Goal: Task Accomplishment & Management: Complete application form

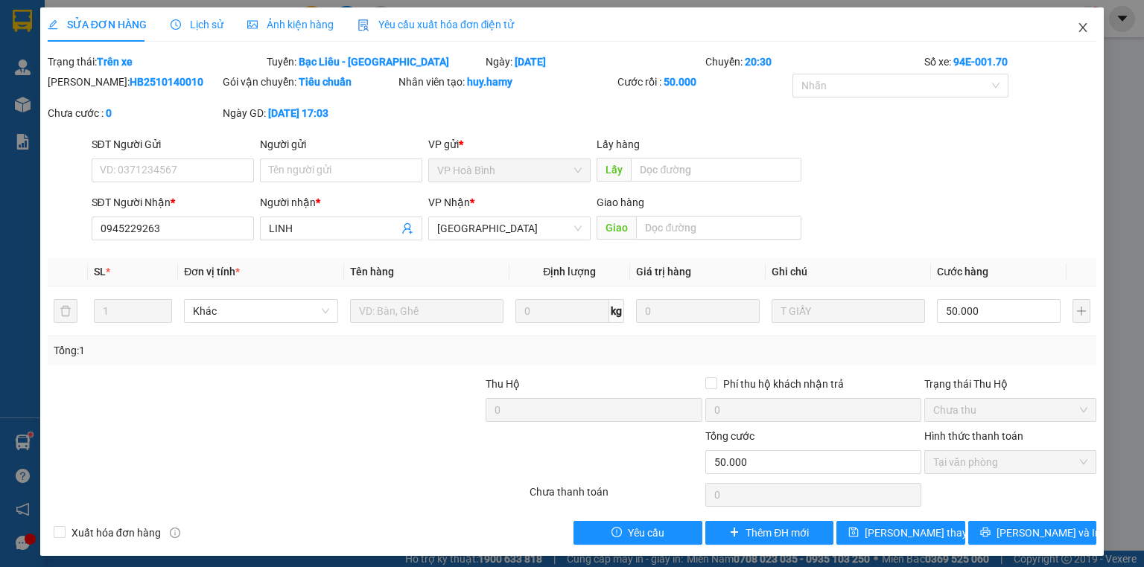
click at [1077, 28] on icon "close" at bounding box center [1083, 28] width 12 height 12
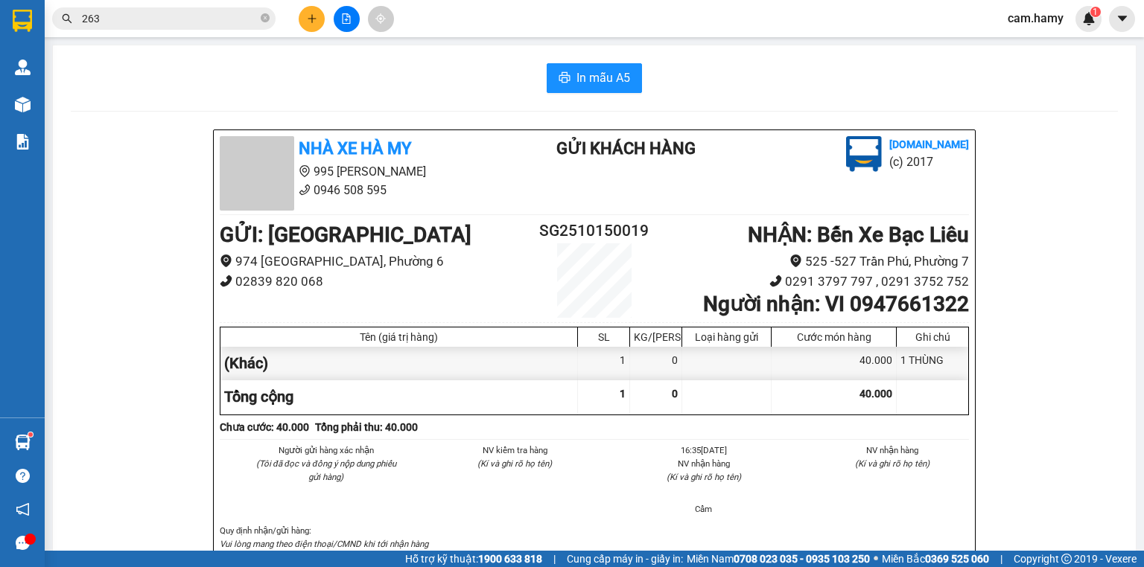
click at [314, 18] on icon "plus" at bounding box center [312, 18] width 10 height 10
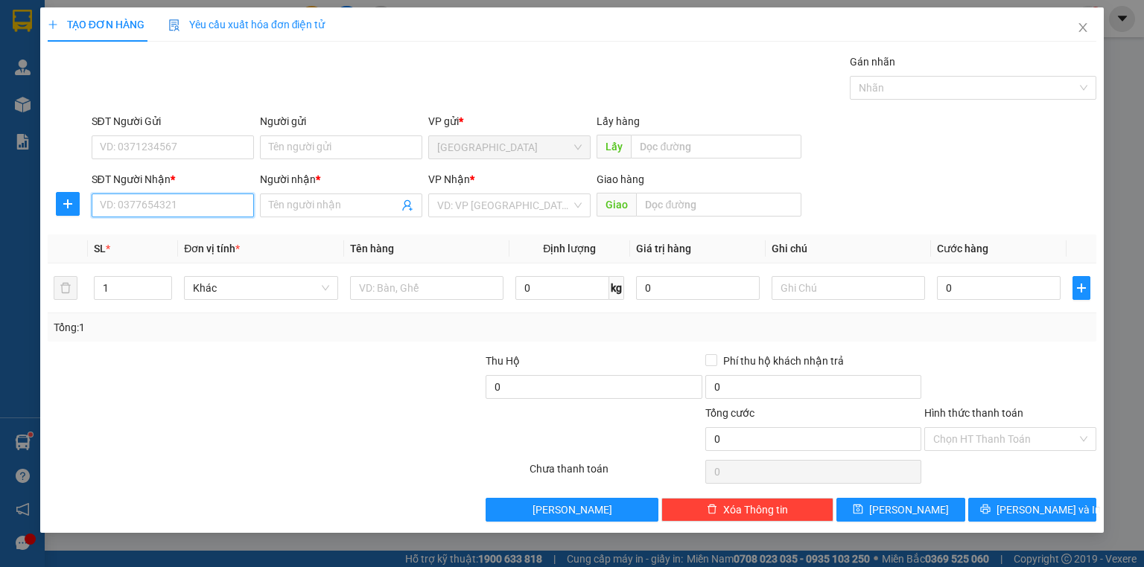
click at [174, 214] on input "SĐT Người Nhận *" at bounding box center [173, 206] width 162 height 24
type input "0919945152"
drag, startPoint x: 187, startPoint y: 234, endPoint x: 174, endPoint y: 232, distance: 13.5
click at [187, 235] on div "0919945152 - VINH" at bounding box center [173, 234] width 144 height 16
type input "VINH"
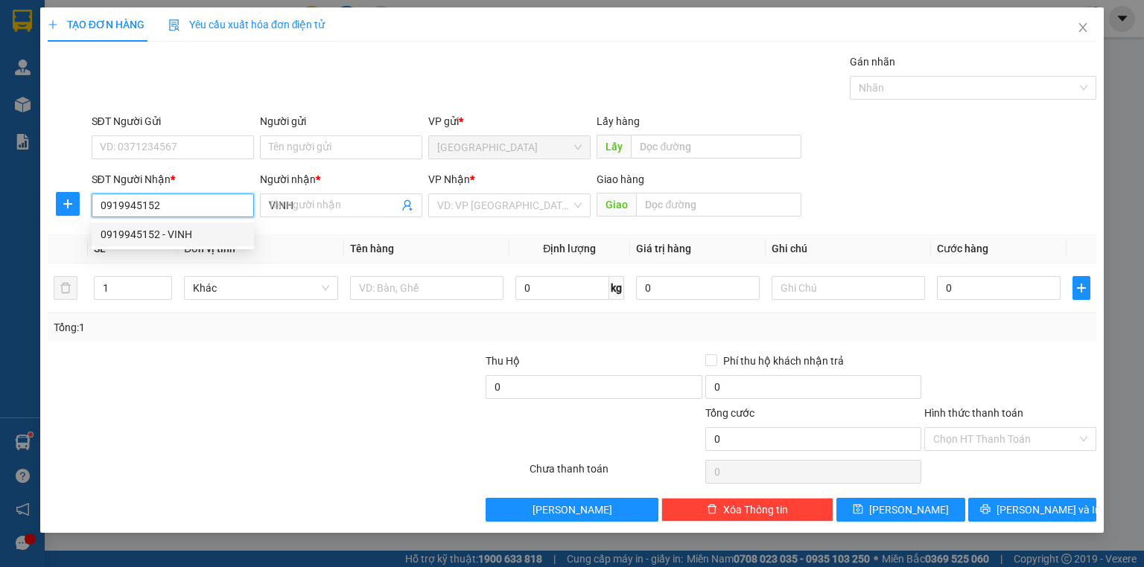
type input "30.000"
type input "0919945152"
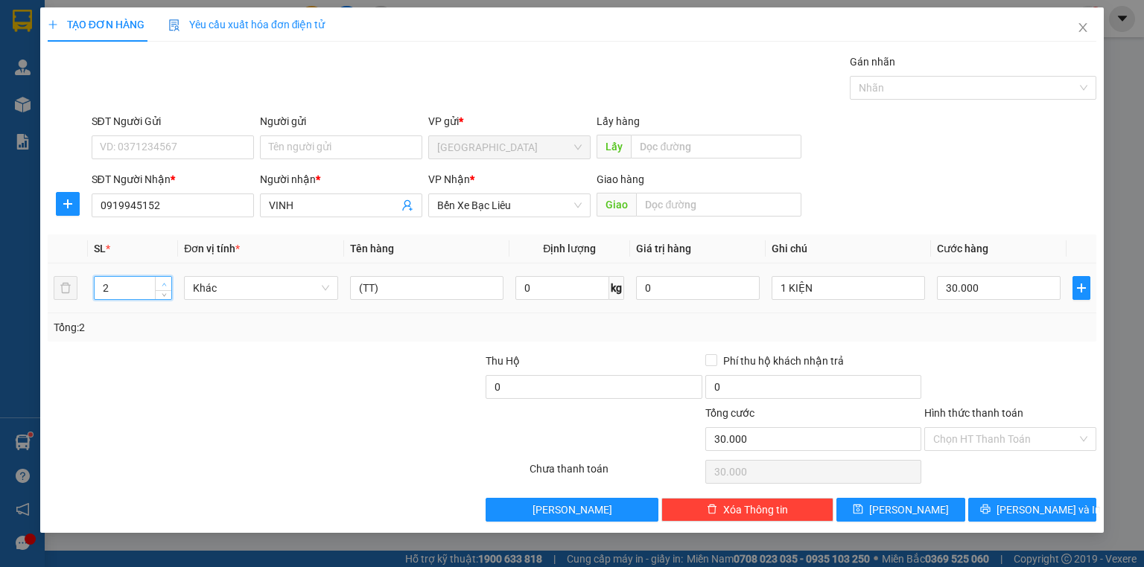
click at [159, 279] on span "Increase Value" at bounding box center [163, 283] width 16 height 13
click at [159, 280] on span "Increase Value" at bounding box center [163, 283] width 16 height 13
type input "4"
click at [399, 290] on input "(TT)" at bounding box center [426, 288] width 153 height 24
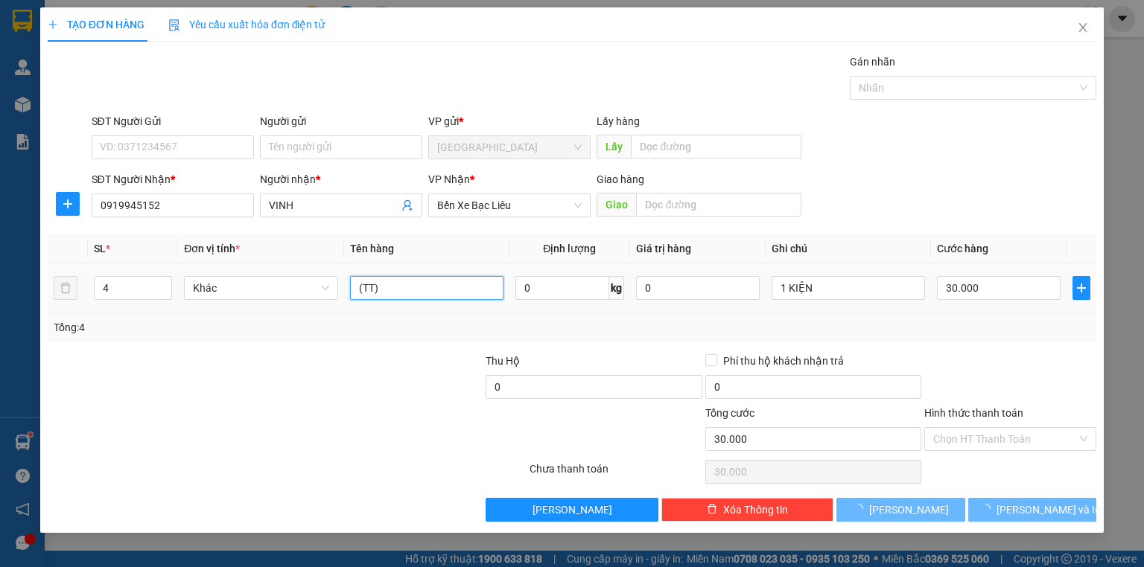
click at [399, 290] on input "(TT)" at bounding box center [426, 288] width 153 height 24
type input "0"
click at [399, 290] on input "(TT)" at bounding box center [426, 288] width 153 height 24
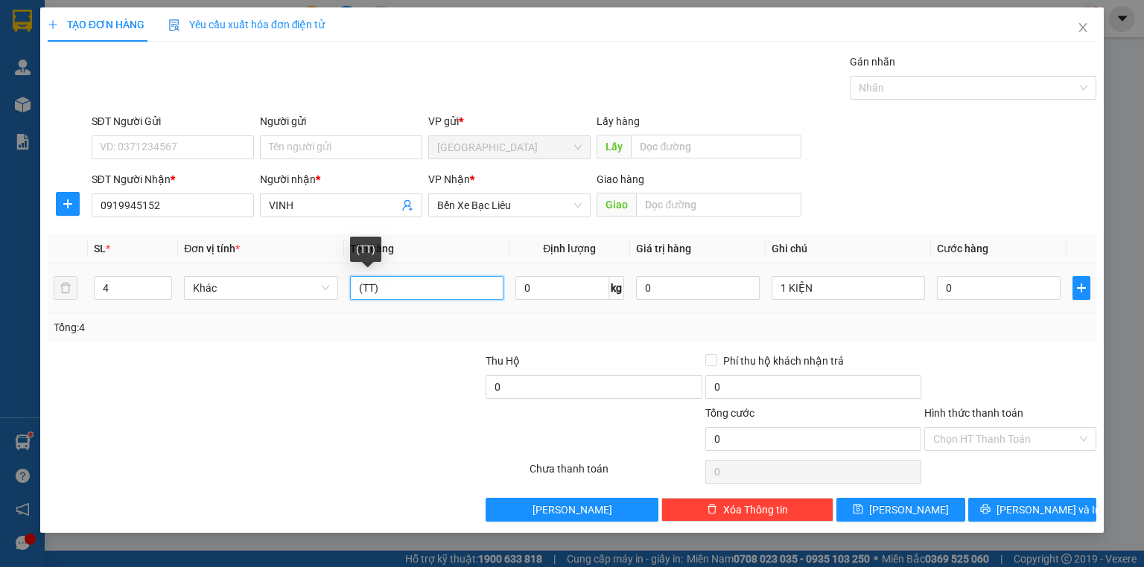
click at [399, 290] on input "(TT)" at bounding box center [426, 288] width 153 height 24
click at [858, 302] on div "1 KIỆN" at bounding box center [848, 288] width 153 height 30
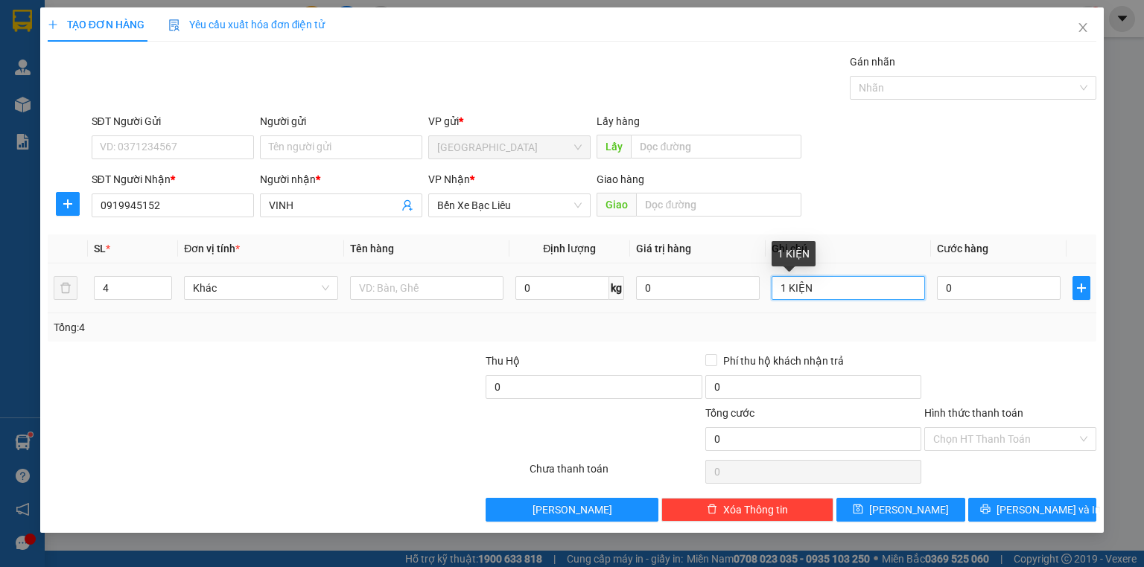
click at [783, 287] on input "1 KIỆN" at bounding box center [848, 288] width 153 height 24
type input "4 KIỆN"
click at [1022, 283] on input "0" at bounding box center [999, 288] width 124 height 24
type input "2"
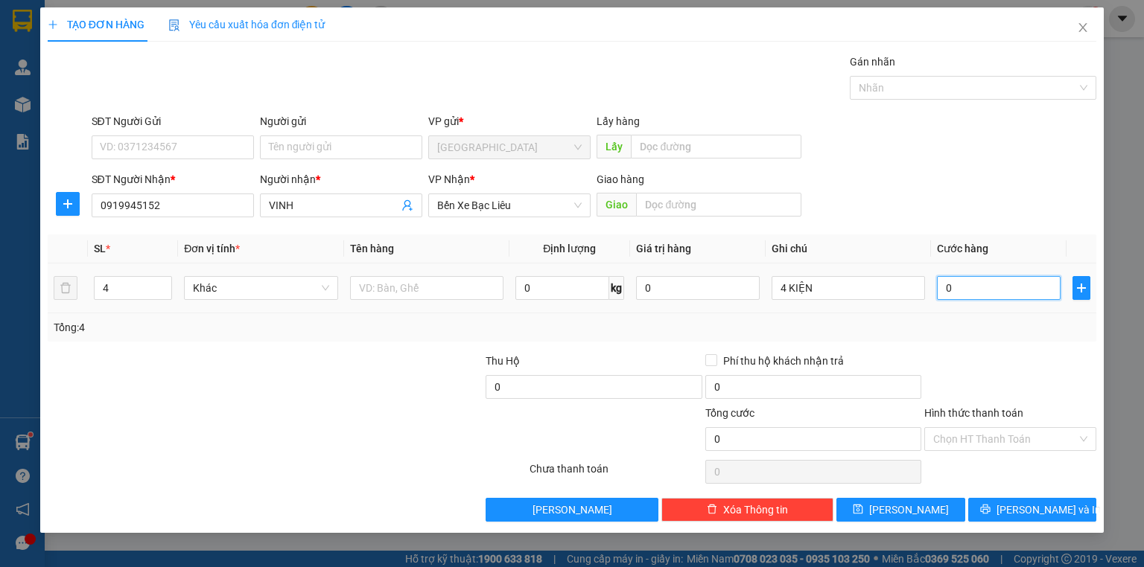
type input "2"
type input "20"
type input "200"
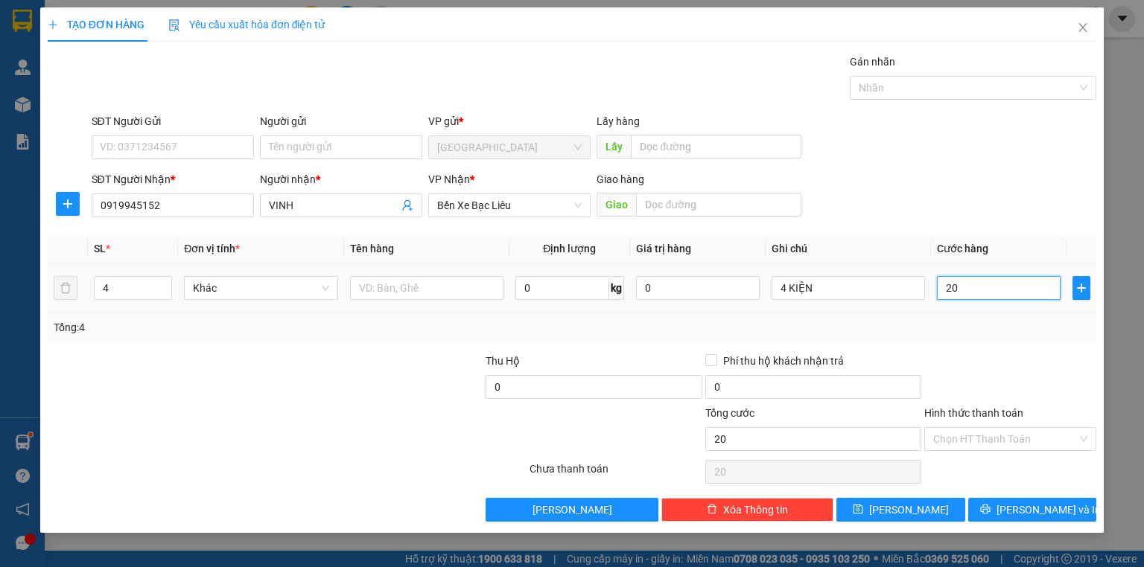
type input "200"
type input "200.000"
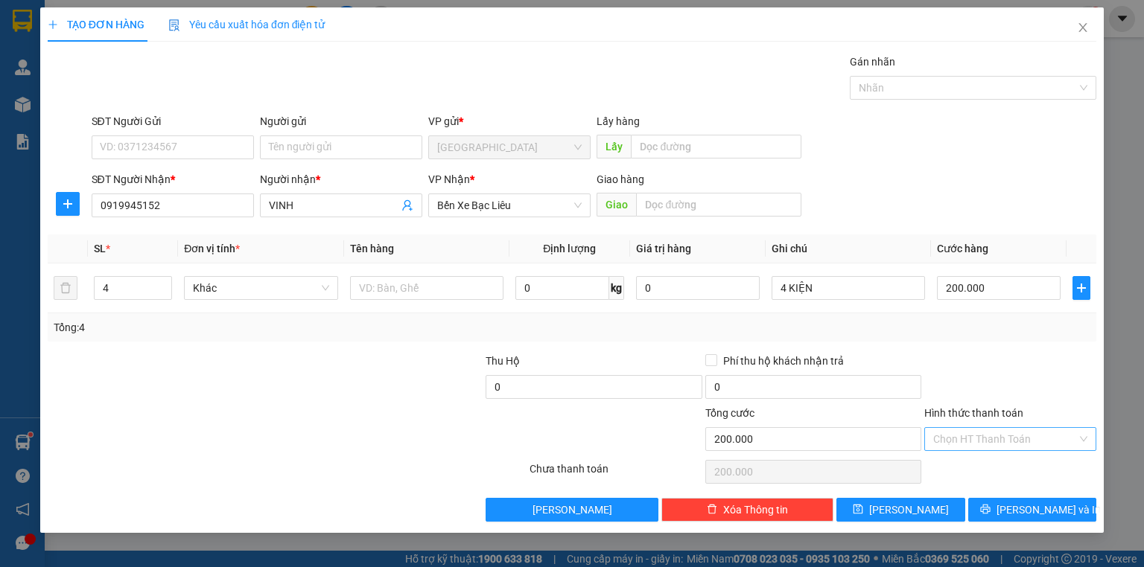
drag, startPoint x: 1016, startPoint y: 352, endPoint x: 1052, endPoint y: 438, distance: 93.1
click at [1020, 368] on div at bounding box center [1010, 379] width 175 height 52
click at [1043, 503] on span "[PERSON_NAME] và In" at bounding box center [1048, 510] width 104 height 16
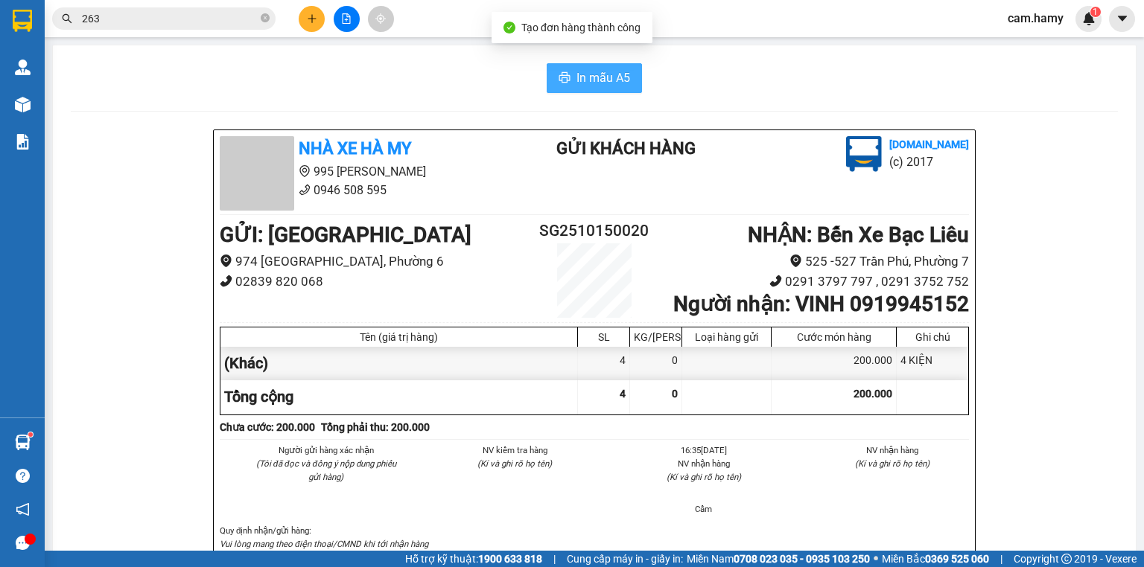
click at [589, 77] on span "In mẫu A5" at bounding box center [603, 78] width 54 height 19
click at [629, 82] on button "In mẫu A5" at bounding box center [594, 78] width 95 height 30
click at [601, 82] on span "In mẫu A5" at bounding box center [603, 78] width 54 height 19
click at [303, 19] on button at bounding box center [312, 19] width 26 height 26
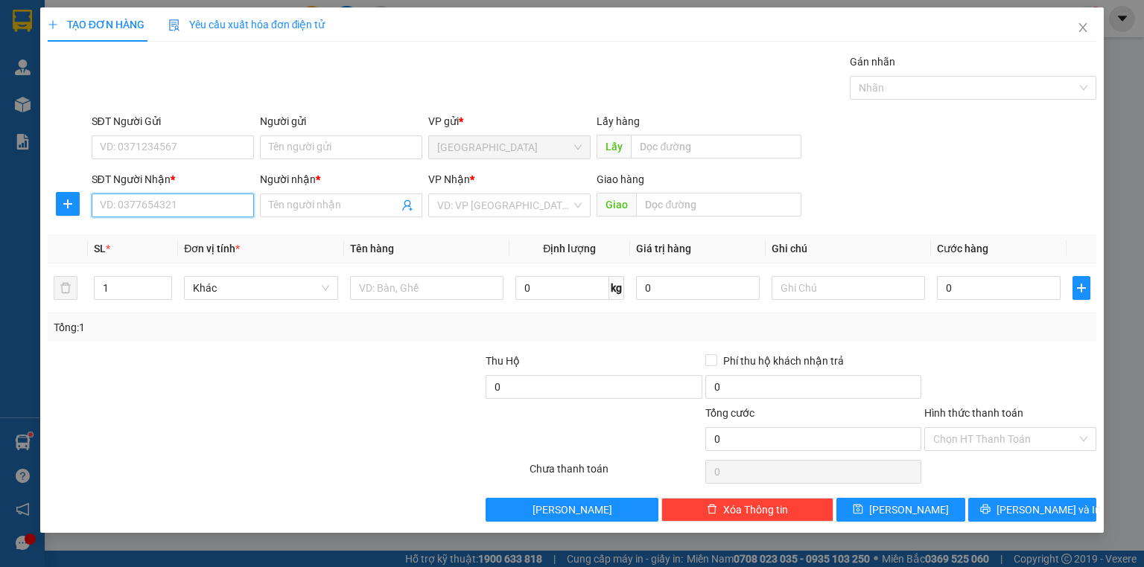
click at [223, 205] on input "SĐT Người Nhận *" at bounding box center [173, 206] width 162 height 24
click at [173, 203] on input "SĐT Người Nhận *" at bounding box center [173, 206] width 162 height 24
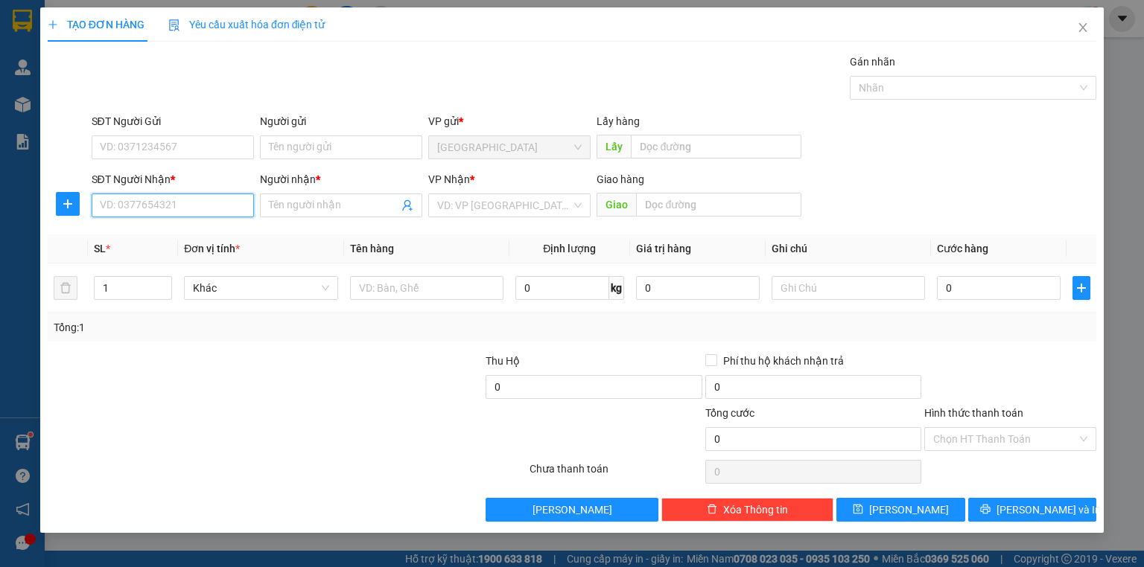
click at [173, 203] on input "SĐT Người Nhận *" at bounding box center [173, 206] width 162 height 24
click at [188, 195] on input "SĐT Người Nhận *" at bounding box center [173, 206] width 162 height 24
type input "0949837073"
click at [278, 207] on input "Người nhận *" at bounding box center [334, 205] width 130 height 16
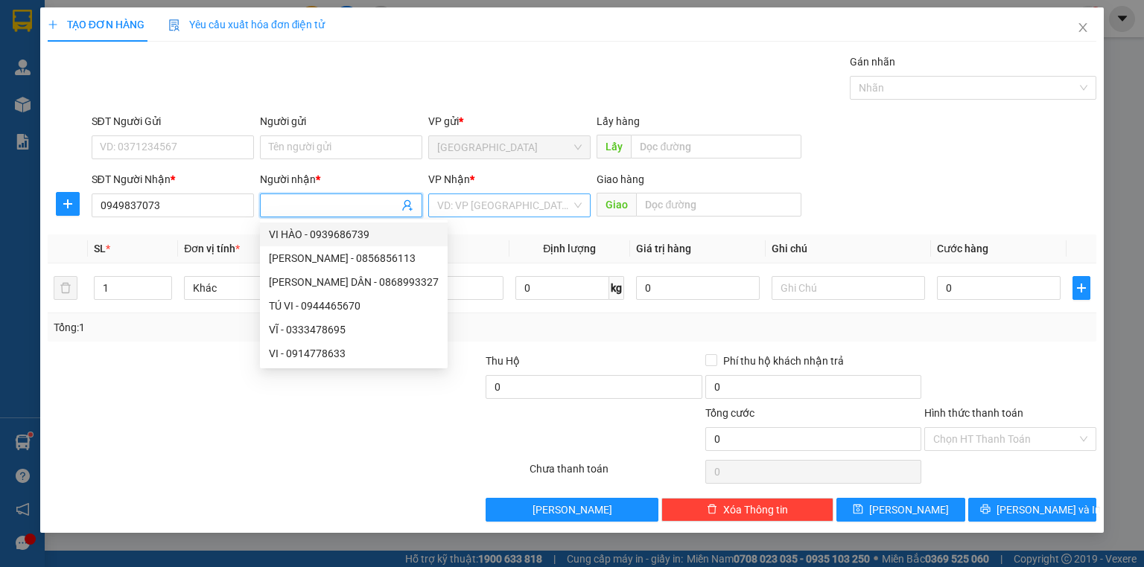
click at [486, 193] on div "VP Nhận * VD: VP [GEOGRAPHIC_DATA]" at bounding box center [509, 197] width 162 height 52
click at [485, 196] on input "search" at bounding box center [504, 205] width 134 height 22
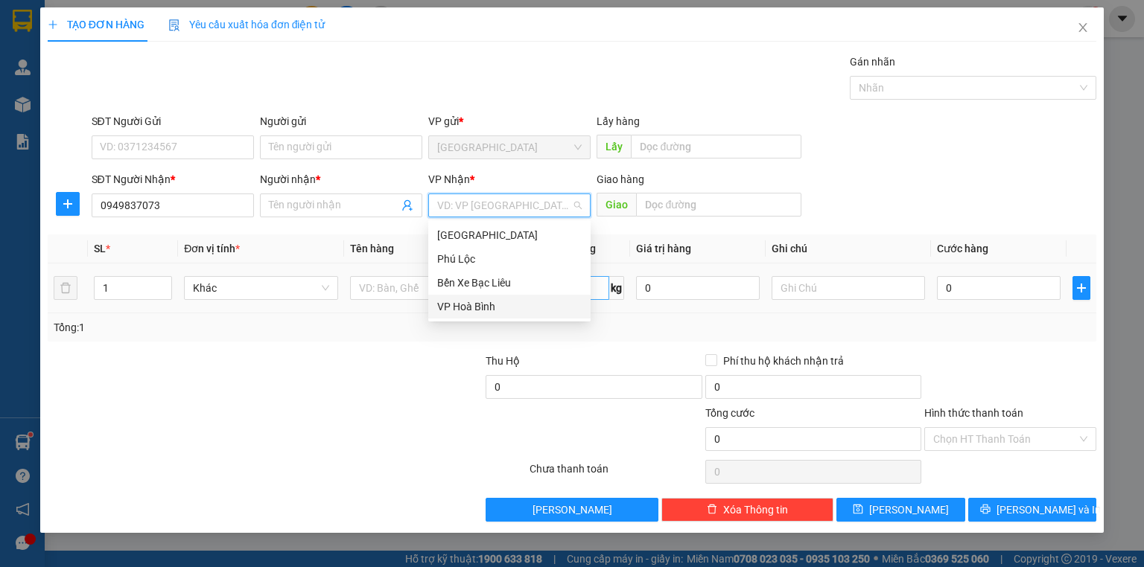
drag, startPoint x: 486, startPoint y: 298, endPoint x: 587, endPoint y: 297, distance: 101.3
click at [486, 298] on div "VP Hoà Bình" at bounding box center [509, 307] width 162 height 24
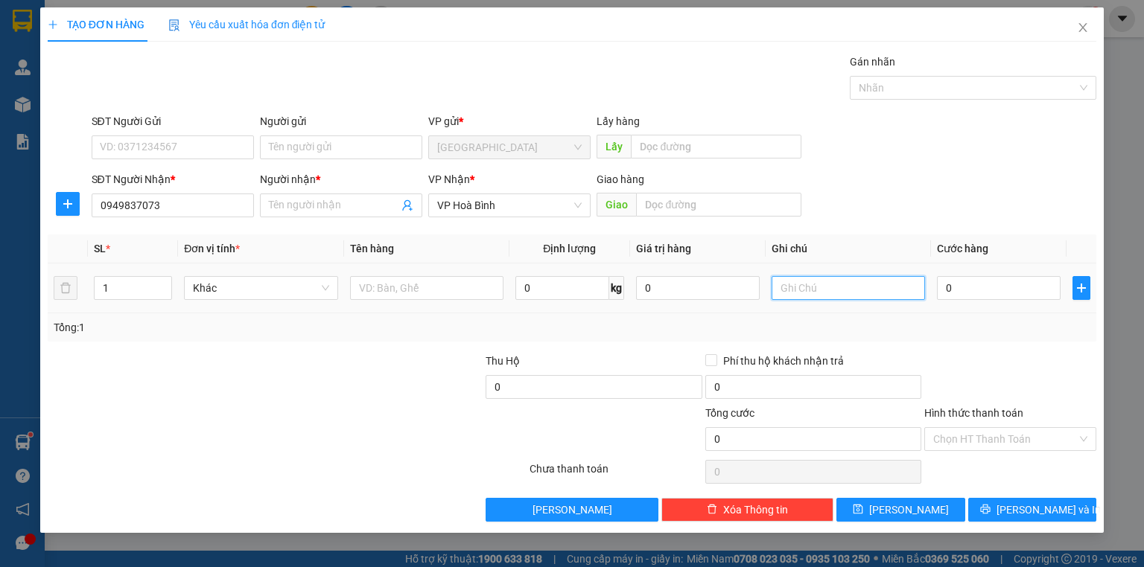
click at [841, 279] on input "text" at bounding box center [848, 288] width 153 height 24
type input "1 THÙNG"
click at [352, 203] on input "Người nhận *" at bounding box center [334, 205] width 130 height 16
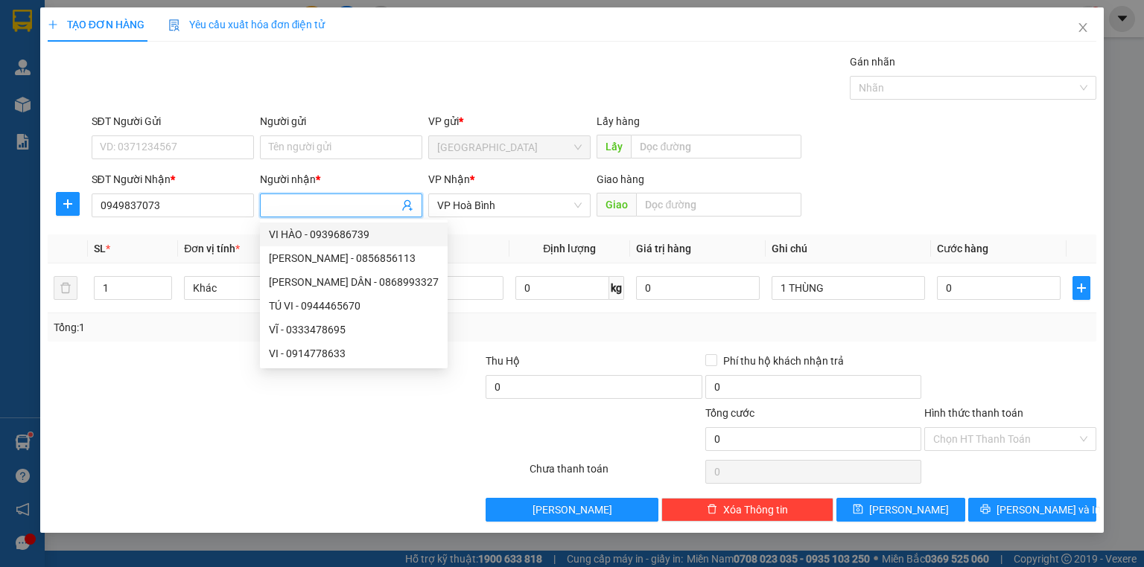
click at [352, 202] on input "Người nhận *" at bounding box center [334, 205] width 130 height 16
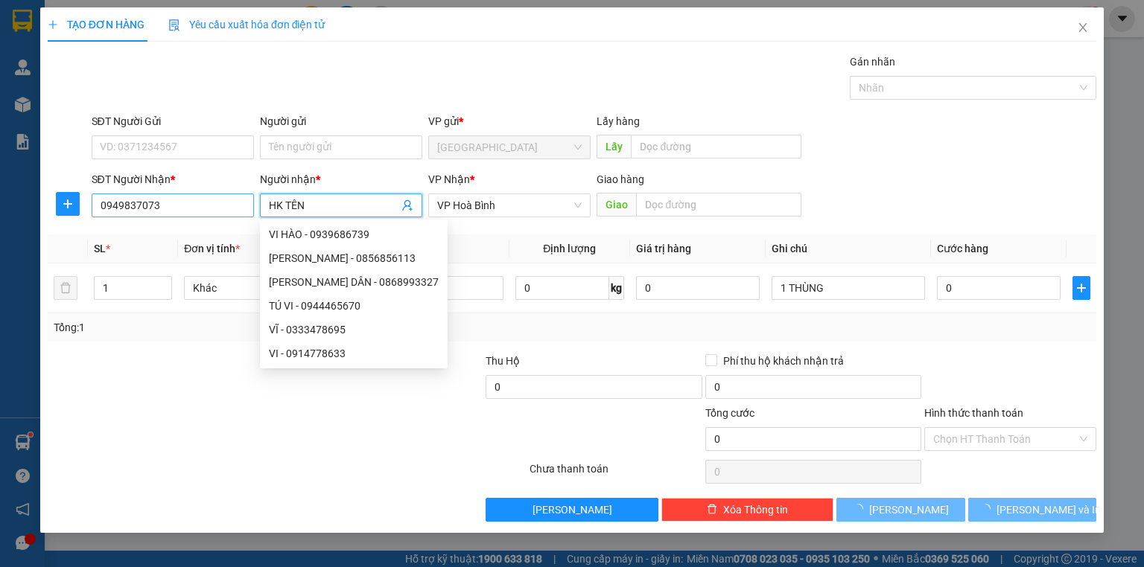
type input "HK TÊN"
click at [191, 202] on input "0949837073" at bounding box center [173, 206] width 162 height 24
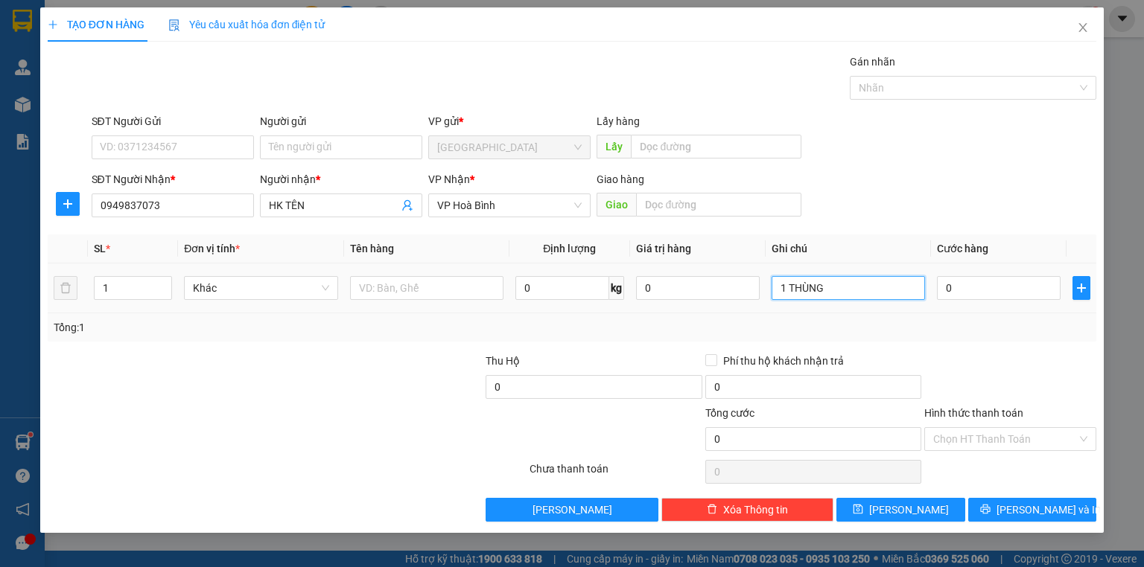
click at [888, 283] on input "1 THÙNG" at bounding box center [848, 288] width 153 height 24
click at [990, 290] on input "0" at bounding box center [999, 288] width 124 height 24
click at [994, 290] on input "0" at bounding box center [999, 288] width 124 height 24
type input "06"
type input "6"
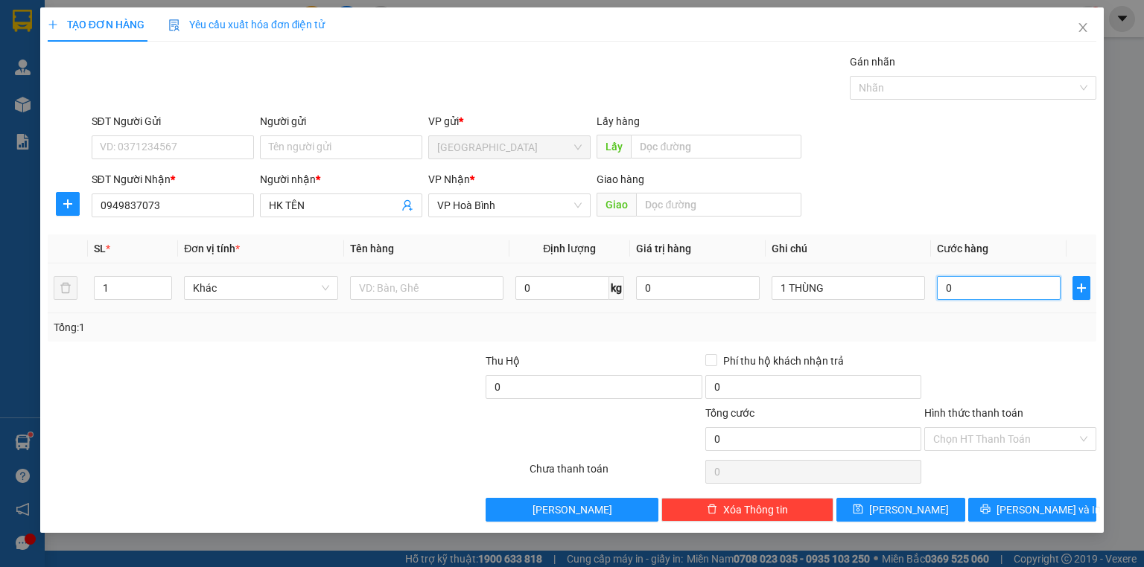
type input "6"
type input "060"
type input "60"
type input "60.000"
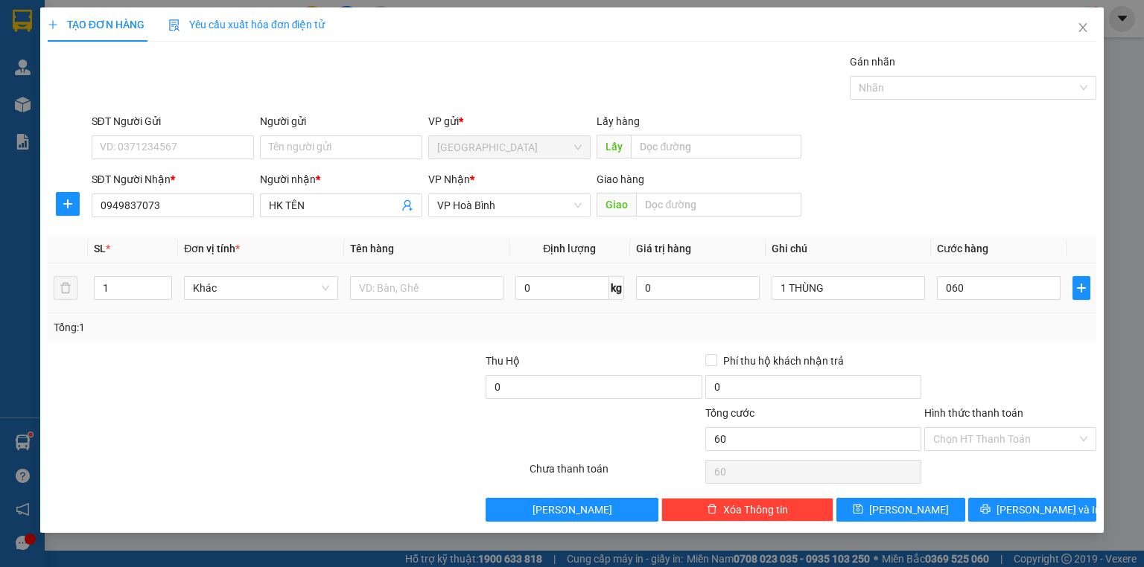
type input "60.000"
click at [985, 343] on div "Transit Pickup Surcharge Ids Transit Deliver Surcharge Ids Transit Deliver Surc…" at bounding box center [572, 288] width 1049 height 468
click at [214, 200] on input "0949837073" at bounding box center [173, 206] width 162 height 24
click at [992, 346] on div "Transit Pickup Surcharge Ids Transit Deliver Surcharge Ids Transit Deliver Surc…" at bounding box center [572, 288] width 1049 height 468
click at [979, 433] on input "Hình thức thanh toán" at bounding box center [1005, 439] width 144 height 22
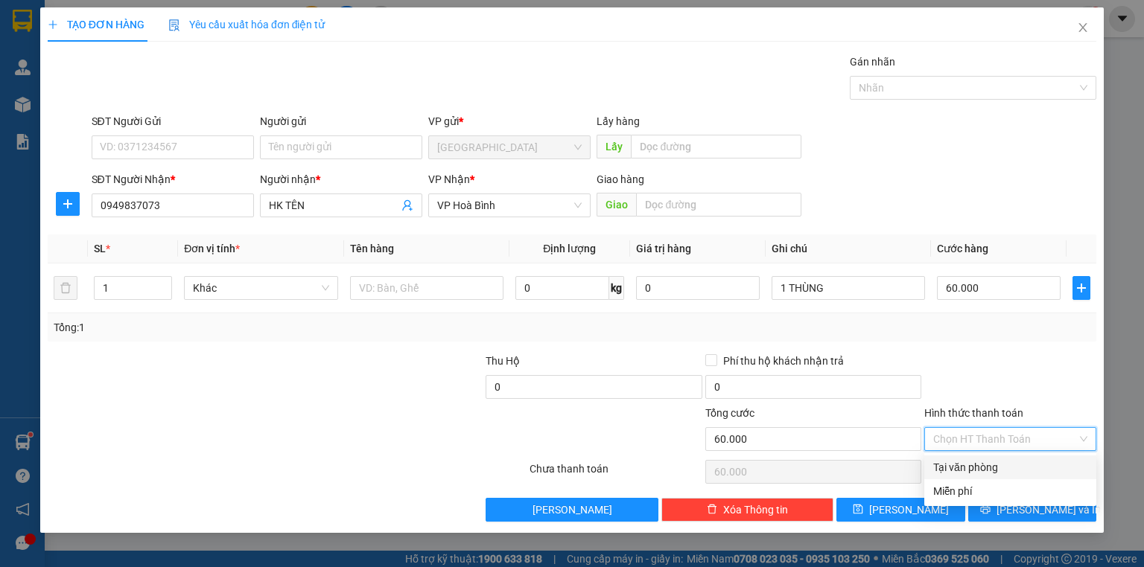
click at [982, 473] on div "Tại văn phòng" at bounding box center [1010, 467] width 154 height 16
type input "0"
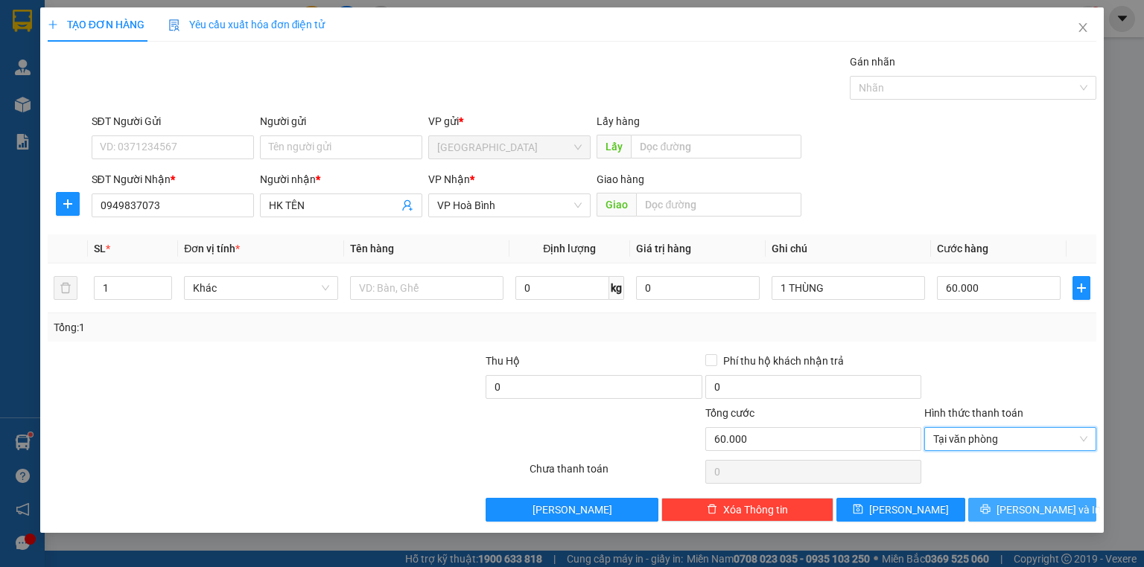
click at [1020, 521] on div "TẠO ĐƠN HÀNG Yêu cầu xuất hóa đơn điện tử Transit Pickup Surcharge Ids Transit …" at bounding box center [571, 270] width 1063 height 526
click at [1052, 506] on span "[PERSON_NAME] và In" at bounding box center [1048, 510] width 104 height 16
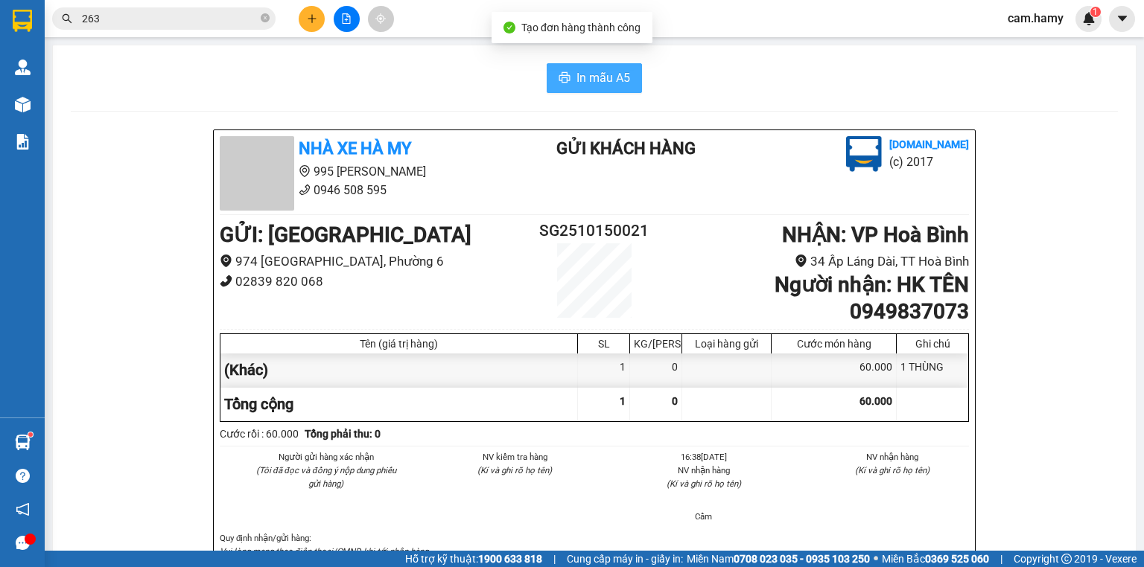
click at [580, 87] on button "In mẫu A5" at bounding box center [594, 78] width 95 height 30
click at [311, 19] on icon "plus" at bounding box center [311, 18] width 1 height 8
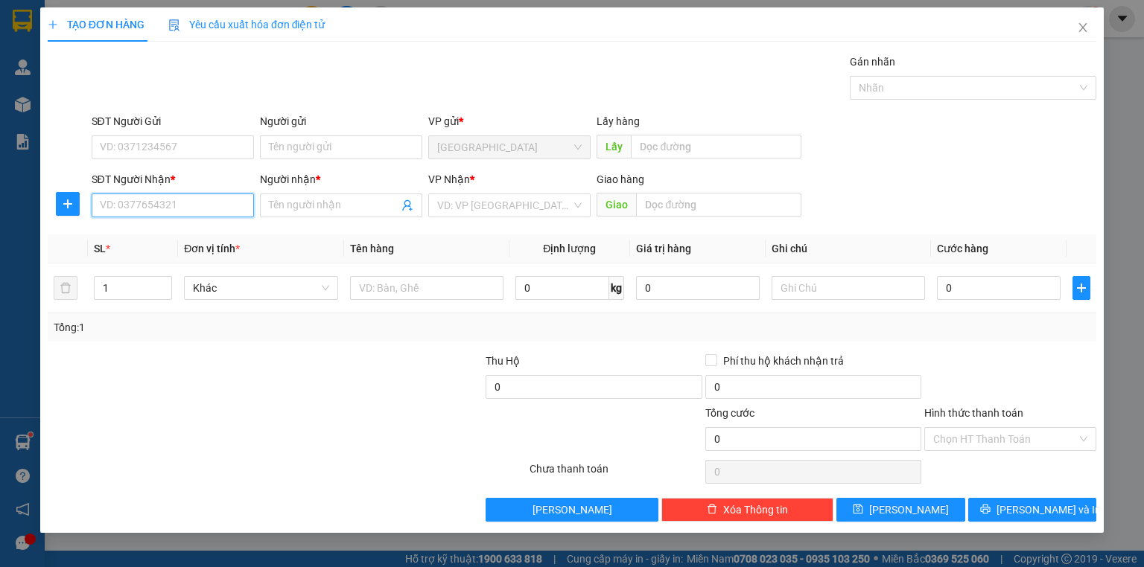
click at [185, 208] on input "SĐT Người Nhận *" at bounding box center [173, 206] width 162 height 24
click at [171, 238] on div "0822600724 - THẢO" at bounding box center [173, 234] width 144 height 16
type input "0822600724"
type input "THẢO"
type input "30.000"
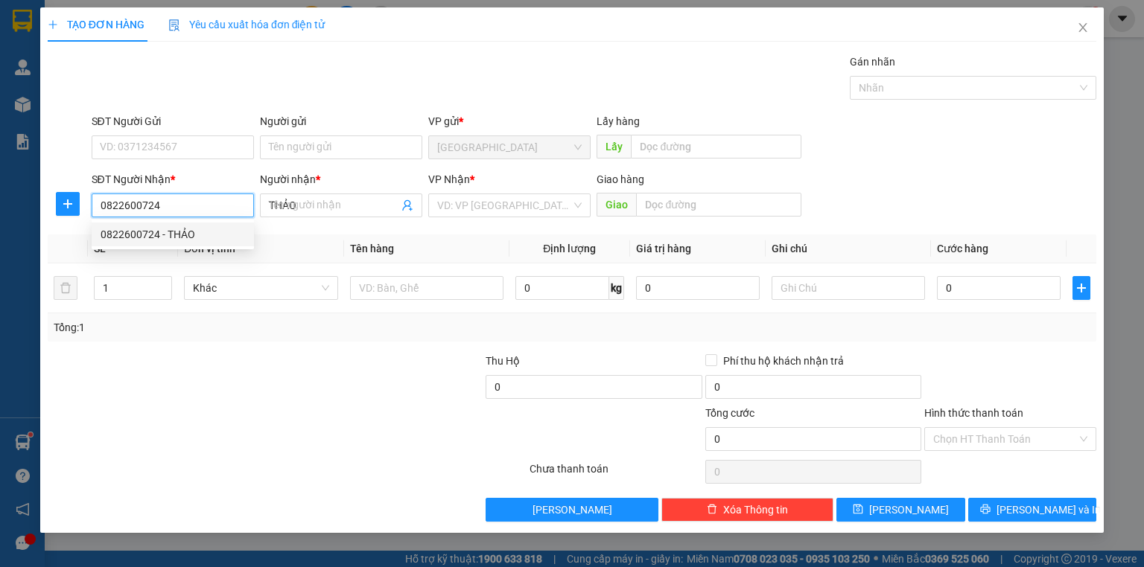
type input "30.000"
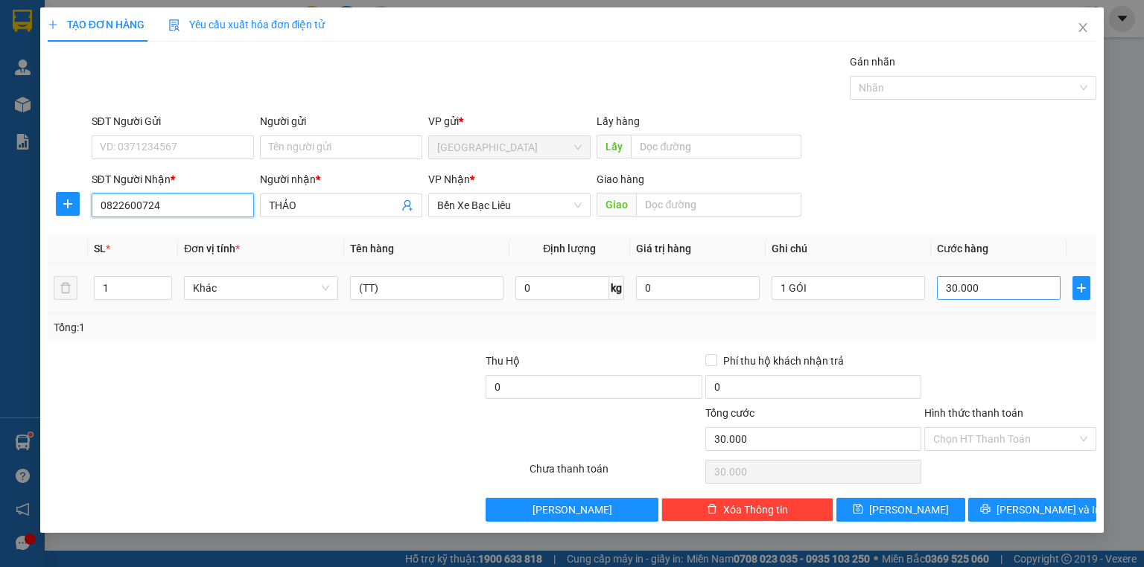
type input "0822600724"
click at [981, 288] on input "30.000" at bounding box center [999, 288] width 124 height 24
type input "0"
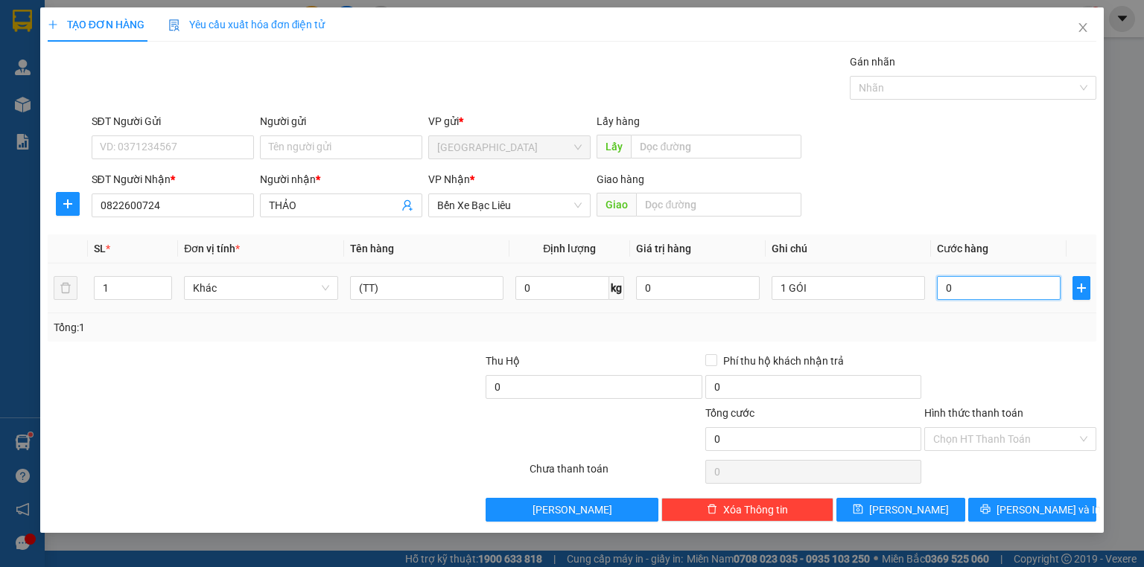
type input "4"
type input "04"
type input "40"
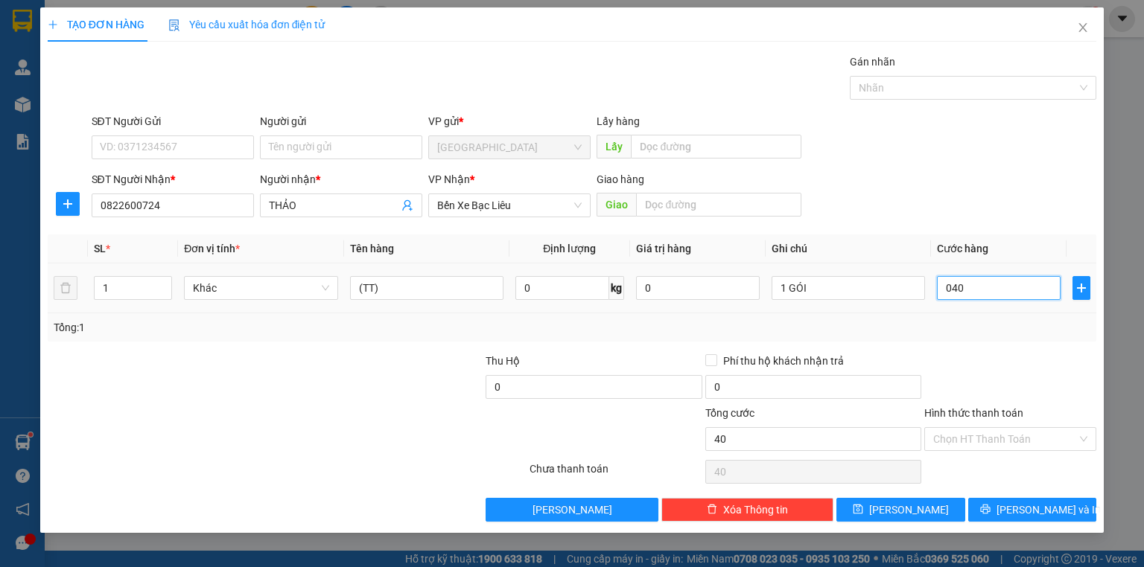
type input "040"
type input "40.000"
click at [1001, 309] on td "40.000" at bounding box center [999, 289] width 136 height 50
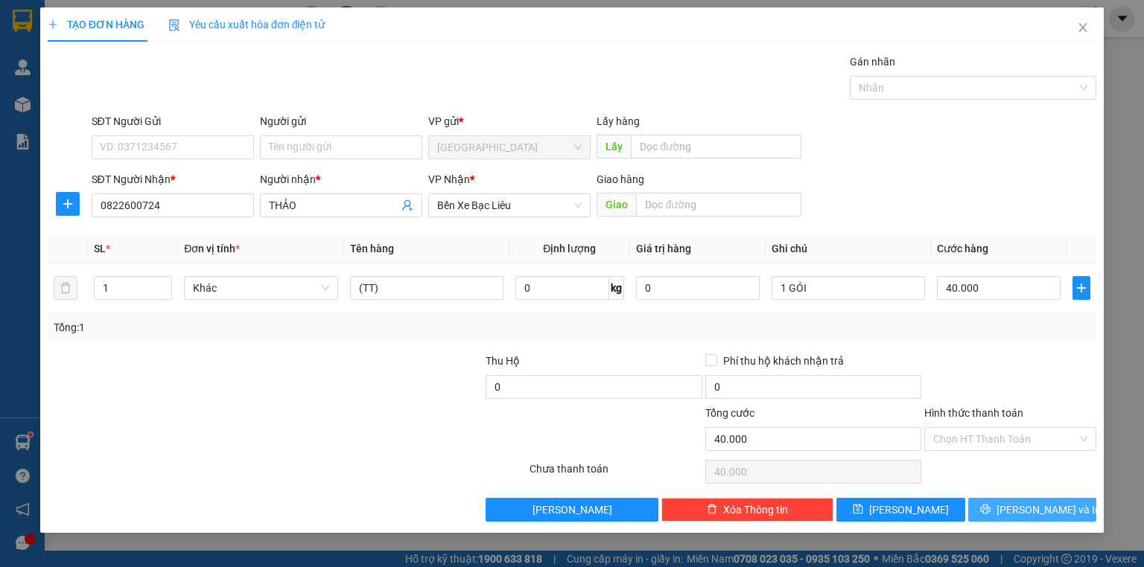
click at [1020, 509] on span "[PERSON_NAME] và In" at bounding box center [1048, 510] width 104 height 16
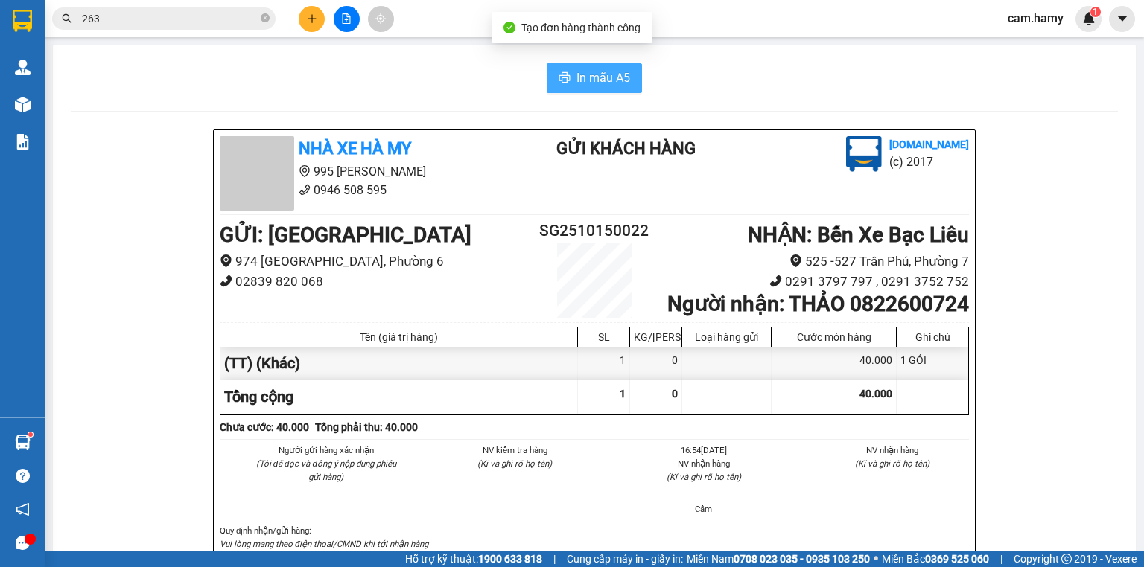
click at [602, 89] on button "In mẫu A5" at bounding box center [594, 78] width 95 height 30
click at [599, 69] on span "In mẫu A5" at bounding box center [603, 78] width 54 height 19
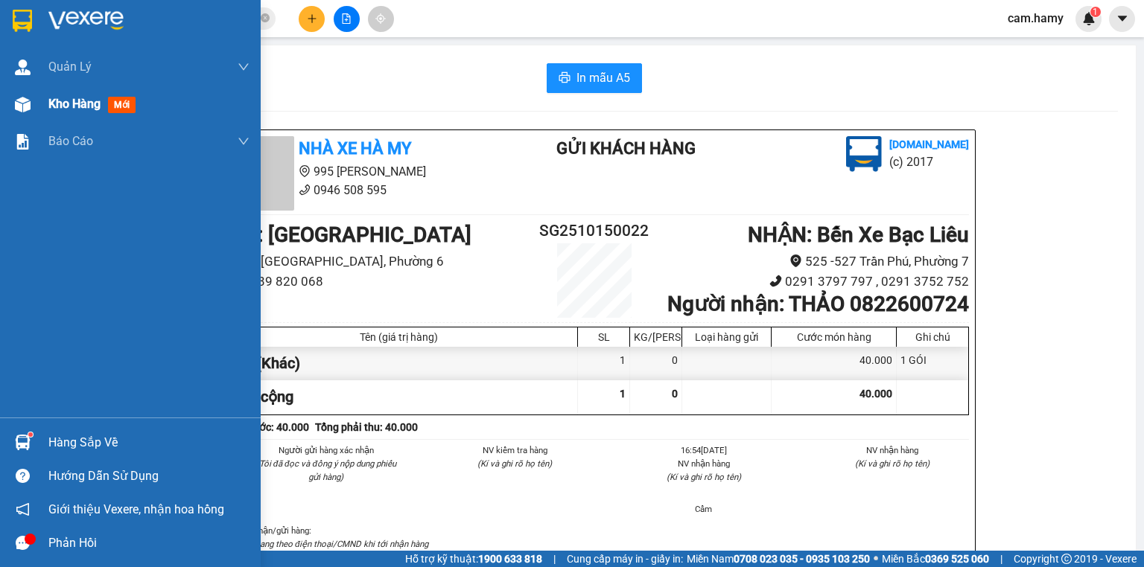
click at [98, 113] on div "Kho hàng mới" at bounding box center [94, 104] width 93 height 19
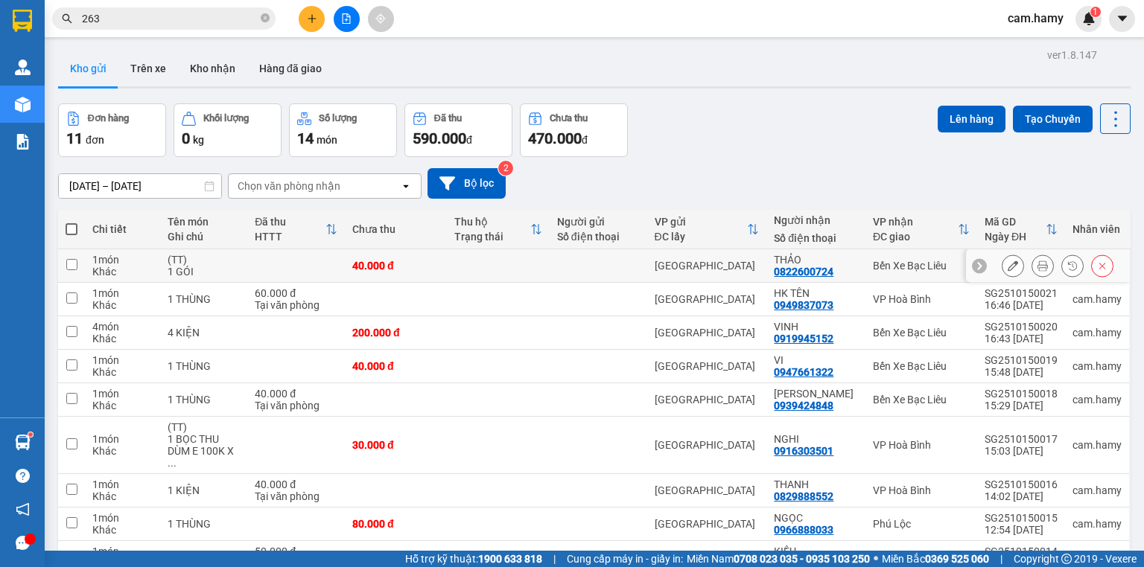
click at [1001, 253] on div at bounding box center [1048, 266] width 164 height 34
click at [1008, 262] on icon at bounding box center [1013, 266] width 10 height 10
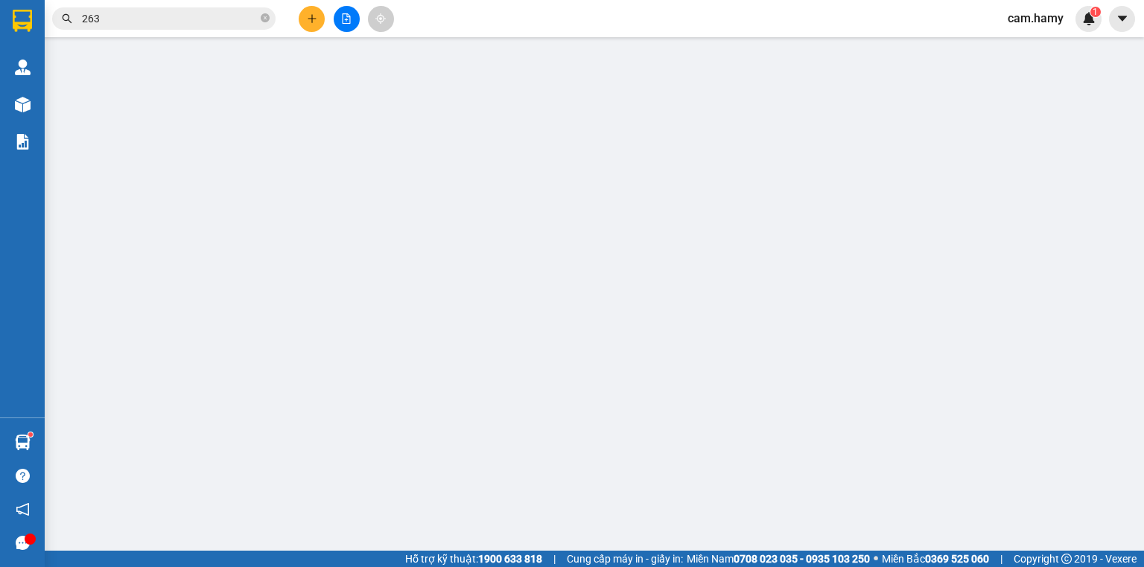
type input "0822600724"
type input "THẢO"
type input "0"
type input "40.000"
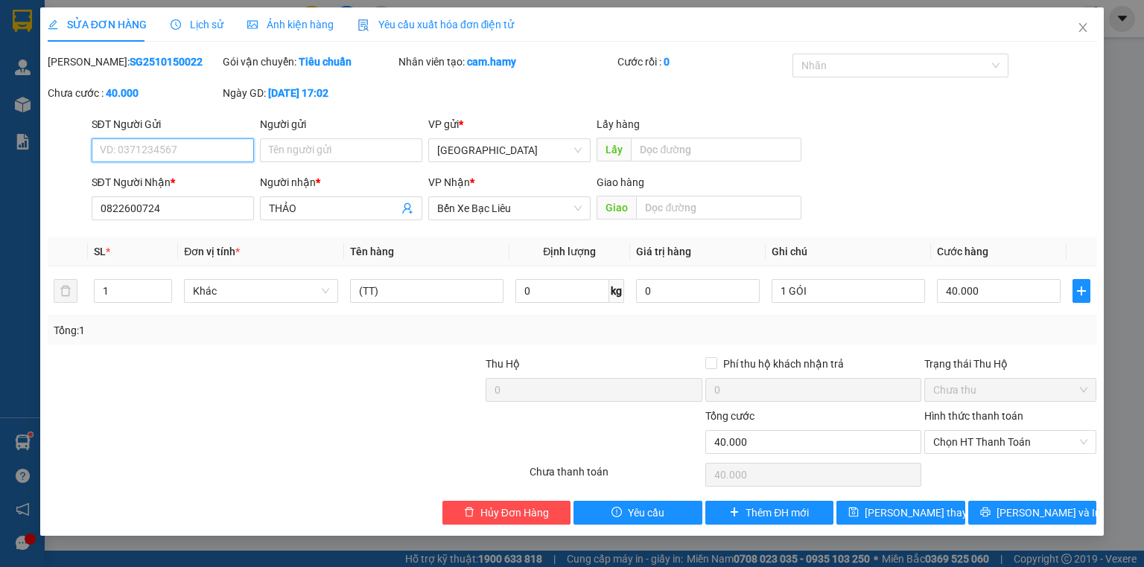
click at [999, 393] on span "Chưa thu" at bounding box center [1010, 390] width 154 height 22
click at [1019, 445] on span "Chọn HT Thanh Toán" at bounding box center [1010, 442] width 154 height 22
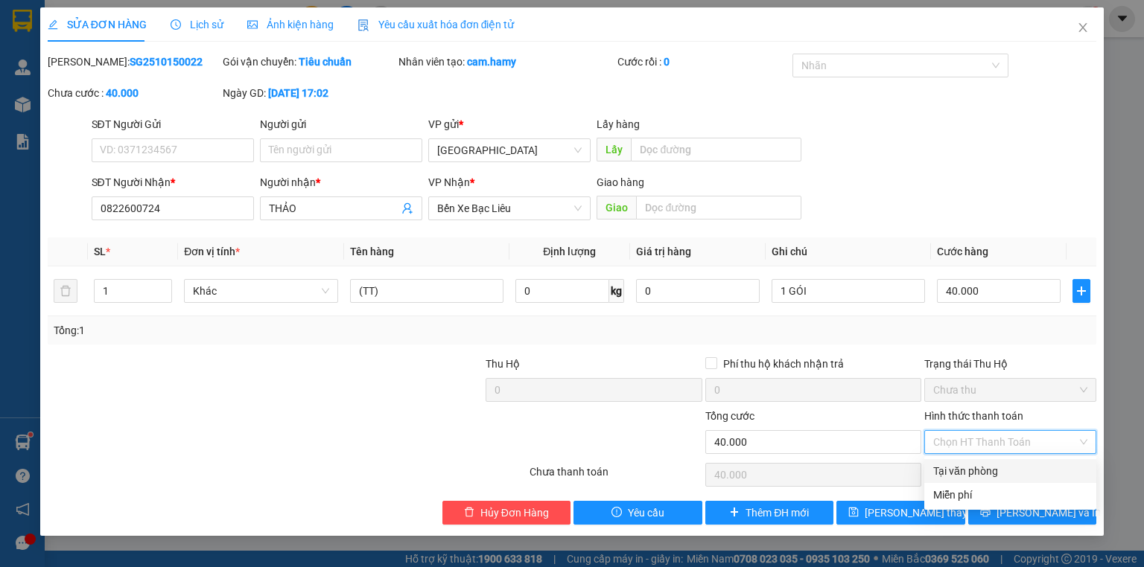
drag, startPoint x: 1016, startPoint y: 471, endPoint x: 1022, endPoint y: 497, distance: 26.7
click at [1016, 471] on div "Tại văn phòng" at bounding box center [1010, 471] width 154 height 16
type input "0"
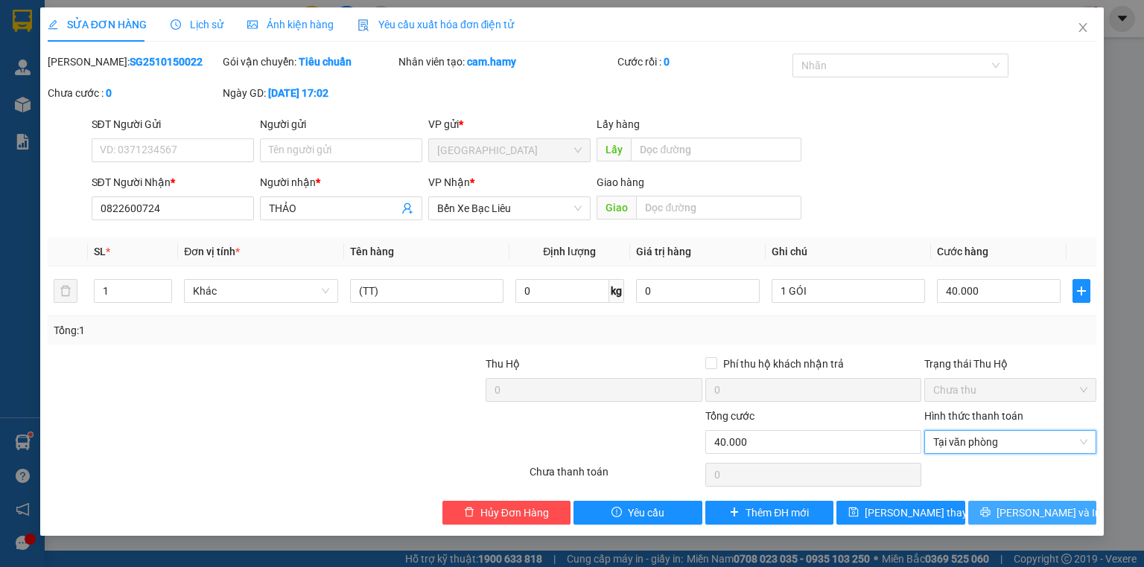
click at [1028, 521] on button "[PERSON_NAME] và In" at bounding box center [1032, 513] width 129 height 24
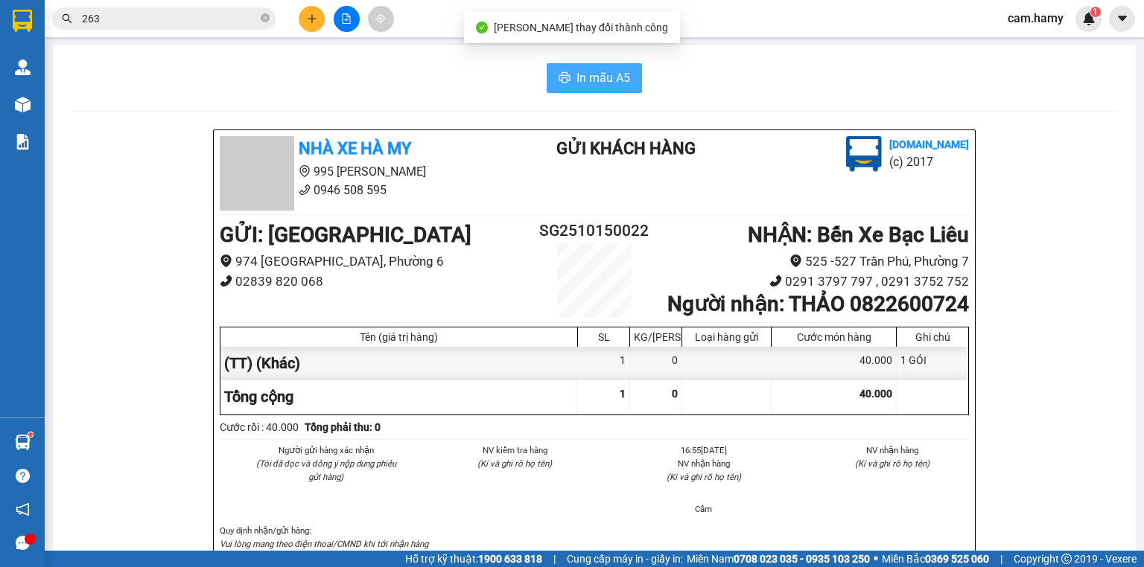
click at [599, 77] on span "In mẫu A5" at bounding box center [603, 78] width 54 height 19
drag, startPoint x: 687, startPoint y: 175, endPoint x: 310, endPoint y: 18, distance: 408.3
click at [310, 18] on icon "plus" at bounding box center [312, 18] width 10 height 10
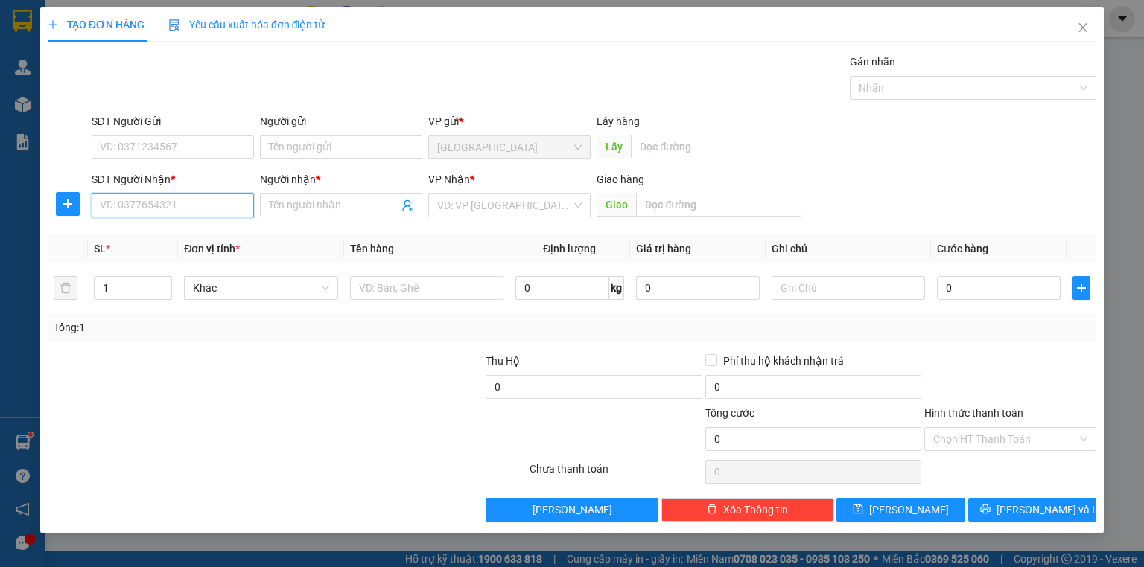
click at [179, 207] on input "SĐT Người Nhận *" at bounding box center [173, 206] width 162 height 24
type input "0908867204"
click at [177, 224] on div "0908867204 - [PERSON_NAME]" at bounding box center [174, 235] width 165 height 24
type input "[PERSON_NAME]"
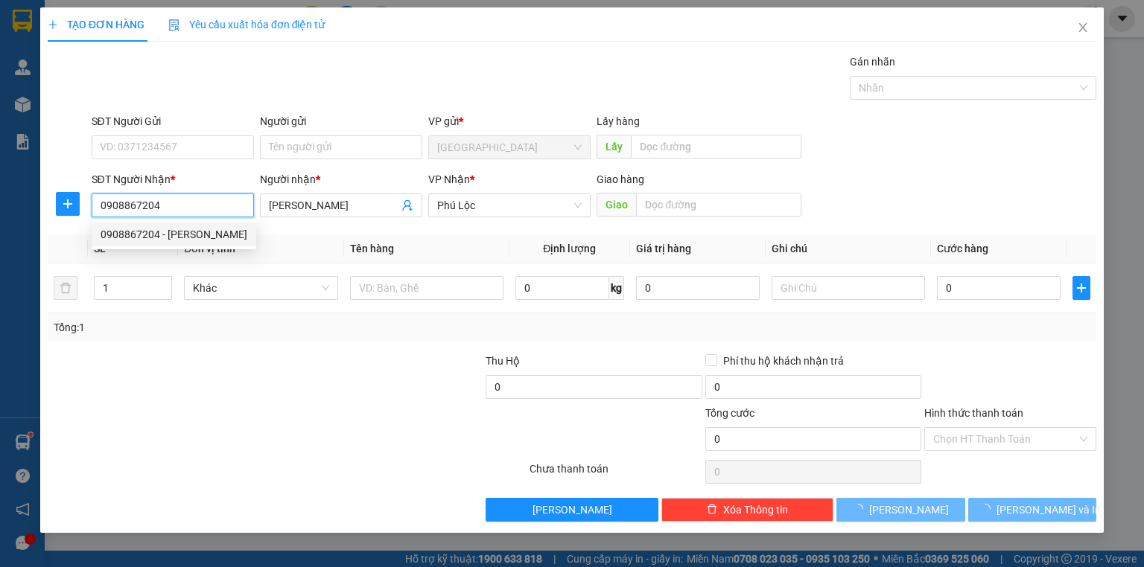
type input "60.000"
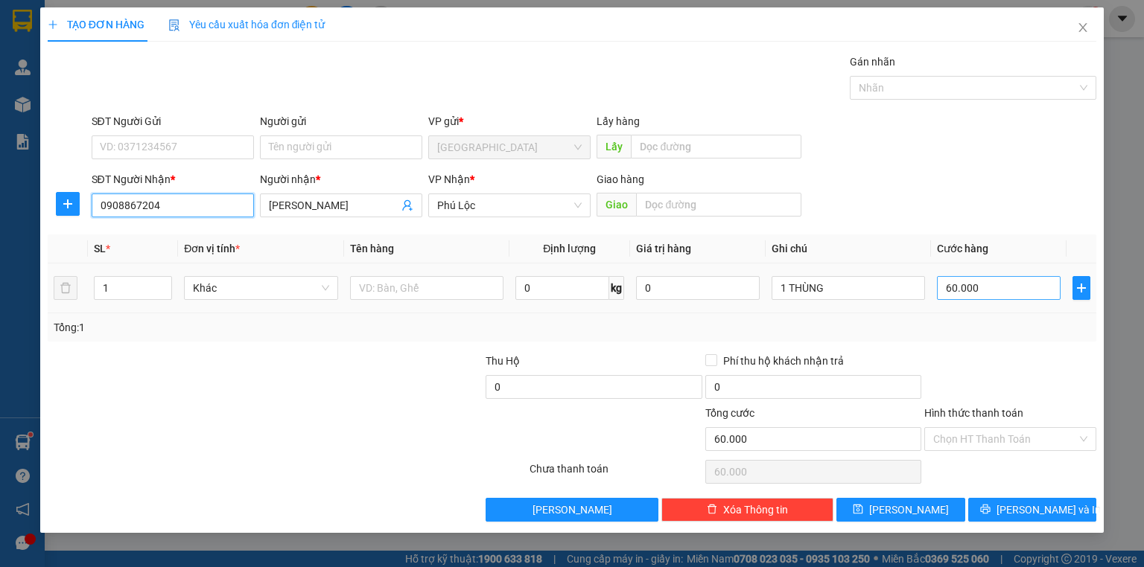
type input "0908867204"
click at [1016, 286] on input "60.000" at bounding box center [999, 288] width 124 height 24
type input "5"
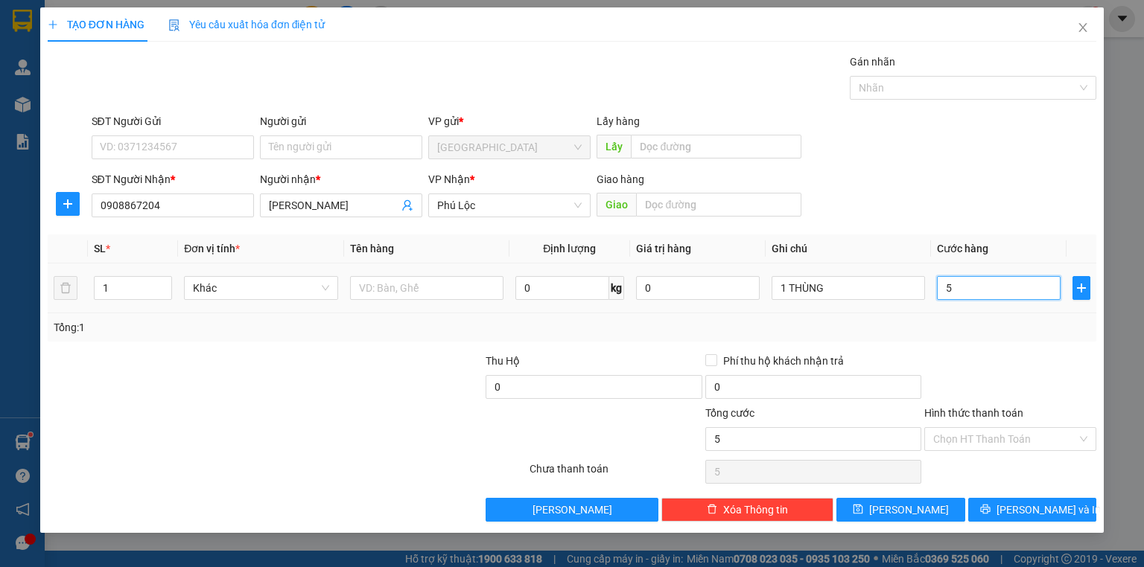
type input "50"
type input "50.000"
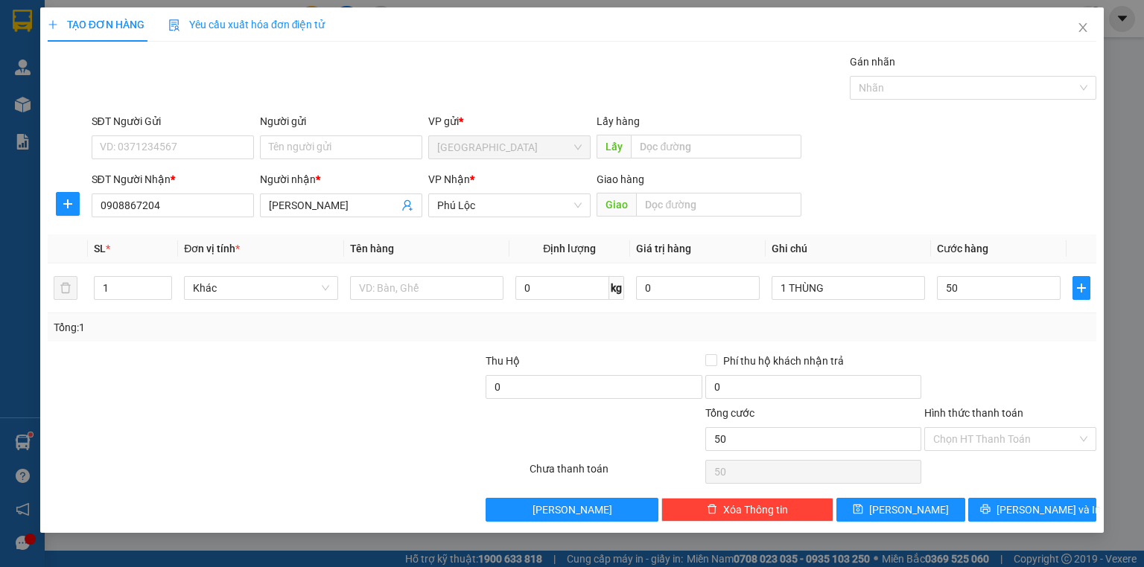
type input "50.000"
click at [1020, 331] on div "Tổng: 1" at bounding box center [572, 327] width 1037 height 16
click at [1063, 503] on button "[PERSON_NAME] và In" at bounding box center [1032, 510] width 129 height 24
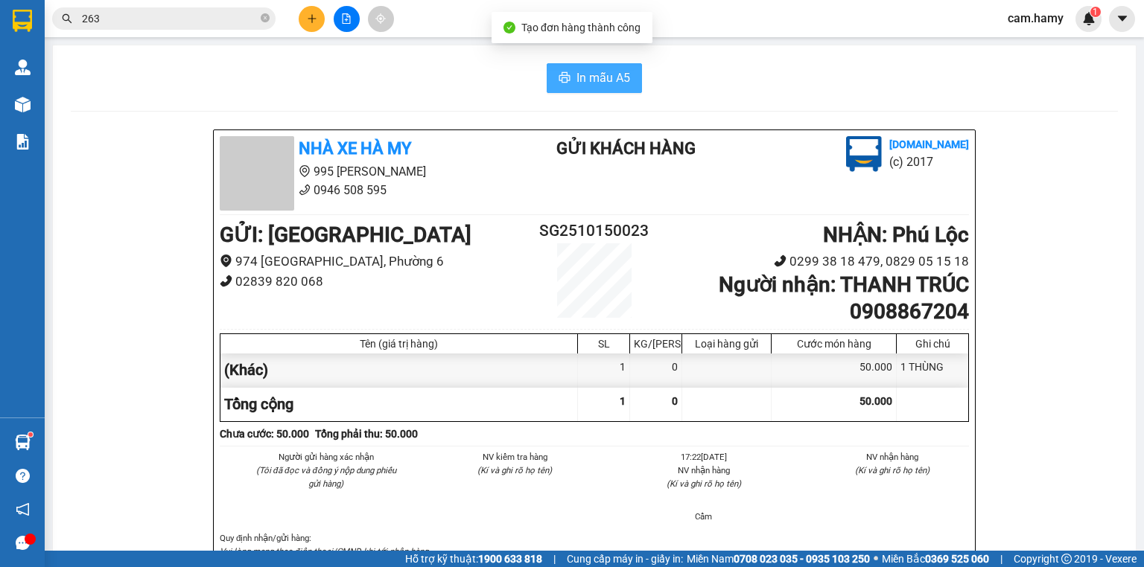
click at [591, 86] on span "In mẫu A5" at bounding box center [603, 78] width 54 height 19
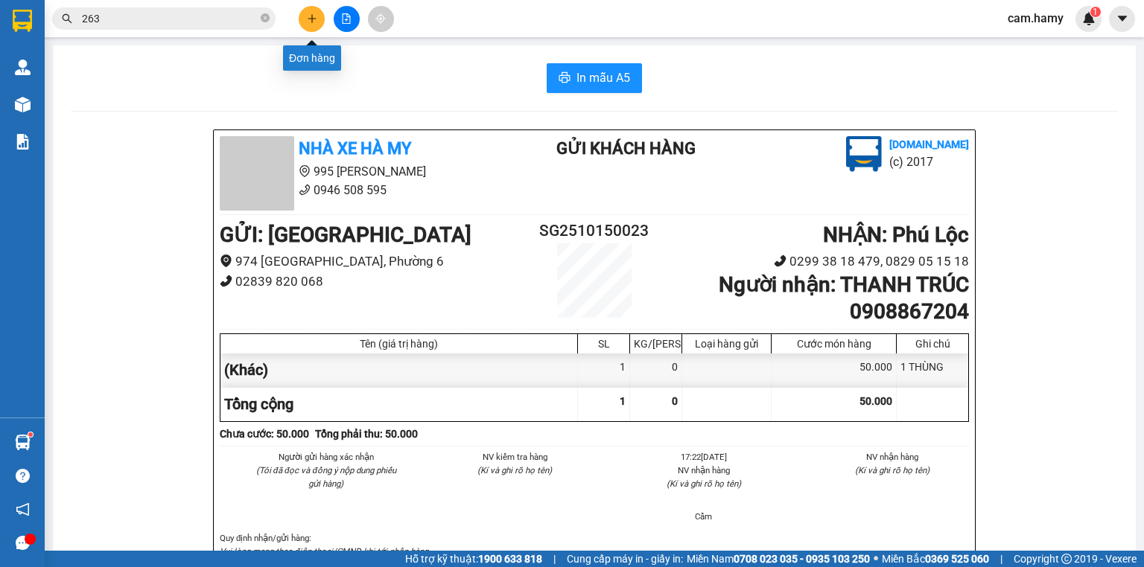
click at [317, 27] on button at bounding box center [312, 19] width 26 height 26
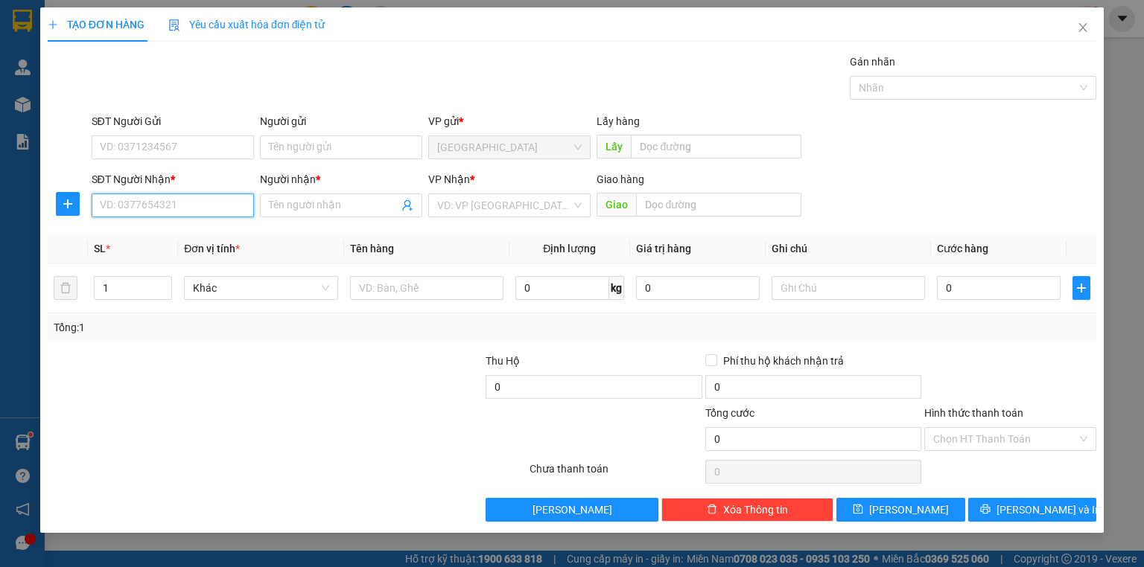
click at [170, 204] on input "SĐT Người Nhận *" at bounding box center [173, 206] width 162 height 24
type input "0931060578"
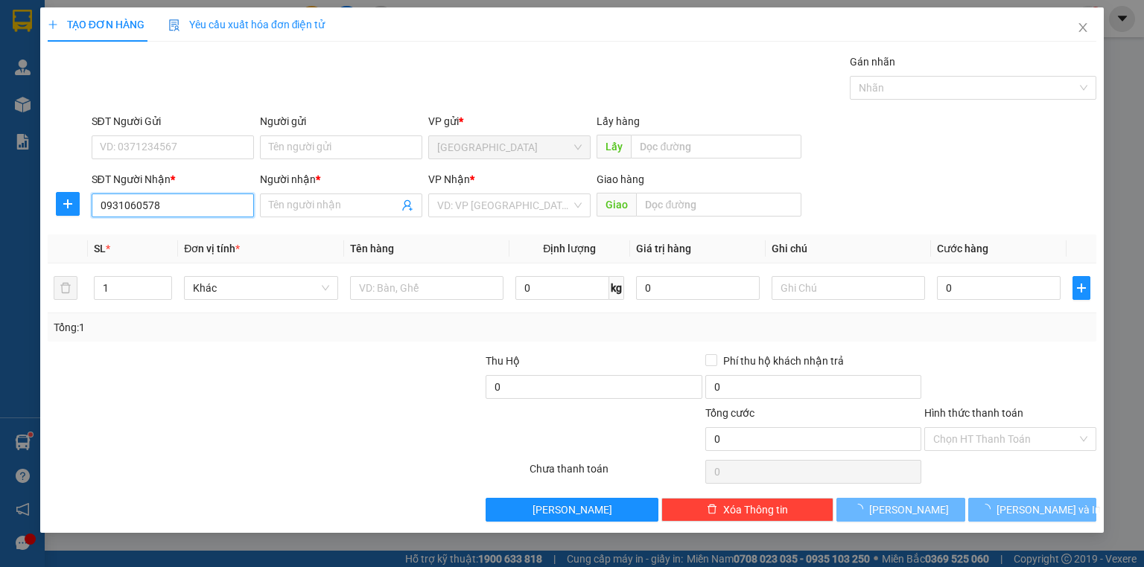
click at [186, 210] on input "0931060578" at bounding box center [173, 206] width 162 height 24
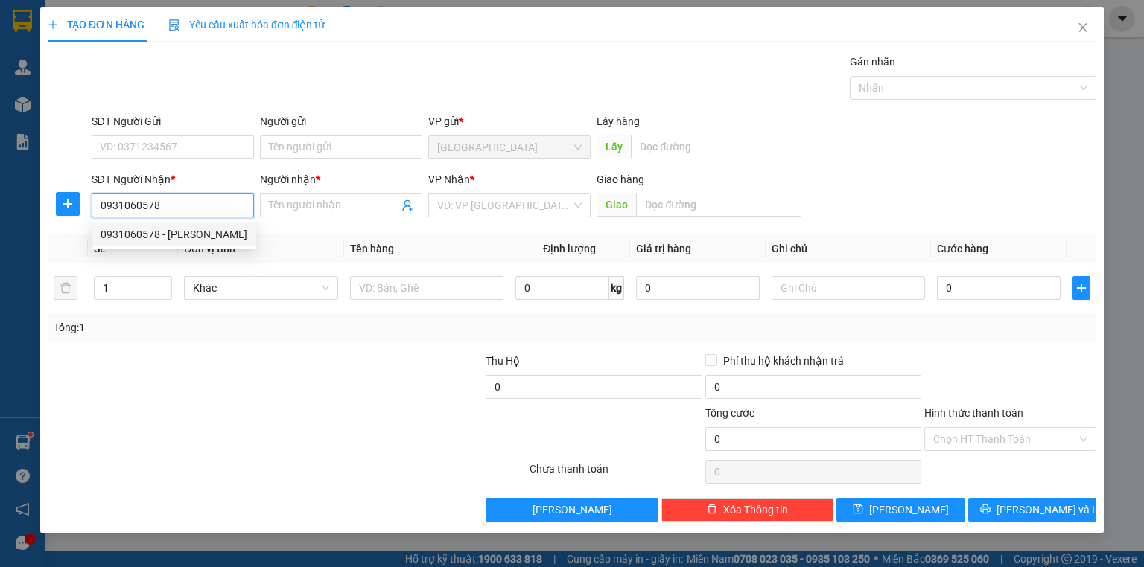
click at [185, 226] on div "0931060578 - [PERSON_NAME]" at bounding box center [174, 235] width 165 height 24
type input "[PERSON_NAME]"
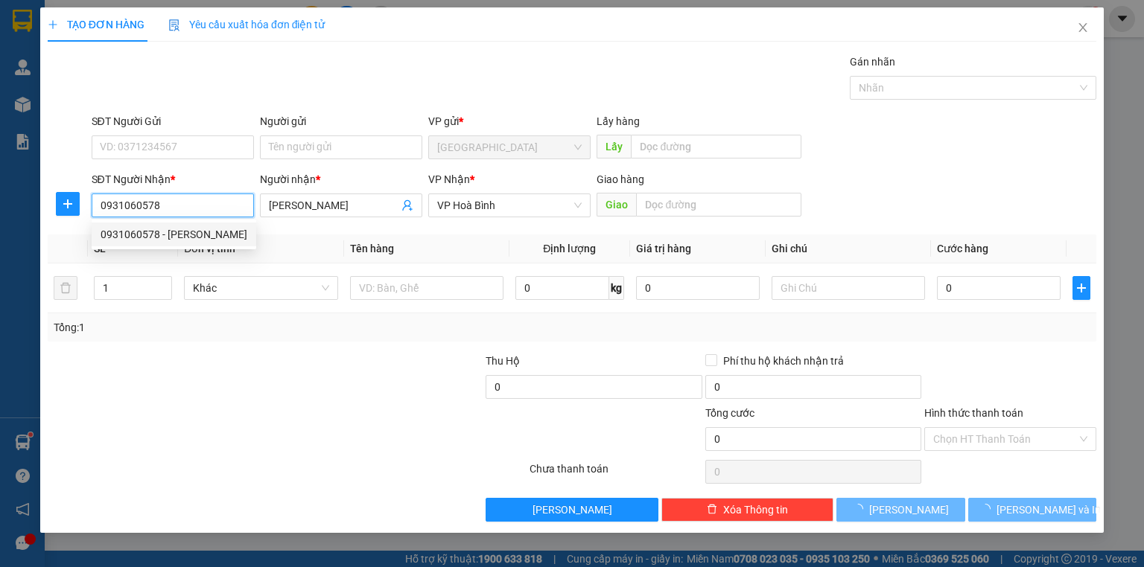
type input "30.000"
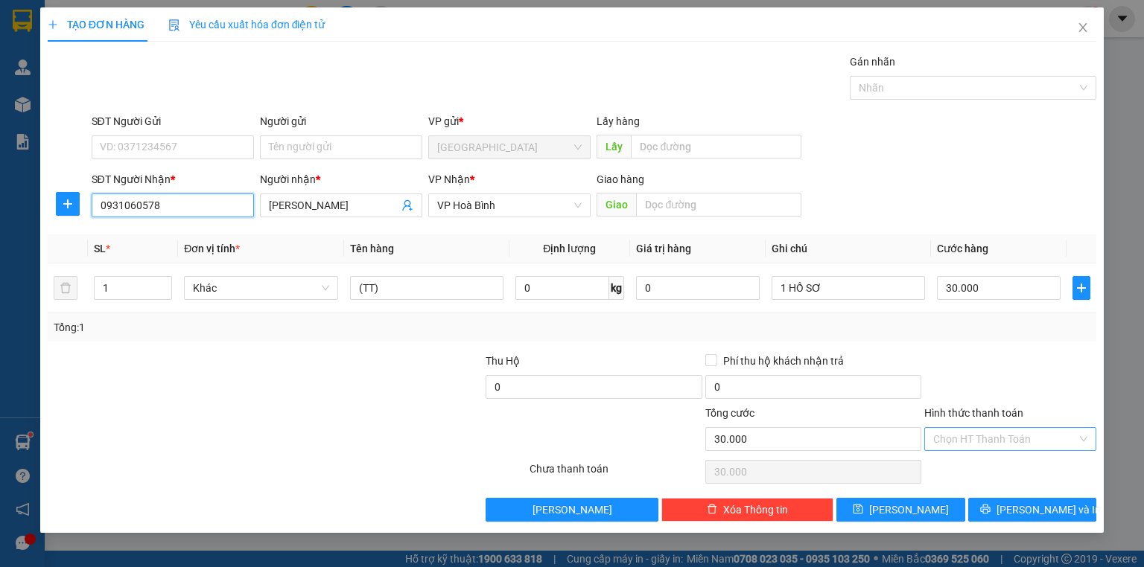
type input "0931060578"
click at [999, 444] on input "Hình thức thanh toán" at bounding box center [1005, 439] width 144 height 22
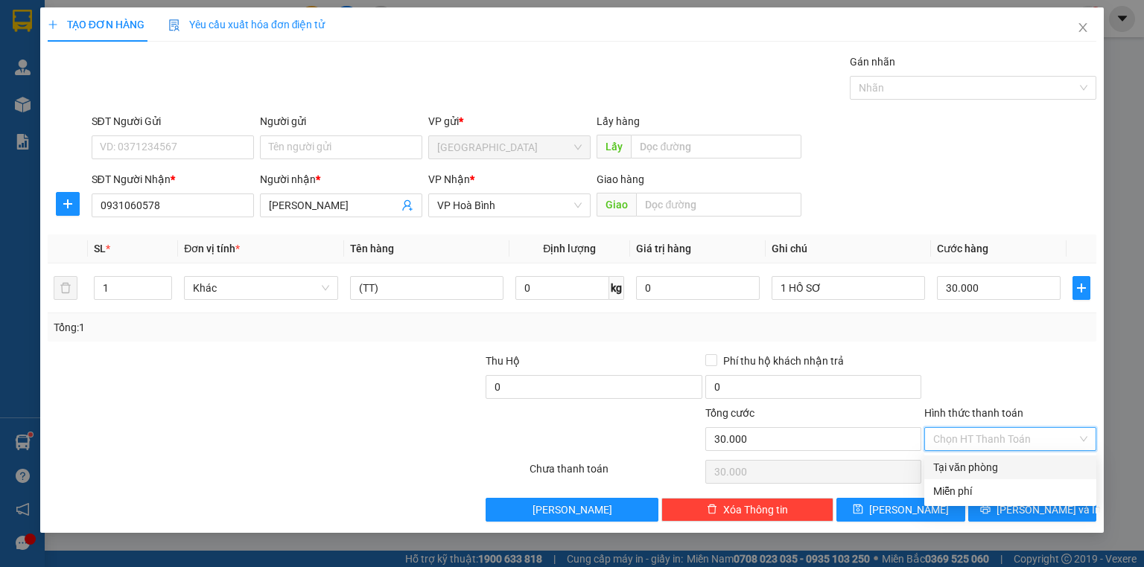
click at [986, 467] on div "Tại văn phòng" at bounding box center [1010, 467] width 154 height 16
type input "0"
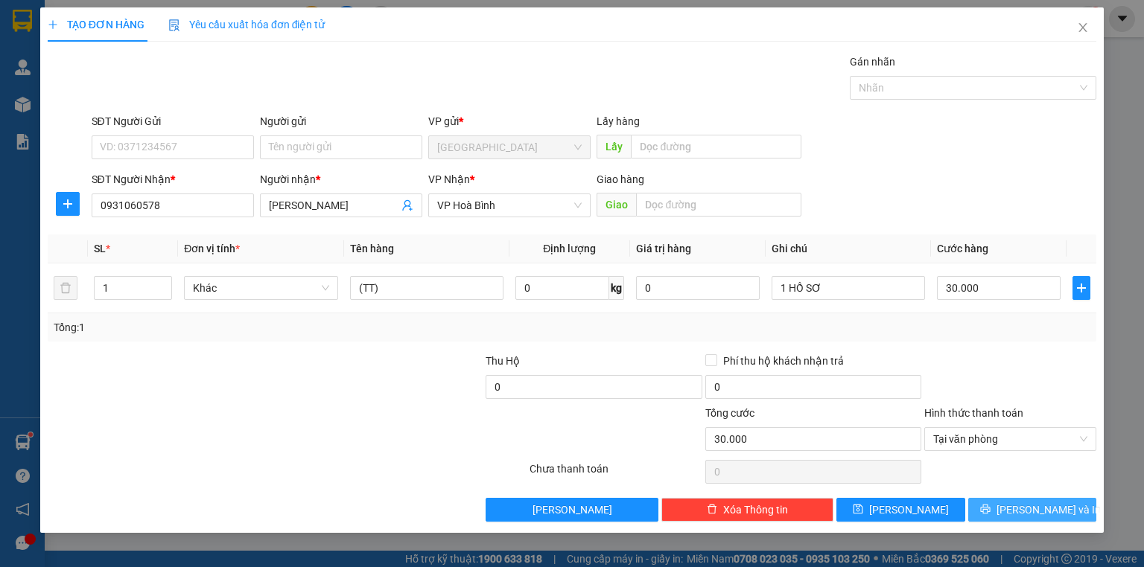
click at [1043, 502] on span "[PERSON_NAME] và In" at bounding box center [1048, 510] width 104 height 16
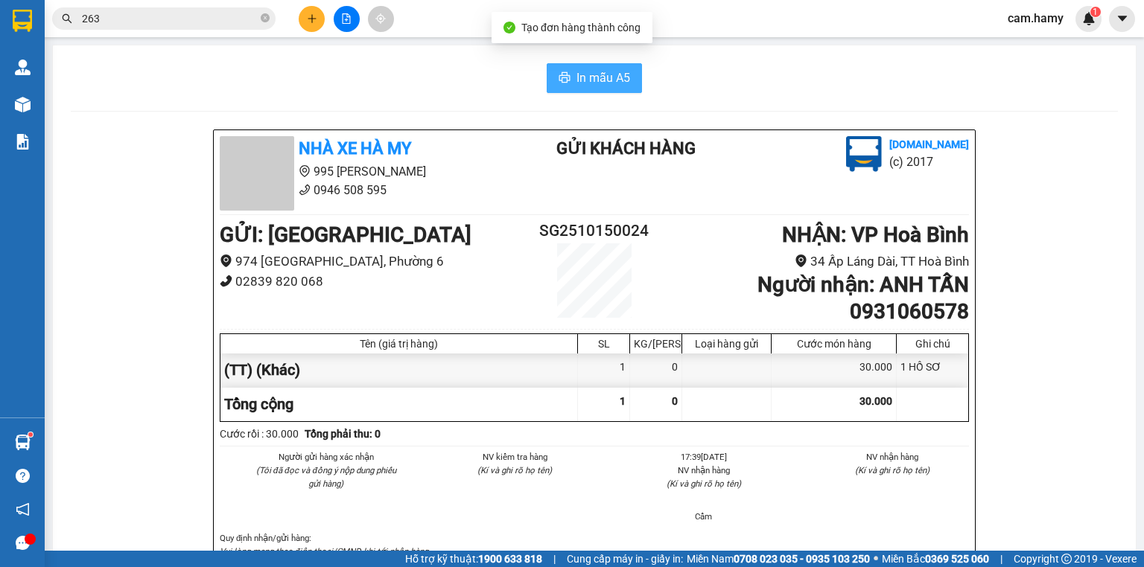
click at [584, 71] on span "In mẫu A5" at bounding box center [603, 78] width 54 height 19
click at [307, 19] on icon "plus" at bounding box center [312, 18] width 10 height 10
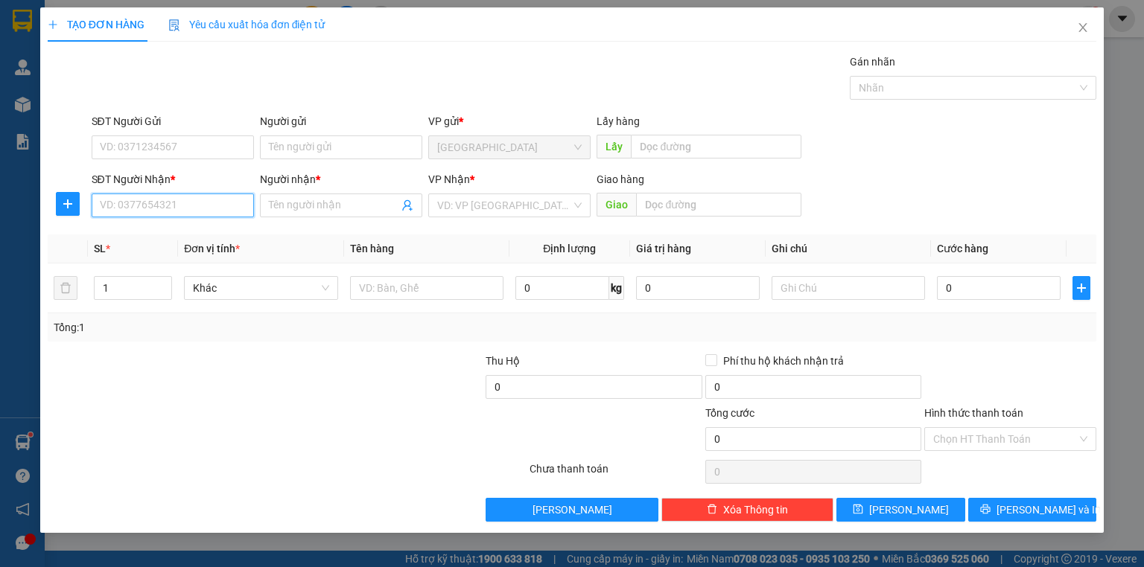
click at [182, 199] on input "SĐT Người Nhận *" at bounding box center [173, 206] width 162 height 24
click at [182, 200] on input "SĐT Người Nhận *" at bounding box center [173, 206] width 162 height 24
click at [189, 236] on div "0799500544 - NHIÊN" at bounding box center [173, 234] width 144 height 16
type input "0799500544"
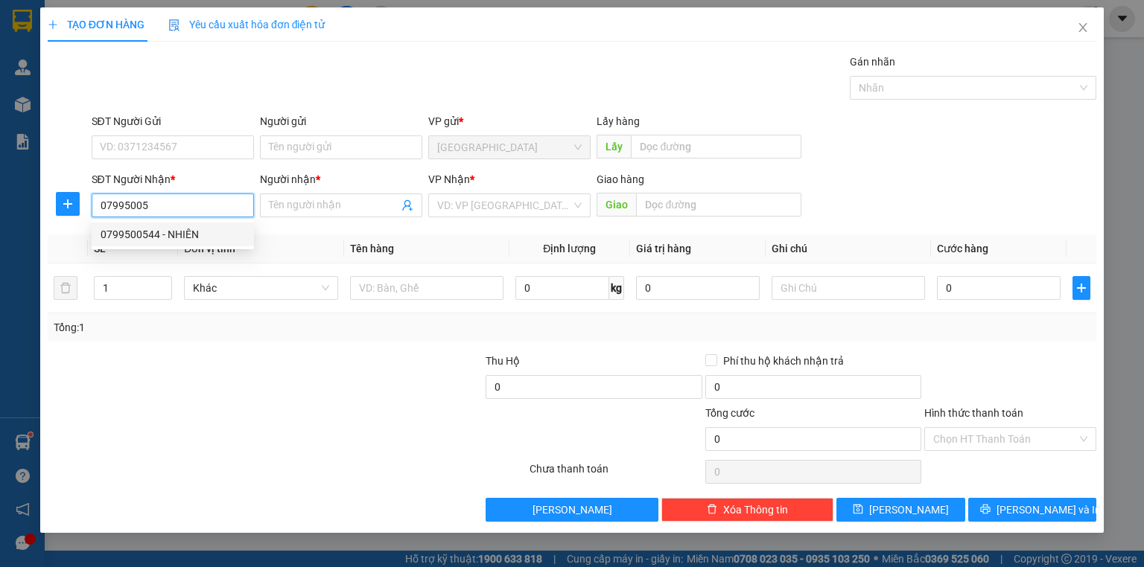
type input "NHIÊN"
type input "40.000"
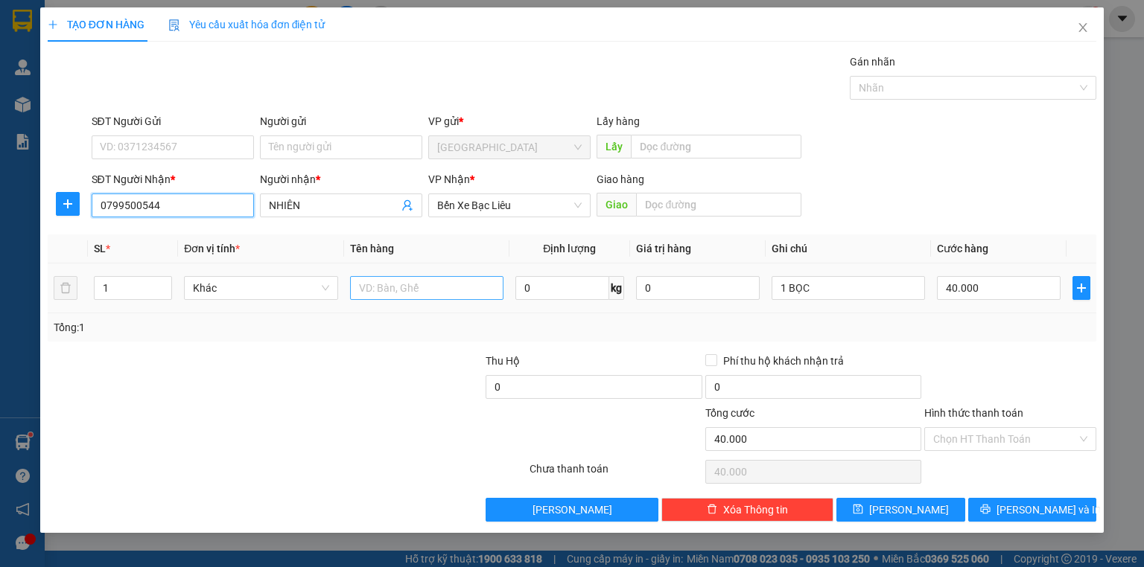
type input "0799500544"
click at [417, 291] on input "text" at bounding box center [426, 288] width 153 height 24
type input "*"
type input ")"
type input "(TT)"
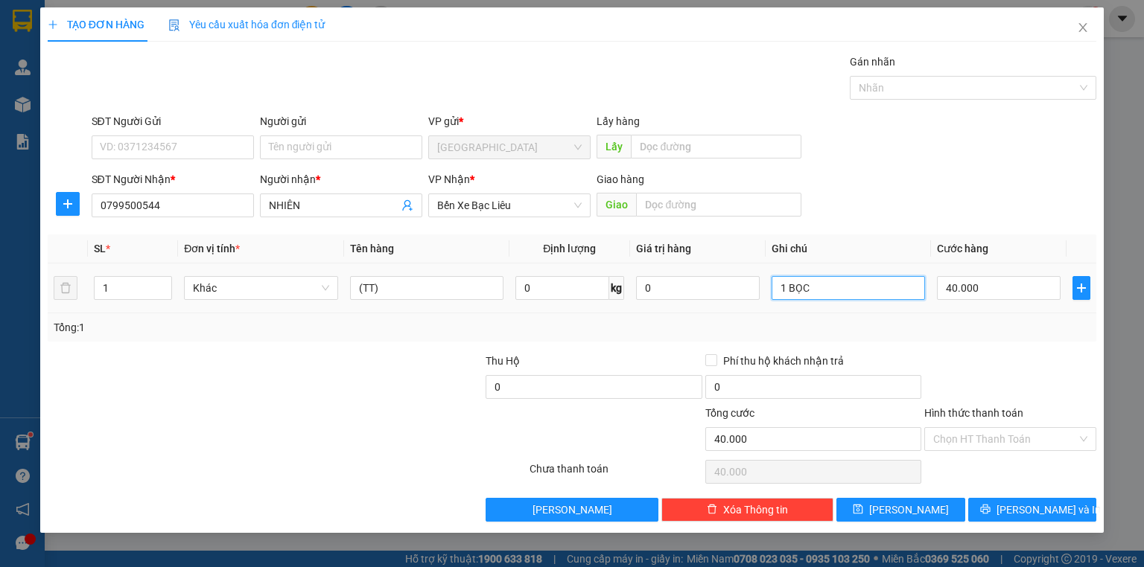
click at [866, 293] on input "1 BỌC" at bounding box center [848, 288] width 153 height 24
type input "1 BỌC THUỐC"
click at [950, 284] on input "40.000" at bounding box center [999, 288] width 124 height 24
type input "0"
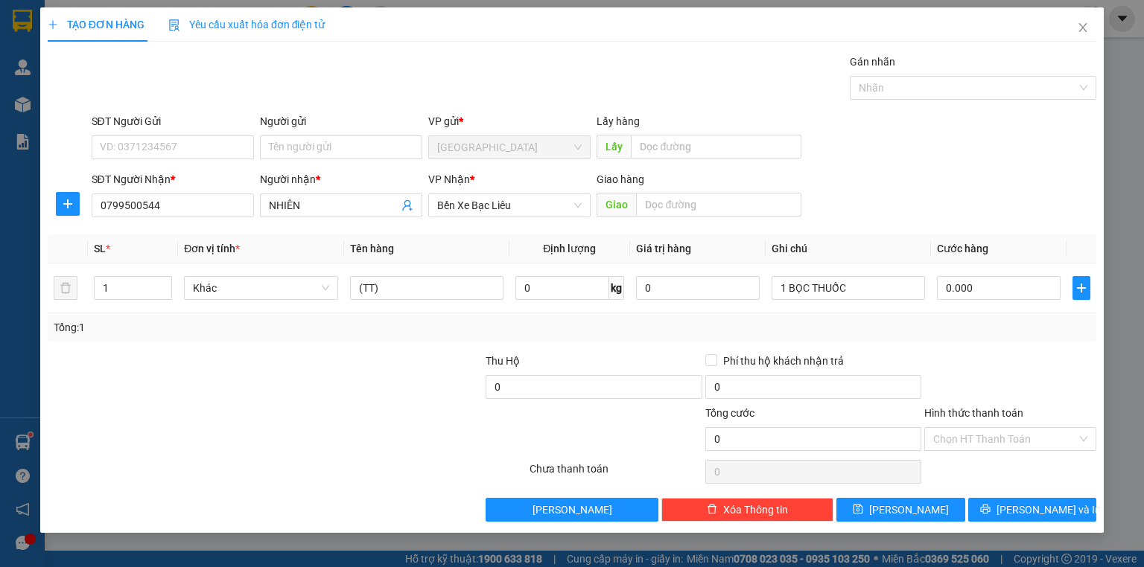
type input "0"
click at [1010, 417] on label "Hình thức thanh toán" at bounding box center [973, 413] width 99 height 12
click at [1010, 428] on input "Hình thức thanh toán" at bounding box center [1005, 439] width 144 height 22
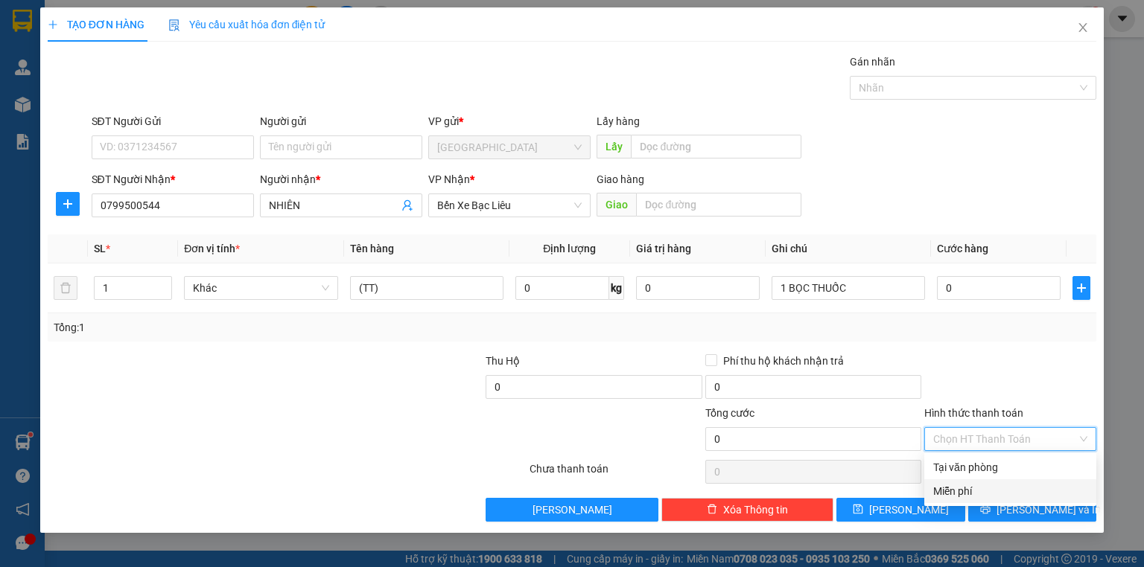
drag, startPoint x: 968, startPoint y: 497, endPoint x: 1016, endPoint y: 502, distance: 47.9
click at [969, 497] on div "Miễn phí" at bounding box center [1010, 491] width 154 height 16
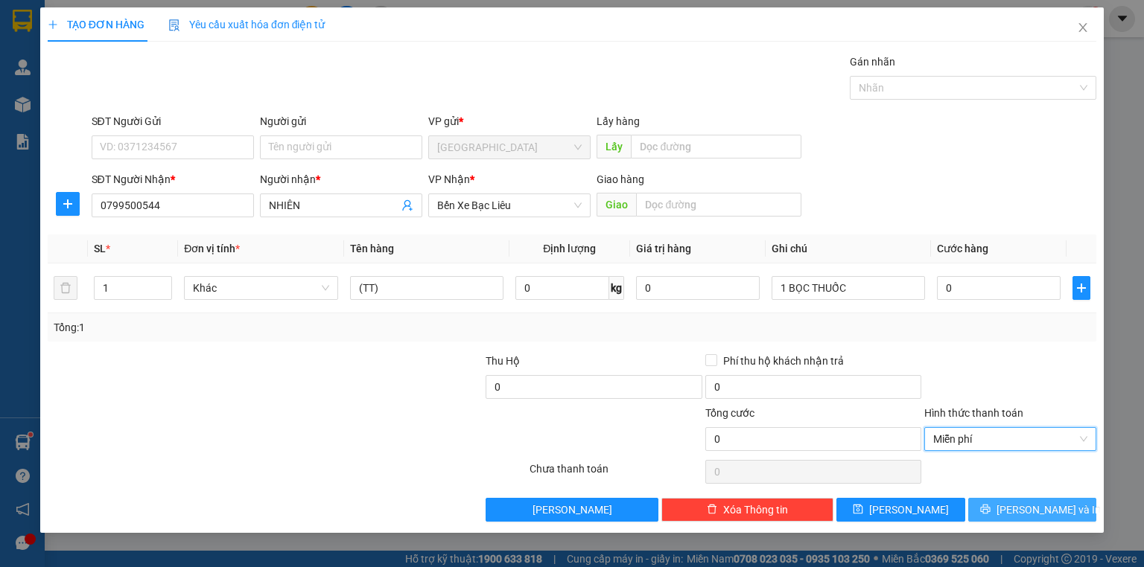
click at [1020, 503] on span "[PERSON_NAME] và In" at bounding box center [1048, 510] width 104 height 16
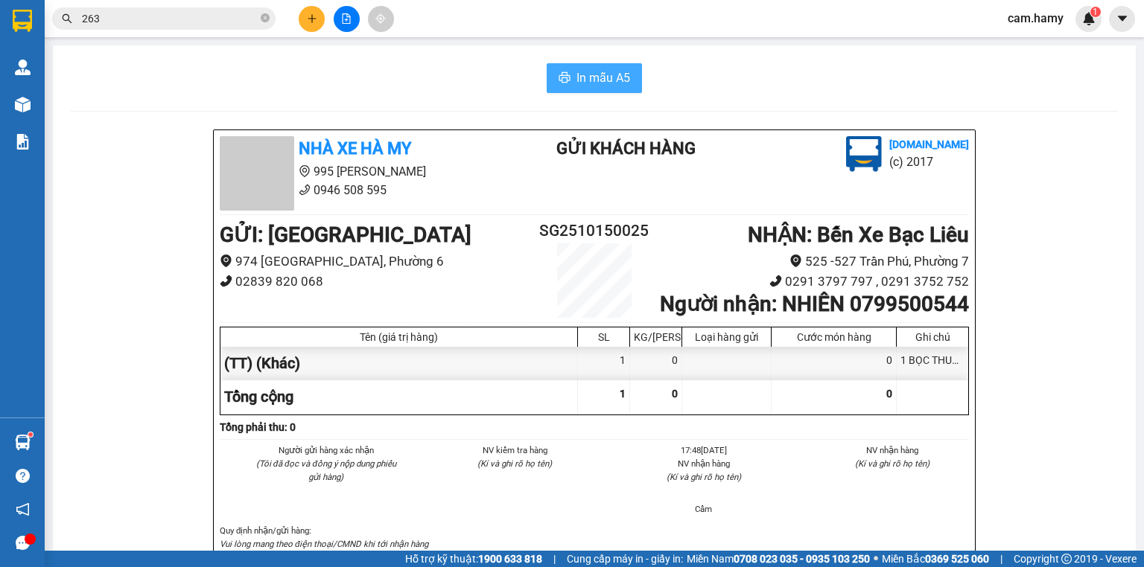
click at [554, 73] on button "In mẫu A5" at bounding box center [594, 78] width 95 height 30
click at [620, 71] on span "In mẫu A5" at bounding box center [603, 78] width 54 height 19
click at [316, 16] on icon "plus" at bounding box center [312, 18] width 10 height 10
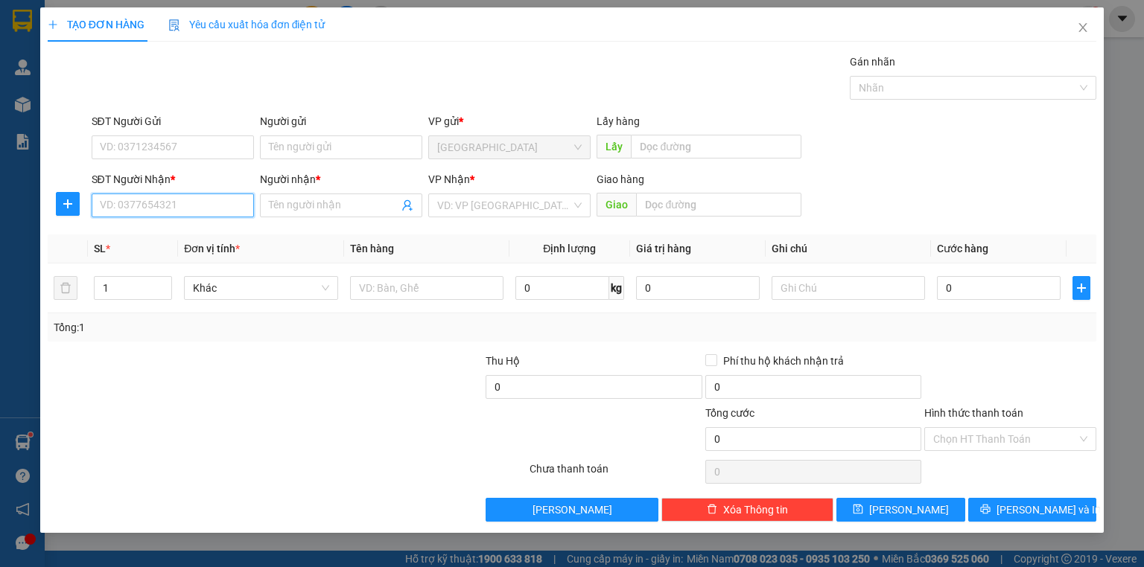
click at [173, 209] on input "SĐT Người Nhận *" at bounding box center [173, 206] width 162 height 24
click at [184, 196] on input "707" at bounding box center [173, 206] width 162 height 24
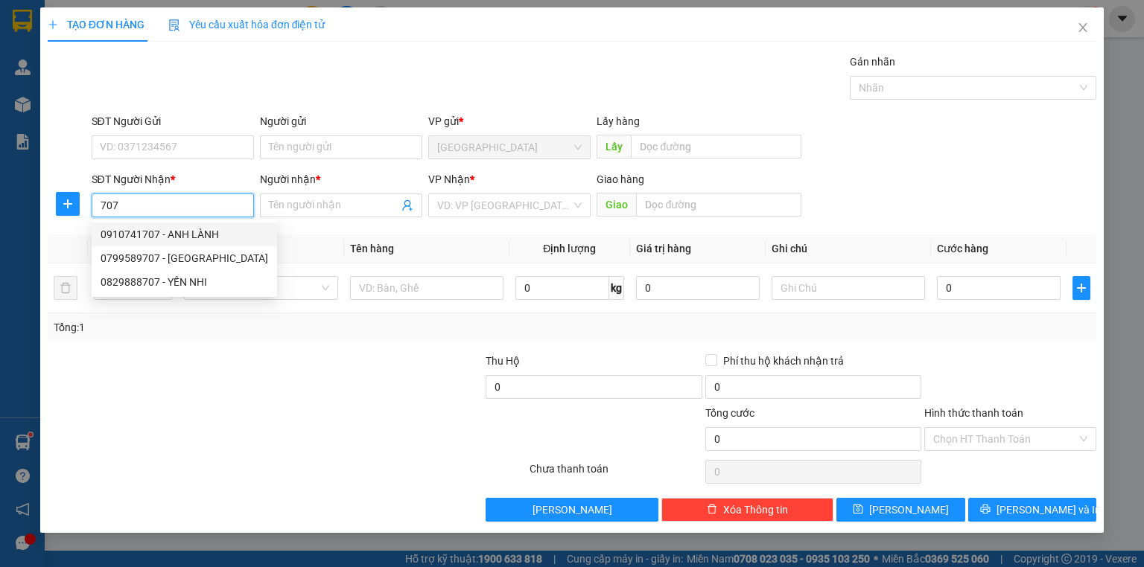
click at [170, 232] on div "0910741707 - ANH LÀNH" at bounding box center [185, 234] width 168 height 16
type input "0910741707"
type input "ANH LÀNH"
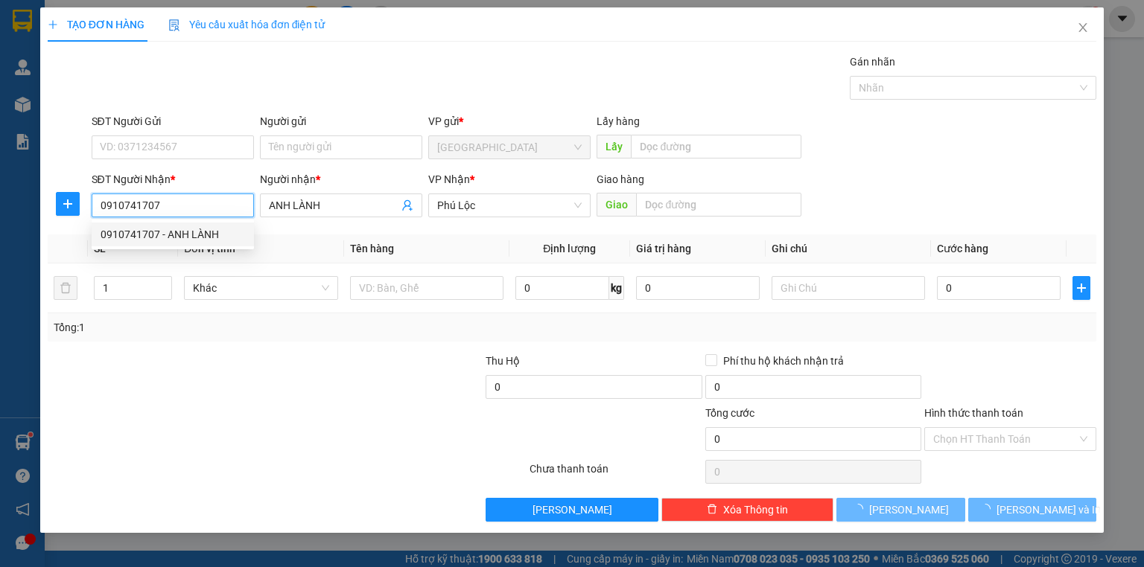
type input "70.000"
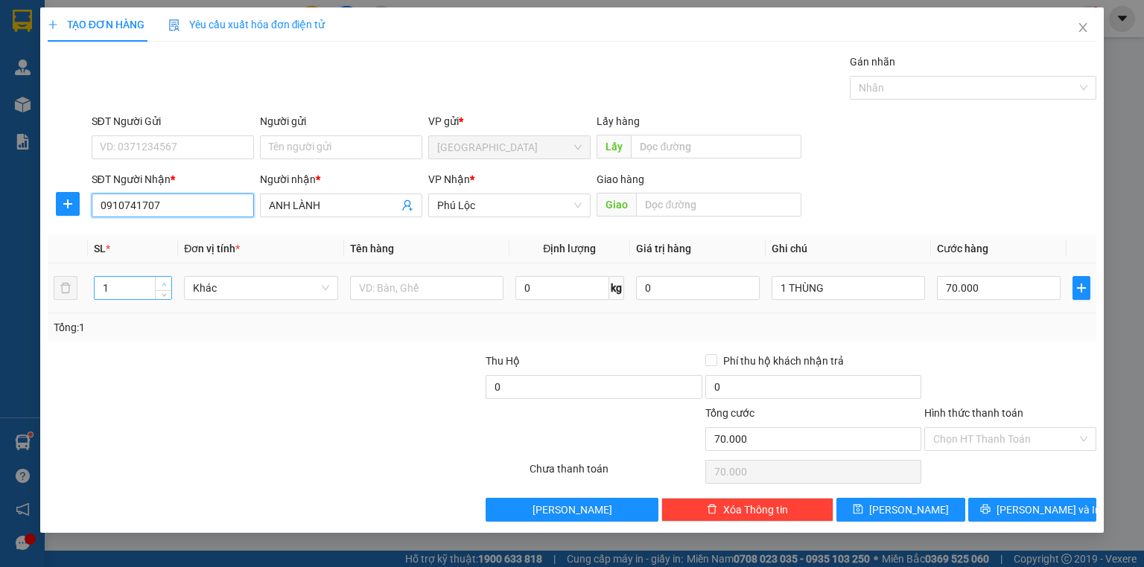
type input "0910741707"
click at [166, 282] on icon "up" at bounding box center [164, 284] width 5 height 5
type input "2"
click at [830, 285] on input "1 THÙNG" at bounding box center [848, 288] width 153 height 24
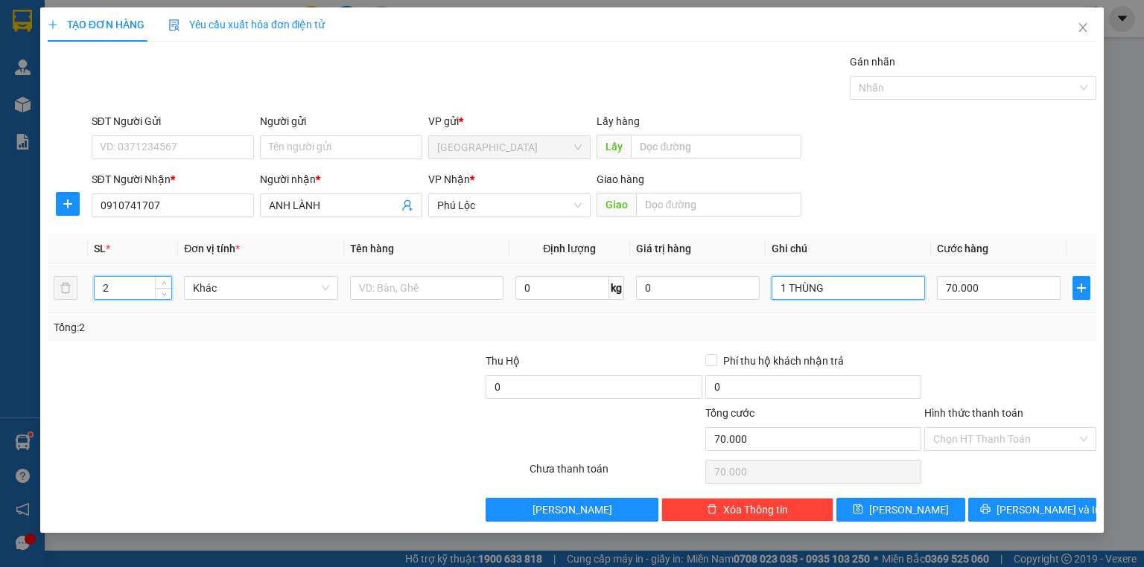
type input "0"
click at [830, 285] on input "1 THÙNG" at bounding box center [848, 288] width 153 height 24
type input "2 MÓN"
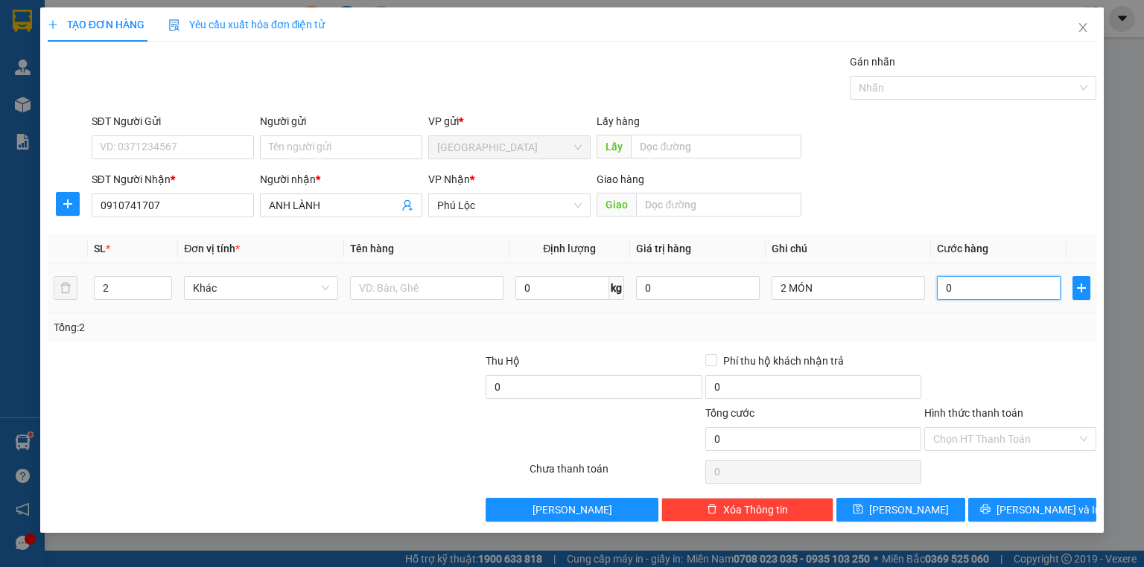
click at [1001, 287] on input "0" at bounding box center [999, 288] width 124 height 24
type input "1"
type input "10"
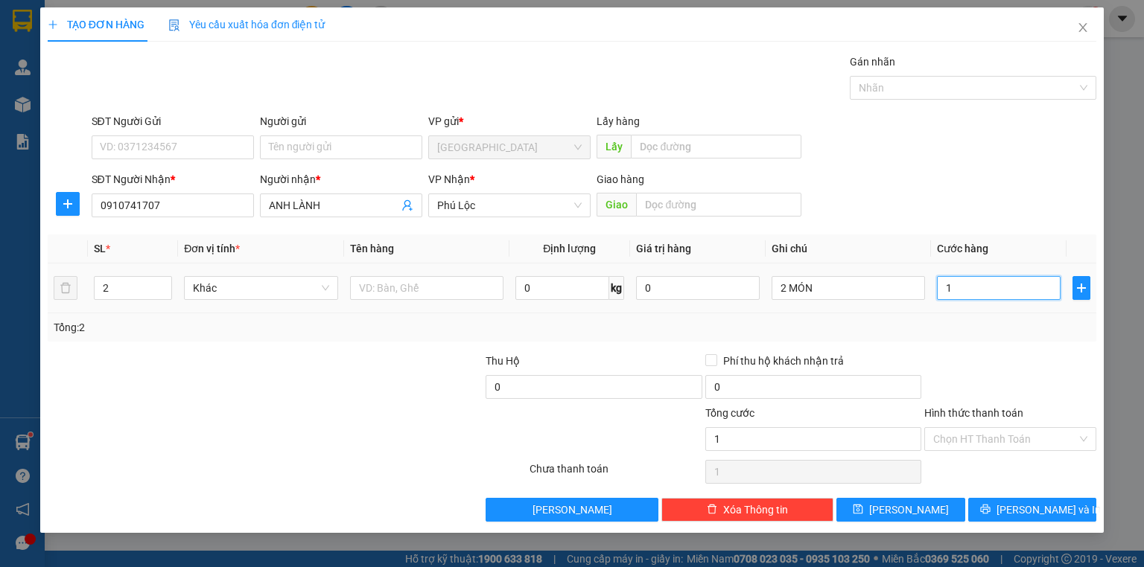
type input "10"
type input "100"
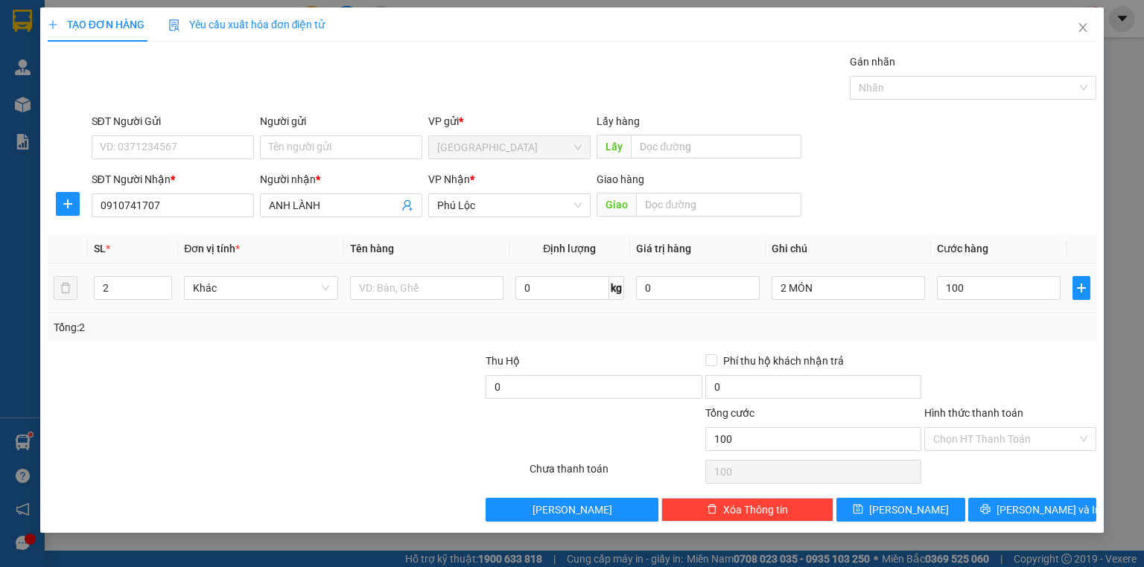
type input "100.000"
click at [1015, 353] on div at bounding box center [1010, 379] width 175 height 52
click at [1005, 428] on input "Hình thức thanh toán" at bounding box center [1005, 439] width 144 height 22
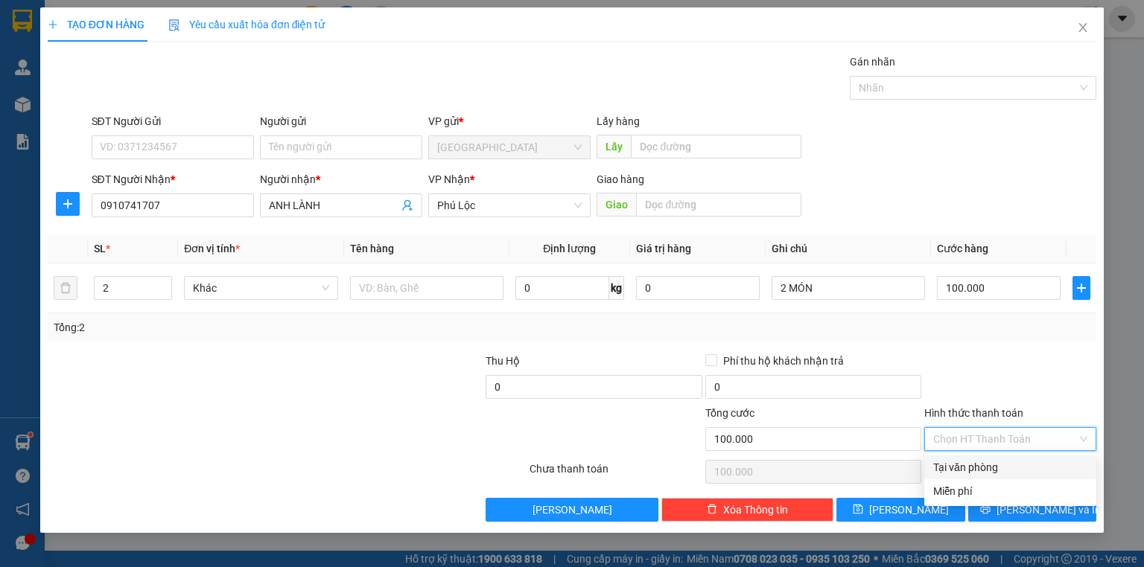
click at [994, 468] on div "Tại văn phòng" at bounding box center [1010, 467] width 154 height 16
type input "0"
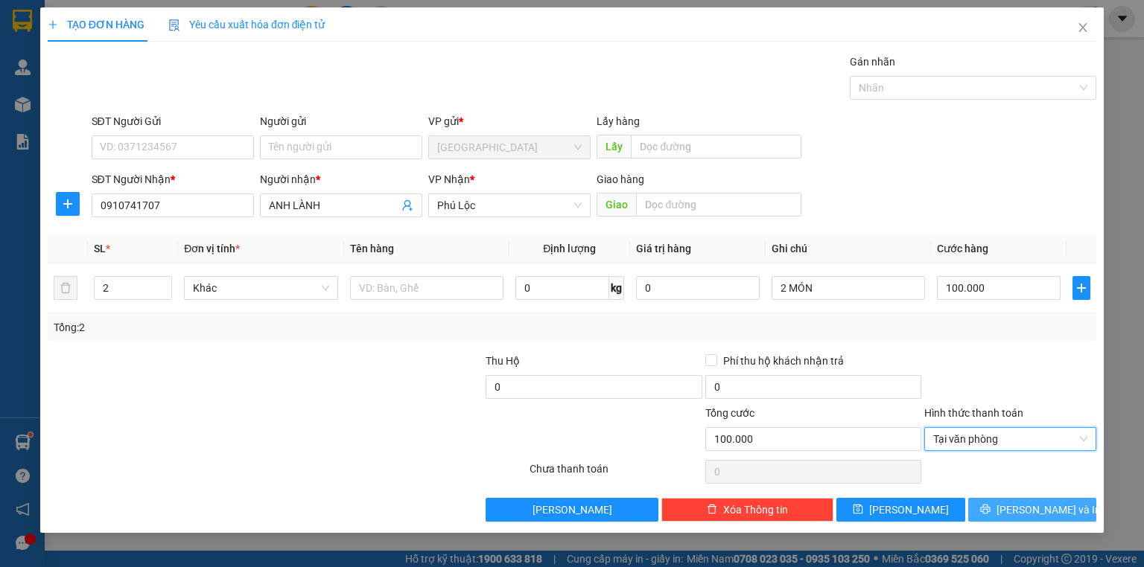
click at [1022, 503] on span "[PERSON_NAME] và In" at bounding box center [1048, 510] width 104 height 16
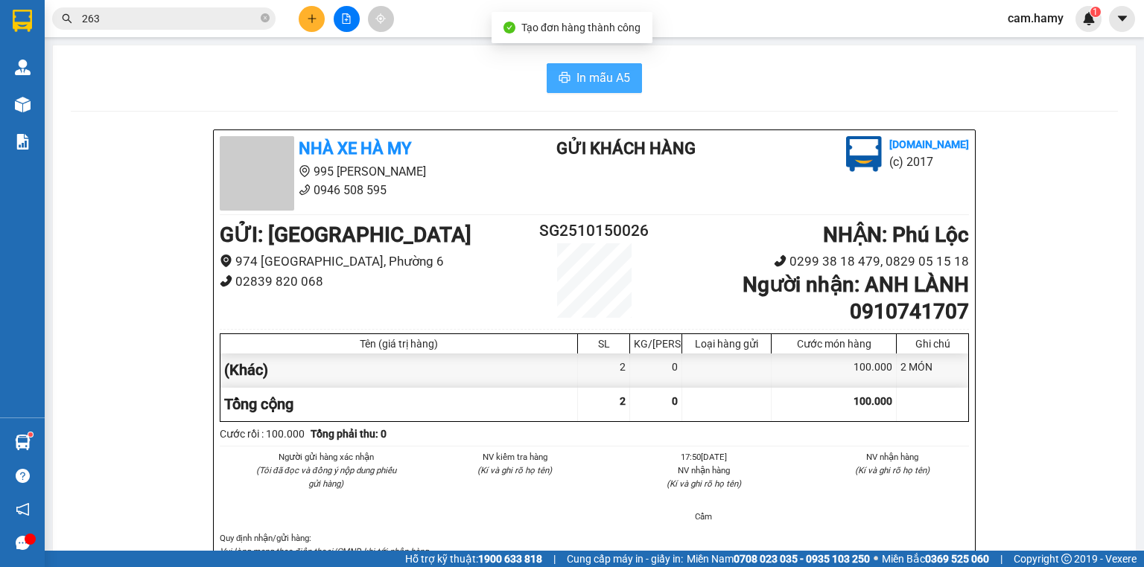
click at [608, 77] on span "In mẫu A5" at bounding box center [603, 78] width 54 height 19
click at [310, 10] on button at bounding box center [312, 19] width 26 height 26
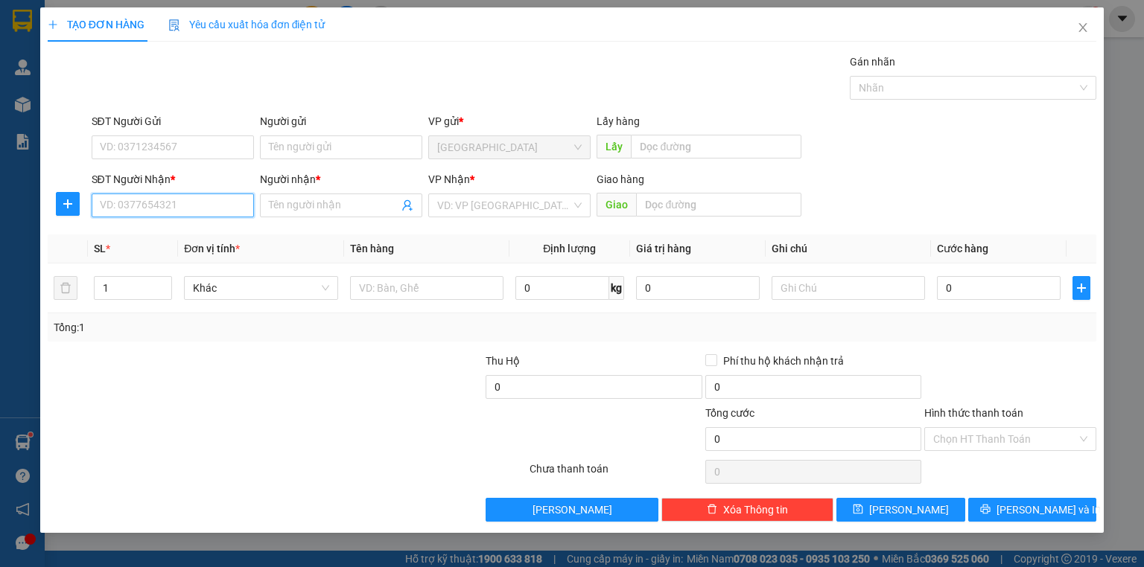
click at [191, 202] on input "SĐT Người Nhận *" at bounding box center [173, 206] width 162 height 24
click at [192, 202] on input "SĐT Người Nhận *" at bounding box center [173, 206] width 162 height 24
click at [154, 212] on input "SĐT Người Nhận *" at bounding box center [173, 206] width 162 height 24
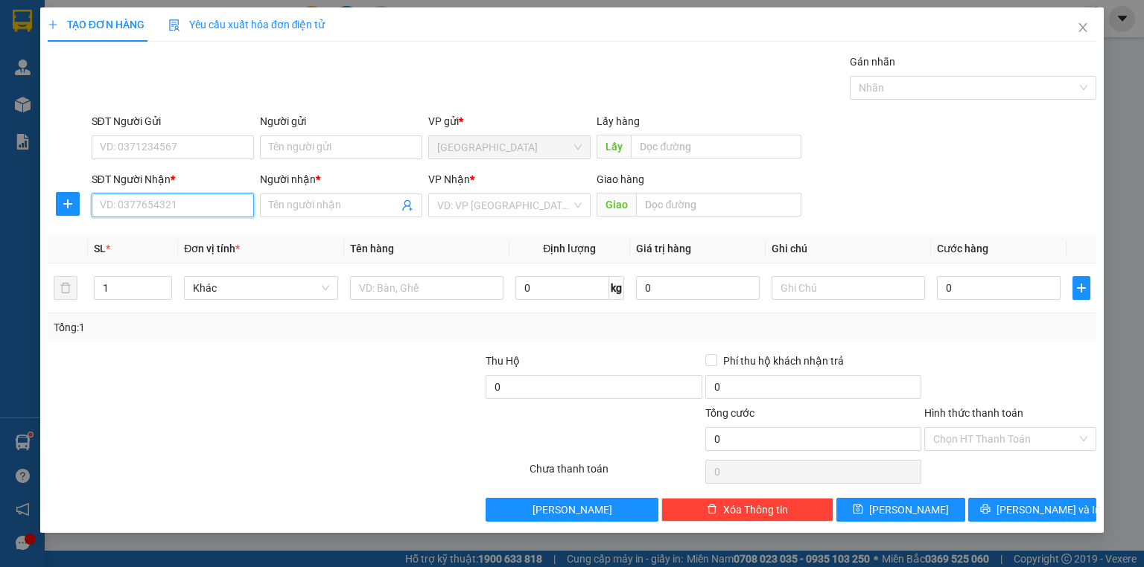
click at [154, 212] on input "SĐT Người Nhận *" at bounding box center [173, 206] width 162 height 24
click at [147, 205] on input "SĐT Người Nhận *" at bounding box center [173, 206] width 162 height 24
type input "0945999734"
click at [325, 199] on input "Người nhận *" at bounding box center [334, 205] width 130 height 16
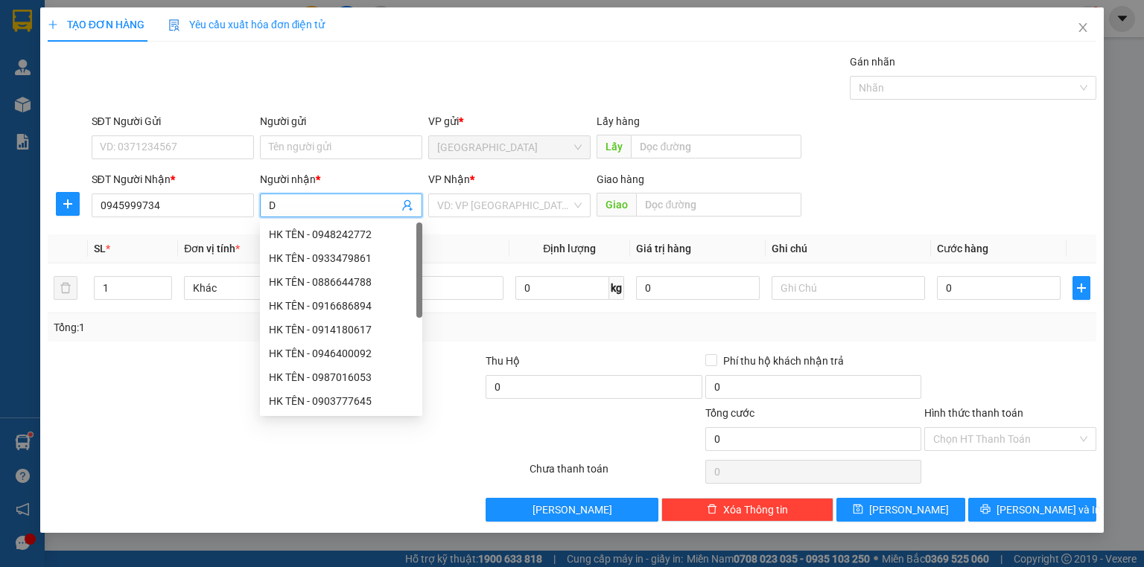
type input "D"
type input "ĐƯƠNG"
click at [475, 209] on input "search" at bounding box center [504, 205] width 134 height 22
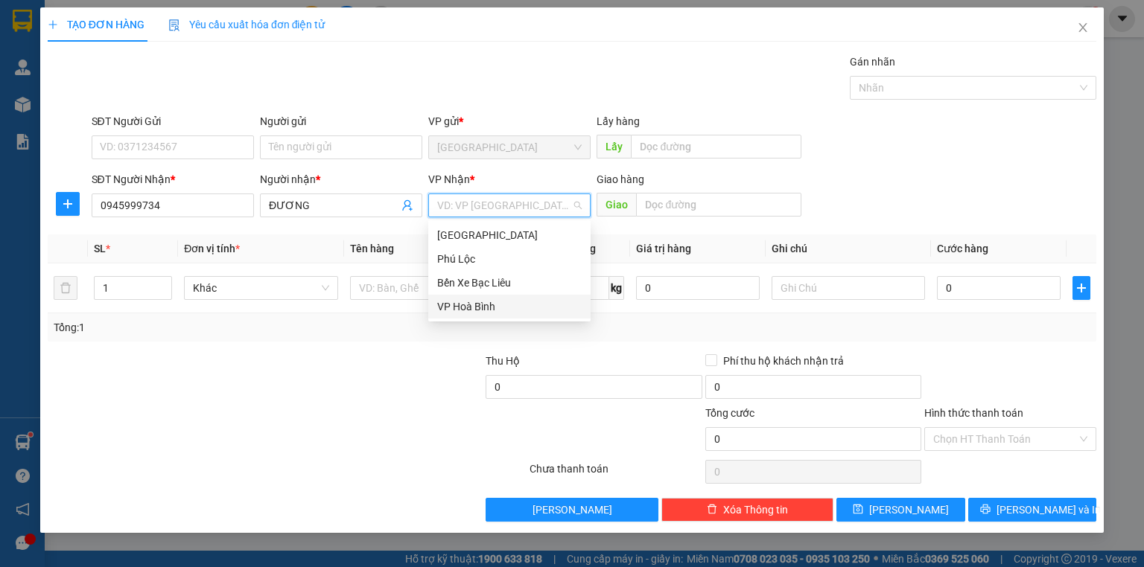
click at [489, 301] on div "VP Hoà Bình" at bounding box center [509, 307] width 144 height 16
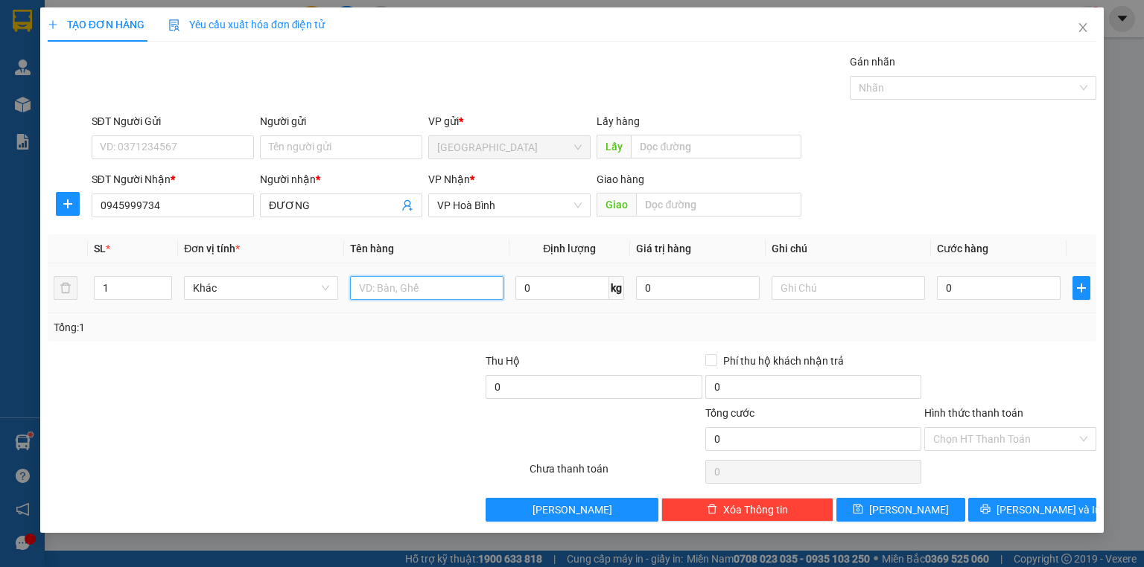
click at [401, 290] on input "text" at bounding box center [426, 288] width 153 height 24
type input "(TT)"
click at [861, 297] on input "text" at bounding box center [848, 288] width 153 height 24
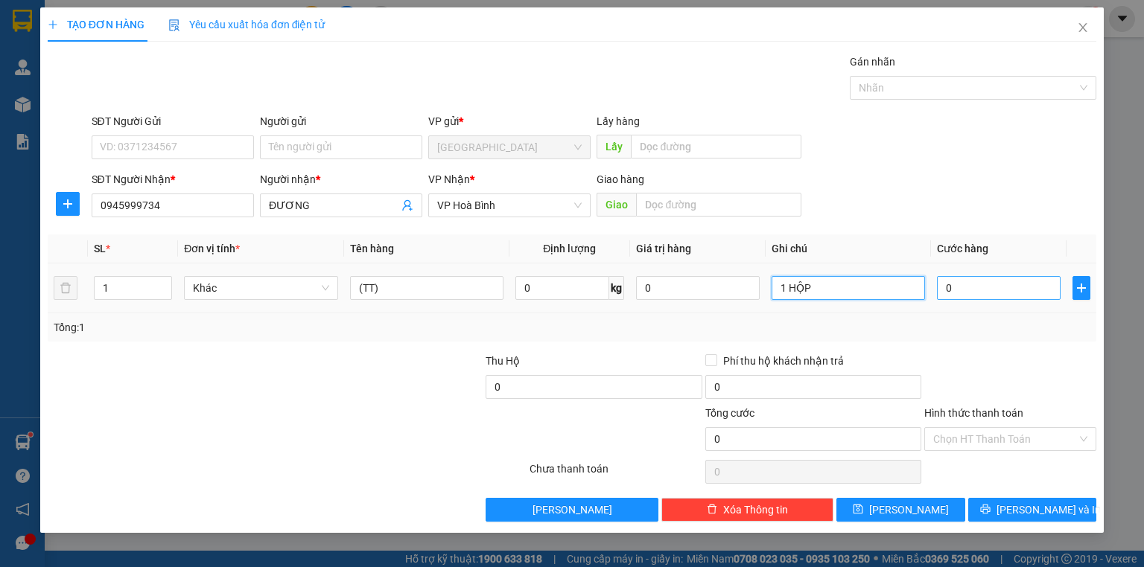
type input "1 HỘP"
click at [977, 299] on input "0" at bounding box center [999, 288] width 124 height 24
type input "3"
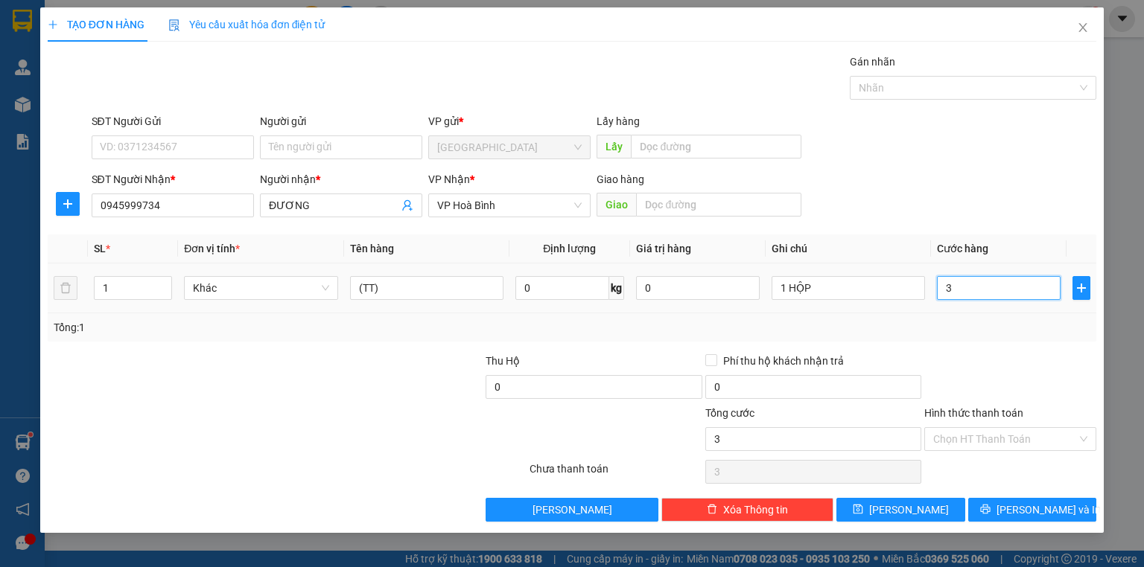
type input "30"
type input "30.000"
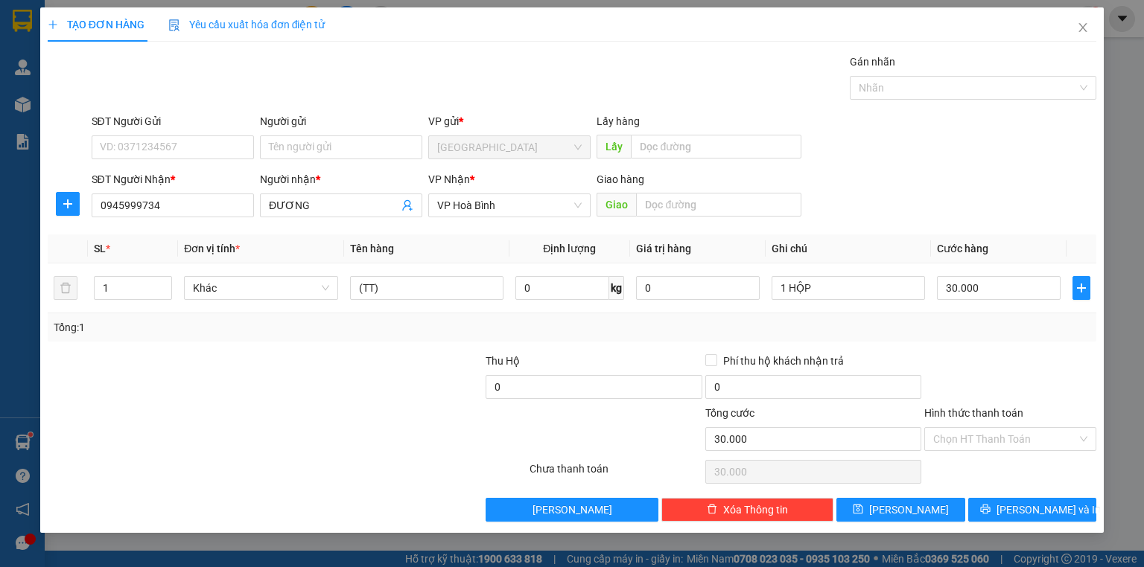
click at [1028, 337] on div "Tổng: 1" at bounding box center [572, 328] width 1049 height 28
click at [1001, 435] on input "Hình thức thanh toán" at bounding box center [1005, 439] width 144 height 22
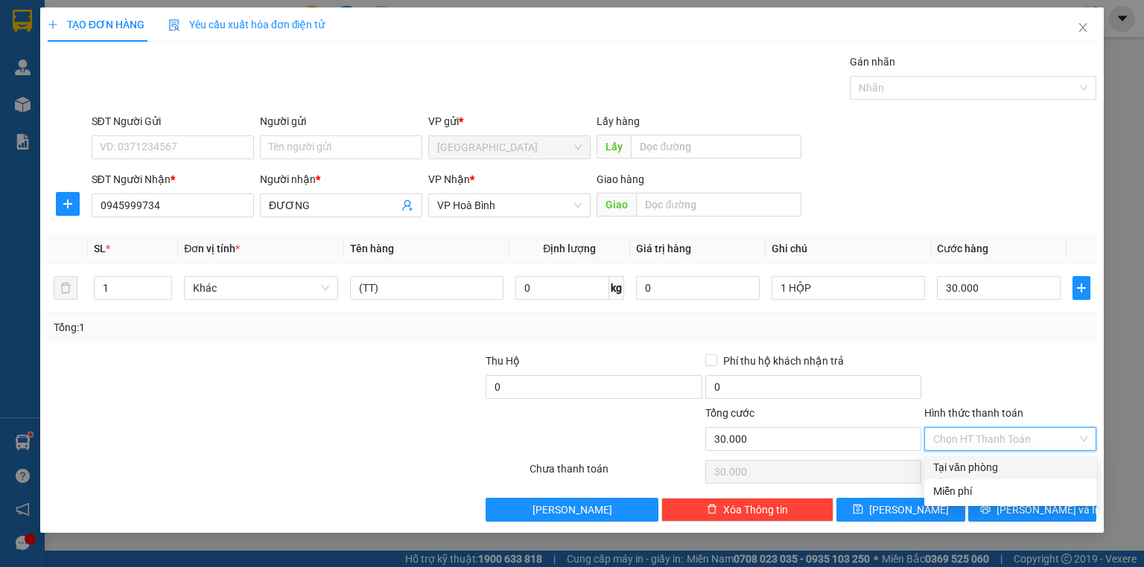
click at [995, 463] on div "Tại văn phòng" at bounding box center [1010, 467] width 154 height 16
type input "0"
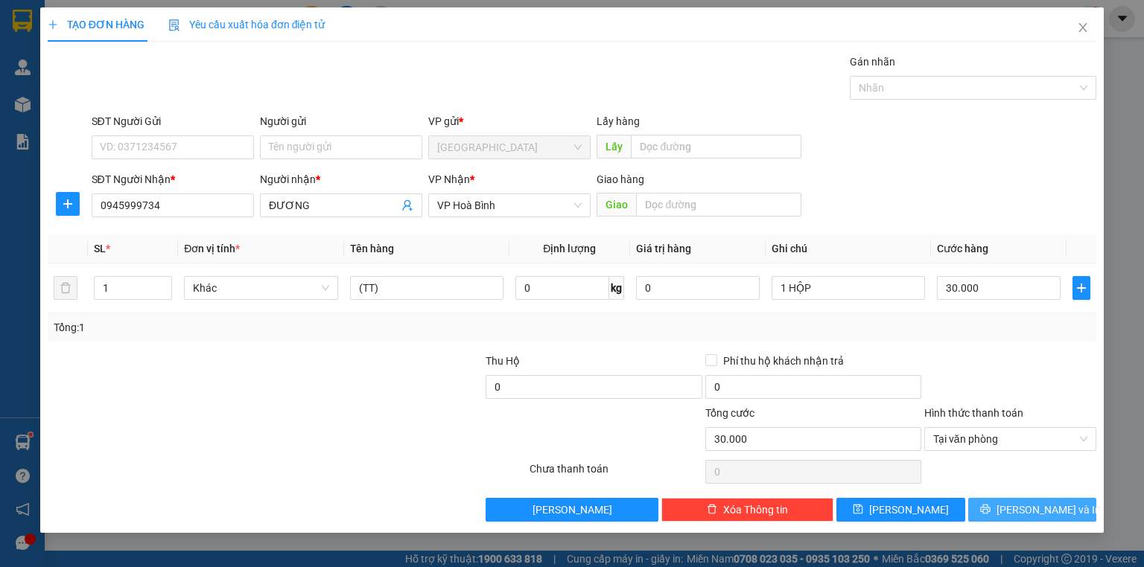
click at [1044, 515] on span "[PERSON_NAME] và In" at bounding box center [1048, 510] width 104 height 16
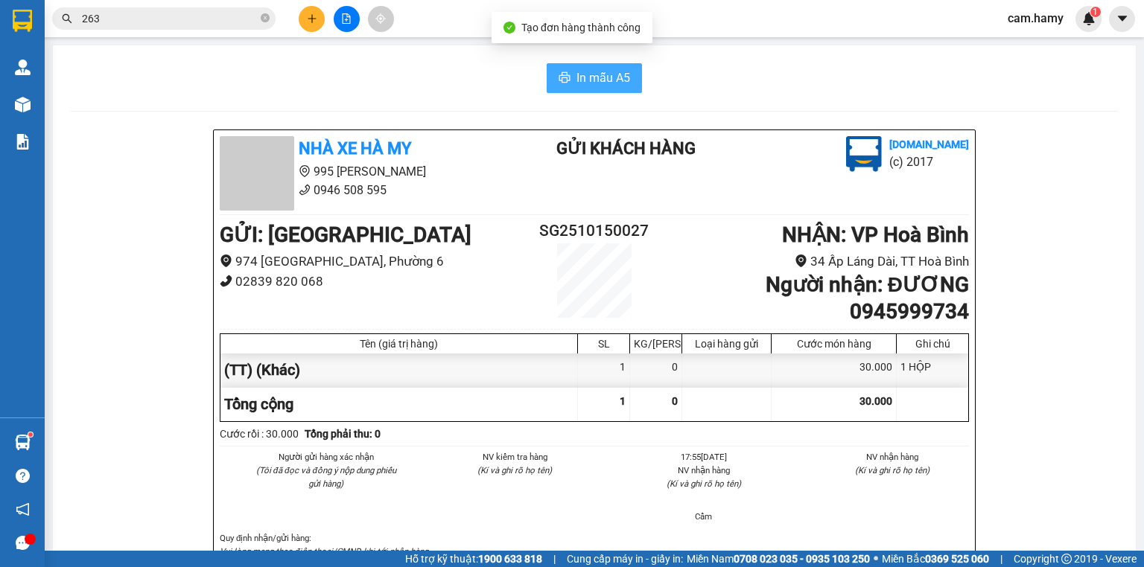
click at [578, 78] on span "In mẫu A5" at bounding box center [603, 78] width 54 height 19
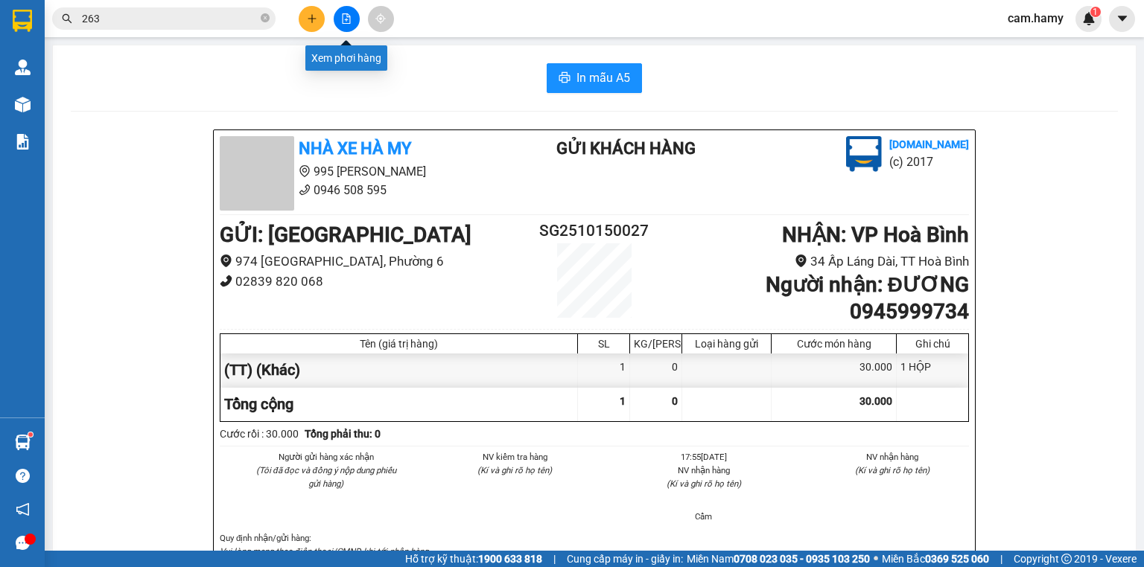
click at [316, 16] on icon "plus" at bounding box center [312, 18] width 10 height 10
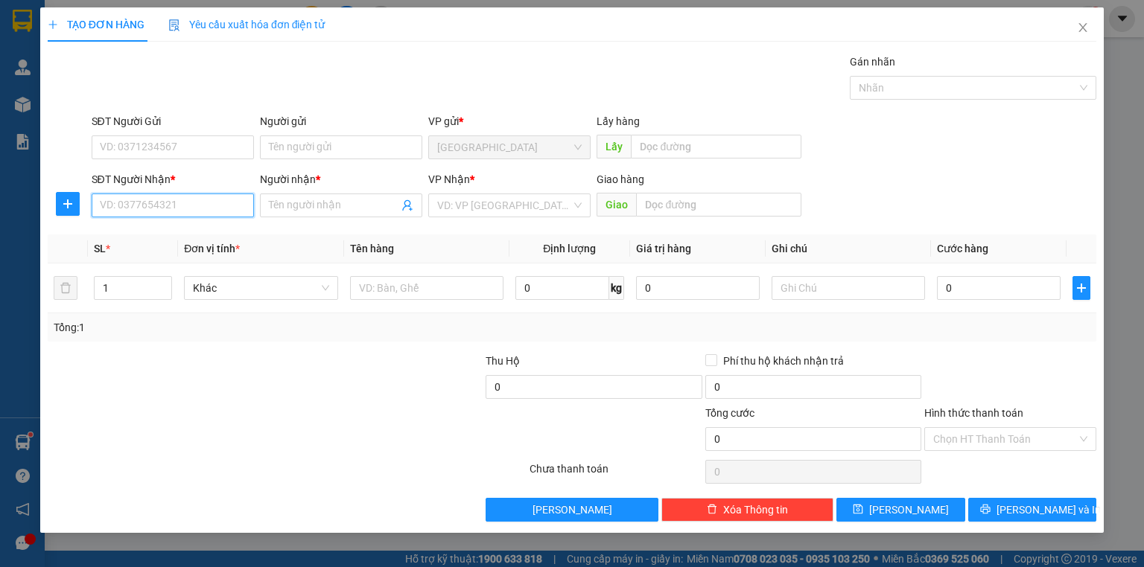
click at [198, 209] on input "SĐT Người Nhận *" at bounding box center [173, 206] width 162 height 24
click at [191, 201] on input "113" at bounding box center [173, 206] width 162 height 24
click at [178, 232] on div "0944488113 - [PERSON_NAME]" at bounding box center [174, 234] width 147 height 16
type input "0944488113"
type input "[PERSON_NAME]"
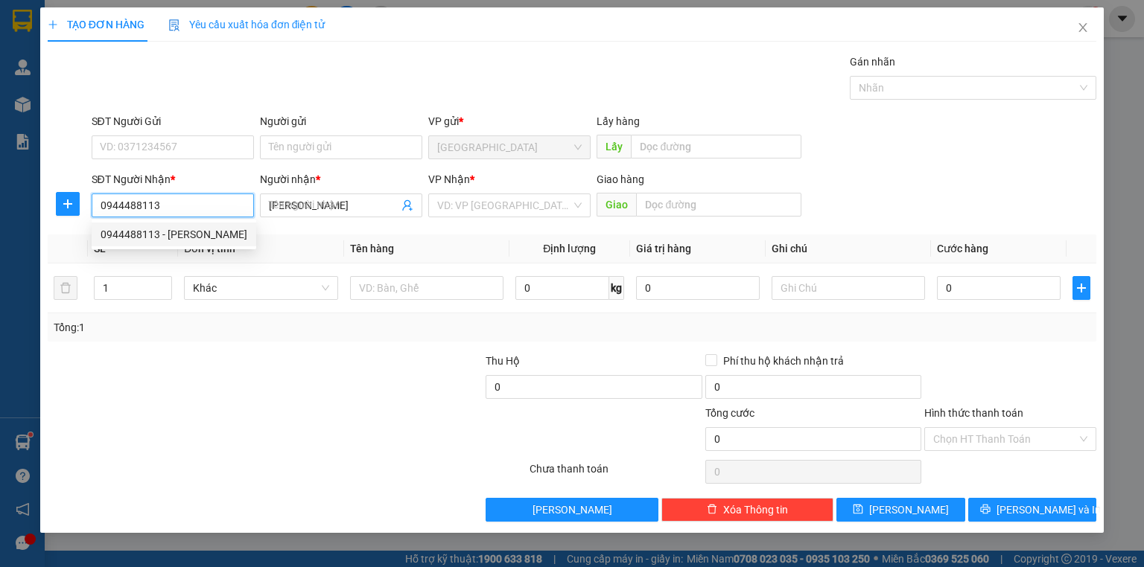
type input "50.000"
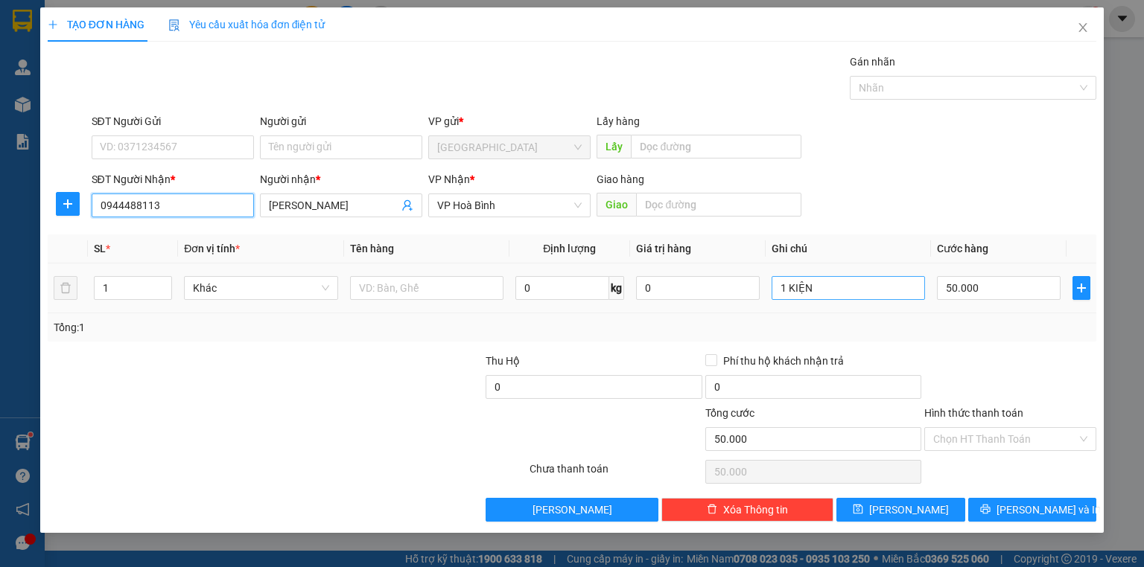
type input "0944488113"
click at [783, 289] on input "1 KIỆN" at bounding box center [848, 288] width 153 height 24
click at [783, 292] on input "1 KIỆN" at bounding box center [848, 288] width 153 height 24
click at [783, 293] on input "1 KIỆN" at bounding box center [848, 288] width 153 height 24
type input "2 KIỆN"
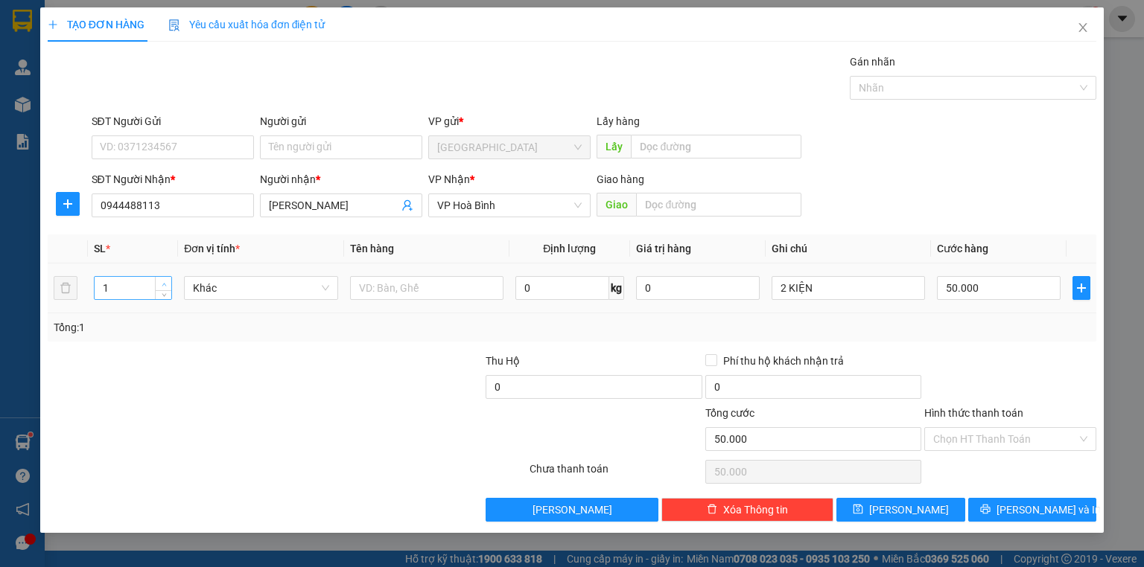
type input "2"
click at [157, 280] on span "Increase Value" at bounding box center [163, 283] width 16 height 13
click at [989, 286] on input "50.000" at bounding box center [999, 288] width 124 height 24
type input "0"
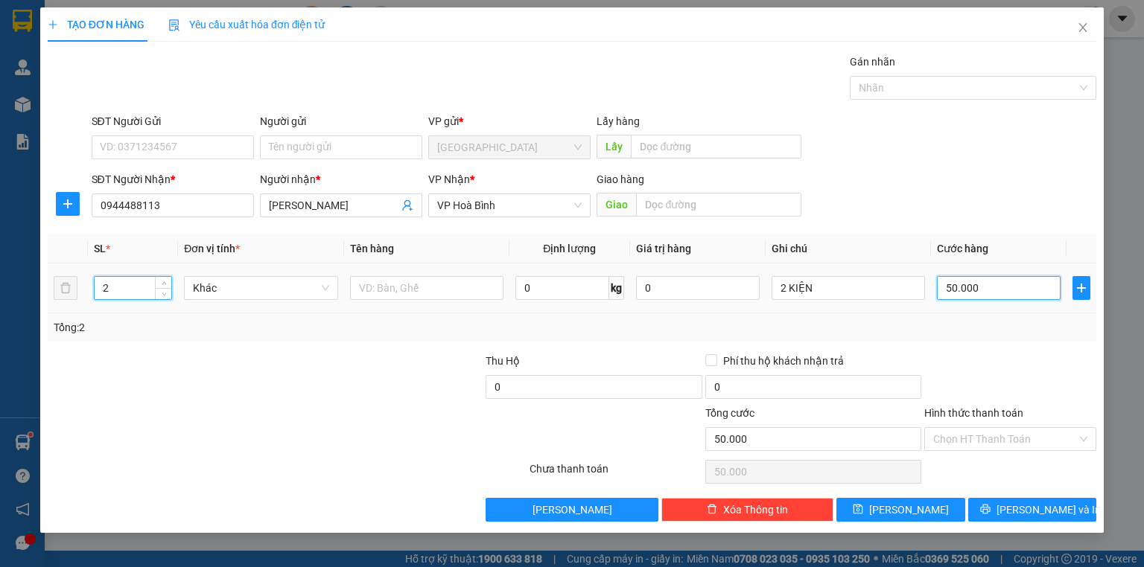
type input "0"
type input "1"
type input "01"
type input "10"
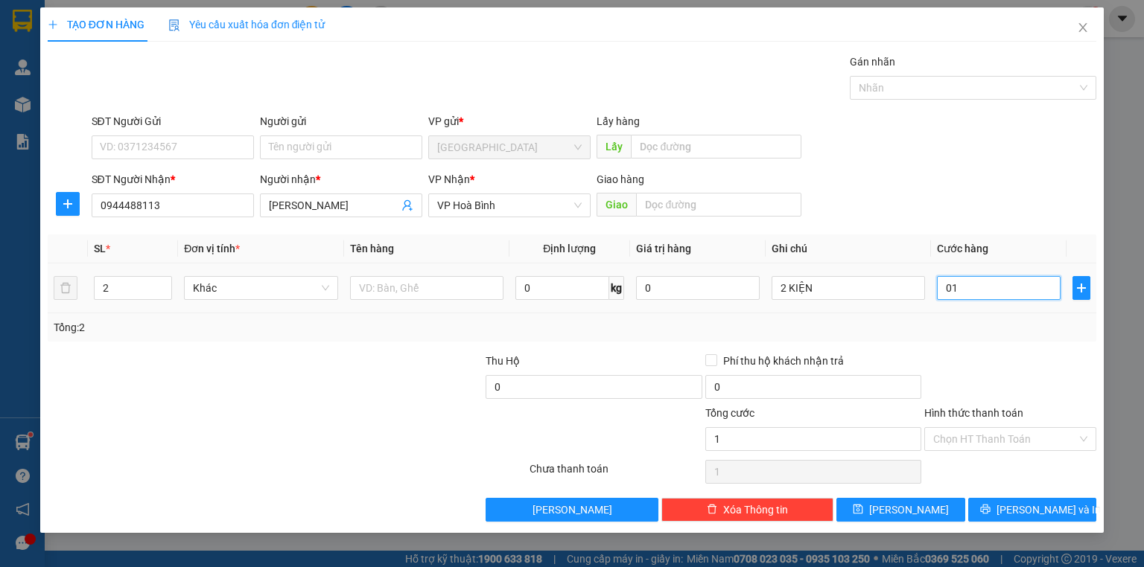
type input "10"
type input "010"
type input "100"
type input "0.100"
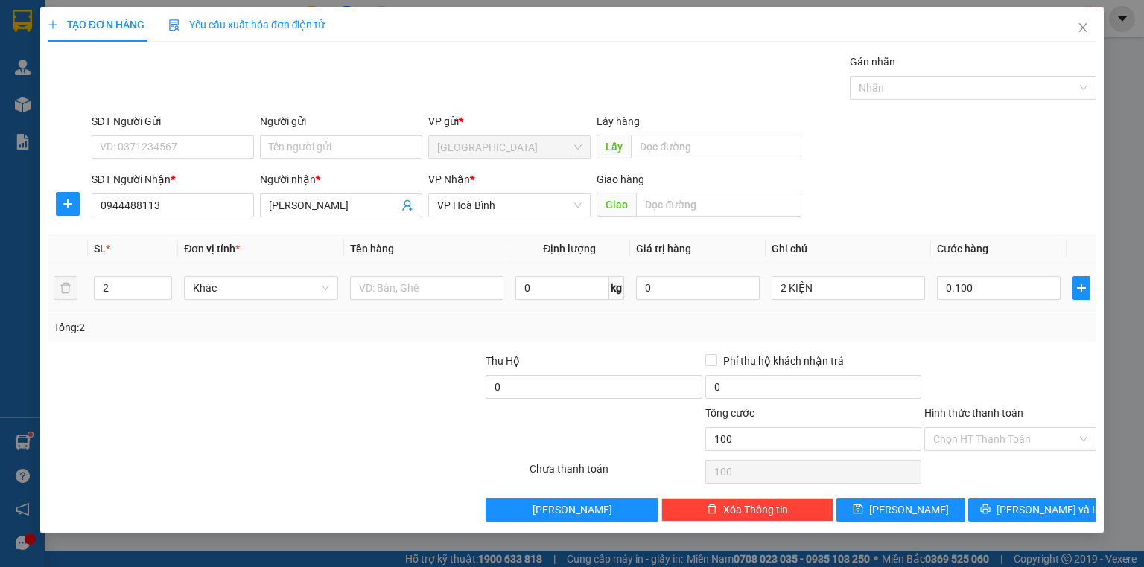
type input "100.000"
click at [1005, 327] on div "Tổng: 2" at bounding box center [572, 327] width 1037 height 16
drag, startPoint x: 1060, startPoint y: 506, endPoint x: 1083, endPoint y: 527, distance: 30.6
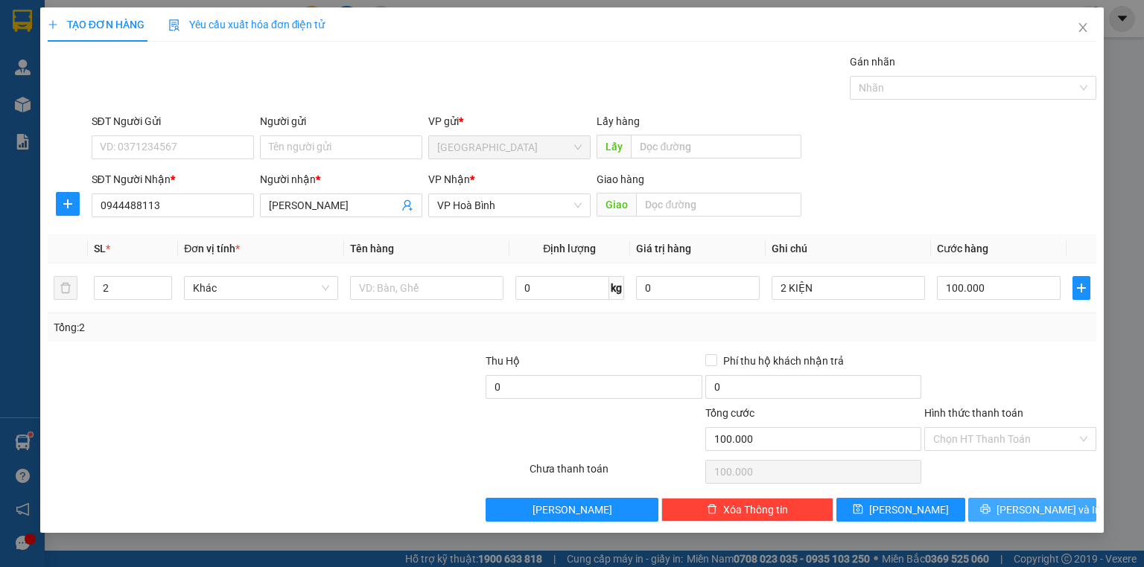
click at [1060, 507] on span "[PERSON_NAME] và In" at bounding box center [1048, 510] width 104 height 16
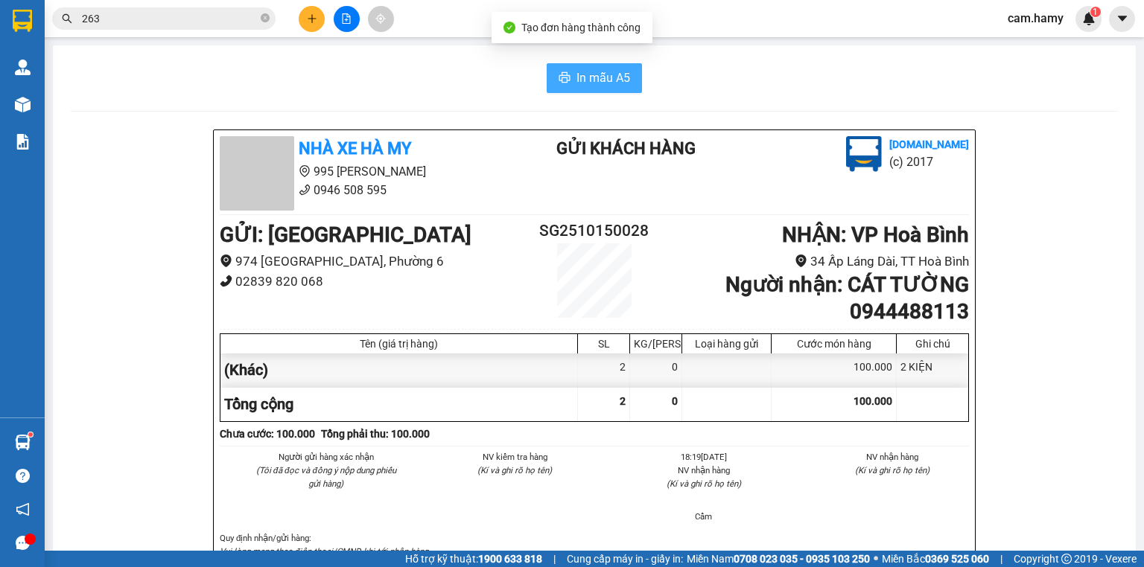
click at [594, 71] on span "In mẫu A5" at bounding box center [603, 78] width 54 height 19
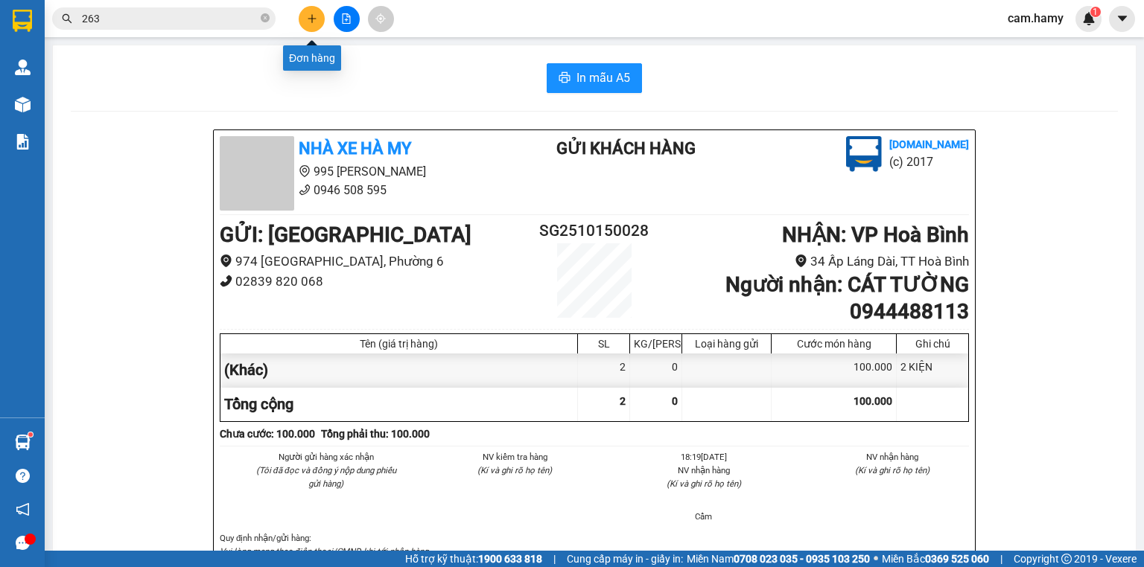
click at [319, 26] on button at bounding box center [312, 19] width 26 height 26
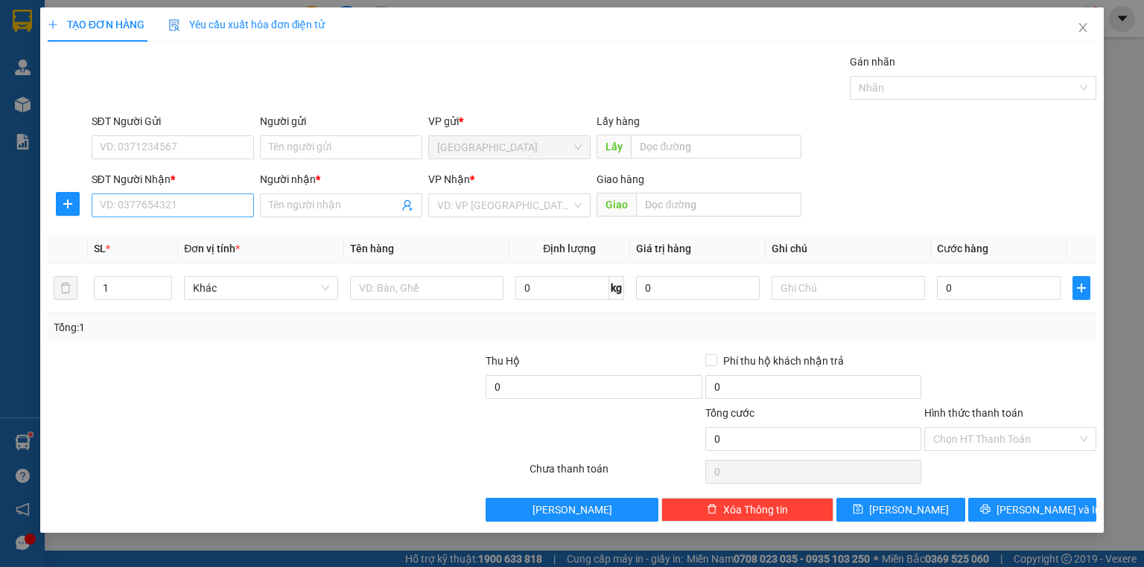
drag, startPoint x: 132, startPoint y: 185, endPoint x: 133, endPoint y: 206, distance: 20.2
click at [133, 194] on div "SĐT Người Nhận * VD: 0377654321" at bounding box center [173, 197] width 162 height 52
click at [133, 207] on input "SĐT Người Nhận *" at bounding box center [173, 206] width 162 height 24
click at [185, 206] on input "0919424003" at bounding box center [173, 206] width 162 height 24
click at [187, 204] on input "0919424003" at bounding box center [173, 206] width 162 height 24
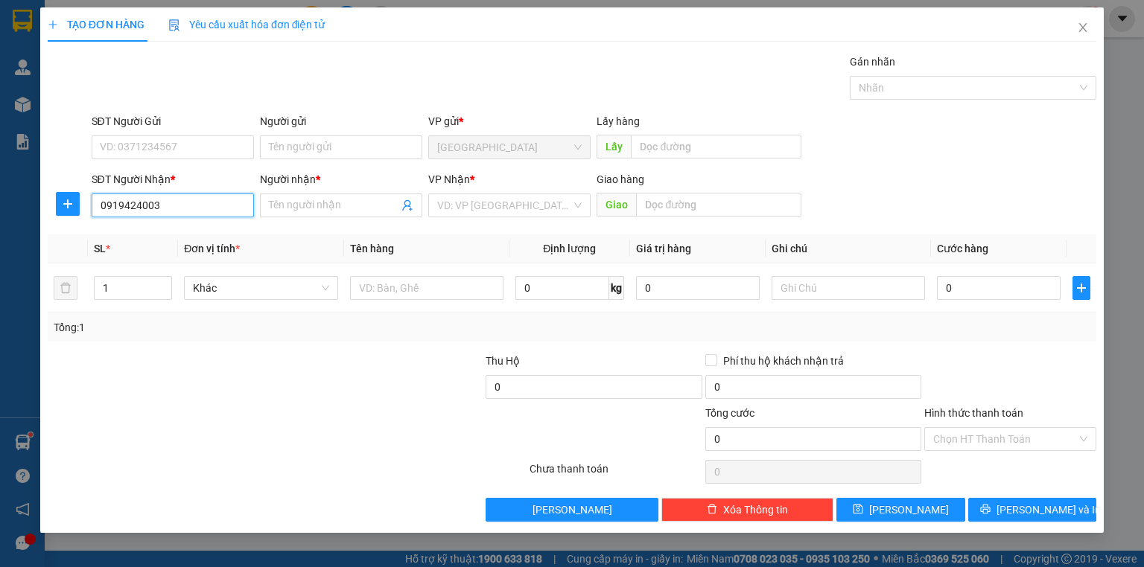
click at [122, 206] on input "0919424003" at bounding box center [173, 206] width 162 height 24
type input "0918424003"
click at [186, 209] on input "0918424003" at bounding box center [173, 206] width 162 height 24
click at [185, 235] on div "0918424003 - THƠ" at bounding box center [173, 234] width 144 height 16
type input "THƠ"
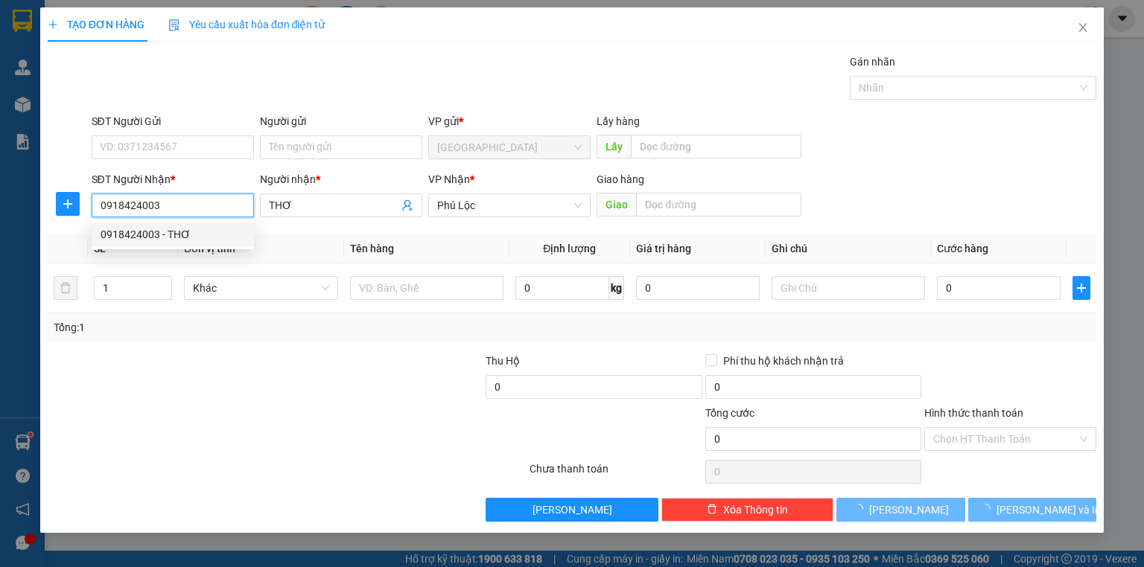
type input "60.000"
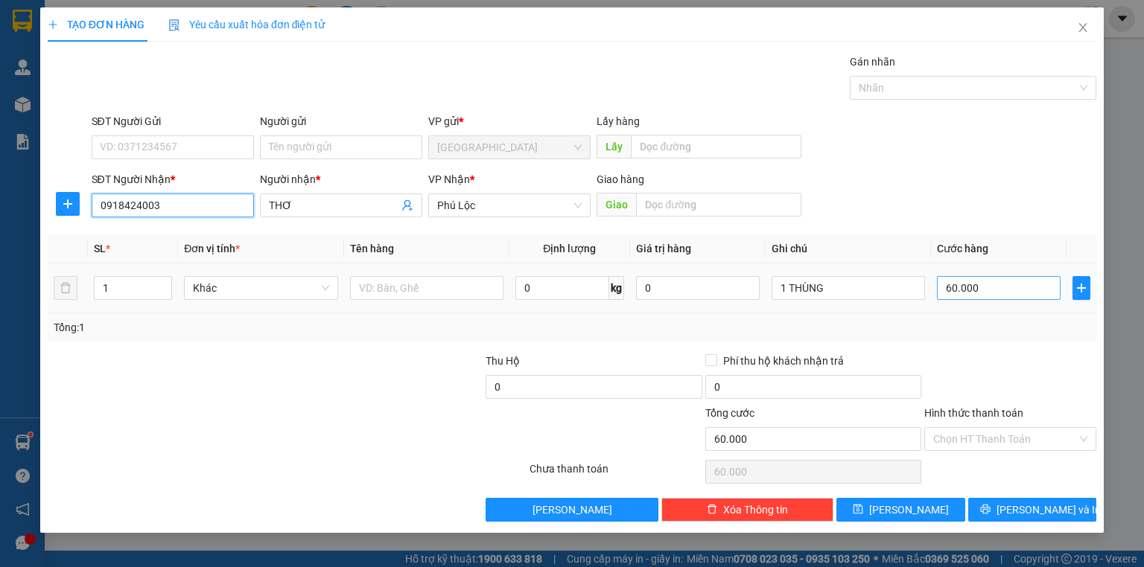
type input "0918424003"
click at [979, 291] on input "60.000" at bounding box center [999, 288] width 124 height 24
type input "5"
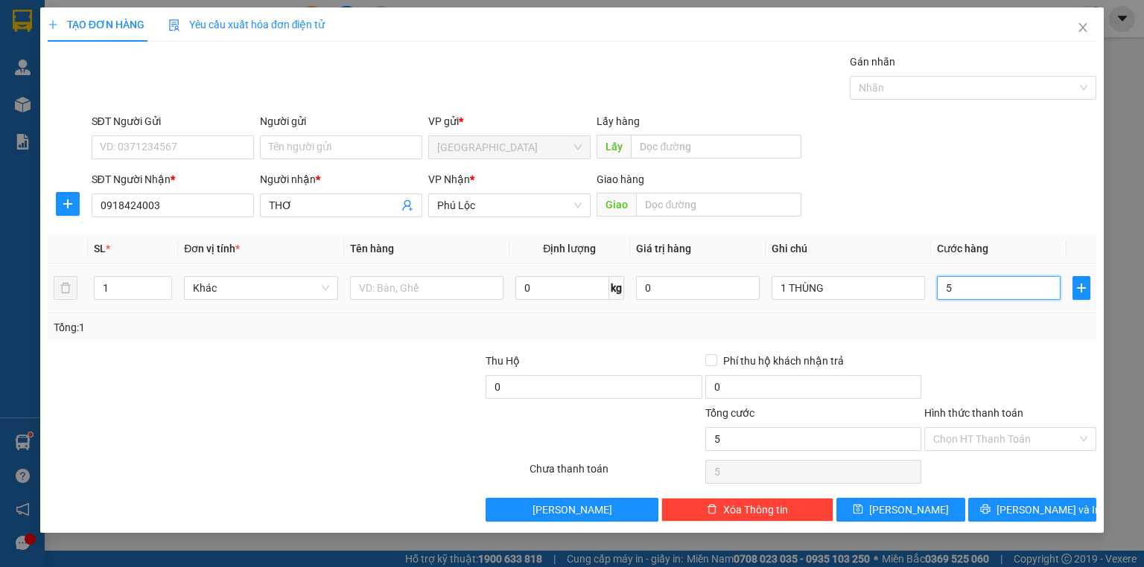
type input "50"
type input "50.000"
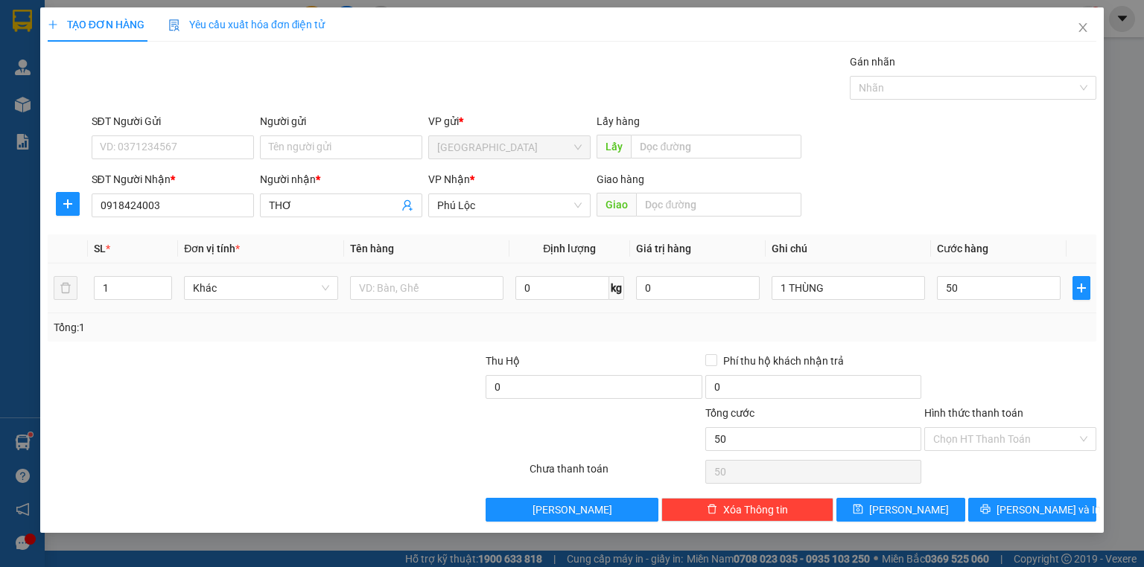
type input "50.000"
drag, startPoint x: 992, startPoint y: 318, endPoint x: 993, endPoint y: 346, distance: 28.3
click at [990, 325] on div "Tổng: 1" at bounding box center [572, 328] width 1049 height 28
click at [1013, 517] on button "[PERSON_NAME] và In" at bounding box center [1032, 510] width 129 height 24
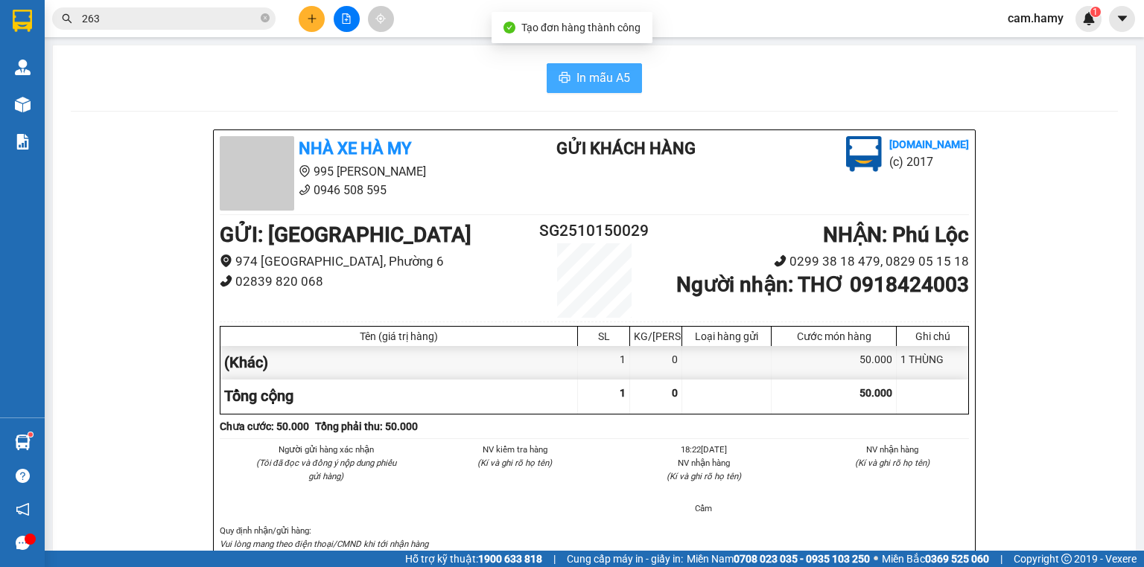
click at [614, 73] on span "In mẫu A5" at bounding box center [603, 78] width 54 height 19
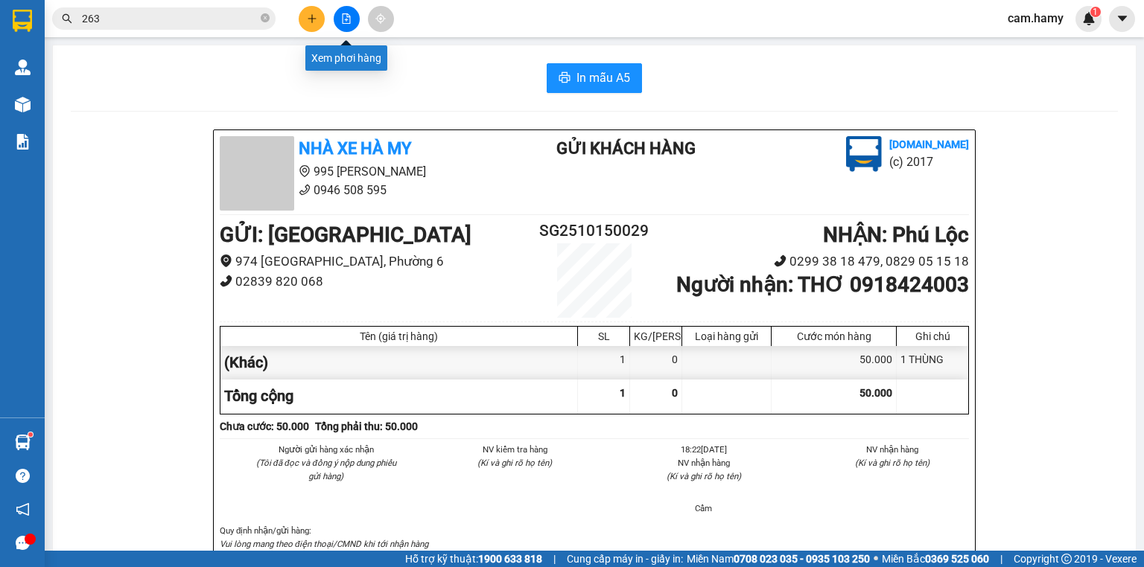
click at [322, 10] on button at bounding box center [312, 19] width 26 height 26
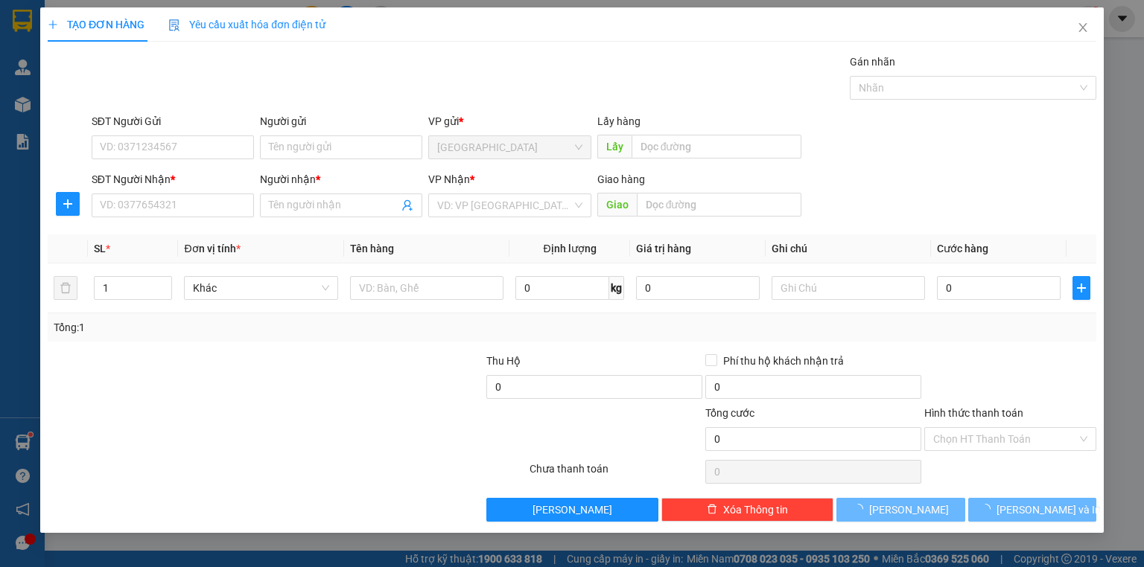
click at [318, 12] on div "Yêu cầu xuất hóa đơn điện tử" at bounding box center [246, 24] width 157 height 34
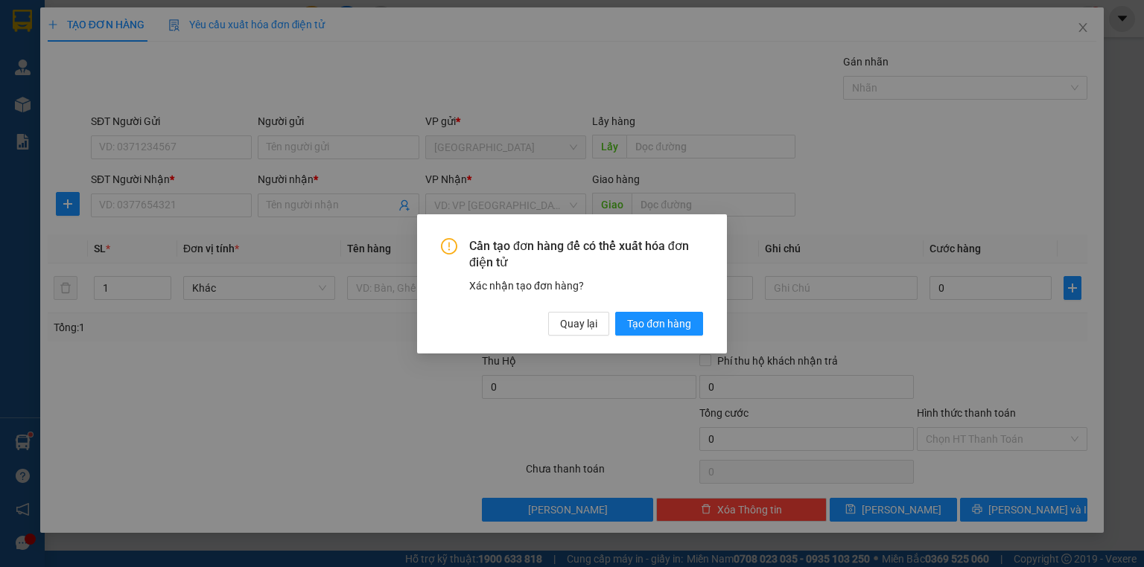
click at [223, 209] on div "Cần tạo đơn hàng để có thể xuất hóa đơn điện tử Xác nhận tạo đơn hàng? Quay lại…" at bounding box center [572, 283] width 1144 height 567
click at [566, 328] on span "Quay lại" at bounding box center [578, 323] width 37 height 16
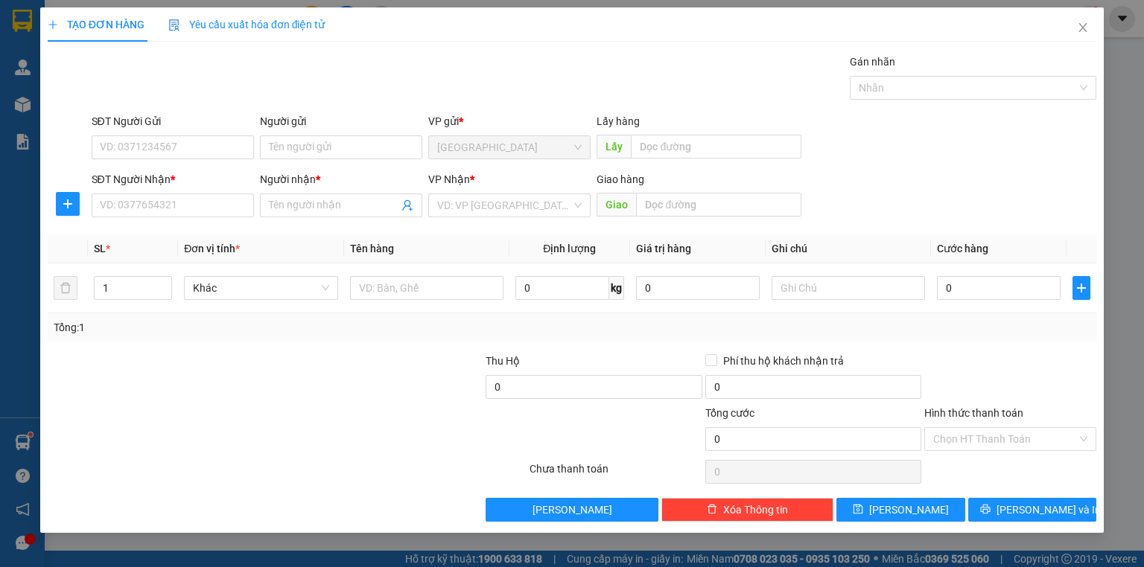
click at [213, 217] on div "SĐT Người Nhận * VD: 0377654321" at bounding box center [173, 197] width 162 height 52
click at [214, 206] on input "SĐT Người Nhận *" at bounding box center [173, 206] width 162 height 24
click at [214, 201] on input "0368808608" at bounding box center [173, 206] width 162 height 24
type input "0368808608"
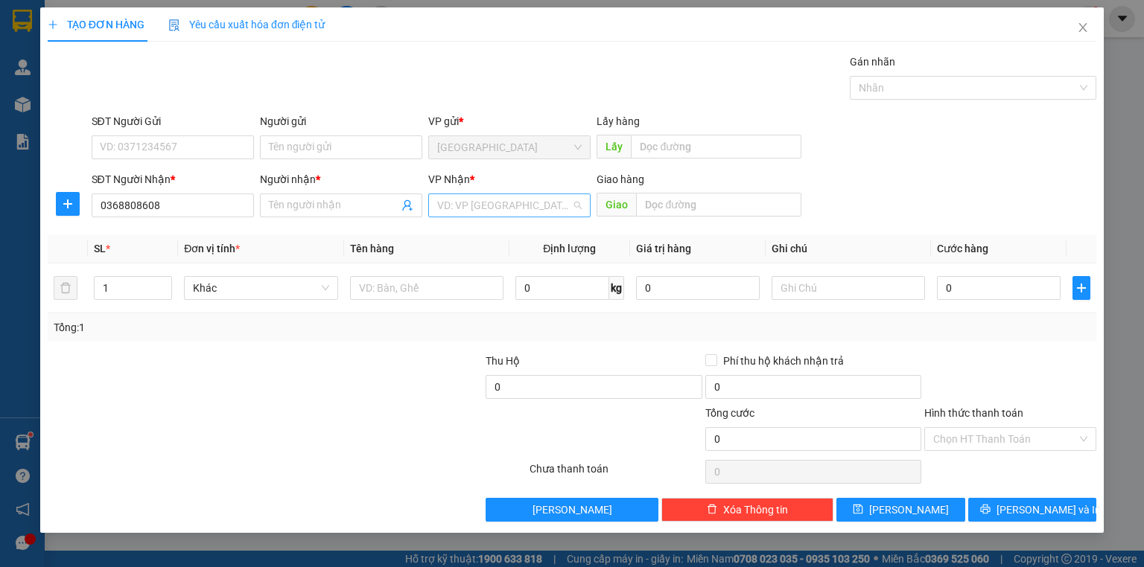
click at [469, 207] on input "search" at bounding box center [504, 205] width 134 height 22
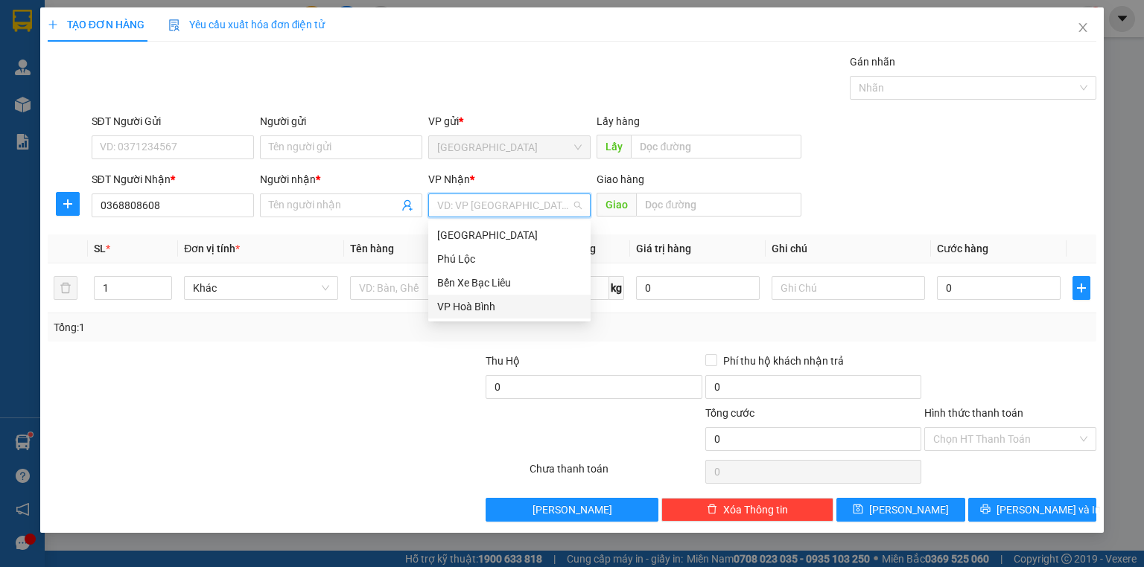
click at [457, 309] on div "VP Hoà Bình" at bounding box center [509, 307] width 144 height 16
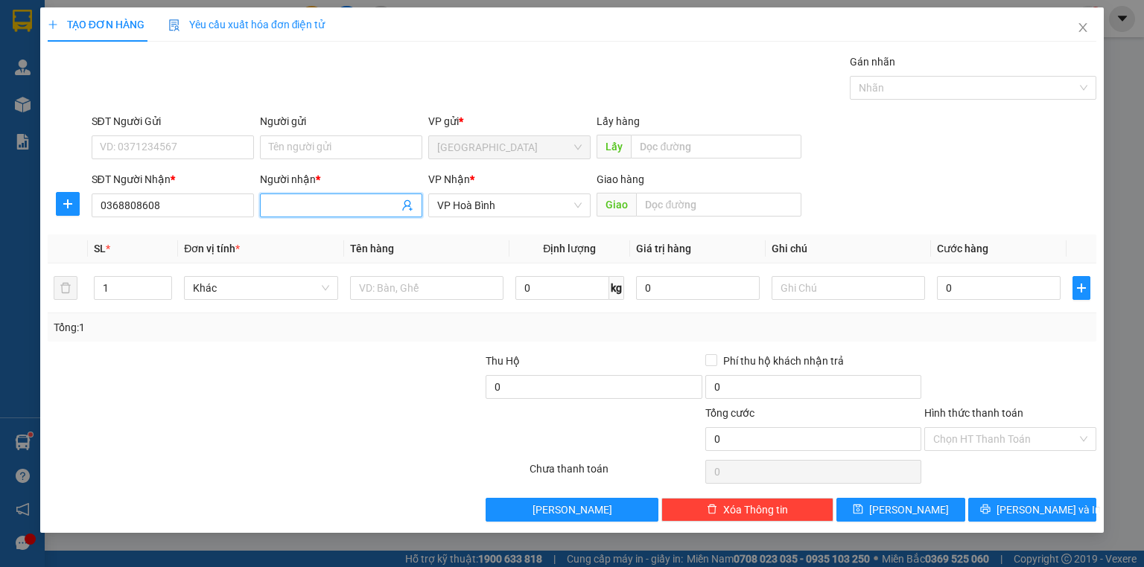
click at [299, 207] on input "Người nhận *" at bounding box center [334, 205] width 130 height 16
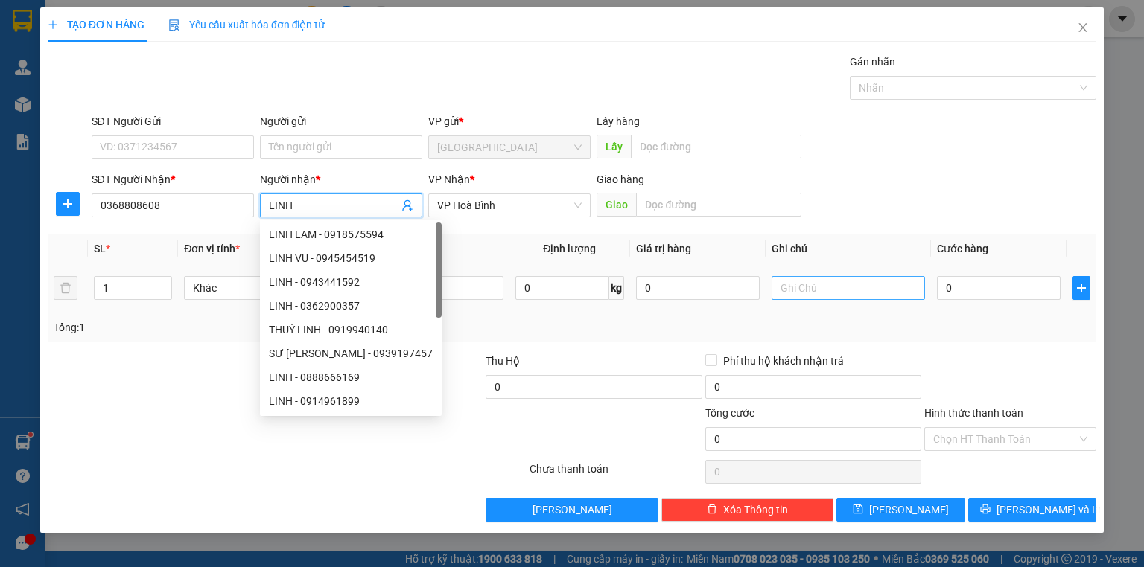
type input "LINH"
click at [873, 286] on input "text" at bounding box center [848, 288] width 153 height 24
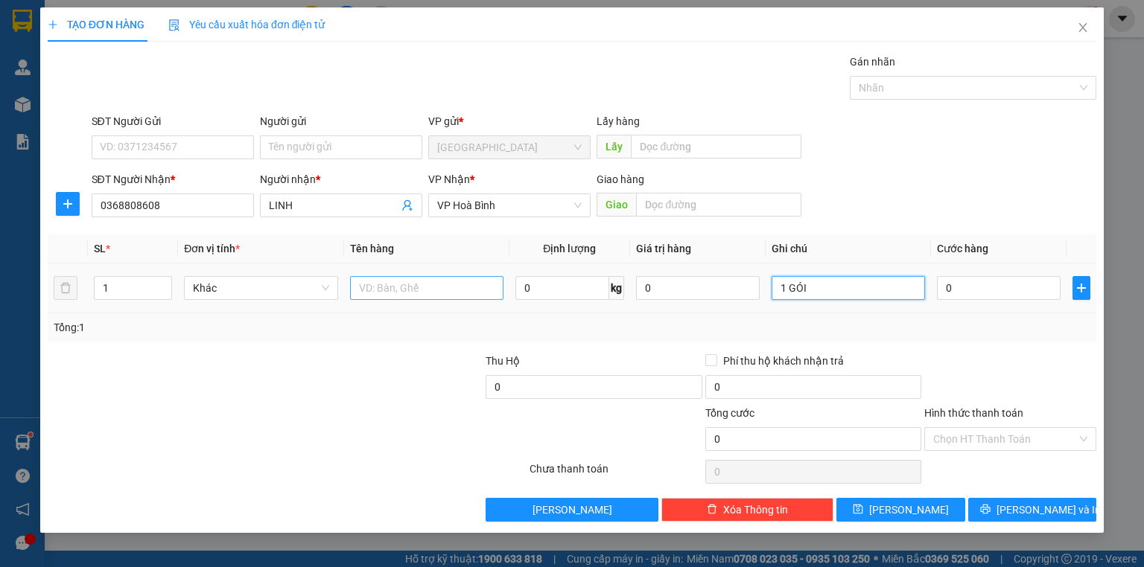
type input "1 GÓI"
click at [451, 291] on input "text" at bounding box center [426, 288] width 153 height 24
click at [371, 290] on input "(TY)" at bounding box center [426, 288] width 153 height 24
type input "(TT)"
click at [832, 290] on input "1 GÓI" at bounding box center [848, 288] width 153 height 24
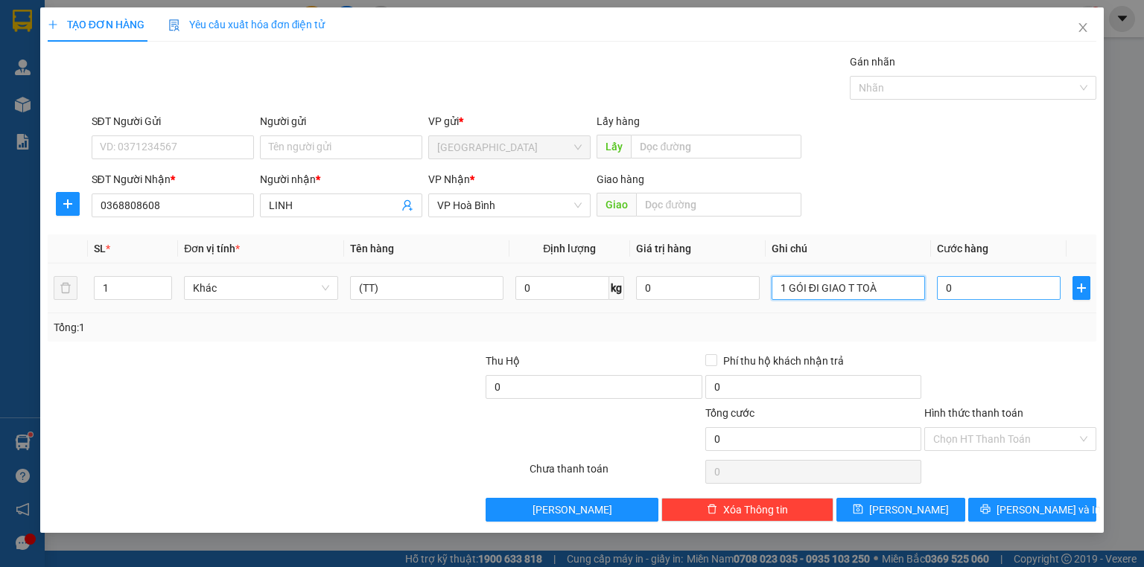
type input "1 GÓI ĐI GIAO T TOÀ"
click at [1005, 283] on input "0" at bounding box center [999, 288] width 124 height 24
type input "3"
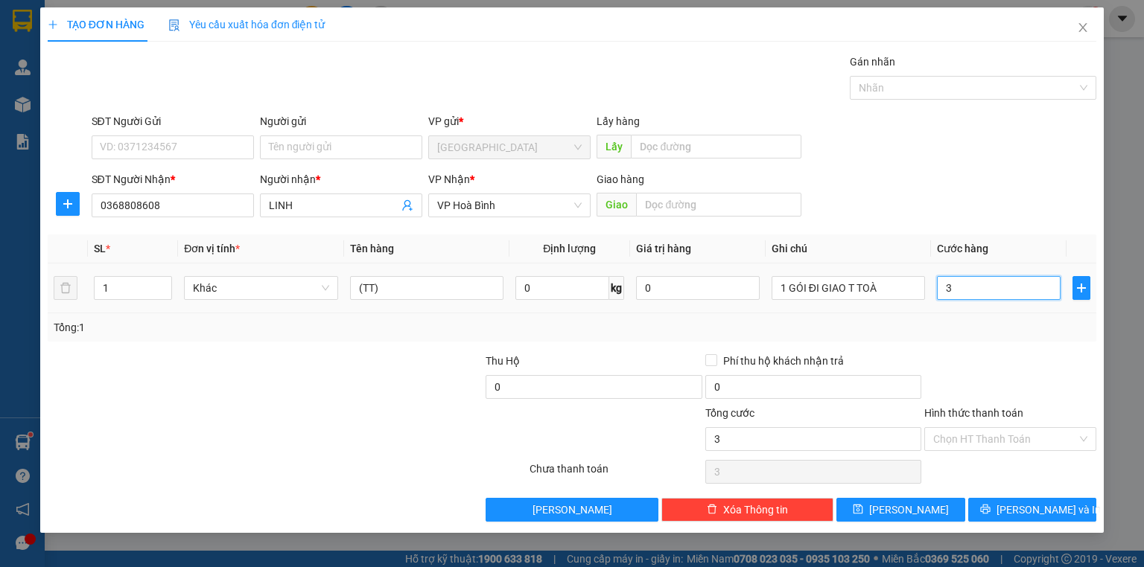
type input "30"
type input "30.000"
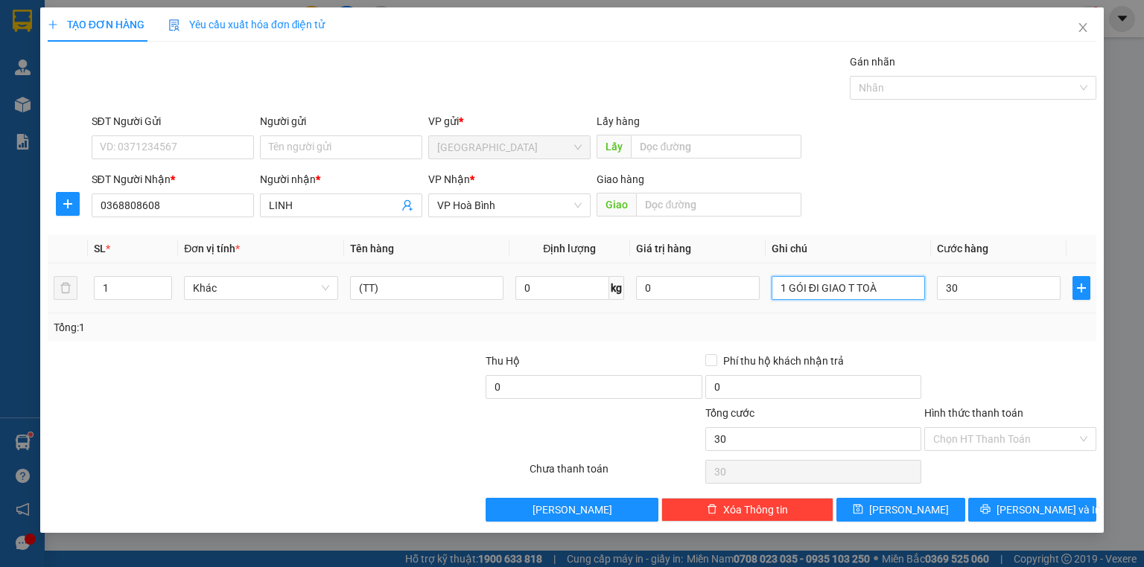
type input "30.000"
click at [899, 287] on input "1 GÓI ĐI GIAO T TOÀ" at bounding box center [848, 288] width 153 height 24
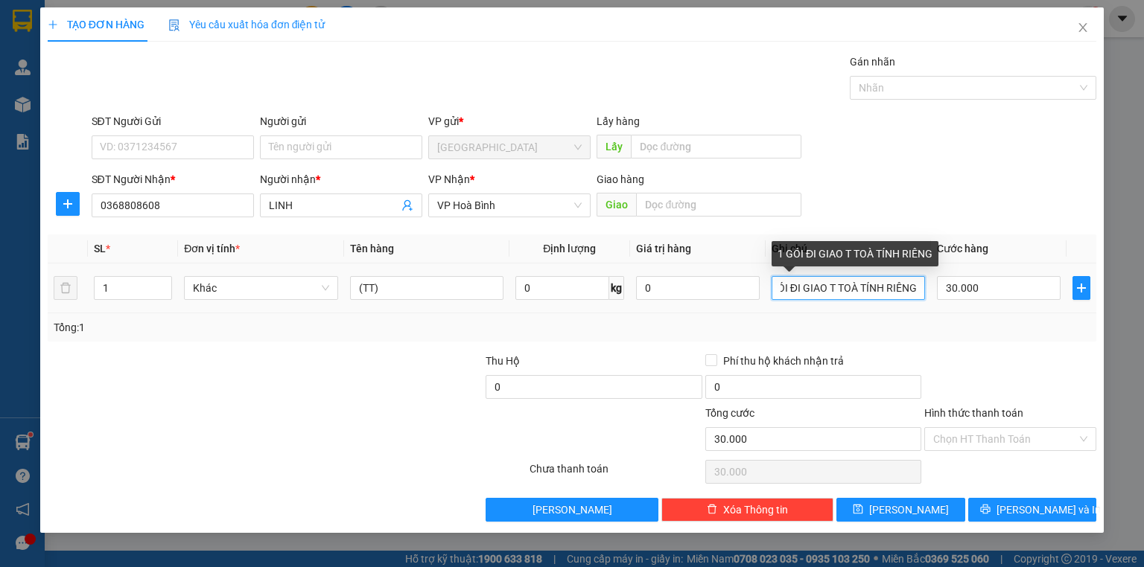
scroll to position [0, 21]
type input "1 GÓI ĐI GIAO T TOÀ TÍNH RIÊNG"
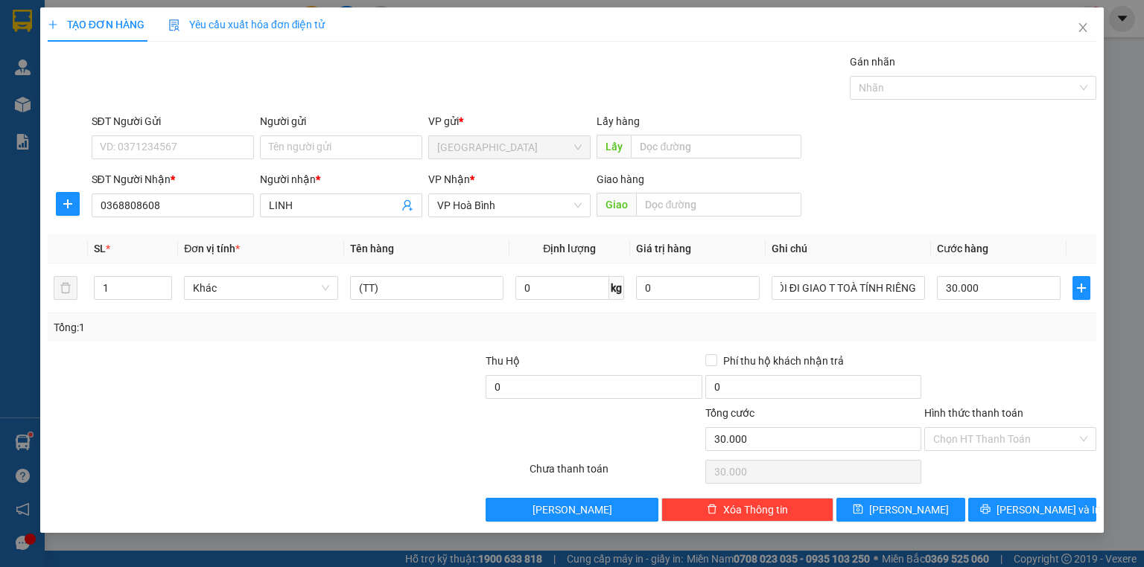
drag, startPoint x: 1020, startPoint y: 334, endPoint x: 1034, endPoint y: 381, distance: 48.8
click at [1021, 334] on div "Tổng: 1" at bounding box center [572, 327] width 1037 height 16
click at [942, 346] on div "Transit Pickup Surcharge Ids Transit Deliver Surcharge Ids Transit Deliver Surc…" at bounding box center [572, 288] width 1049 height 468
click at [981, 314] on div "Tổng: 1" at bounding box center [572, 328] width 1049 height 28
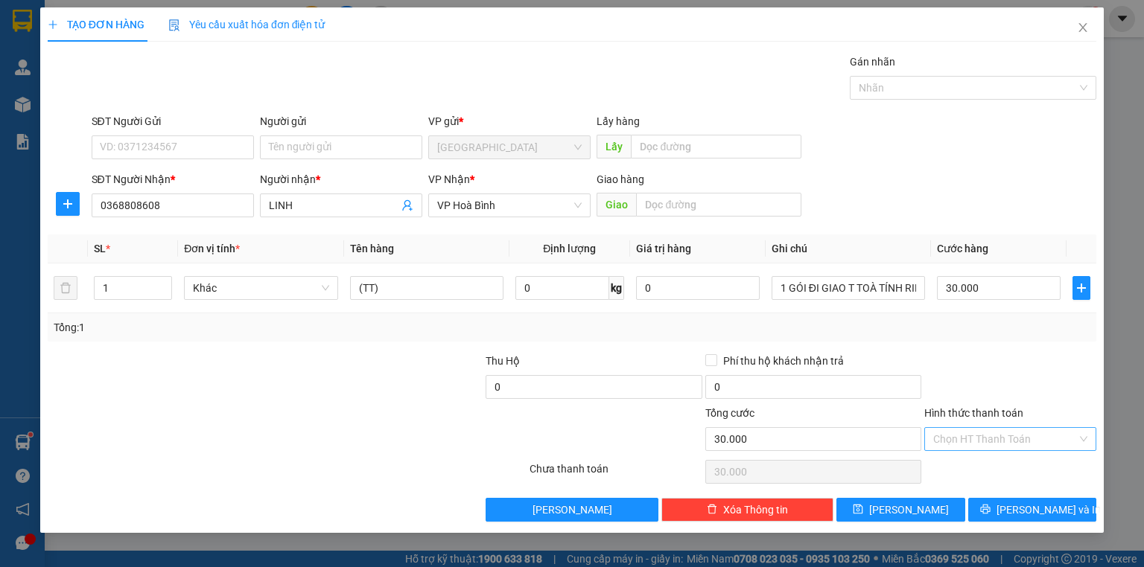
click at [965, 441] on input "Hình thức thanh toán" at bounding box center [1005, 439] width 144 height 22
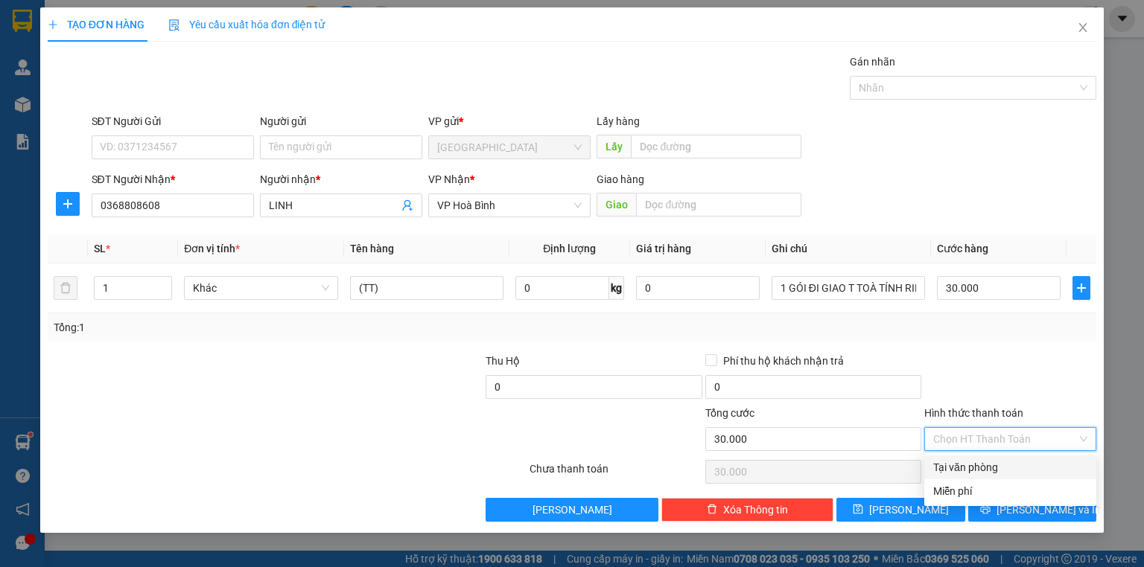
click at [973, 462] on div "Tại văn phòng" at bounding box center [1010, 467] width 154 height 16
type input "0"
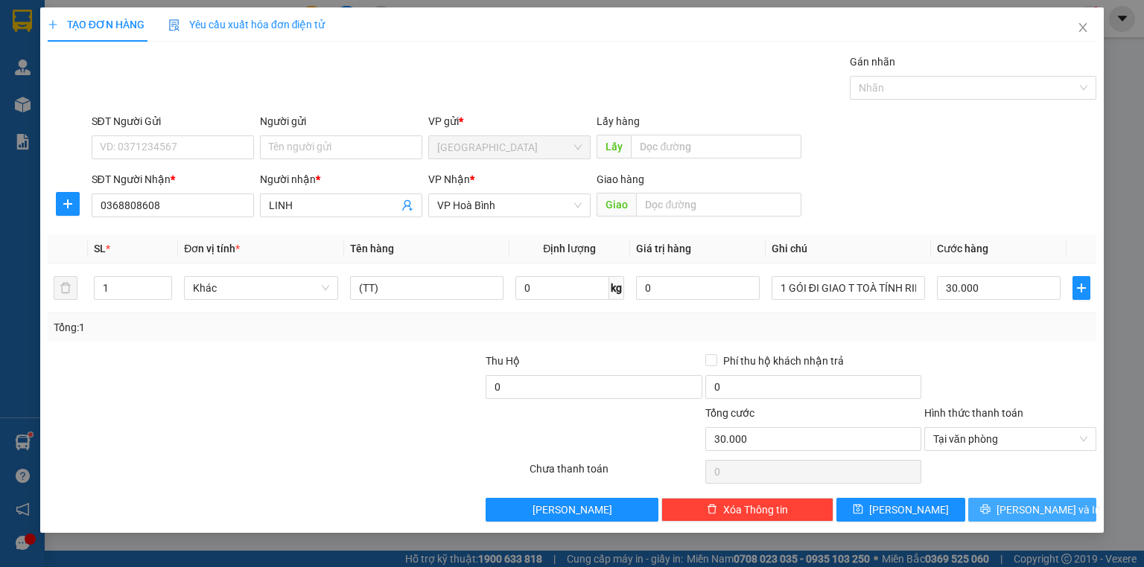
click at [1009, 501] on button "[PERSON_NAME] và In" at bounding box center [1032, 510] width 129 height 24
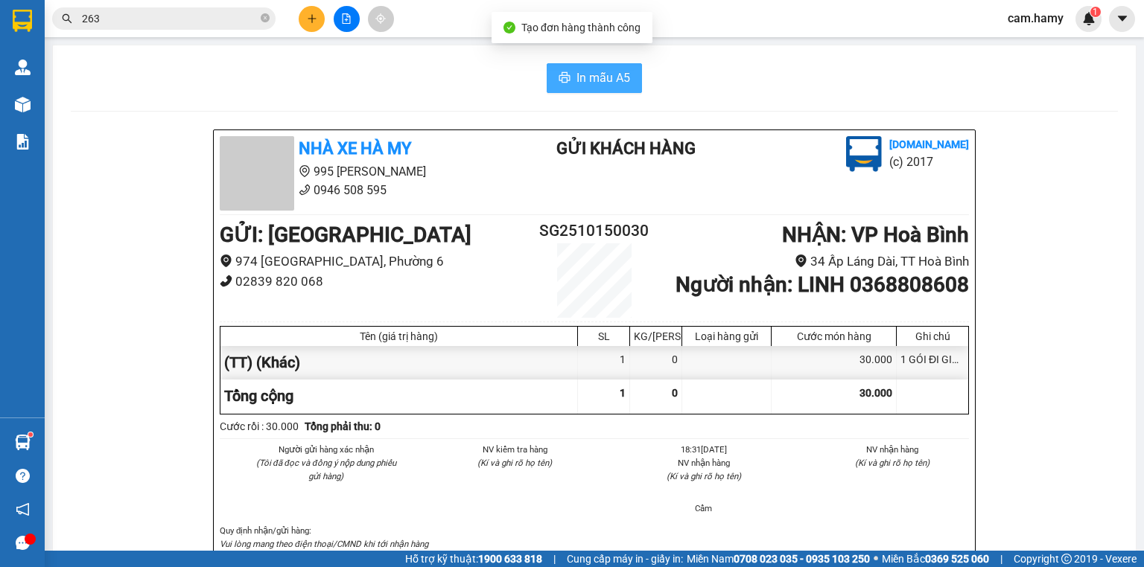
click at [559, 78] on icon "printer" at bounding box center [564, 77] width 11 height 10
click at [300, 13] on div at bounding box center [346, 19] width 112 height 26
click at [305, 15] on button at bounding box center [312, 19] width 26 height 26
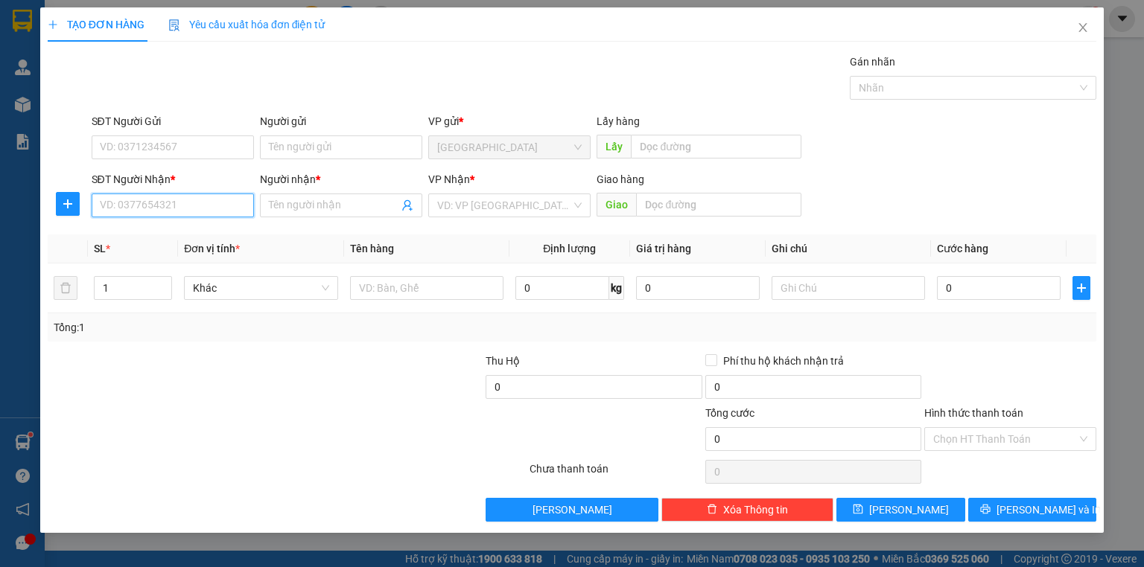
click at [174, 214] on input "SĐT Người Nhận *" at bounding box center [173, 206] width 162 height 24
type input "0917490316"
click at [175, 238] on div "0917490316 - TUYẾT" at bounding box center [173, 234] width 144 height 16
type input "TUYẾT"
type input "70.000"
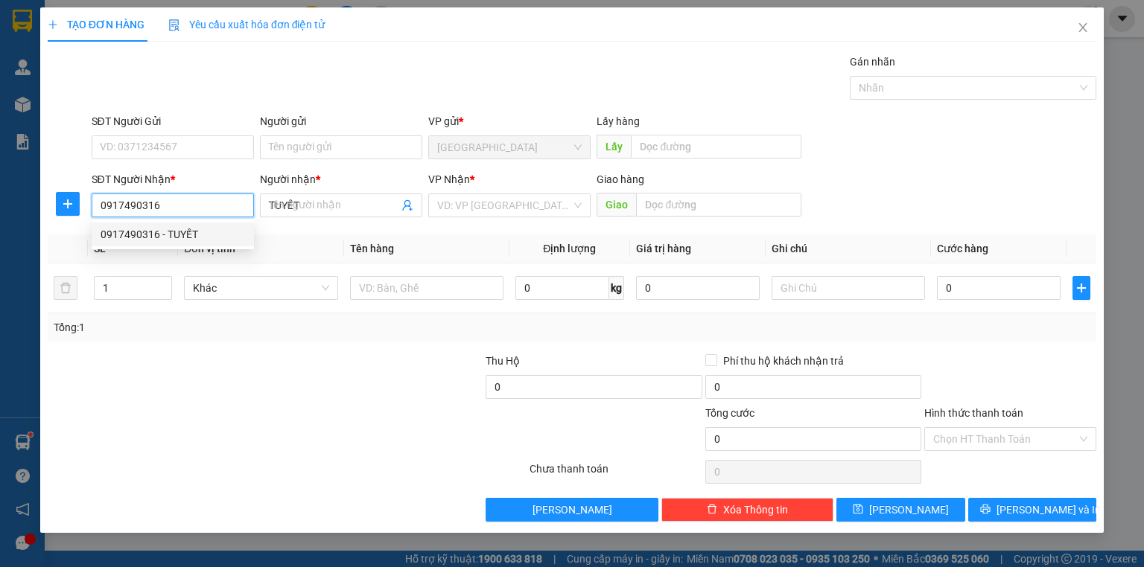
type input "70.000"
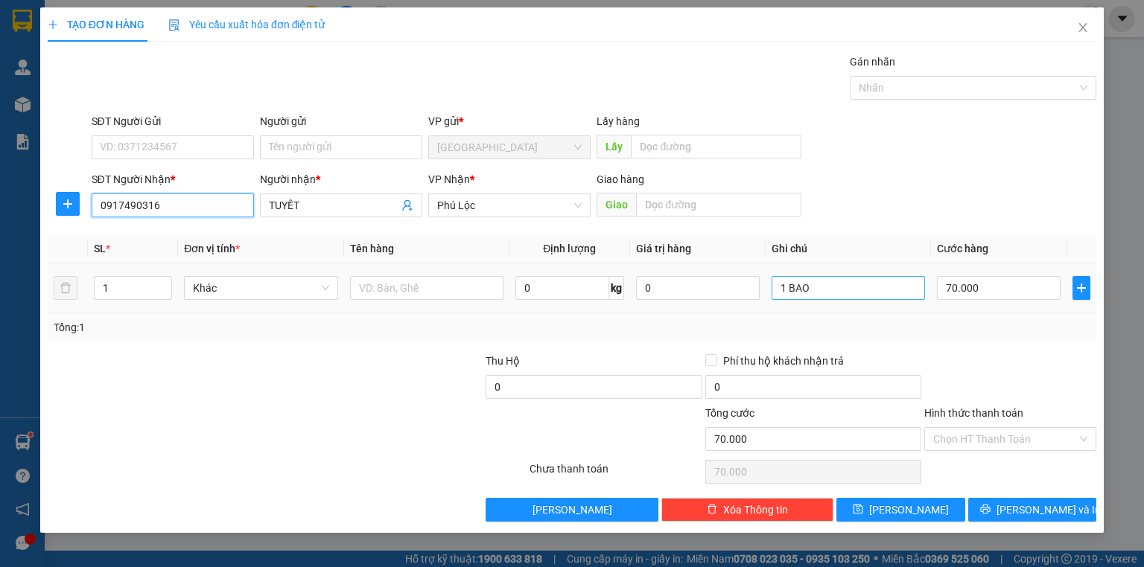
type input "0917490316"
click at [910, 287] on input "1 BAO" at bounding box center [848, 288] width 153 height 24
type input "1 CỤC"
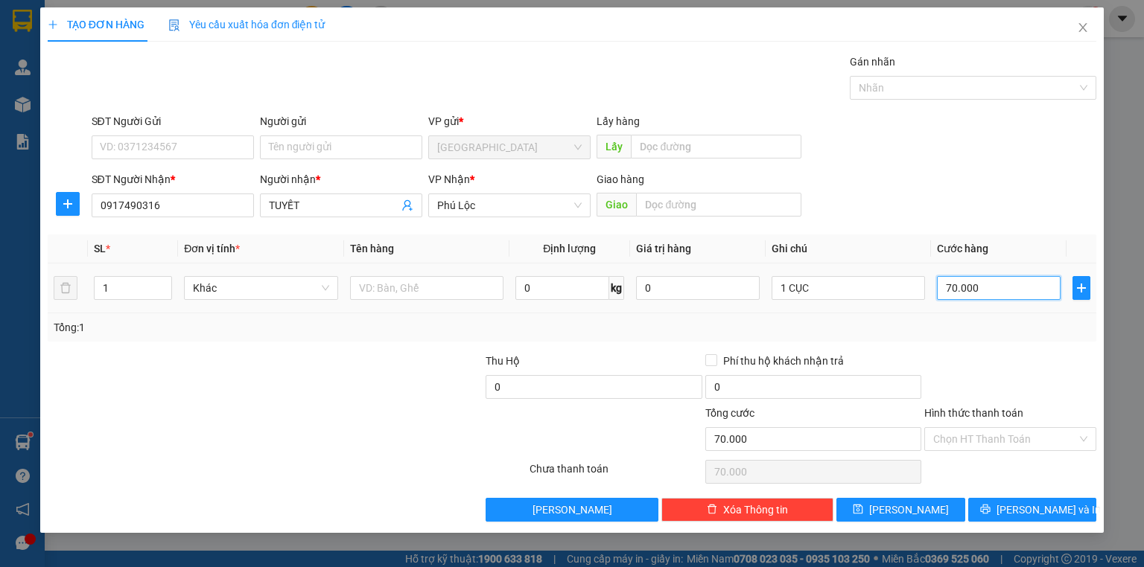
click at [1006, 288] on input "70.000" at bounding box center [999, 288] width 124 height 24
type input "5"
type input "50"
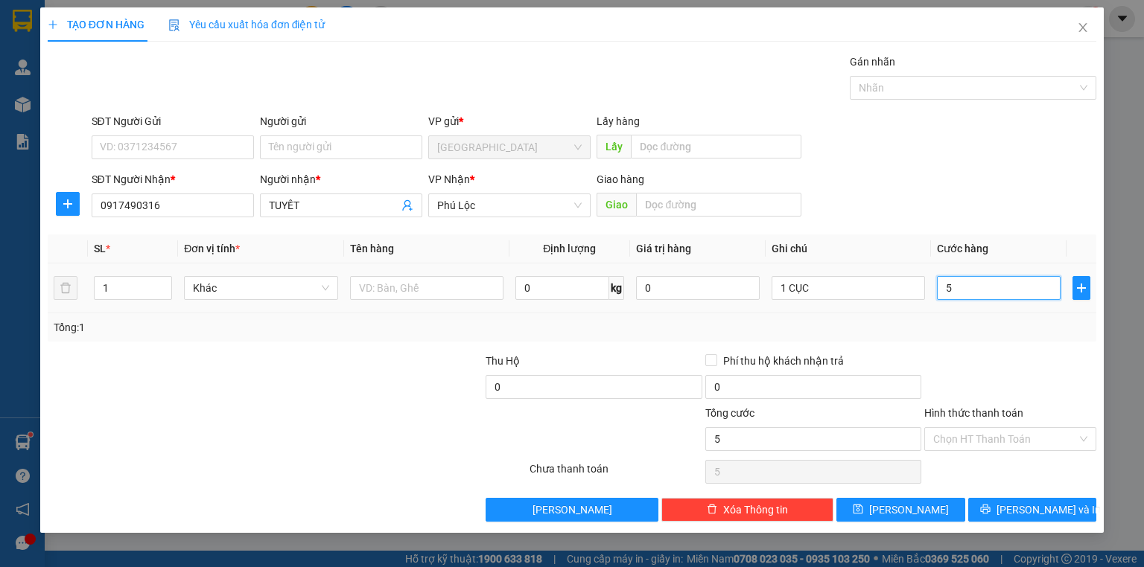
type input "50"
click at [1046, 387] on div at bounding box center [1010, 379] width 175 height 52
click at [1043, 503] on span "[PERSON_NAME] và In" at bounding box center [1048, 510] width 104 height 16
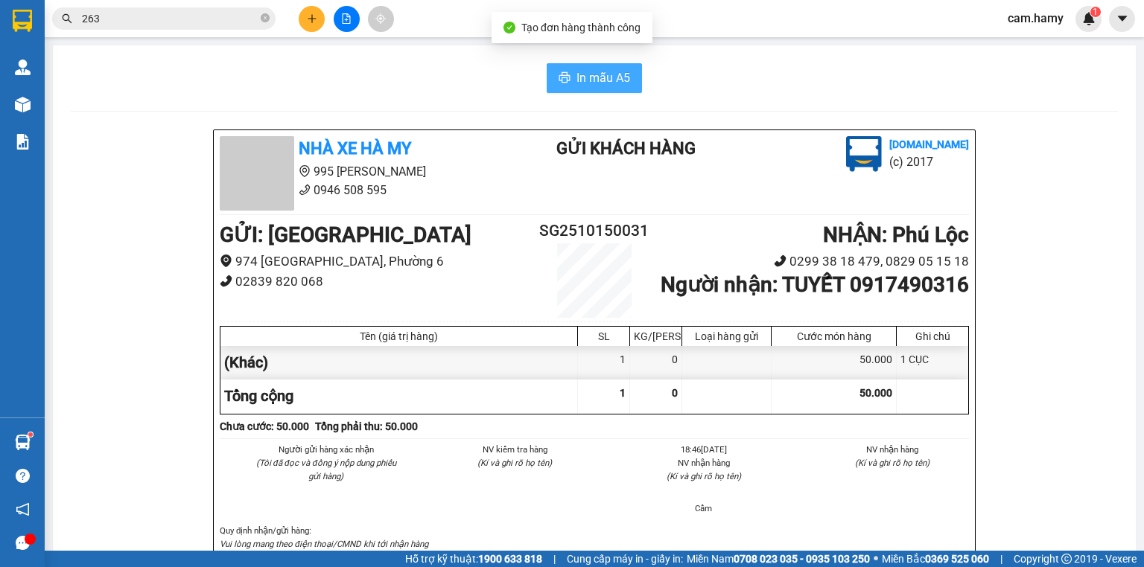
click at [590, 77] on span "In mẫu A5" at bounding box center [603, 78] width 54 height 19
click at [349, 15] on icon "file-add" at bounding box center [347, 18] width 8 height 10
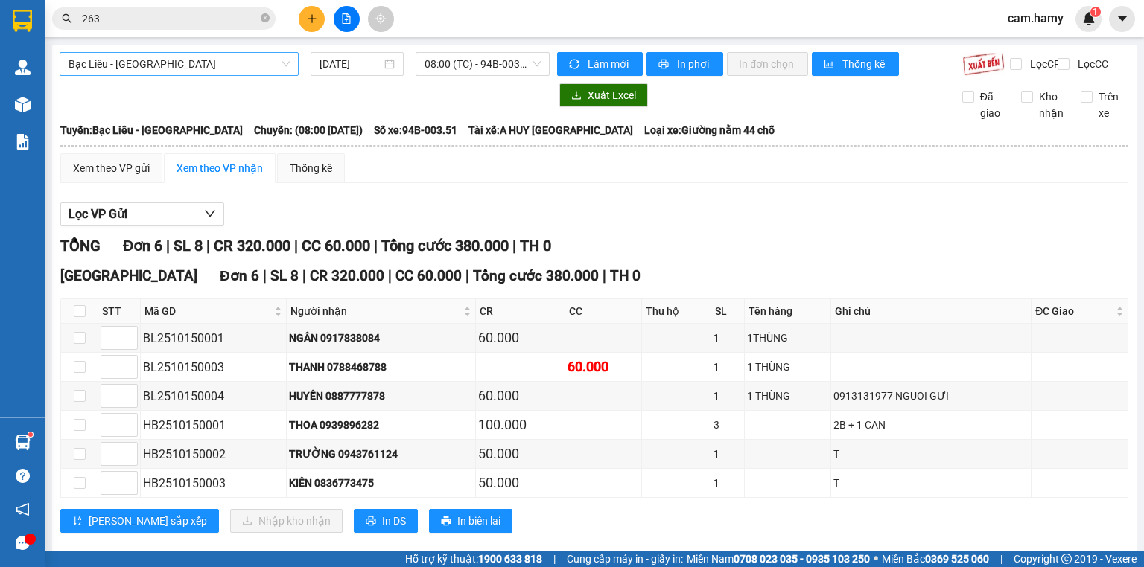
click at [176, 69] on span "Bạc Liêu - [GEOGRAPHIC_DATA]" at bounding box center [179, 64] width 221 height 22
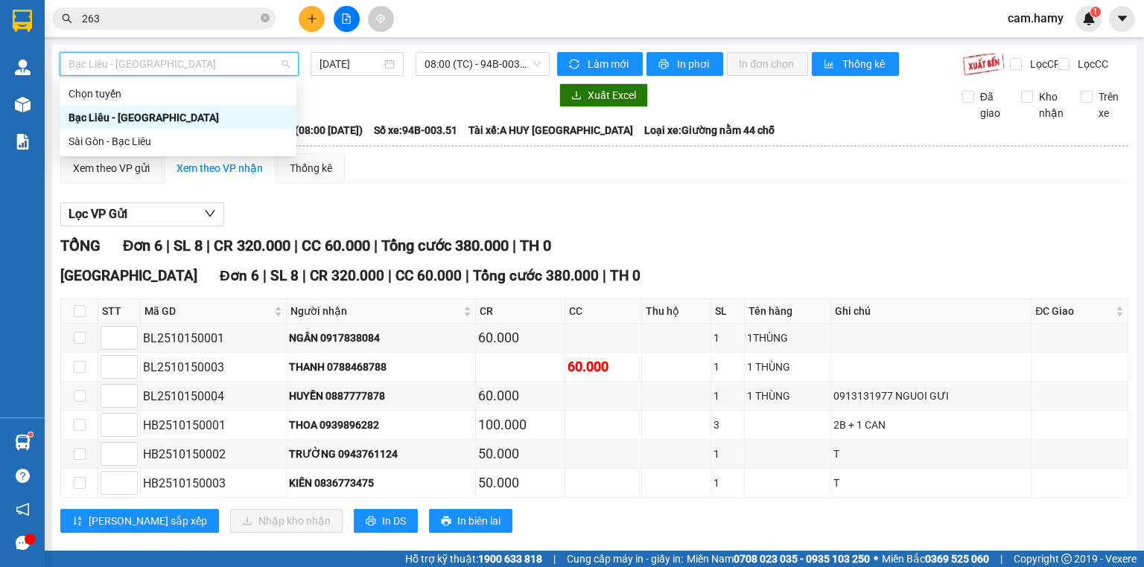
click at [178, 69] on span "Bạc Liêu - [GEOGRAPHIC_DATA]" at bounding box center [179, 64] width 221 height 22
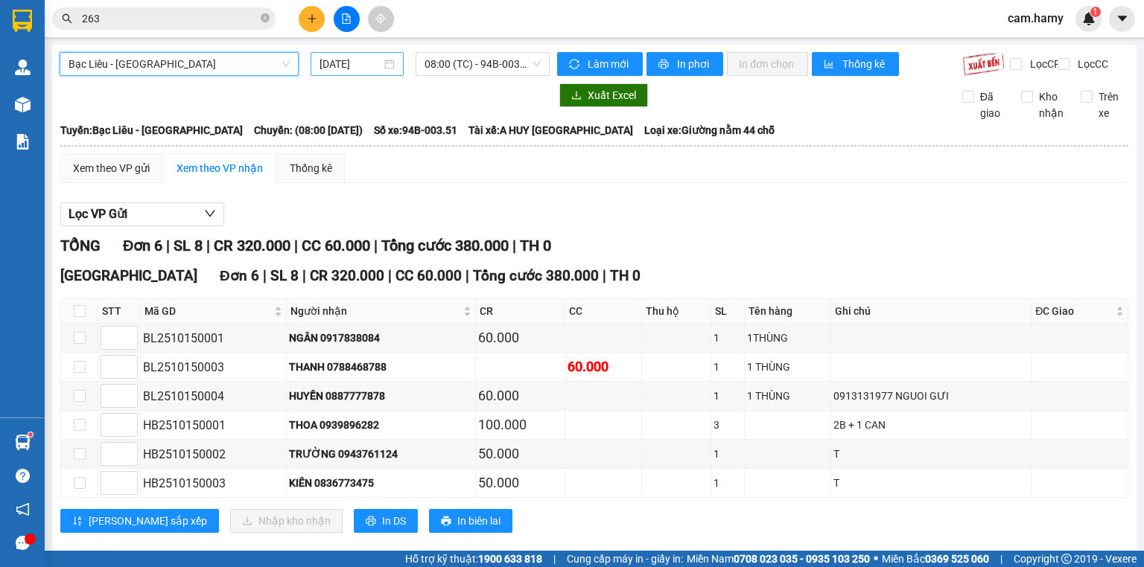
click at [340, 56] on input "[DATE]" at bounding box center [349, 64] width 61 height 16
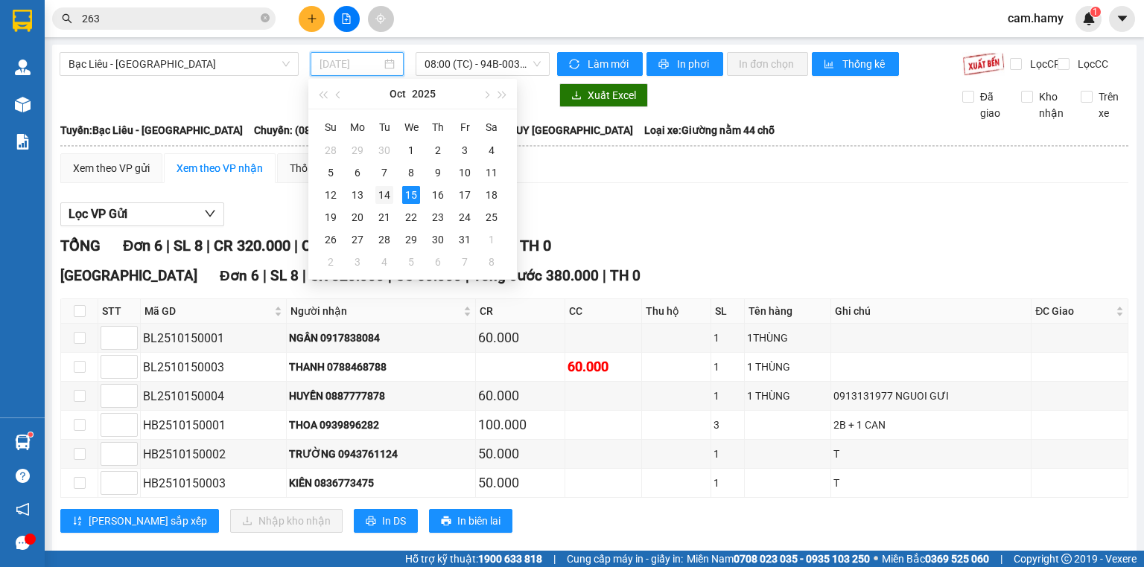
click at [387, 197] on div "14" at bounding box center [384, 195] width 18 height 18
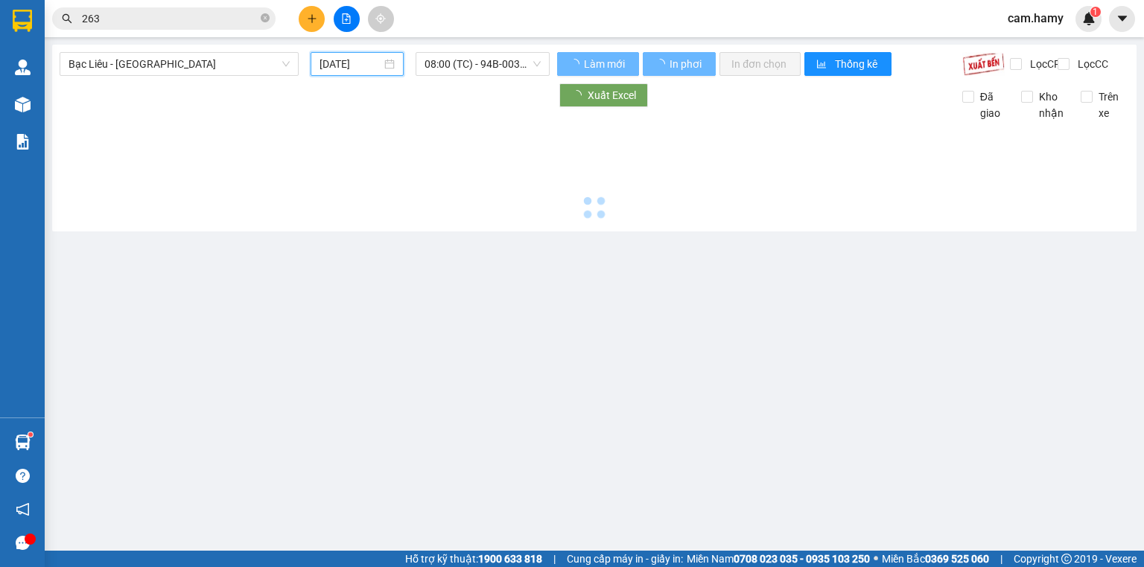
type input "[DATE]"
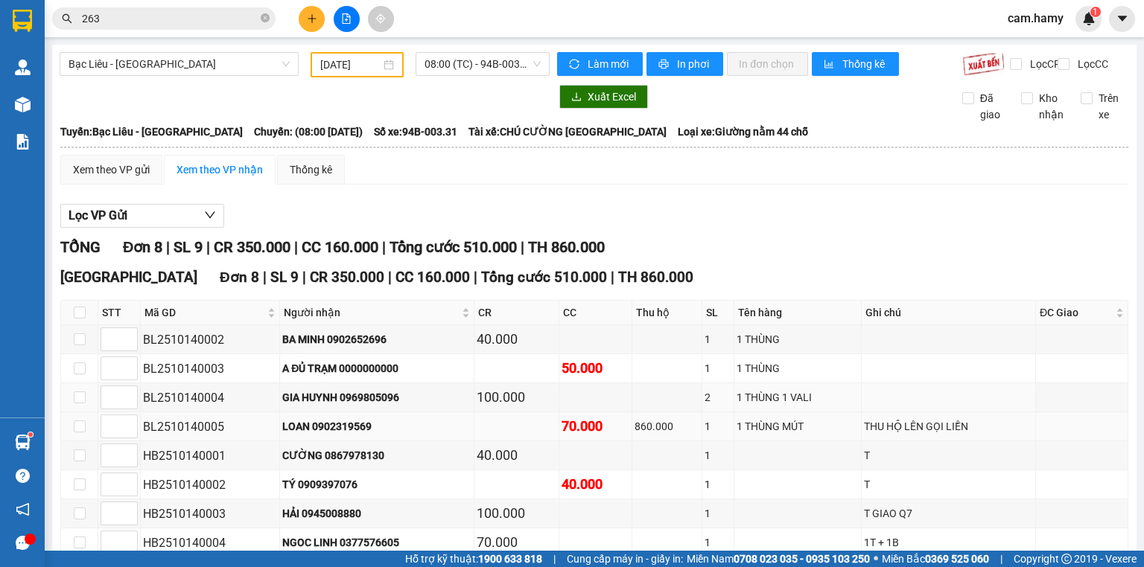
drag, startPoint x: 528, startPoint y: 330, endPoint x: 659, endPoint y: 355, distance: 133.5
click at [655, 354] on tbody "BL2510140002 BA MINH 0902652696 40.000 1 1 THÙNG BL2510140003 A ĐỦ TRẠM 0000000…" at bounding box center [594, 441] width 1067 height 232
click at [582, 471] on td "40.000" at bounding box center [595, 485] width 73 height 29
drag, startPoint x: 526, startPoint y: 407, endPoint x: 646, endPoint y: 412, distance: 120.0
click at [645, 471] on tr "HB2510140002 TÝ 0909397076 40.000 1 T" at bounding box center [594, 485] width 1067 height 29
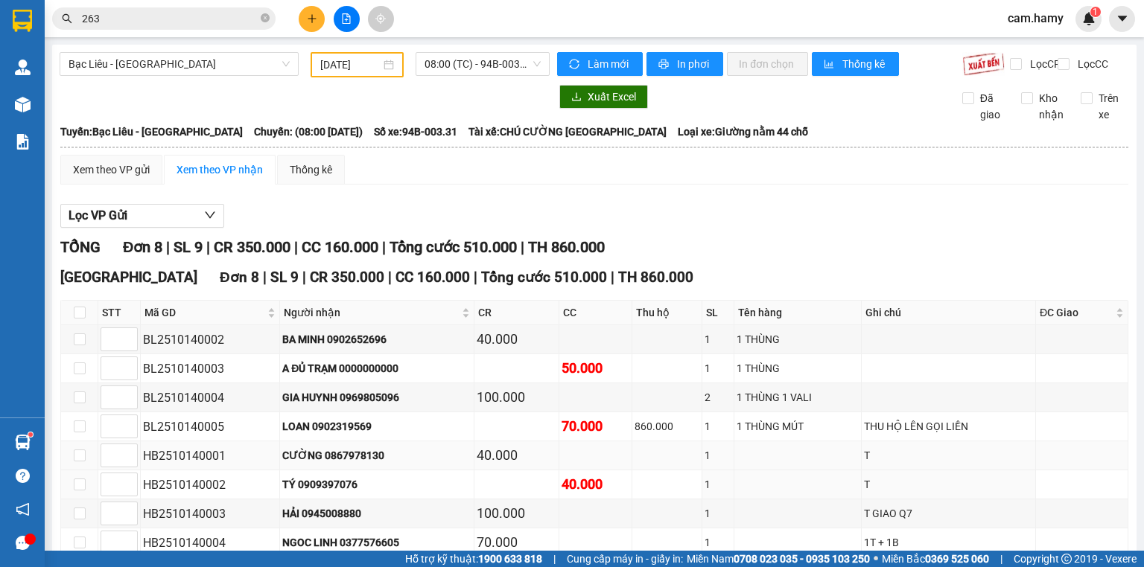
click at [366, 387] on tbody "BL2510140002 BA MINH 0902652696 40.000 1 1 THÙNG BL2510140003 A ĐỦ TRẠM 0000000…" at bounding box center [594, 441] width 1067 height 232
click at [356, 442] on td "CƯỜNG 0867978130" at bounding box center [377, 456] width 194 height 29
click at [191, 50] on main "Bạc Liêu - [GEOGRAPHIC_DATA] [DATE] 08:00 (TC) - 94B-003.31 Làm mới In phơi In …" at bounding box center [572, 275] width 1144 height 551
click at [189, 57] on span "Bạc Liêu - [GEOGRAPHIC_DATA]" at bounding box center [179, 64] width 221 height 22
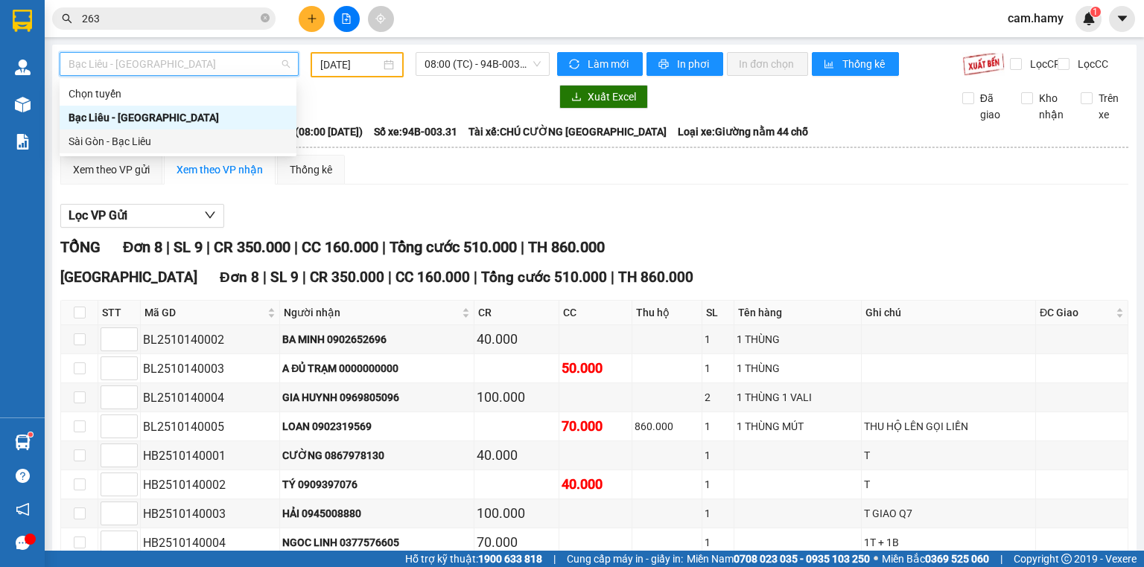
click at [123, 134] on div "Sài Gòn - Bạc Liêu" at bounding box center [178, 141] width 219 height 16
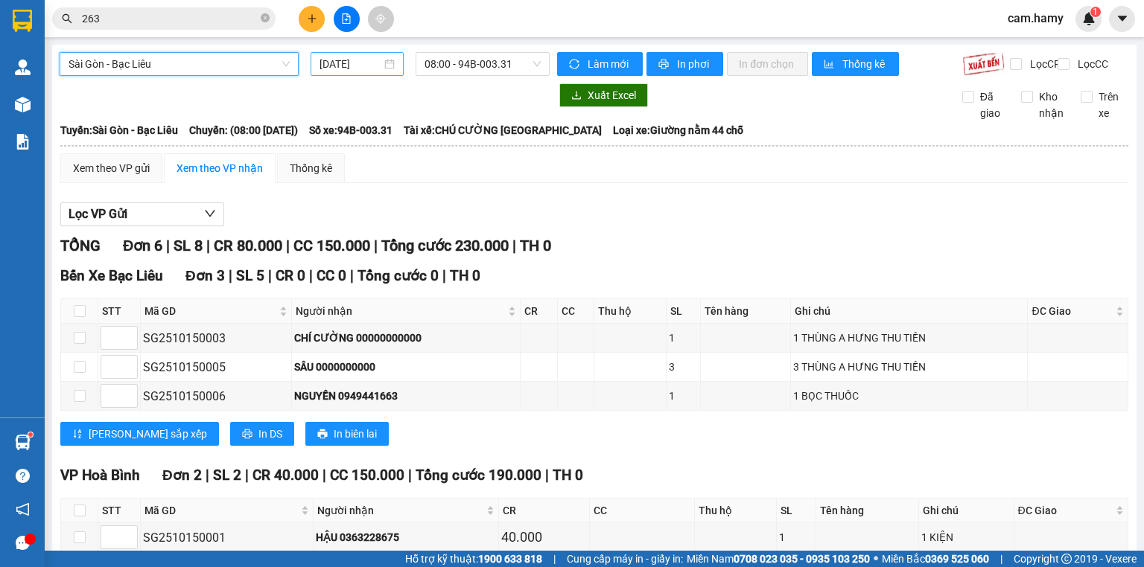
click at [375, 65] on input "[DATE]" at bounding box center [349, 64] width 61 height 16
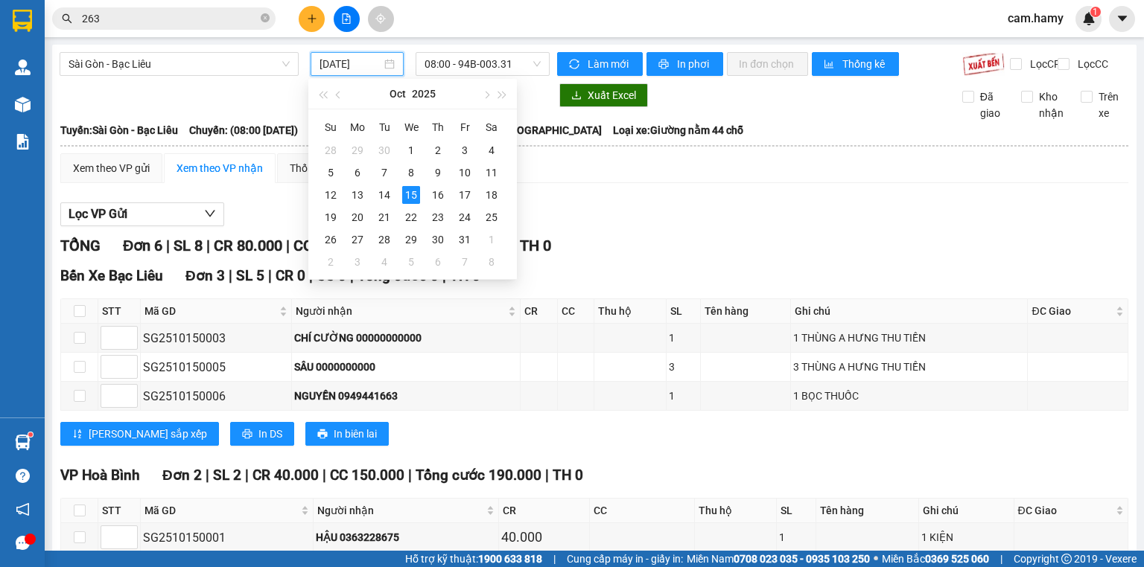
click at [492, 384] on div "TỔNG Đơn 6 | SL 8 | CR 80.000 | CC 150.000 | Tổng cước 230.000 | TH 0 Bến Xe Bạ…" at bounding box center [594, 506] width 1068 height 542
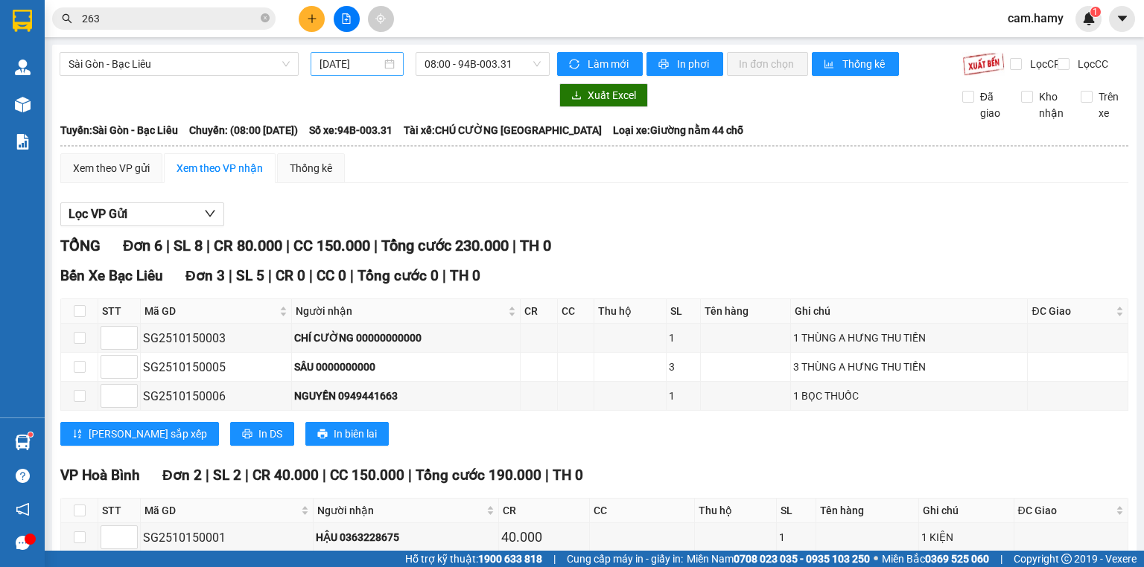
click at [352, 63] on input "[DATE]" at bounding box center [349, 64] width 61 height 16
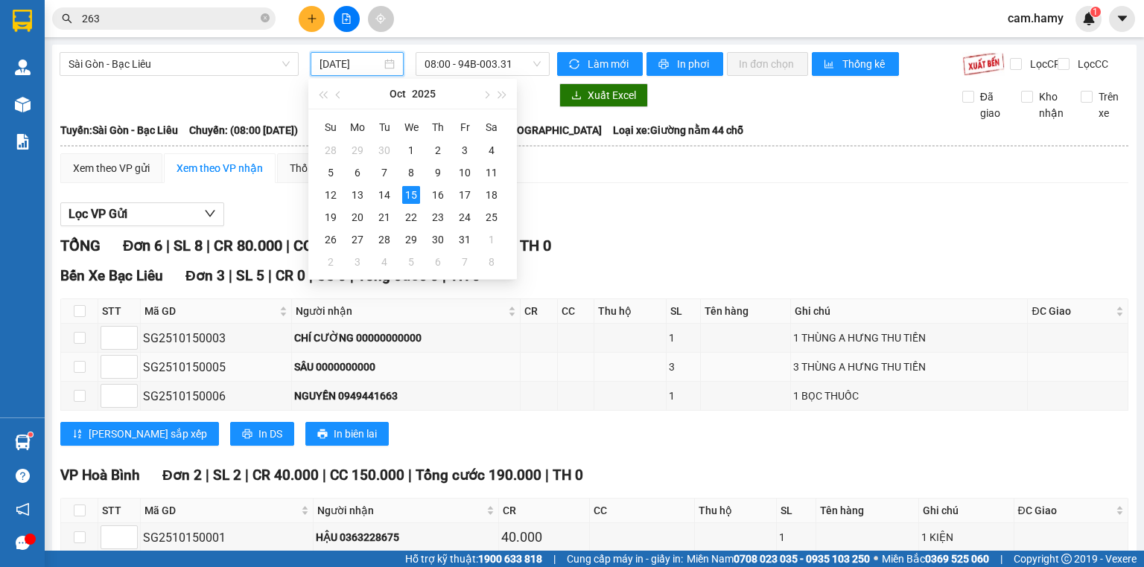
click at [637, 382] on td at bounding box center [629, 367] width 71 height 29
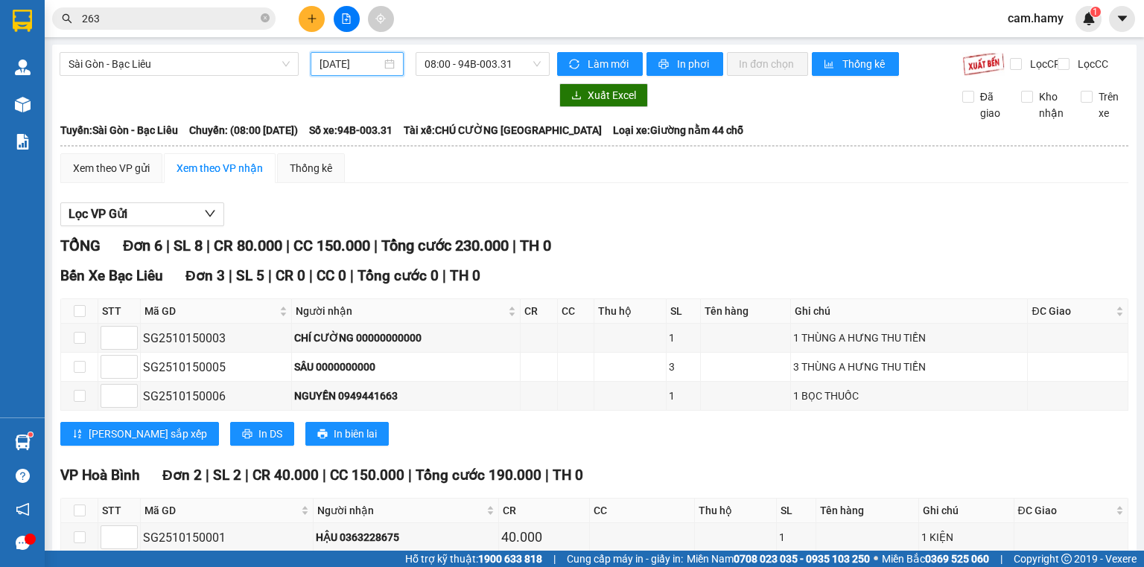
click at [360, 61] on input "[DATE]" at bounding box center [349, 64] width 61 height 16
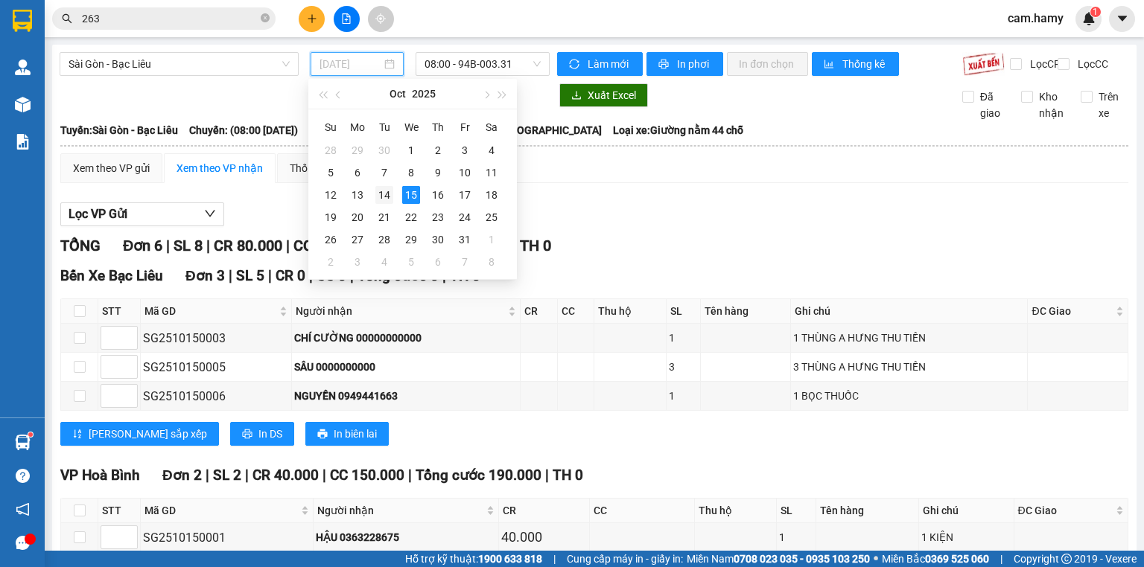
click at [381, 200] on div "14" at bounding box center [384, 195] width 18 height 18
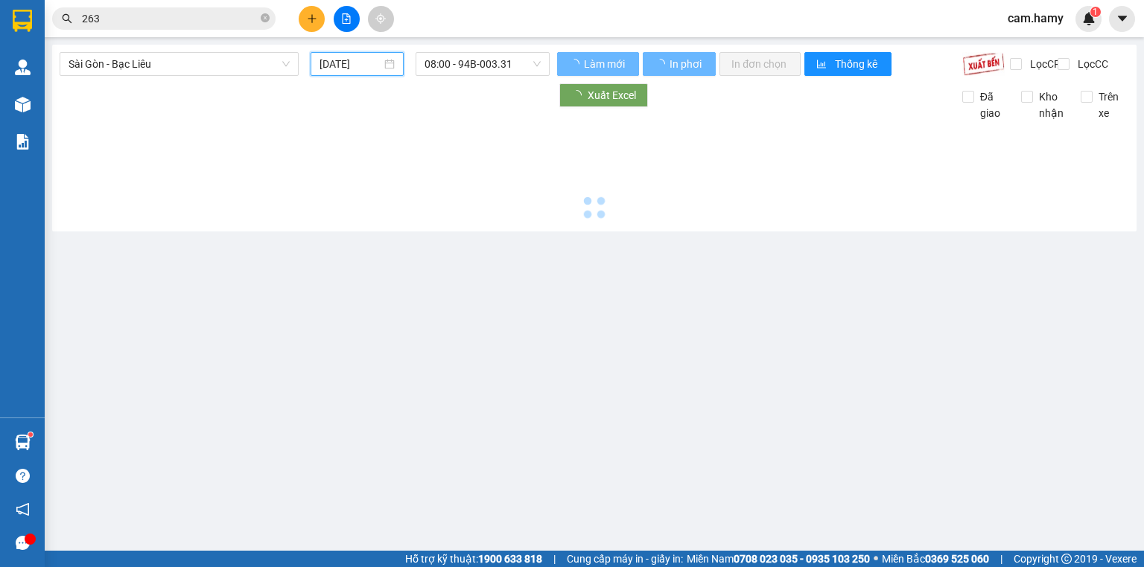
type input "[DATE]"
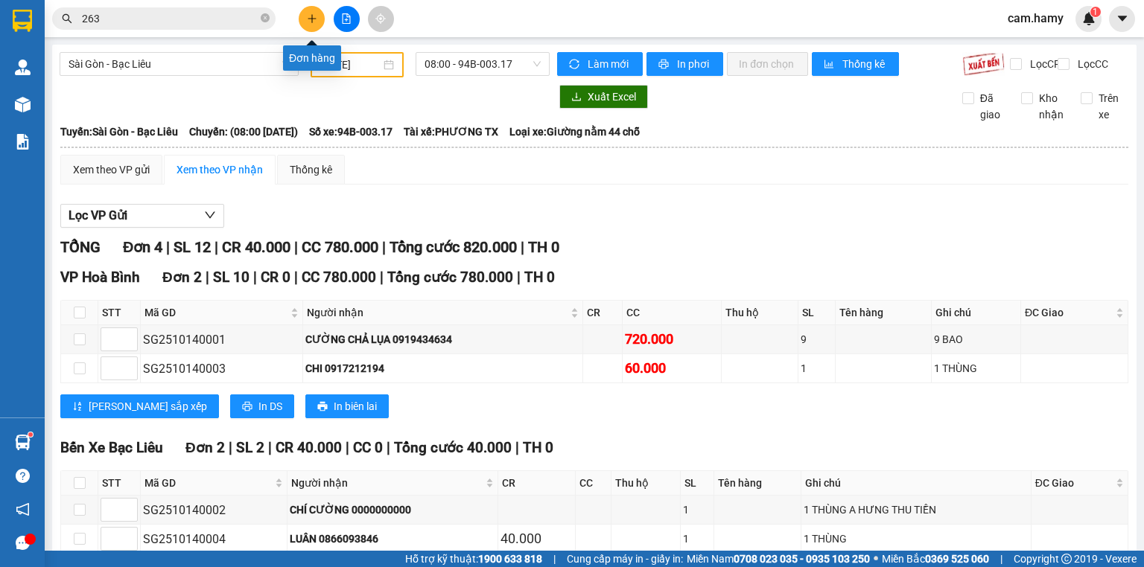
click at [311, 12] on button at bounding box center [312, 19] width 26 height 26
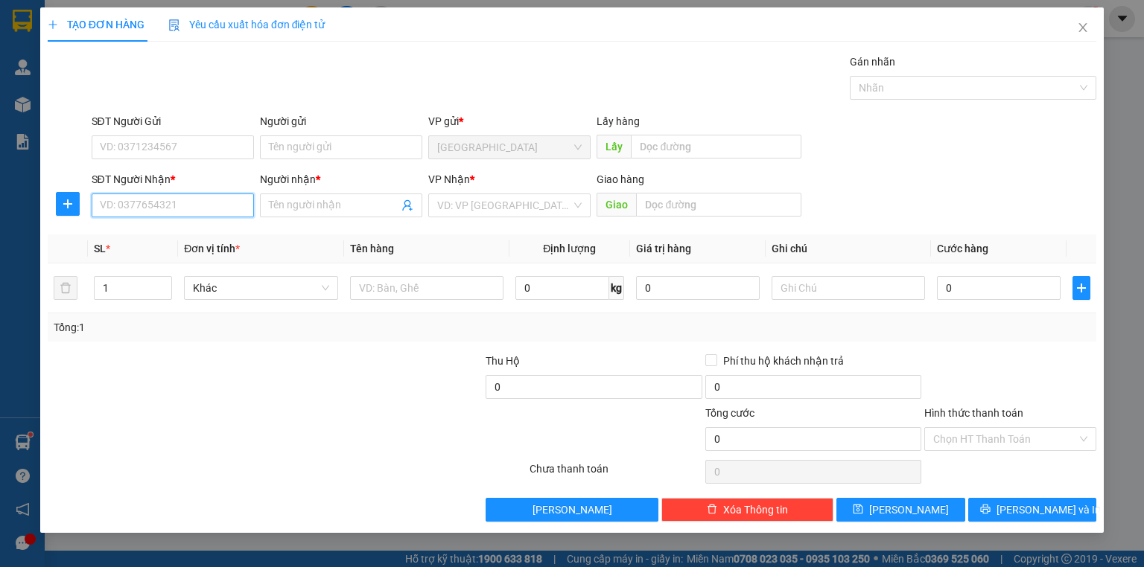
click at [184, 214] on input "SĐT Người Nhận *" at bounding box center [173, 206] width 162 height 24
type input "789"
click at [194, 229] on div "0986809789 - THU HƯƠNG" at bounding box center [173, 234] width 144 height 16
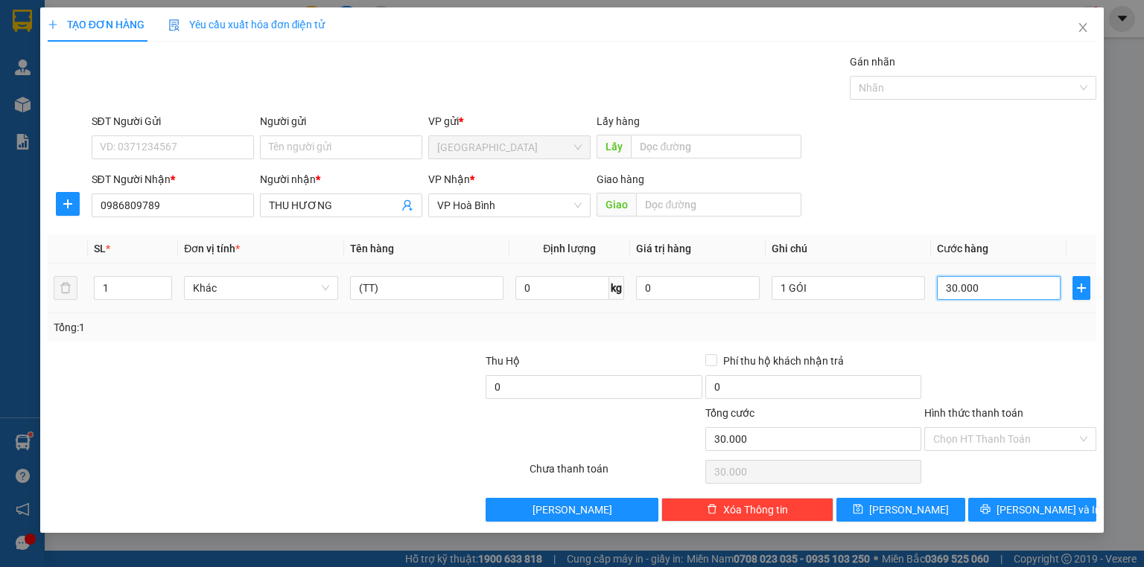
click at [983, 287] on input "30.000" at bounding box center [999, 288] width 124 height 24
drag, startPoint x: 1011, startPoint y: 340, endPoint x: 1027, endPoint y: 465, distance: 126.1
click at [1011, 341] on div "Transit Pickup Surcharge Ids Transit Deliver Surcharge Ids Transit Deliver Surc…" at bounding box center [572, 288] width 1049 height 468
click at [1027, 500] on div "Transit Pickup Surcharge Ids Transit Deliver Surcharge Ids Transit Deliver Surc…" at bounding box center [572, 288] width 1049 height 468
click at [1027, 502] on span "[PERSON_NAME] và In" at bounding box center [1048, 510] width 104 height 16
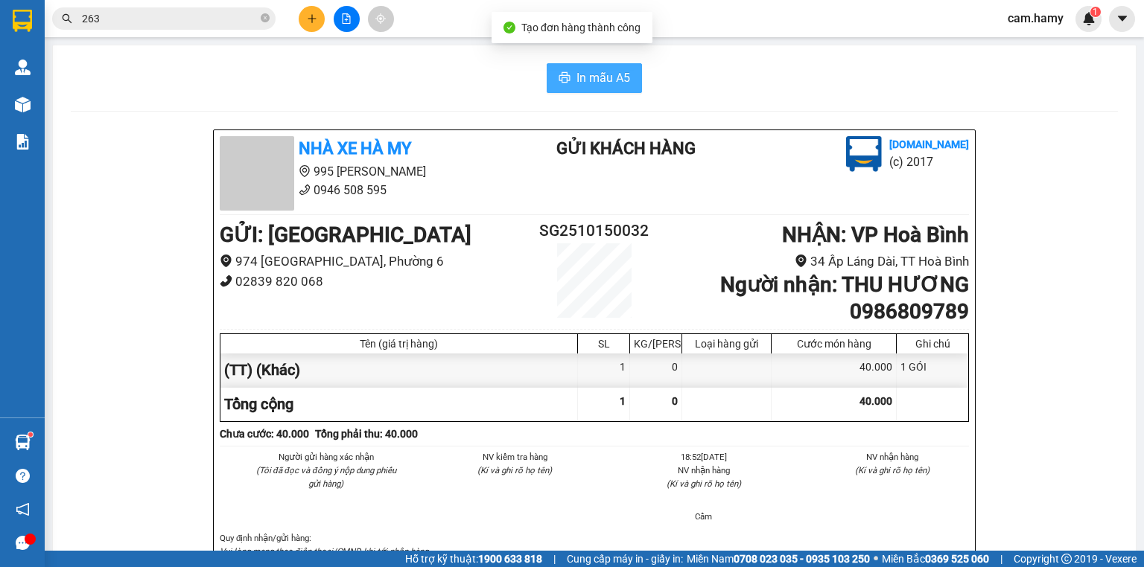
drag, startPoint x: 550, startPoint y: 77, endPoint x: 564, endPoint y: 77, distance: 14.1
click at [551, 77] on button "In mẫu A5" at bounding box center [594, 78] width 95 height 30
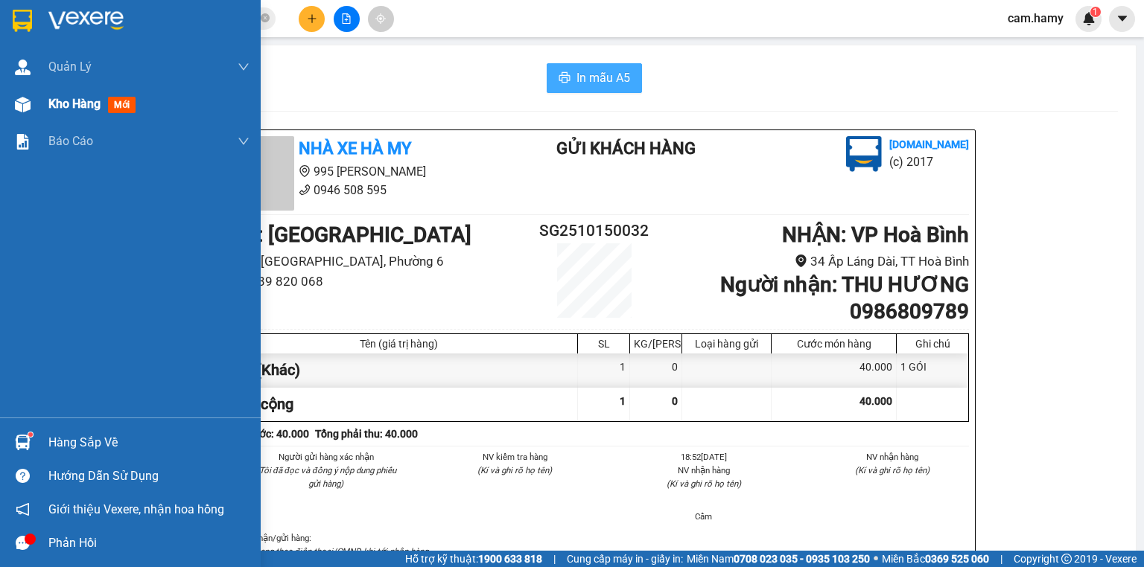
click at [28, 101] on img at bounding box center [23, 105] width 16 height 16
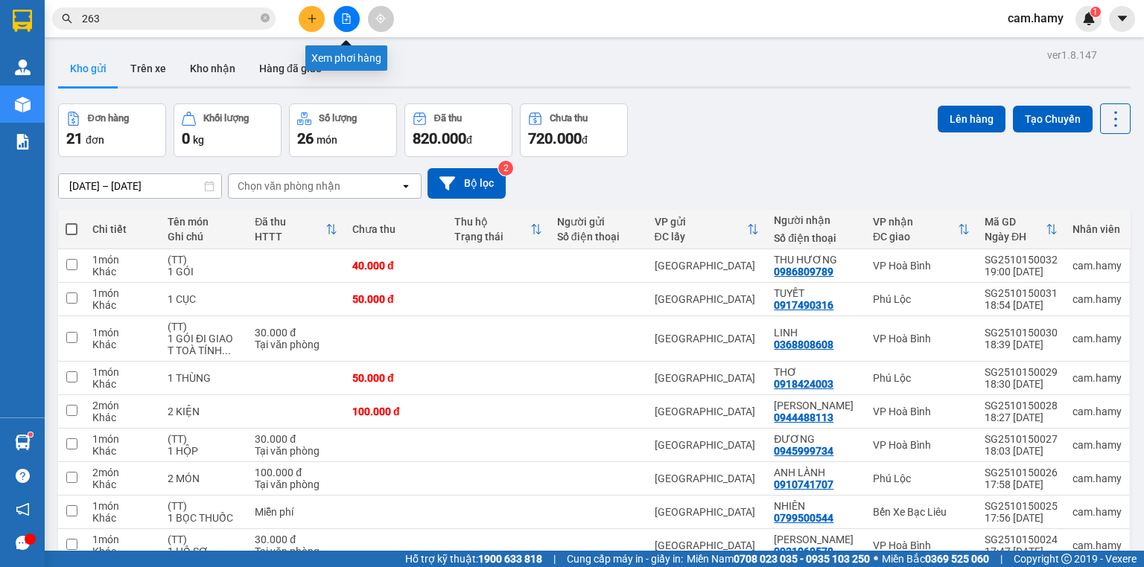
click at [349, 16] on icon "file-add" at bounding box center [347, 18] width 8 height 10
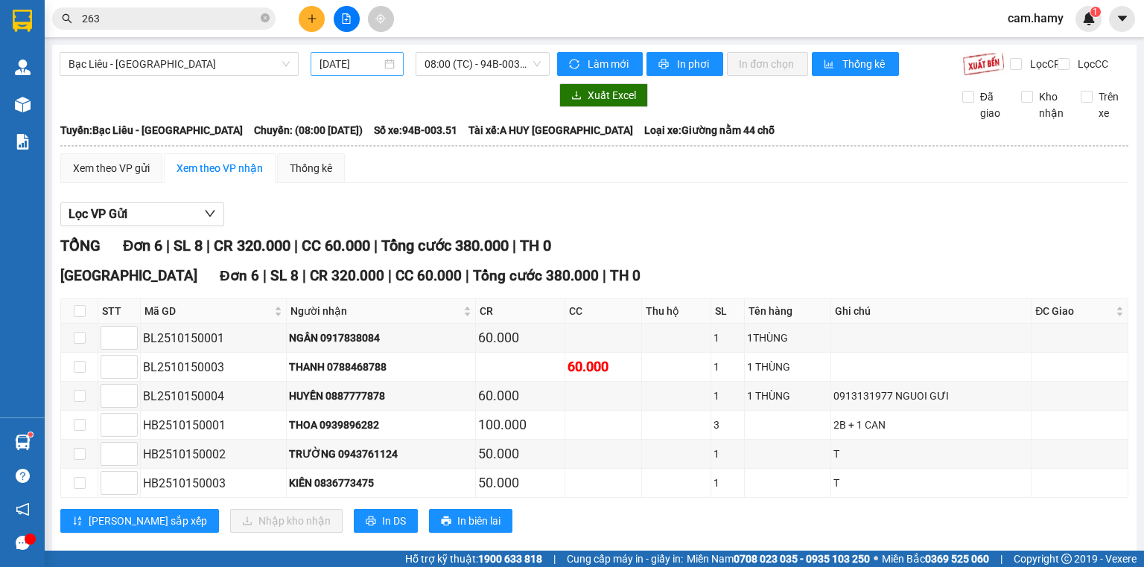
click at [352, 63] on input "[DATE]" at bounding box center [349, 64] width 61 height 16
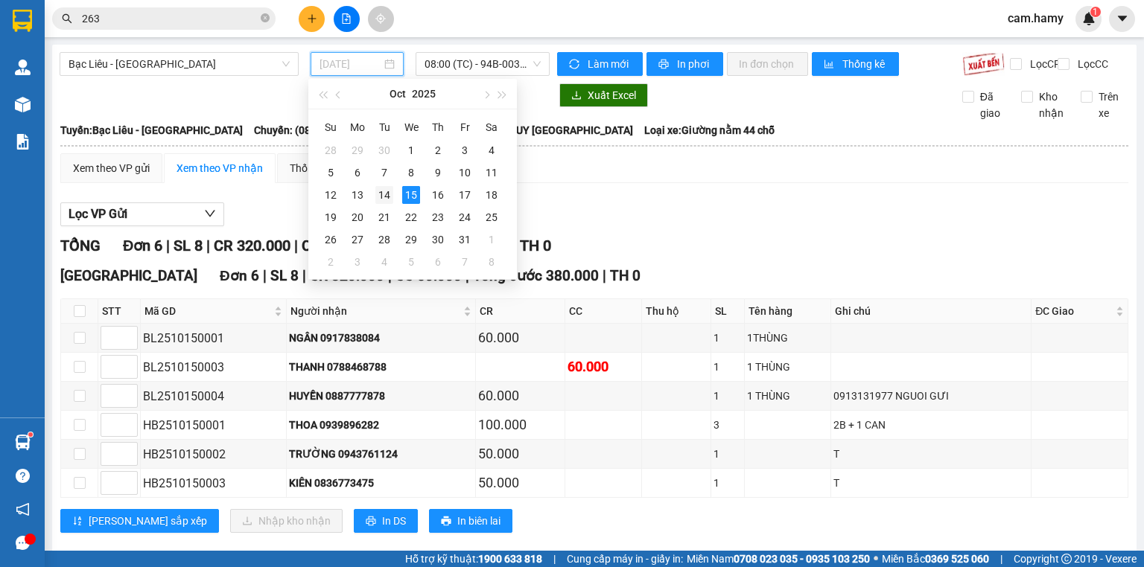
click at [390, 194] on div "14" at bounding box center [384, 195] width 18 height 18
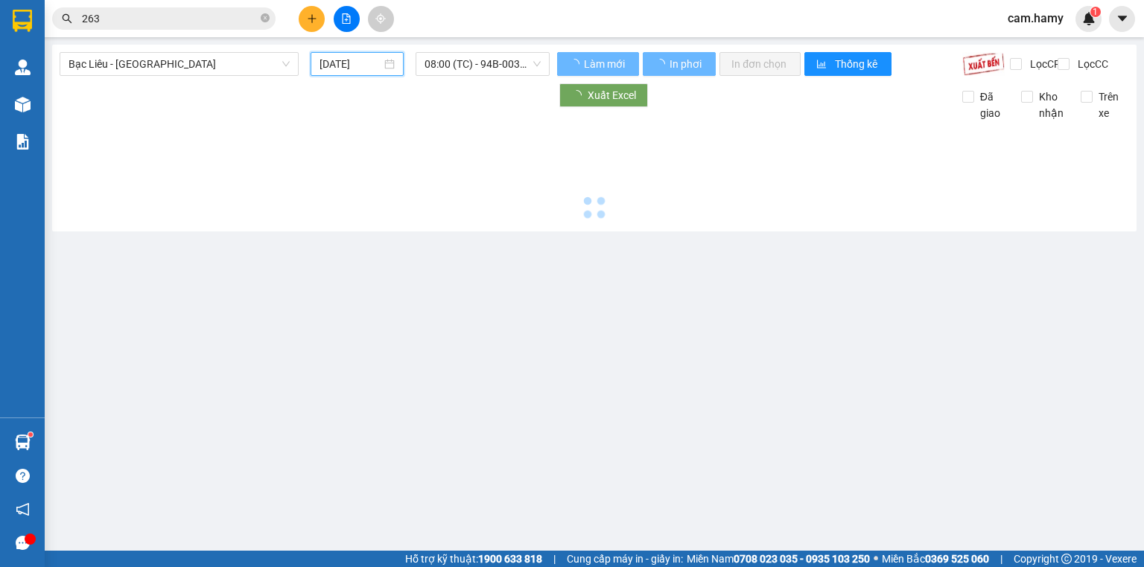
type input "[DATE]"
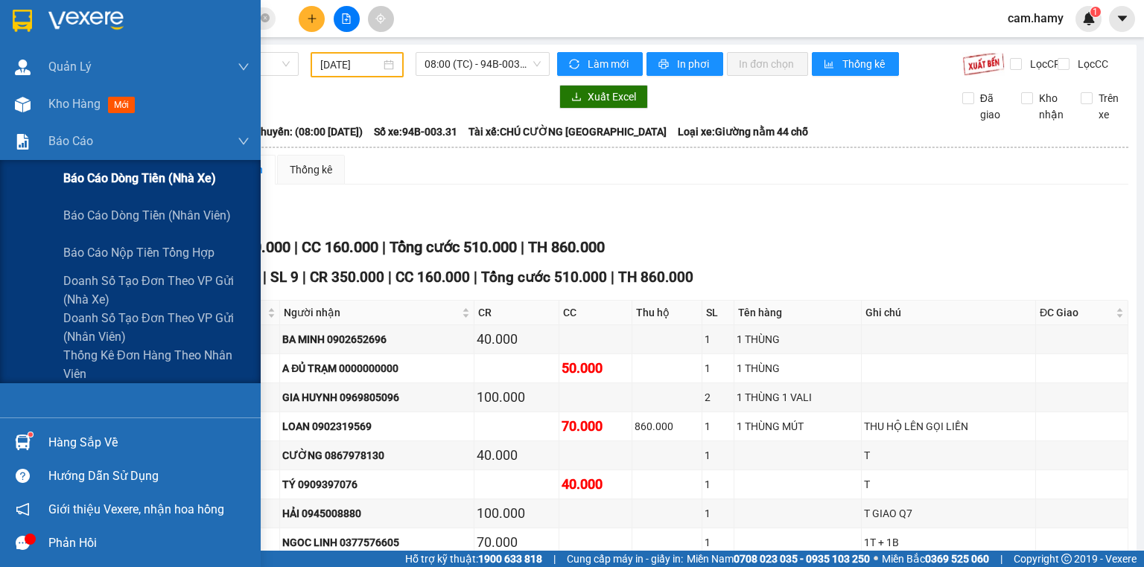
click at [104, 191] on div "Báo cáo dòng tiền (nhà xe)" at bounding box center [156, 178] width 186 height 37
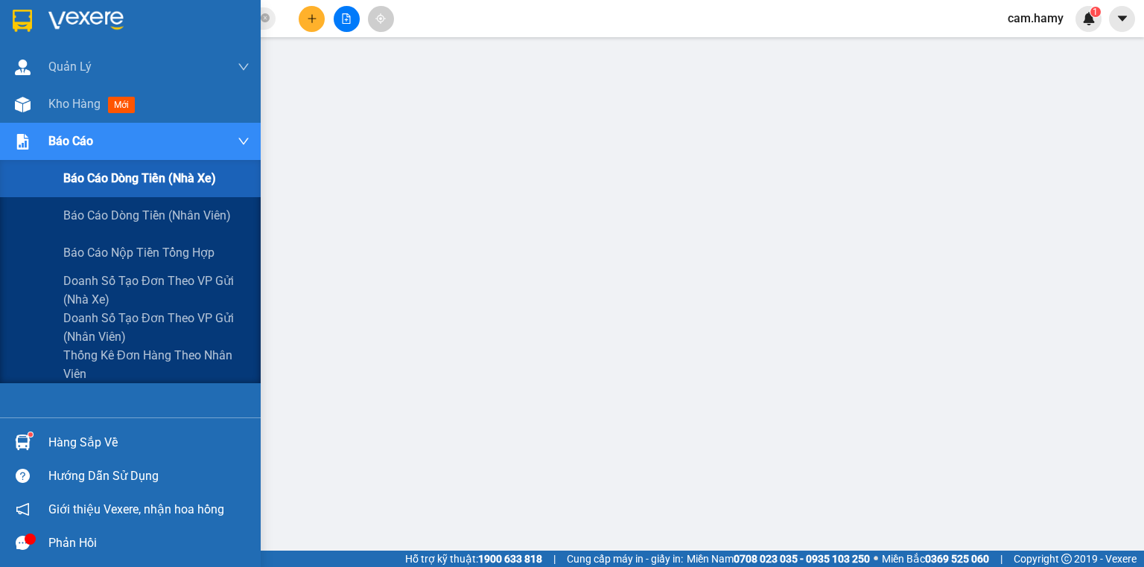
click at [45, 131] on div "Báo cáo" at bounding box center [130, 141] width 261 height 37
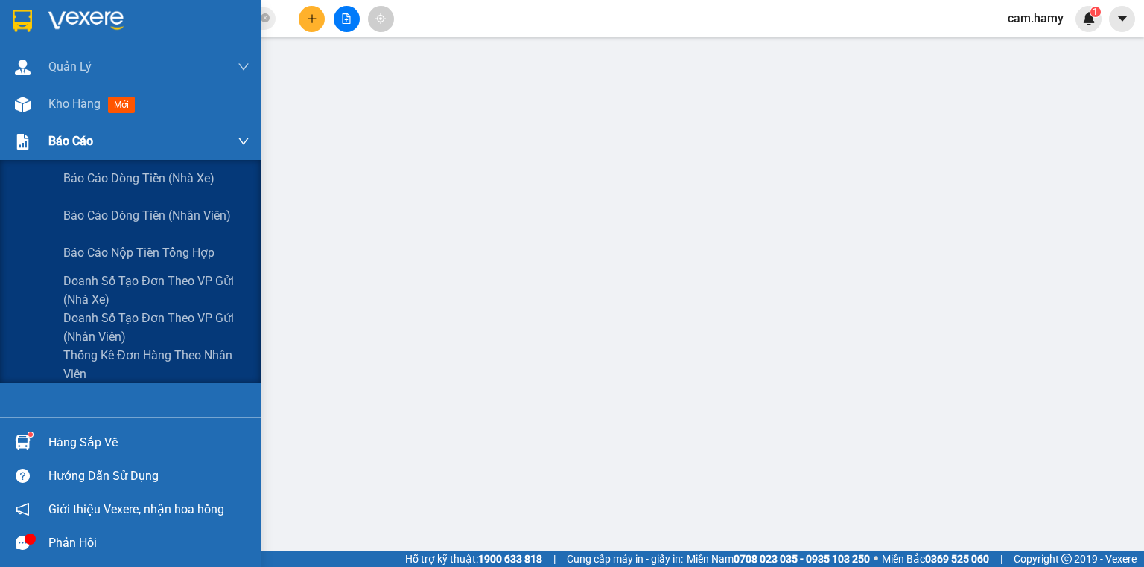
drag, startPoint x: 53, startPoint y: 149, endPoint x: 74, endPoint y: 171, distance: 30.5
click at [54, 150] on span "Báo cáo" at bounding box center [70, 141] width 45 height 19
click at [89, 182] on span "Báo cáo dòng tiền (nhà xe)" at bounding box center [139, 178] width 153 height 19
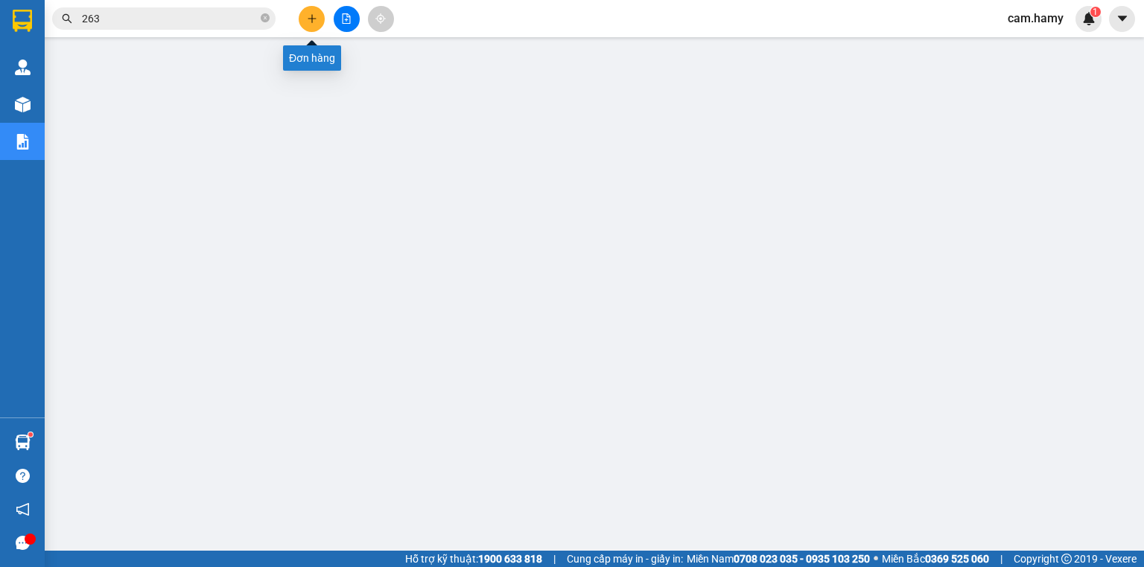
click at [311, 27] on button at bounding box center [312, 19] width 26 height 26
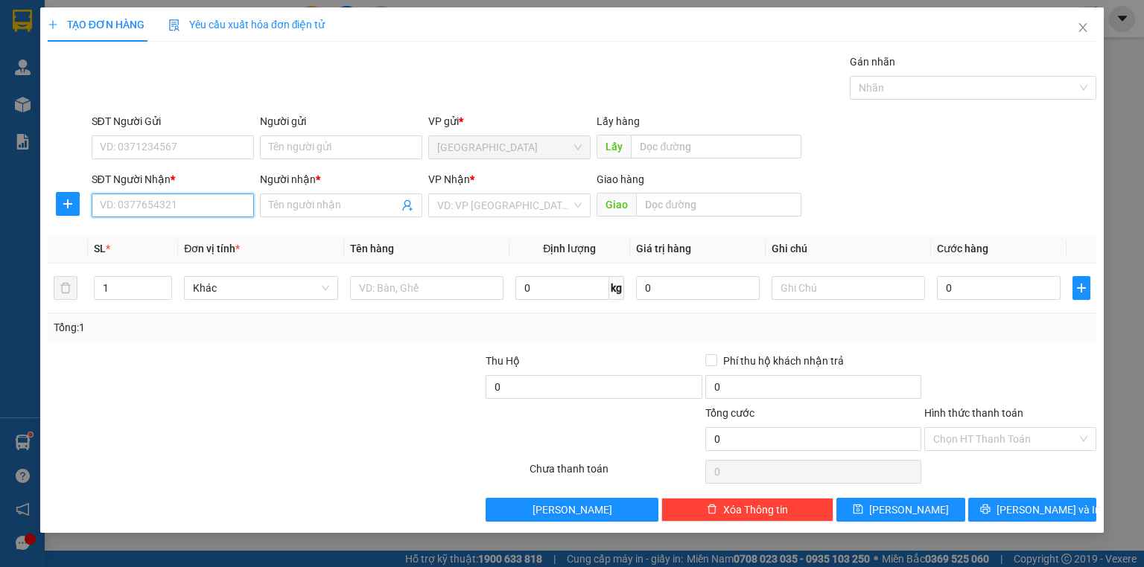
click at [197, 210] on input "SĐT Người Nhận *" at bounding box center [173, 206] width 162 height 24
click at [193, 191] on div "SĐT Người Nhận *" at bounding box center [173, 182] width 162 height 22
click at [197, 197] on input "SĐT Người Nhận *" at bounding box center [173, 206] width 162 height 24
click at [197, 200] on input "0946136136" at bounding box center [173, 206] width 162 height 24
type input "0946136166"
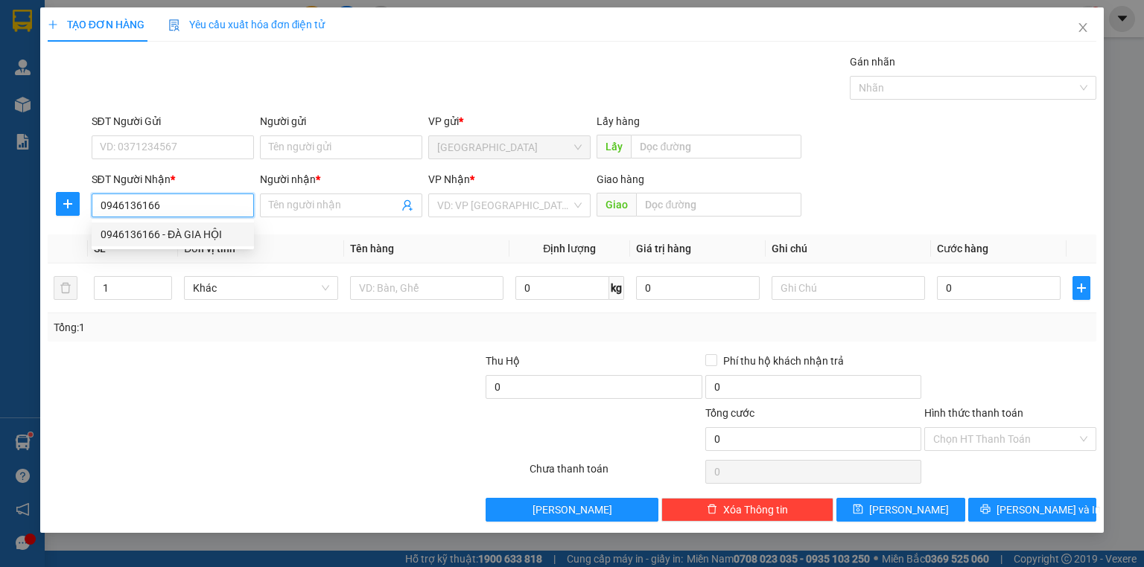
click at [197, 233] on div "0946136166 - ĐÀ GIA HỘI" at bounding box center [173, 234] width 144 height 16
type input "ĐÀ GIA HỘI"
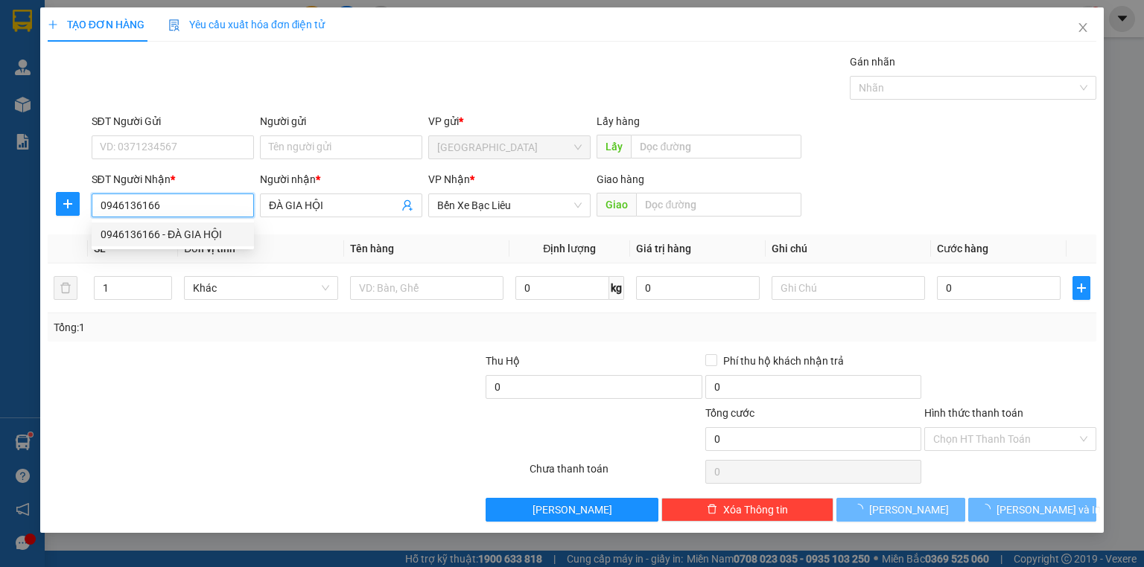
type input "100.000"
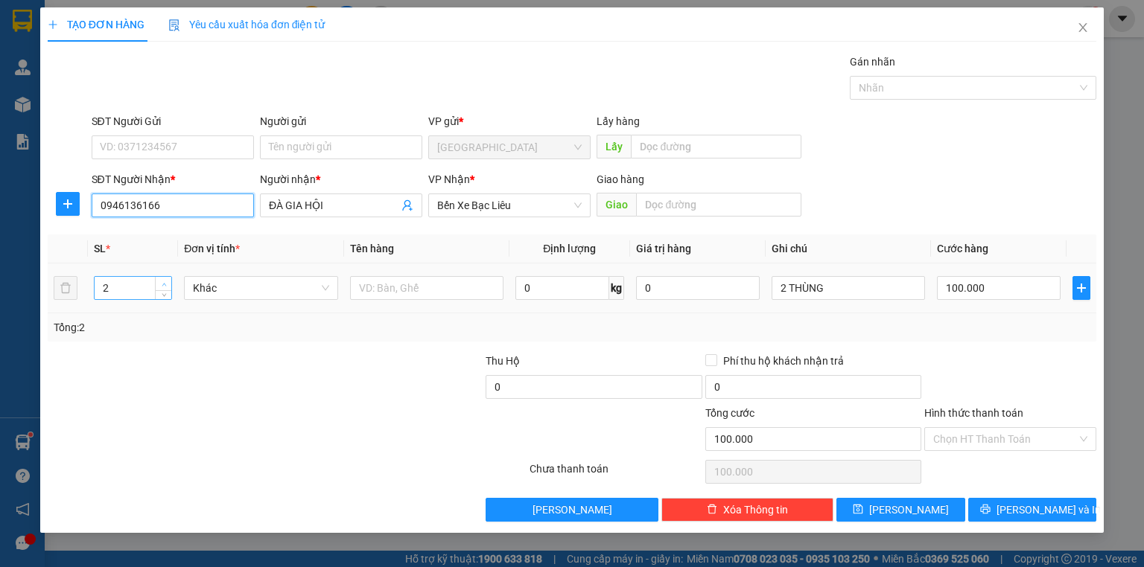
type input "0946136166"
type input "3"
click at [163, 282] on icon "up" at bounding box center [164, 284] width 5 height 5
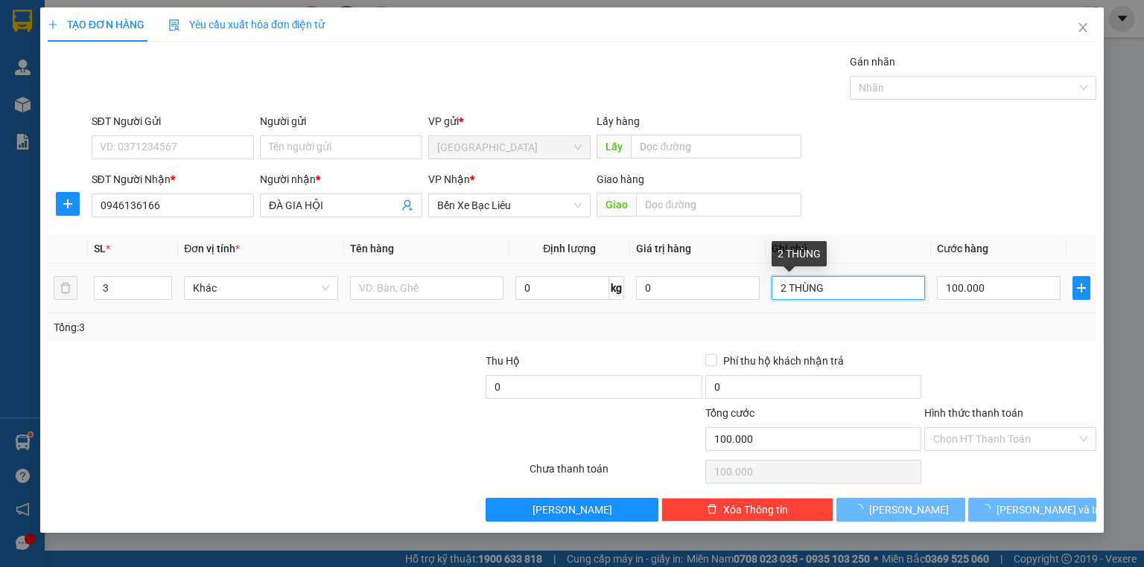
click at [803, 289] on input "2 THÙNG" at bounding box center [848, 288] width 153 height 24
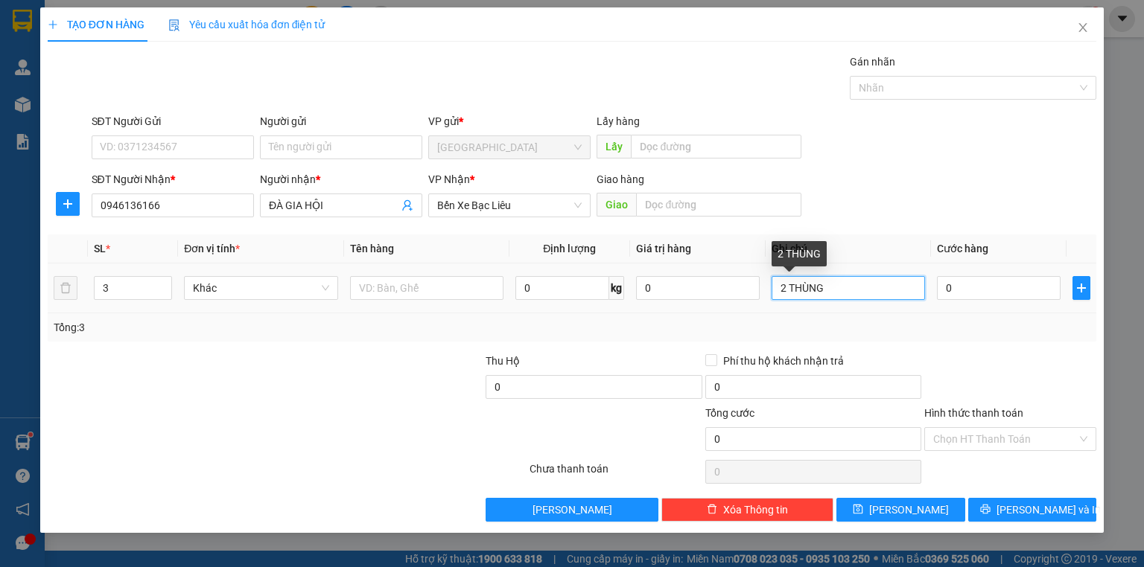
click at [803, 289] on input "2 THÙNG" at bounding box center [848, 288] width 153 height 24
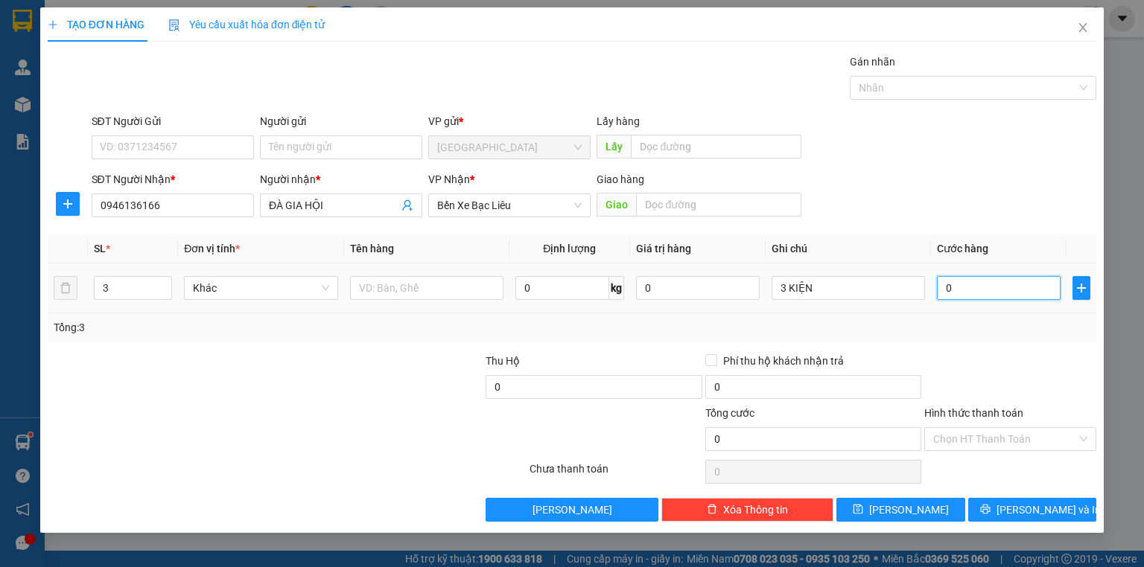
click at [991, 293] on input "0" at bounding box center [999, 288] width 124 height 24
click at [983, 353] on div at bounding box center [1010, 379] width 175 height 52
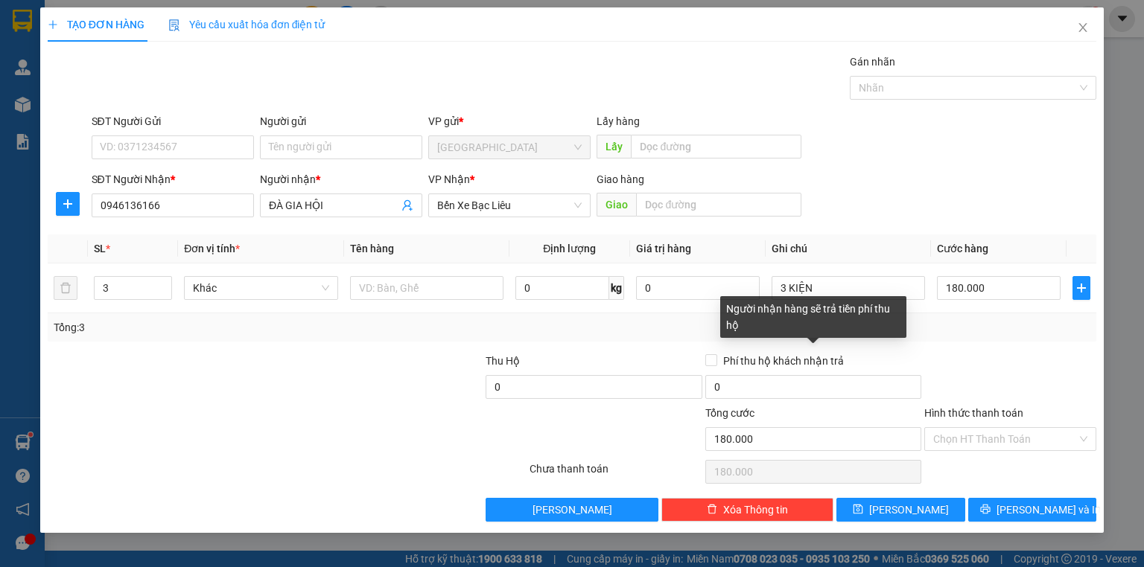
click at [906, 327] on div "Người nhận hàng sẽ trả tiền phí thu hộ" at bounding box center [813, 317] width 186 height 42
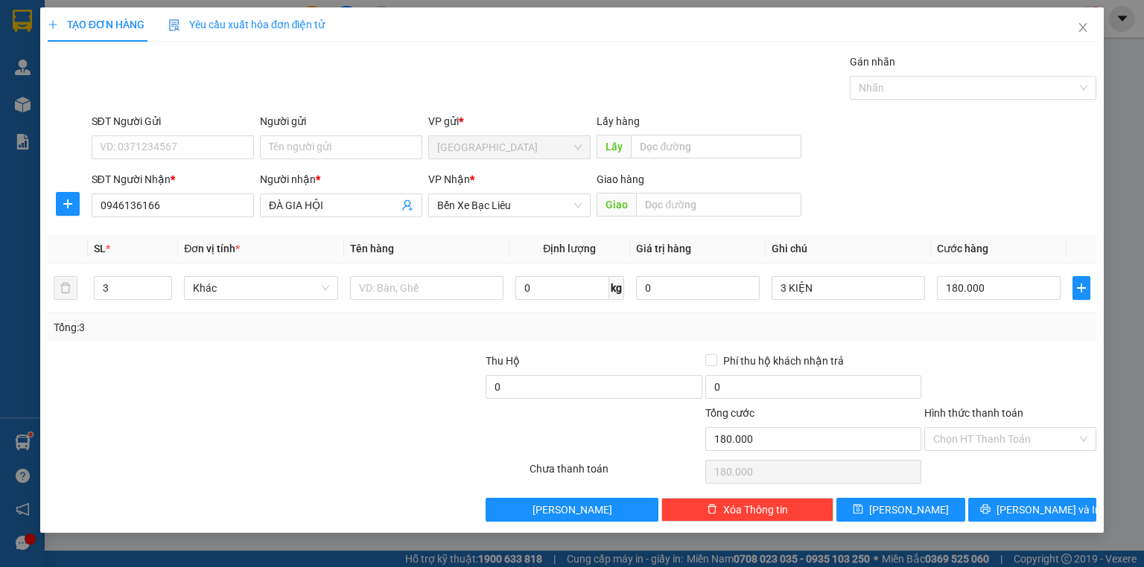
click at [1011, 342] on div "Transit Pickup Surcharge Ids Transit Deliver Surcharge Ids Transit Deliver Surc…" at bounding box center [572, 288] width 1049 height 468
click at [863, 292] on input "3 KIỆN" at bounding box center [848, 288] width 153 height 24
click at [998, 319] on div "Tổng: 3" at bounding box center [572, 327] width 1037 height 16
click at [1001, 440] on input "Hình thức thanh toán" at bounding box center [1005, 439] width 144 height 22
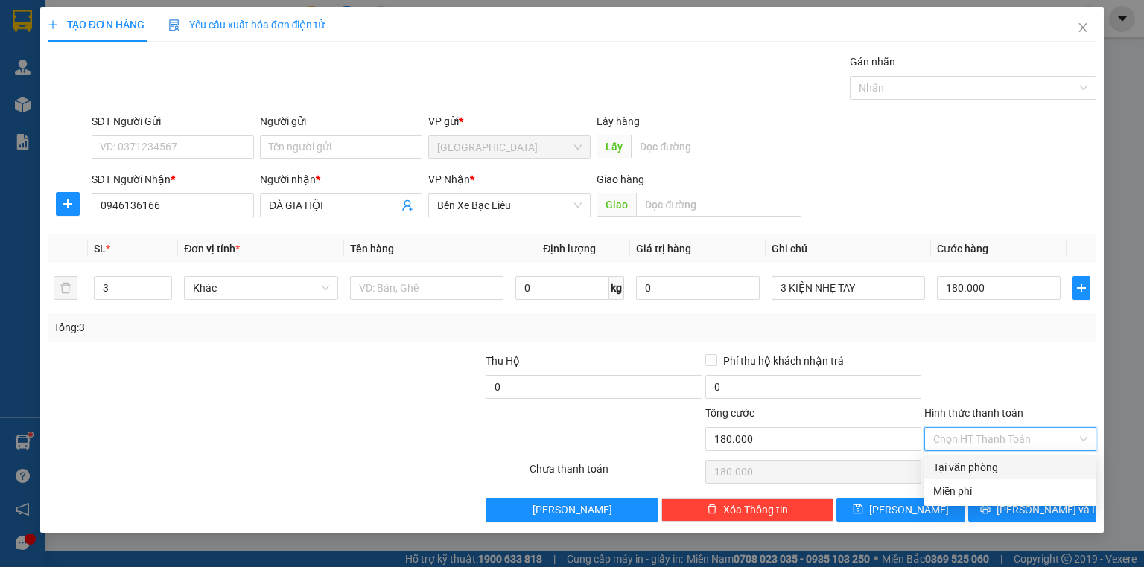
click at [986, 469] on div "Tại văn phòng" at bounding box center [1010, 467] width 154 height 16
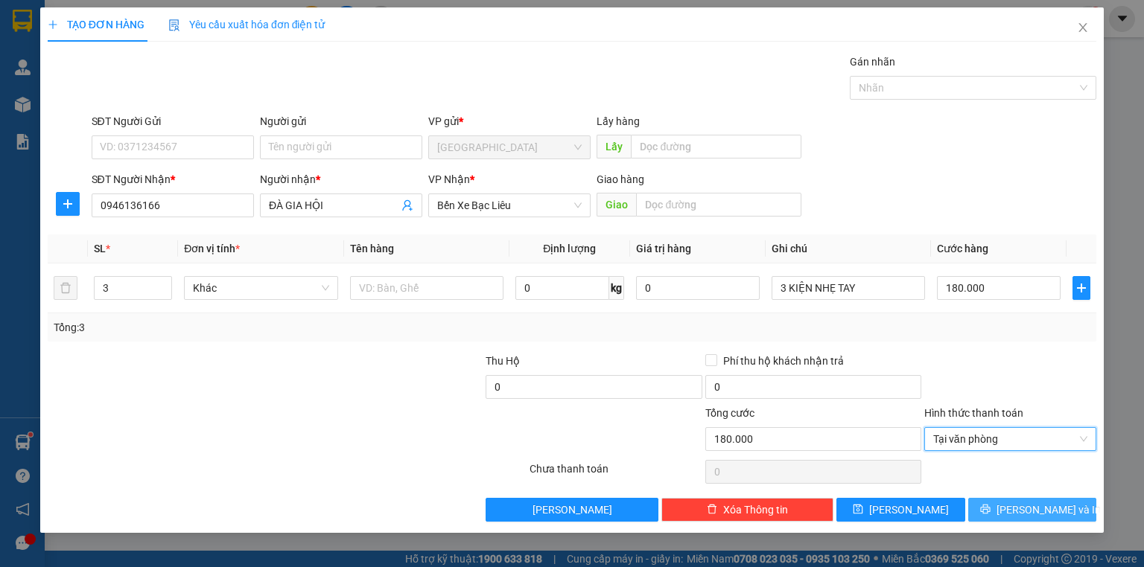
click at [1018, 508] on button "[PERSON_NAME] và In" at bounding box center [1032, 510] width 129 height 24
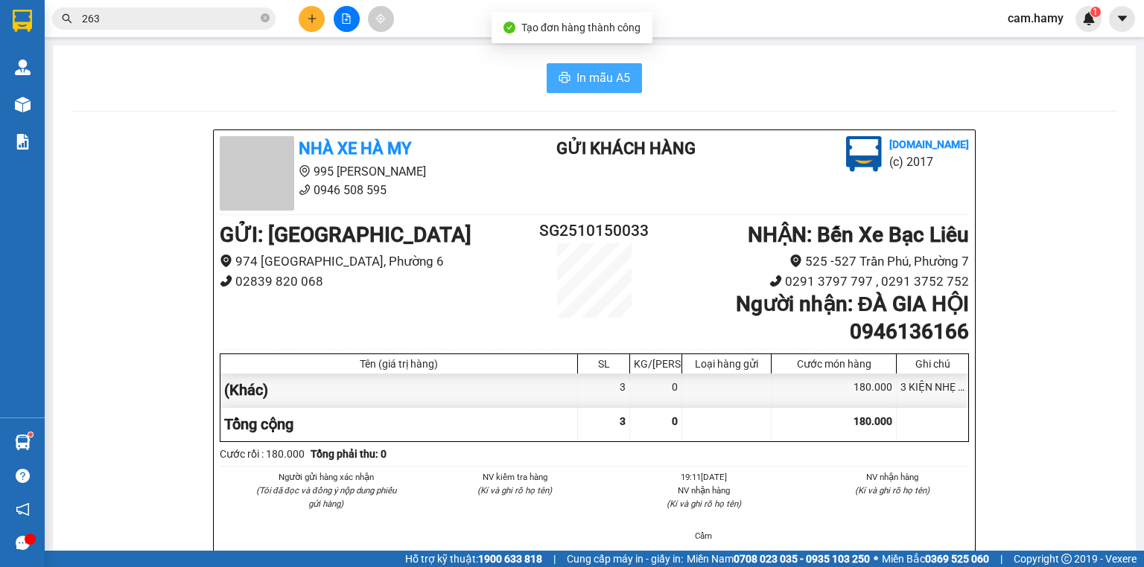
click at [557, 69] on button "In mẫu A5" at bounding box center [594, 78] width 95 height 30
click at [357, 29] on div at bounding box center [346, 19] width 112 height 26
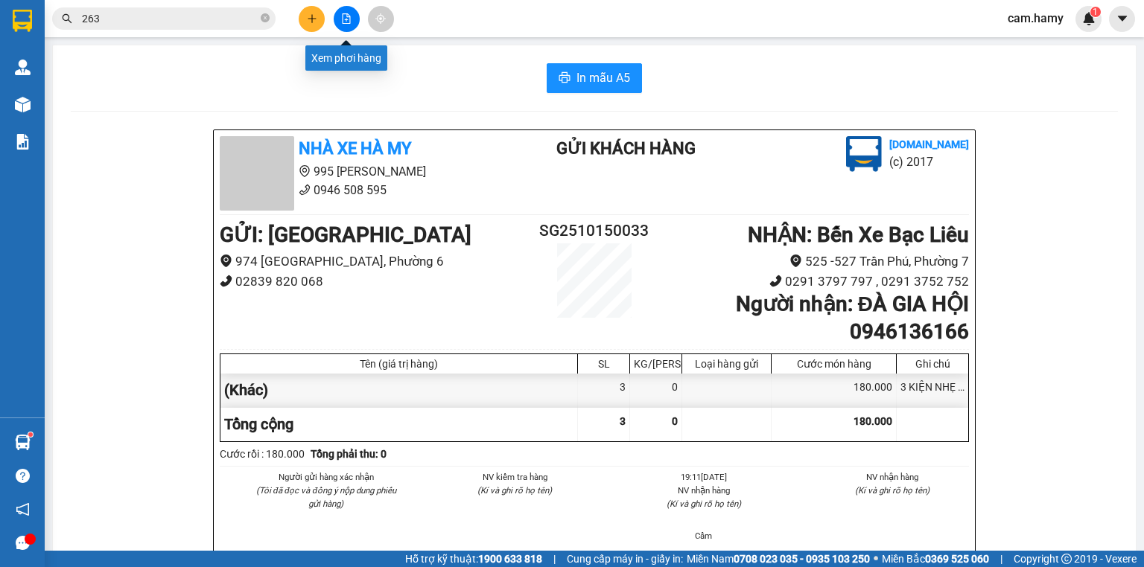
click at [354, 22] on button at bounding box center [347, 19] width 26 height 26
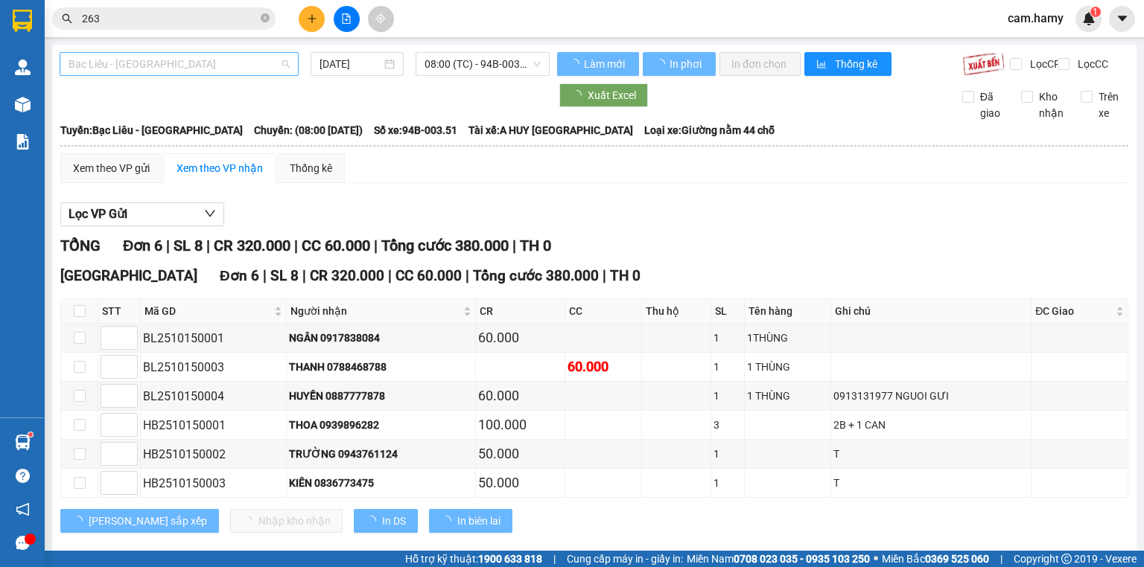
click at [182, 71] on span "Bạc Liêu - [GEOGRAPHIC_DATA]" at bounding box center [179, 64] width 221 height 22
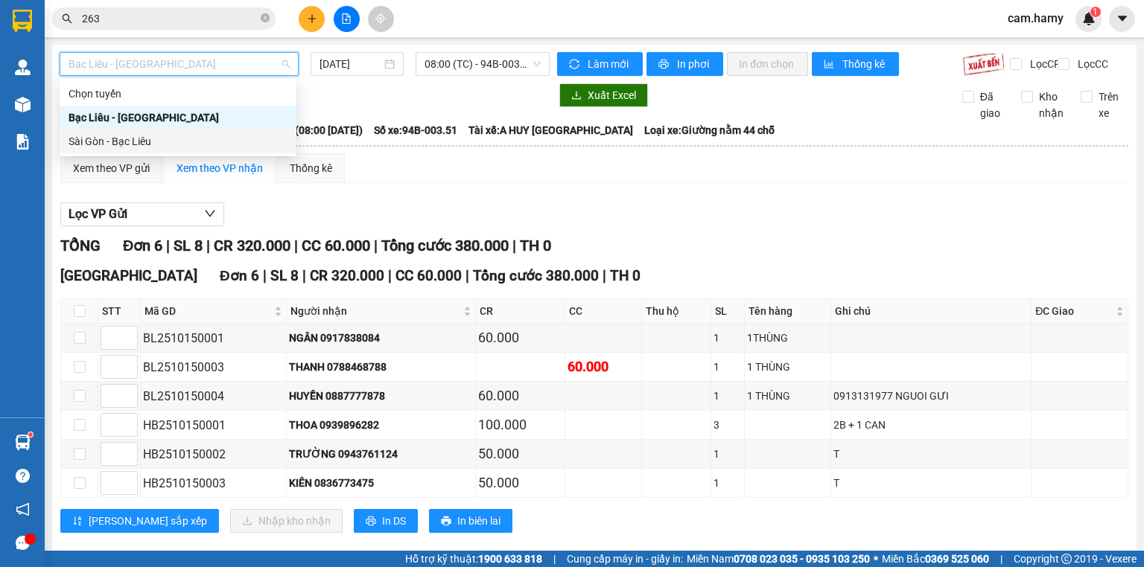
click at [172, 135] on div "Sài Gòn - Bạc Liêu" at bounding box center [178, 141] width 219 height 16
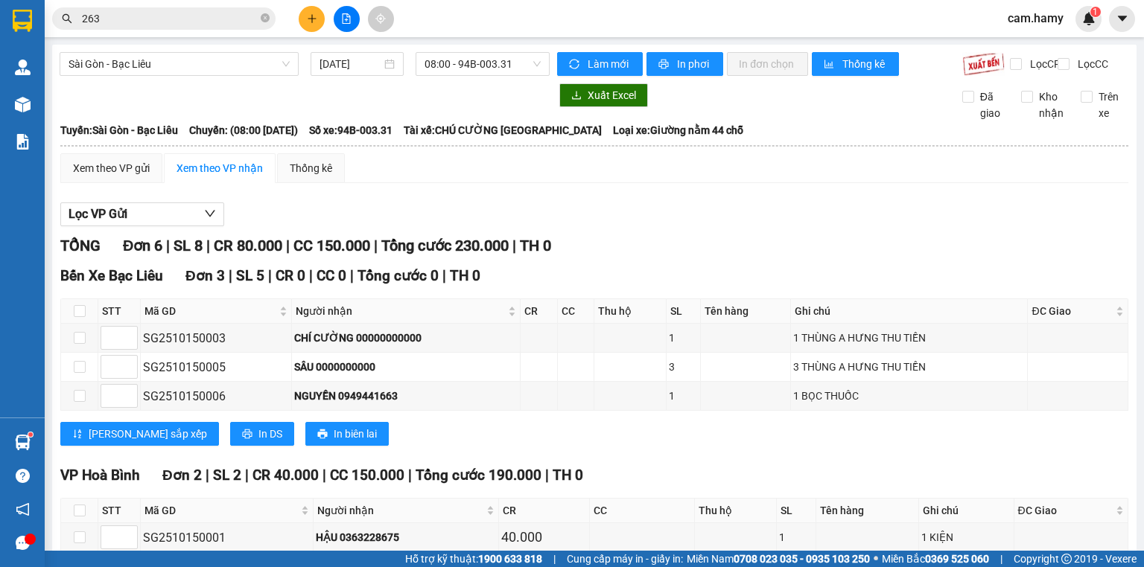
drag, startPoint x: 311, startPoint y: 464, endPoint x: 504, endPoint y: 474, distance: 193.2
drag, startPoint x: 511, startPoint y: 483, endPoint x: 497, endPoint y: 471, distance: 18.5
click at [312, 19] on icon "plus" at bounding box center [312, 18] width 10 height 10
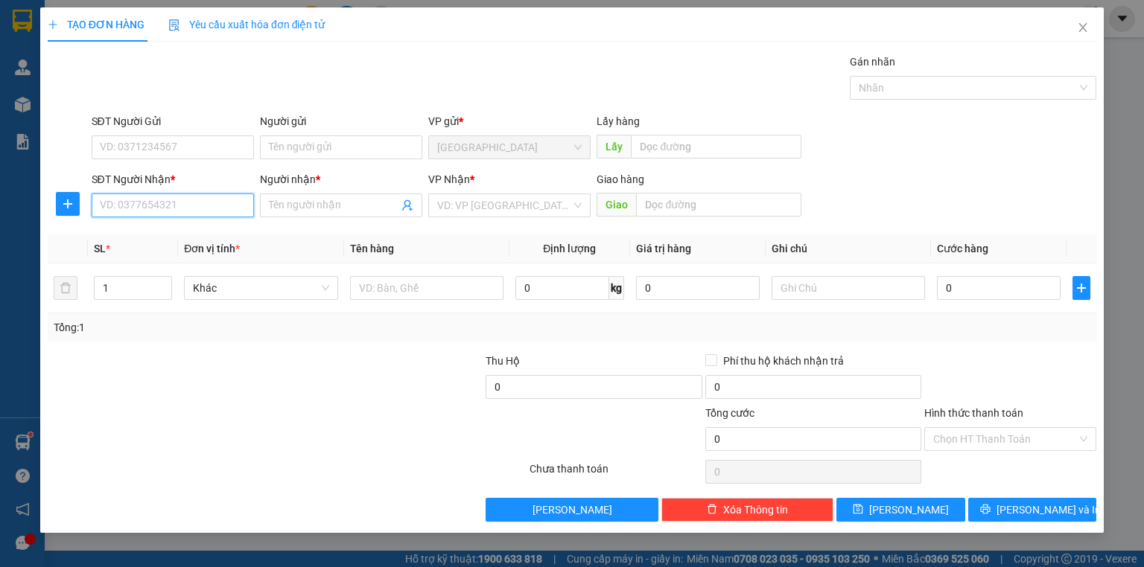
click at [170, 209] on input "SĐT Người Nhận *" at bounding box center [173, 206] width 162 height 24
click at [171, 235] on div "0936267183 - MẸ [PERSON_NAME]" at bounding box center [183, 234] width 164 height 16
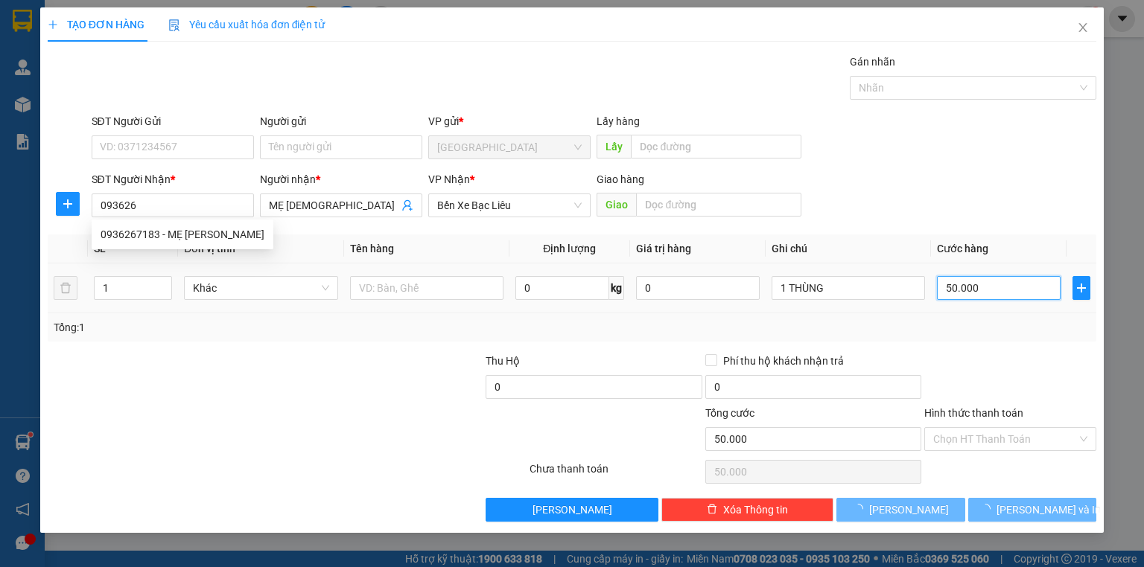
click at [989, 297] on input "50.000" at bounding box center [999, 288] width 124 height 24
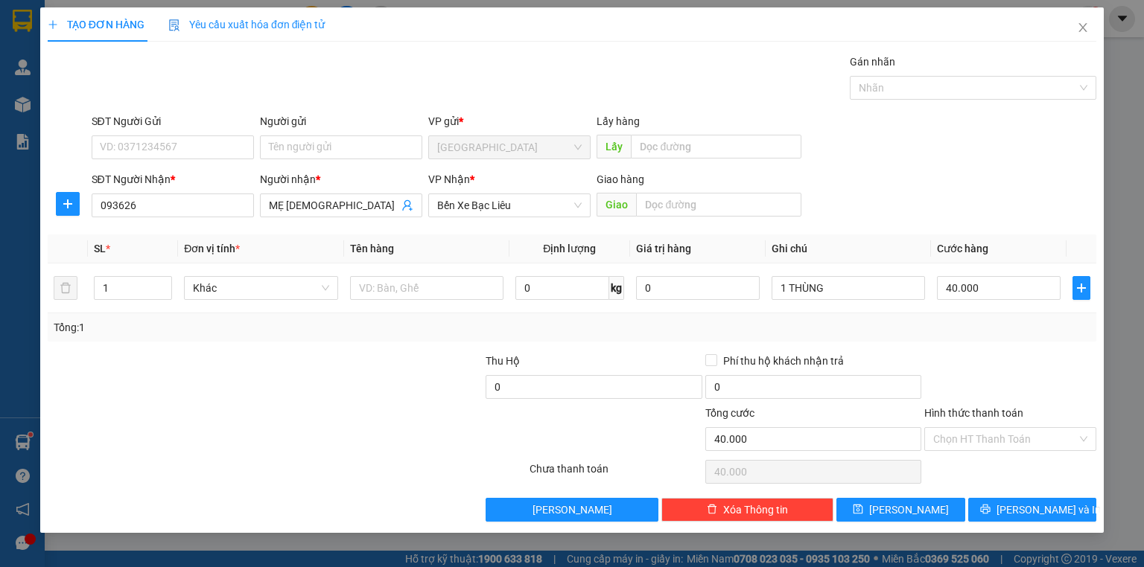
click at [992, 335] on div "Tổng: 1" at bounding box center [572, 328] width 1049 height 28
click at [997, 437] on input "Hình thức thanh toán" at bounding box center [1005, 439] width 144 height 22
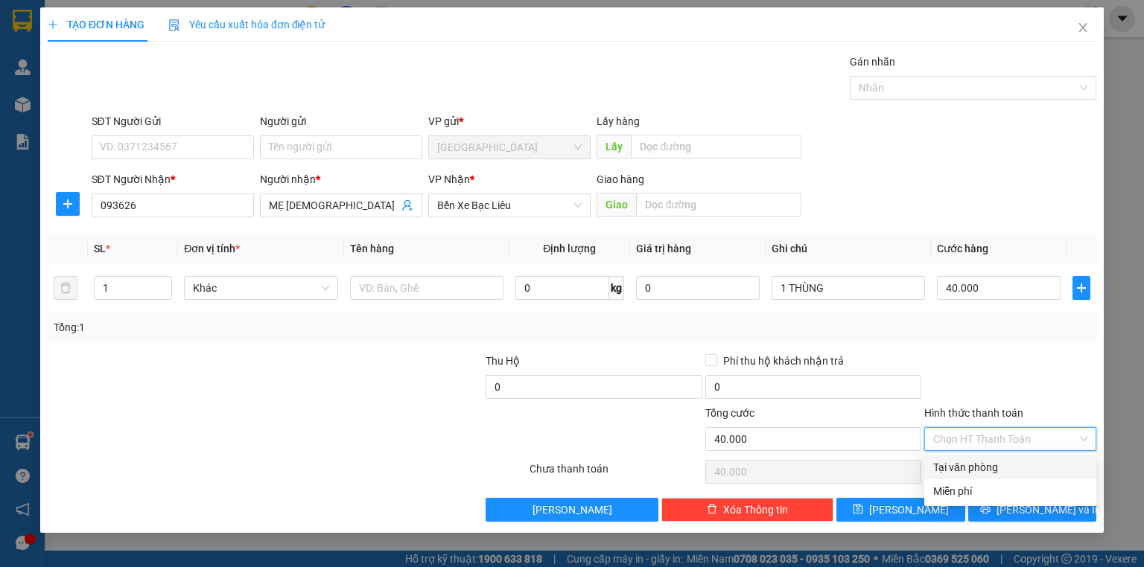
click at [994, 471] on div "Tại văn phòng" at bounding box center [1010, 467] width 154 height 16
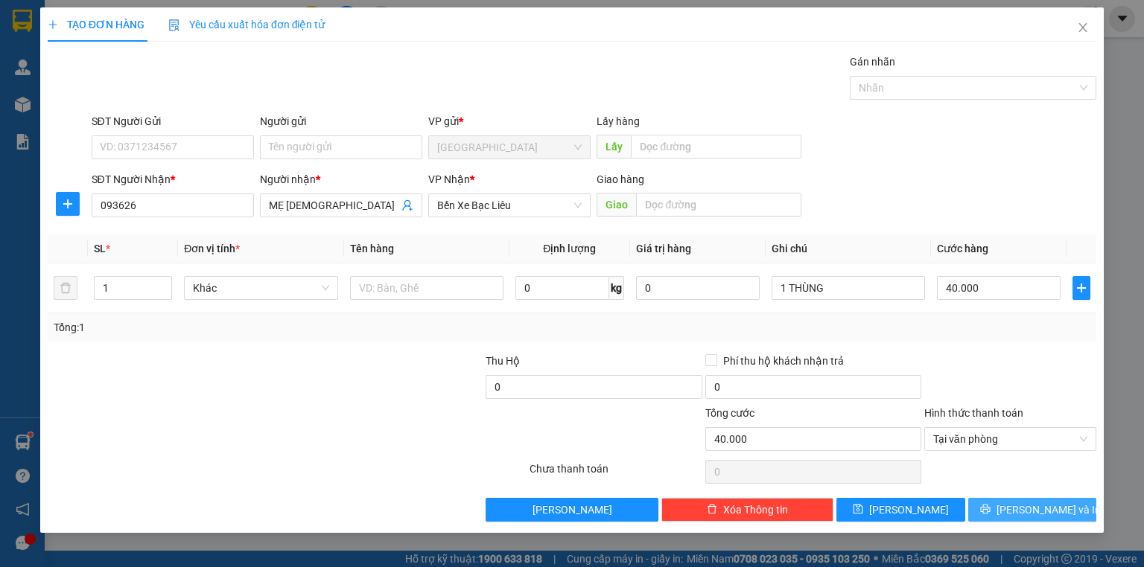
click at [1005, 503] on button "[PERSON_NAME] và In" at bounding box center [1032, 510] width 129 height 24
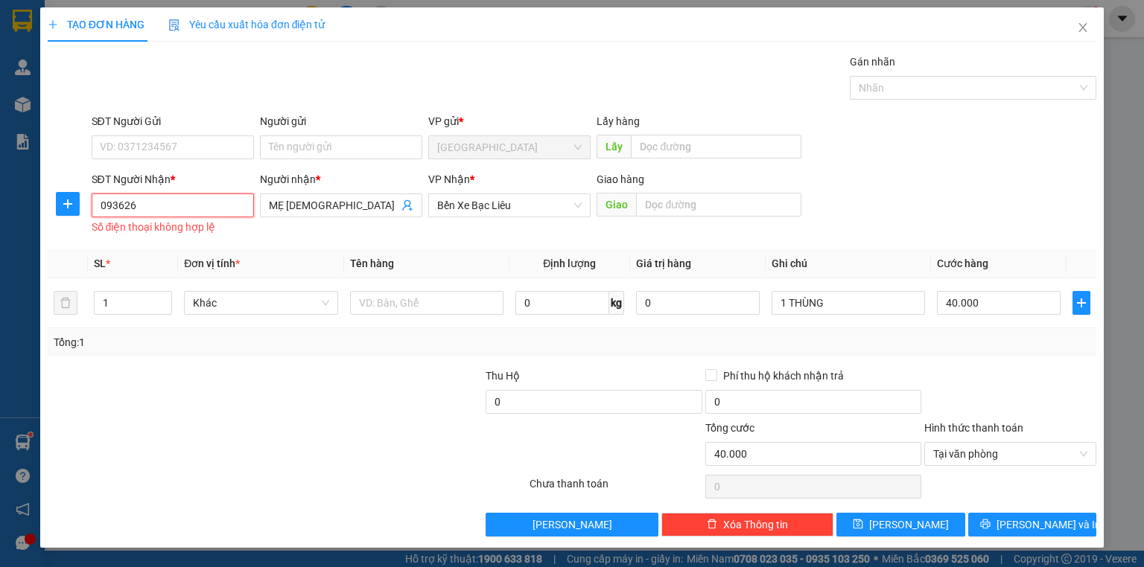
click at [216, 203] on input "093626" at bounding box center [173, 206] width 162 height 24
click at [188, 227] on div "0936267183 - MẸ [PERSON_NAME]" at bounding box center [183, 234] width 164 height 16
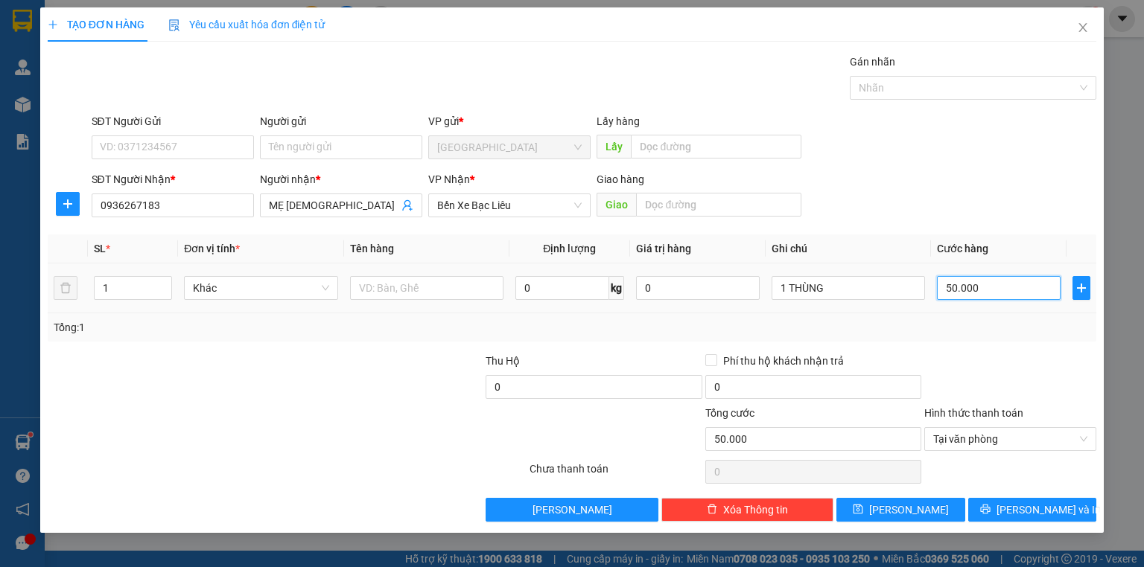
click at [1004, 298] on input "50.000" at bounding box center [999, 288] width 124 height 24
click at [1043, 363] on div at bounding box center [1010, 379] width 175 height 52
click at [1006, 531] on div "TẠO ĐƠN HÀNG Yêu cầu xuất hóa đơn điện tử Transit Pickup Surcharge Ids Transit …" at bounding box center [571, 270] width 1063 height 526
click at [990, 514] on icon "printer" at bounding box center [985, 509] width 10 height 10
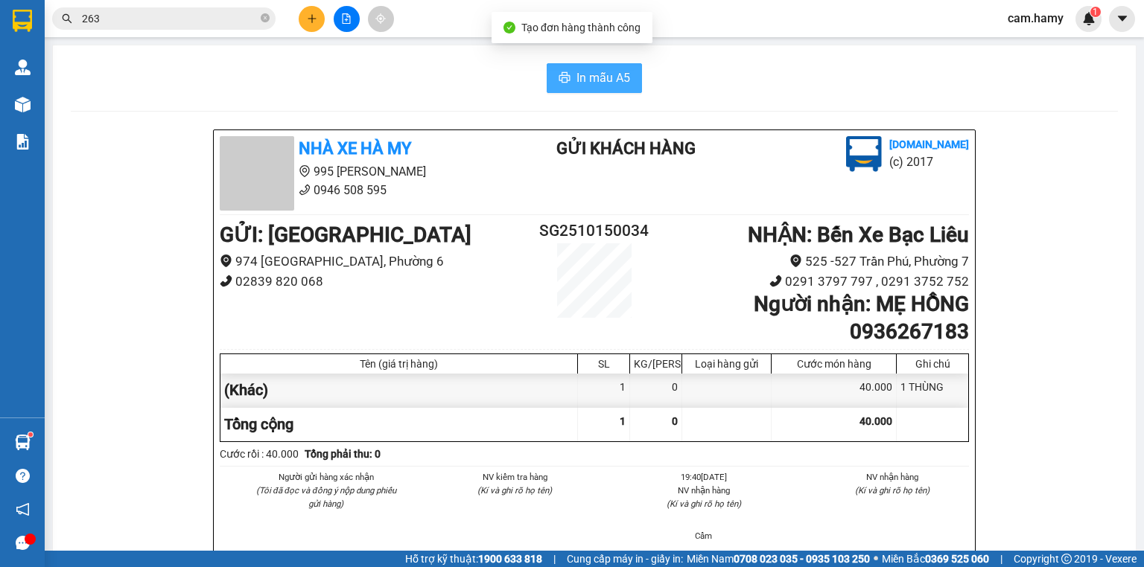
click at [591, 82] on span "In mẫu A5" at bounding box center [603, 78] width 54 height 19
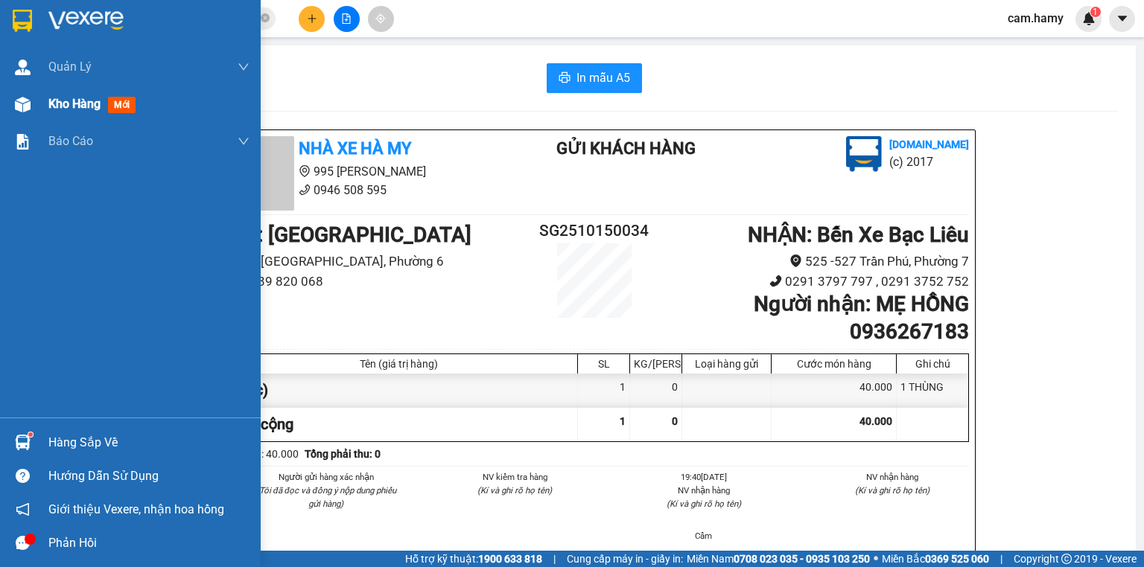
click at [48, 101] on span "Kho hàng" at bounding box center [74, 104] width 52 height 14
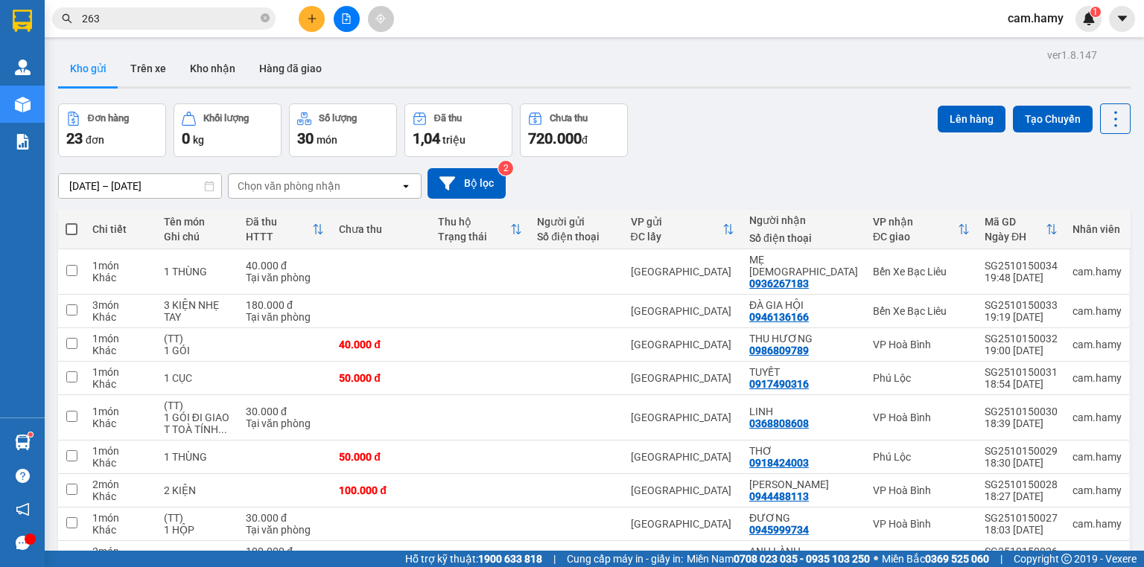
click at [71, 222] on label at bounding box center [72, 229] width 12 height 15
click at [71, 222] on input "checkbox" at bounding box center [71, 222] width 0 height 0
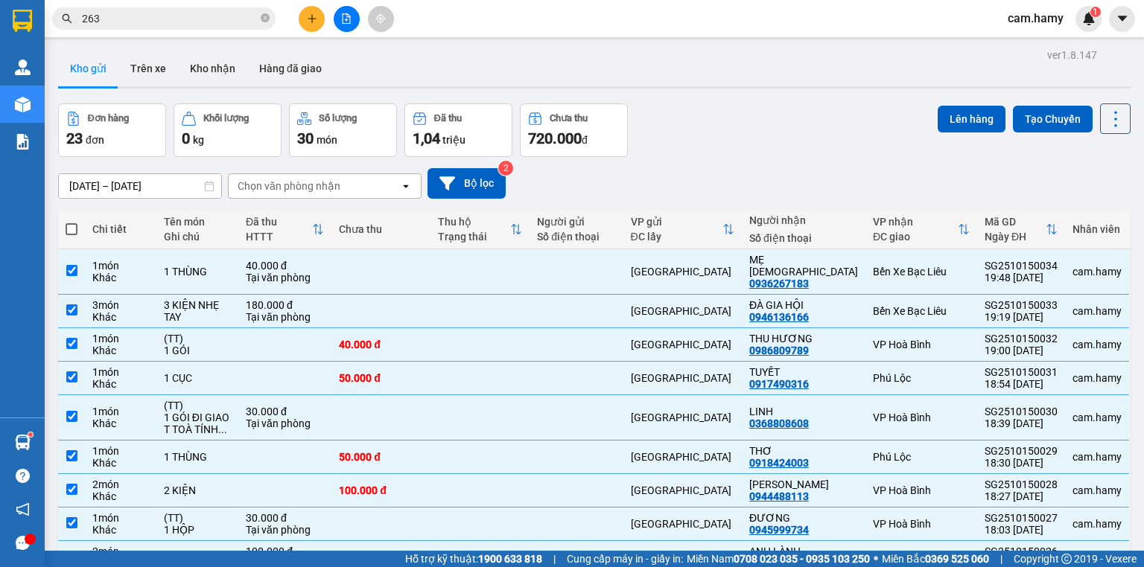
click at [71, 222] on label at bounding box center [72, 229] width 12 height 15
click at [71, 222] on input "checkbox" at bounding box center [71, 222] width 0 height 0
click at [213, 345] on div "1 GÓI" at bounding box center [197, 351] width 67 height 12
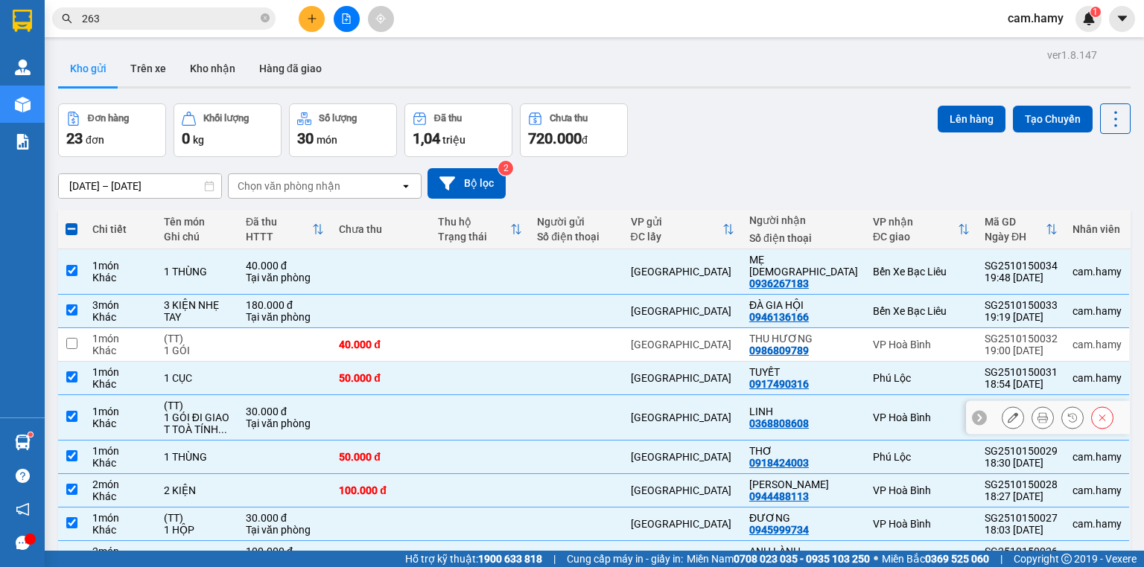
click at [203, 420] on div "1 GÓI ĐI GIAO T TOÀ TÍNH ..." at bounding box center [197, 424] width 67 height 24
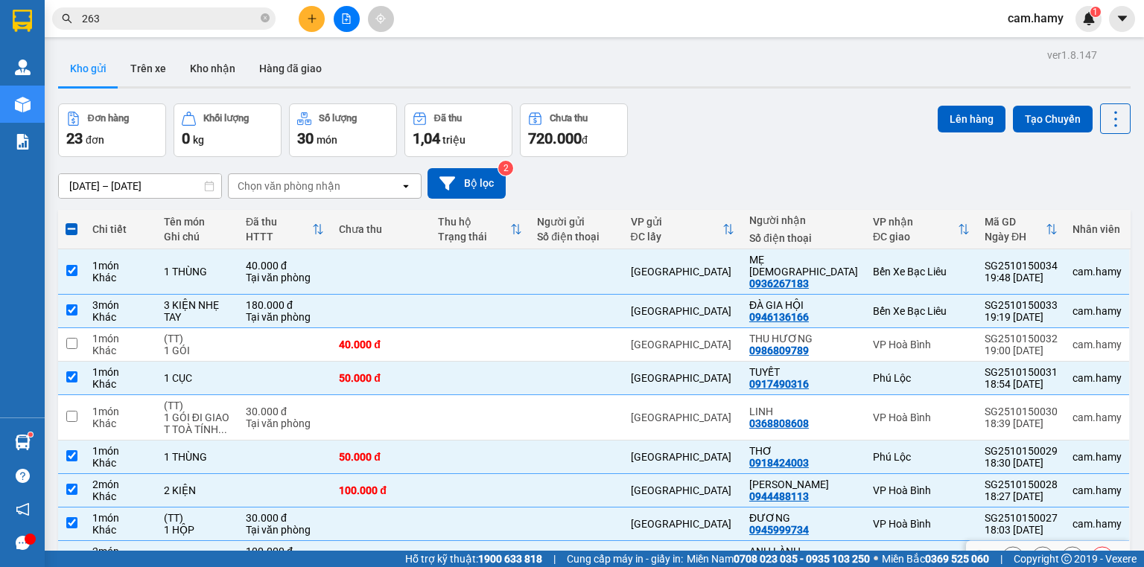
click at [238, 508] on td "(TT) 1 HỘP" at bounding box center [197, 525] width 82 height 34
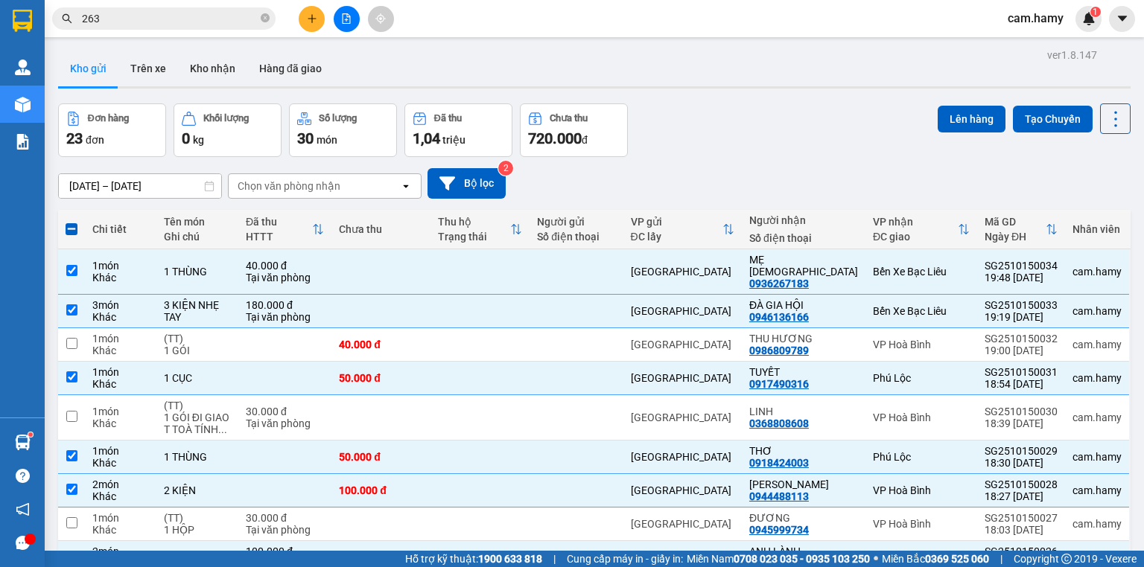
click at [938, 110] on button "Lên hàng" at bounding box center [972, 119] width 68 height 27
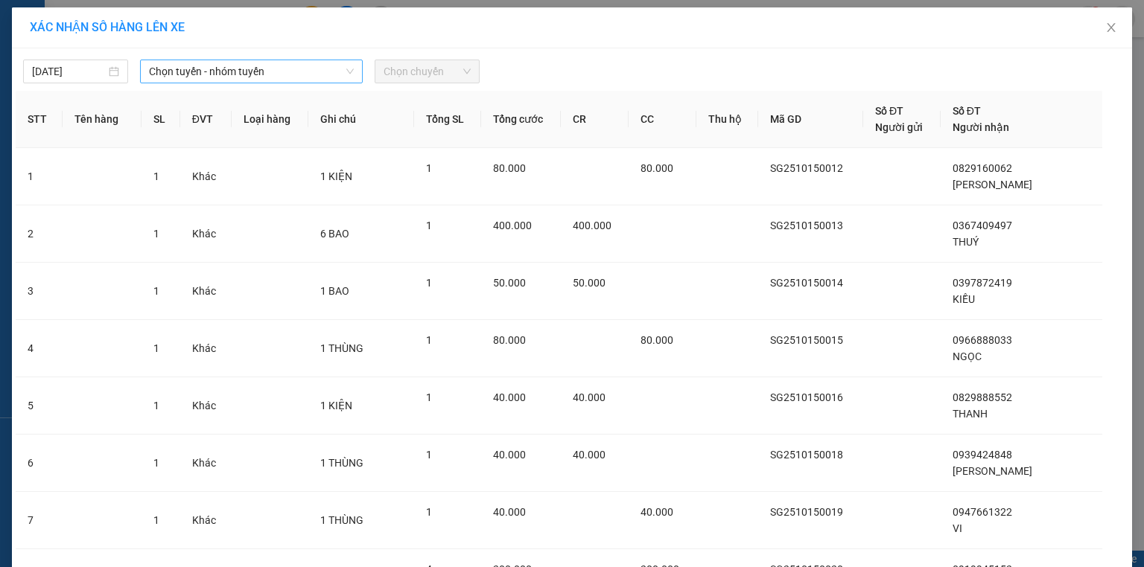
click at [310, 78] on span "Chọn tuyến - nhóm tuyến" at bounding box center [251, 71] width 205 height 22
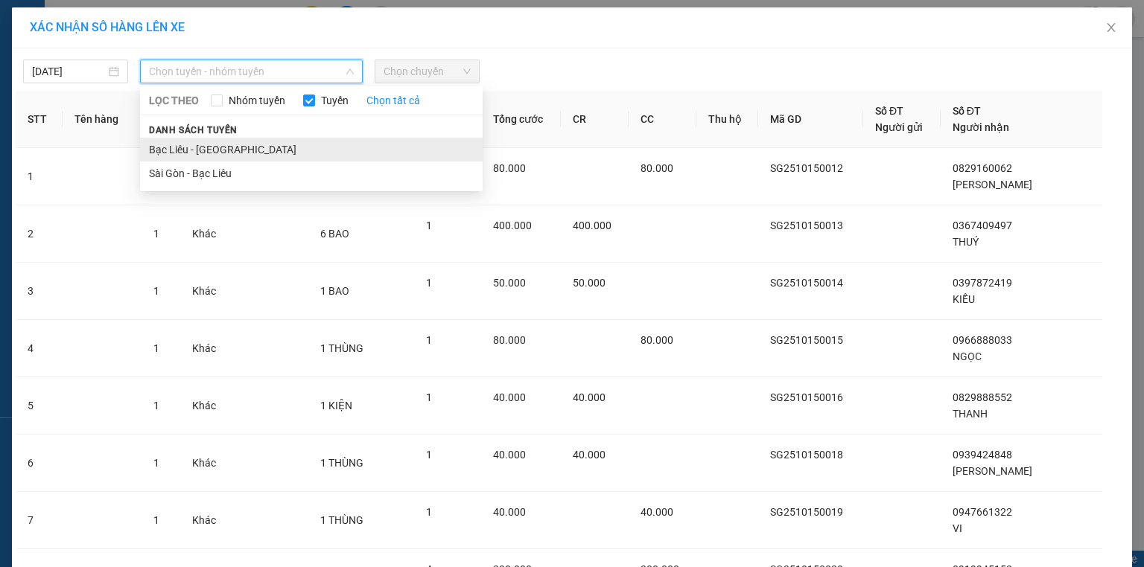
click at [238, 158] on li "Bạc Liêu - [GEOGRAPHIC_DATA]" at bounding box center [311, 150] width 343 height 24
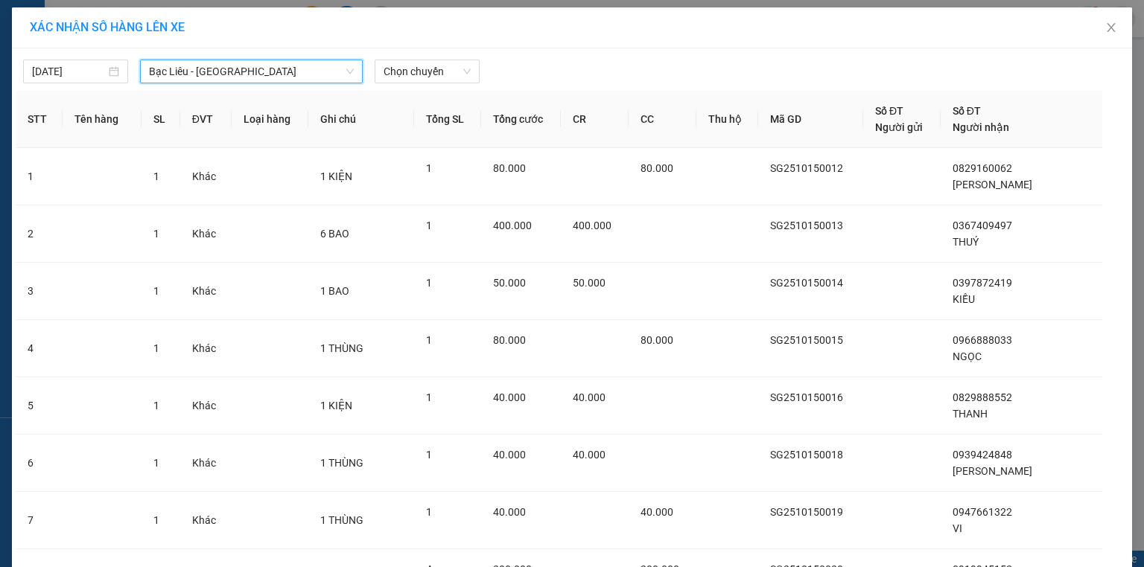
click at [244, 79] on span "Bạc Liêu - [GEOGRAPHIC_DATA]" at bounding box center [251, 71] width 205 height 22
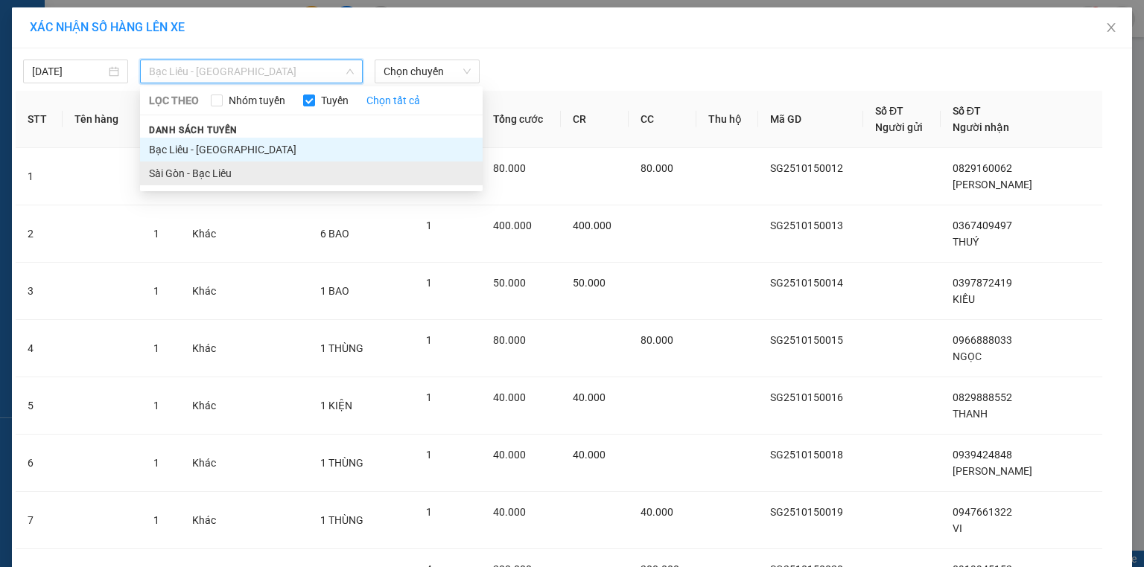
click at [185, 182] on li "Sài Gòn - Bạc Liêu" at bounding box center [311, 174] width 343 height 24
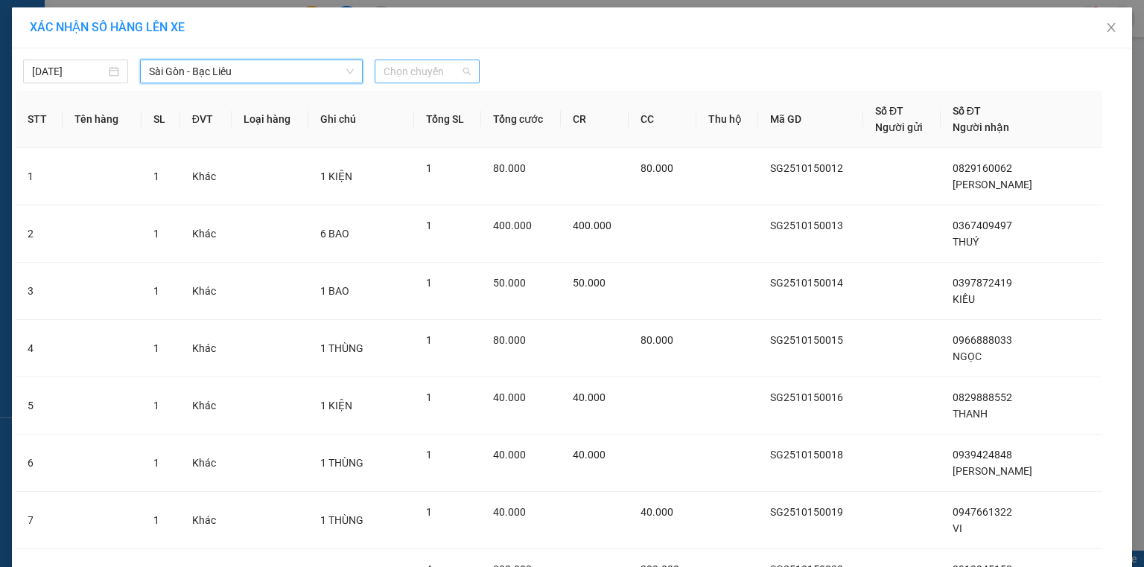
click at [443, 65] on span "Chọn chuyến" at bounding box center [427, 71] width 87 height 22
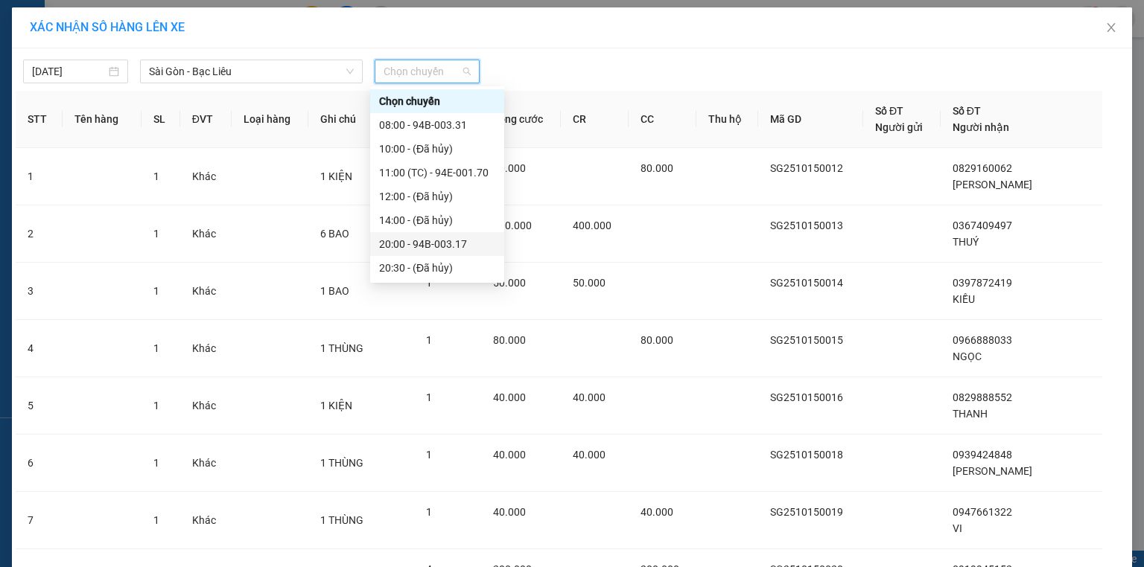
click at [444, 232] on div "20:00 - 94B-003.17" at bounding box center [437, 244] width 134 height 24
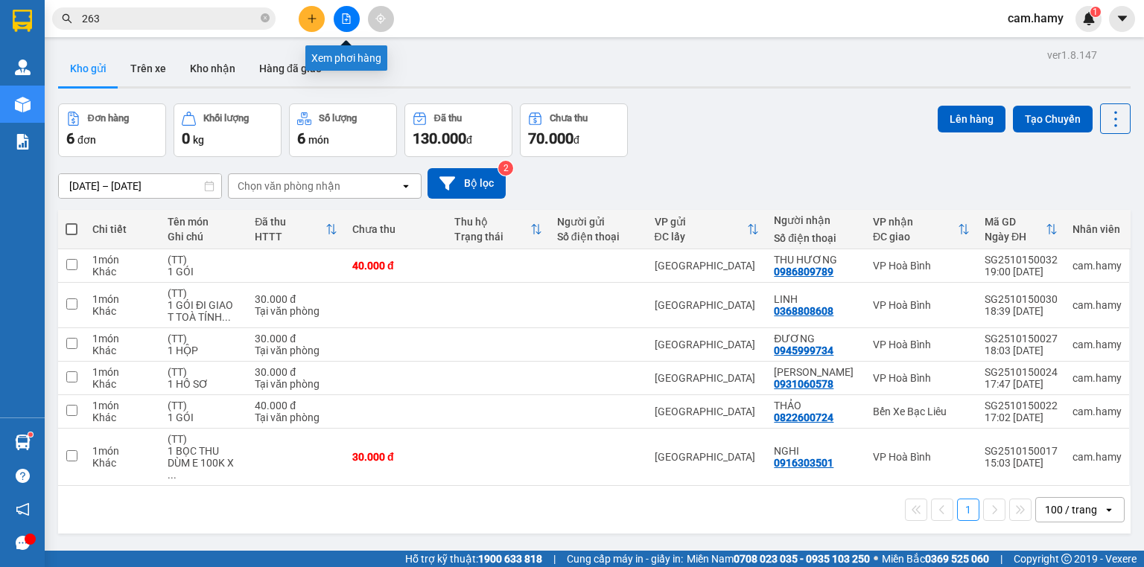
click at [343, 21] on icon "file-add" at bounding box center [347, 18] width 8 height 10
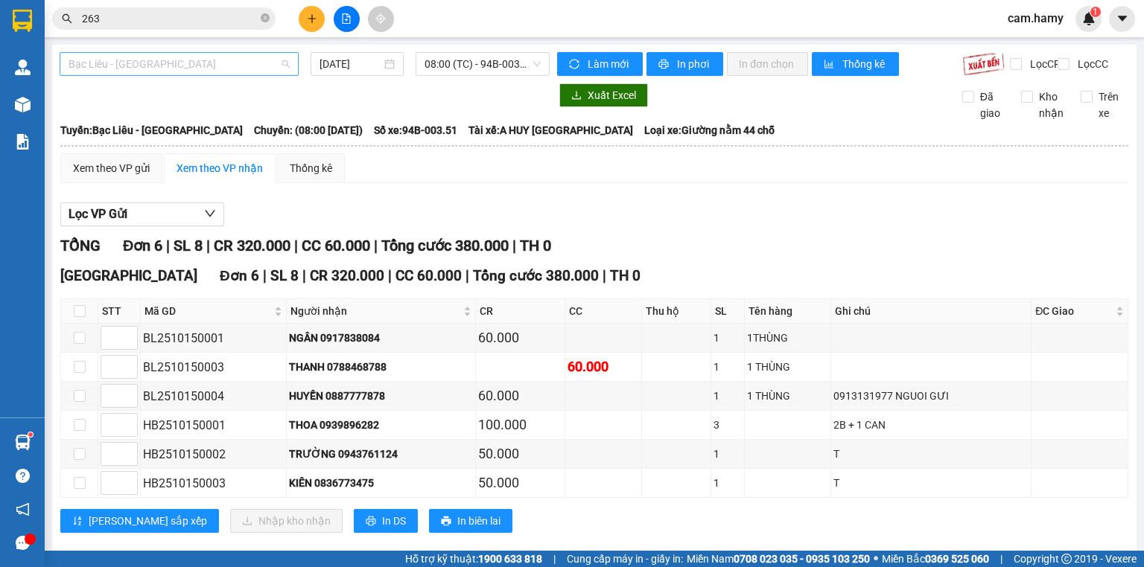
click at [172, 63] on span "Bạc Liêu - [GEOGRAPHIC_DATA]" at bounding box center [179, 64] width 221 height 22
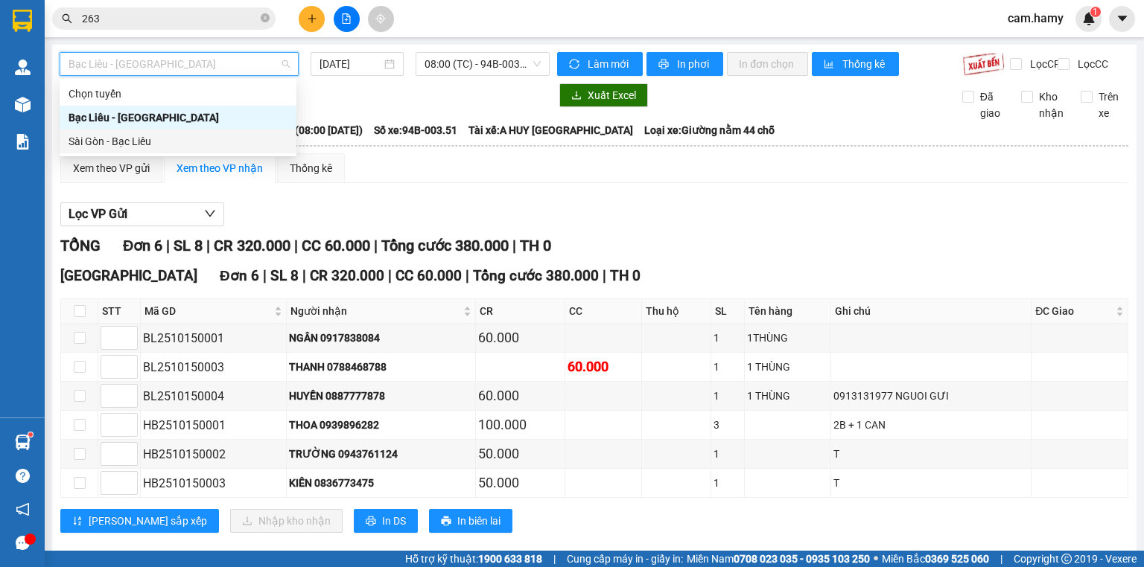
drag, startPoint x: 127, startPoint y: 142, endPoint x: 375, endPoint y: 114, distance: 250.3
click at [129, 142] on div "Sài Gòn - Bạc Liêu" at bounding box center [178, 141] width 219 height 16
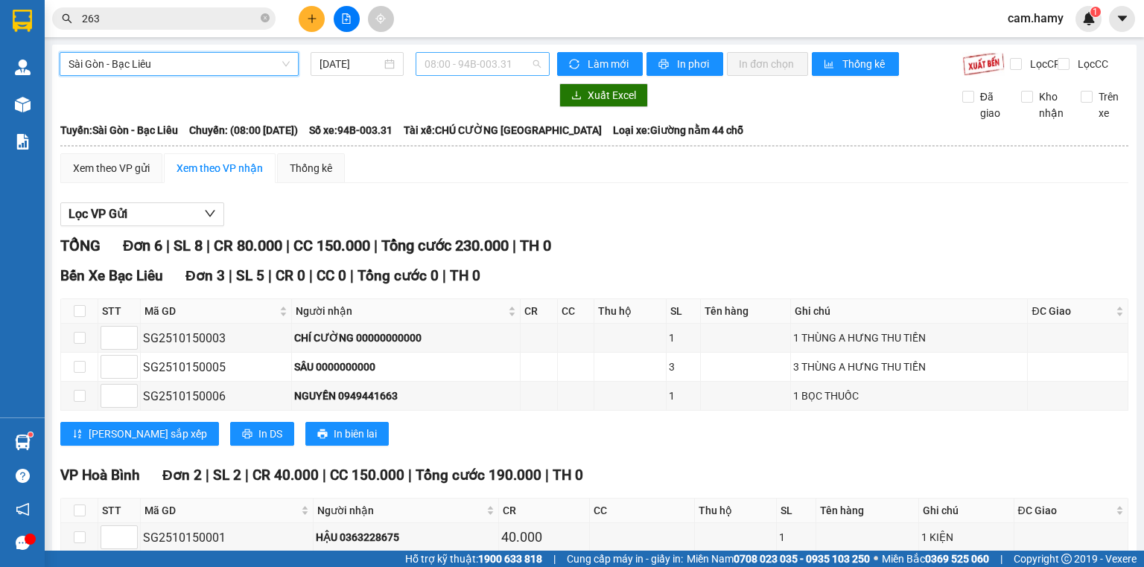
click at [507, 63] on span "08:00 - 94B-003.31" at bounding box center [482, 64] width 117 height 22
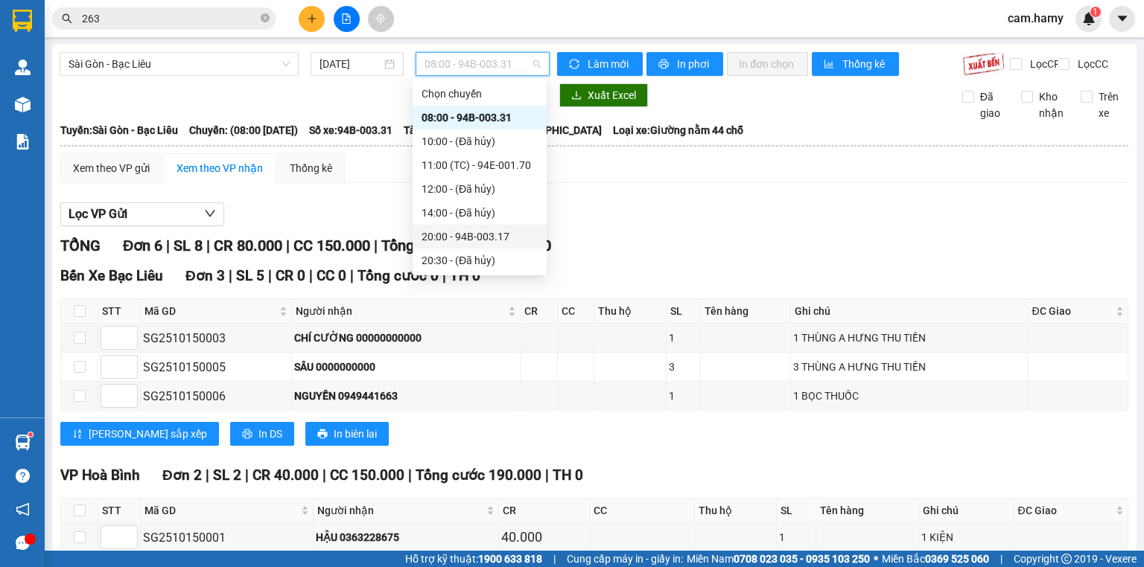
click at [486, 240] on div "20:00 - 94B-003.17" at bounding box center [480, 237] width 116 height 16
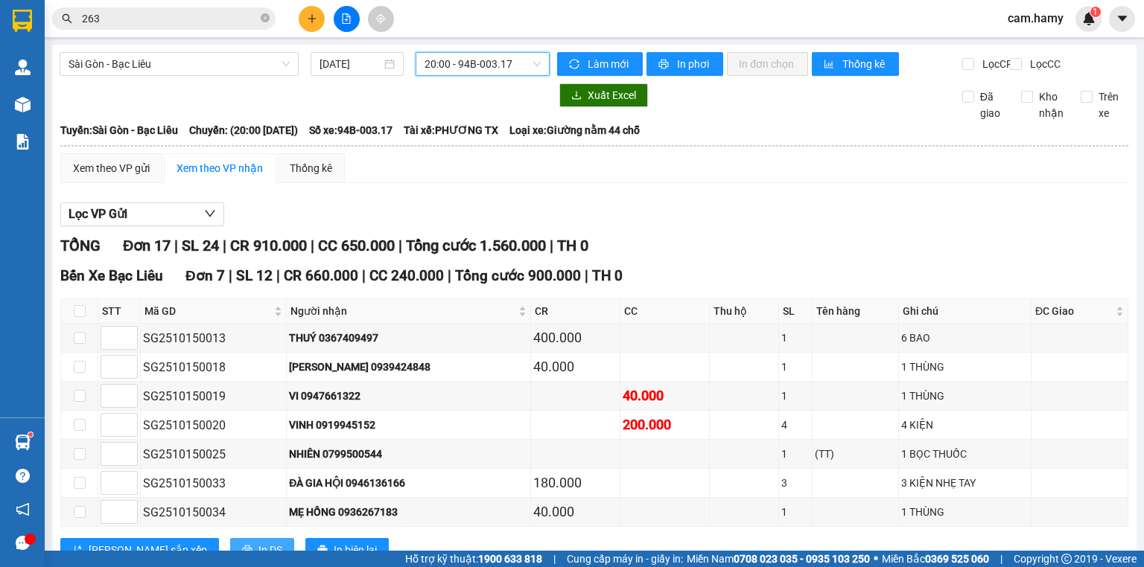
click at [258, 542] on span "In DS" at bounding box center [270, 550] width 24 height 16
click at [77, 305] on input "checkbox" at bounding box center [80, 311] width 12 height 12
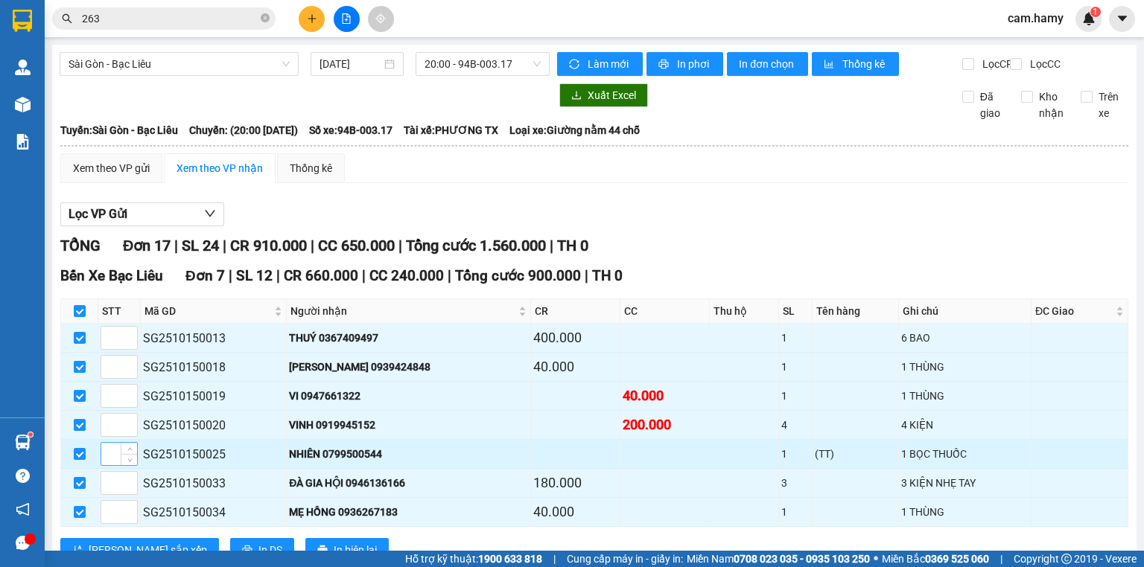
click at [79, 448] on input "checkbox" at bounding box center [80, 454] width 12 height 12
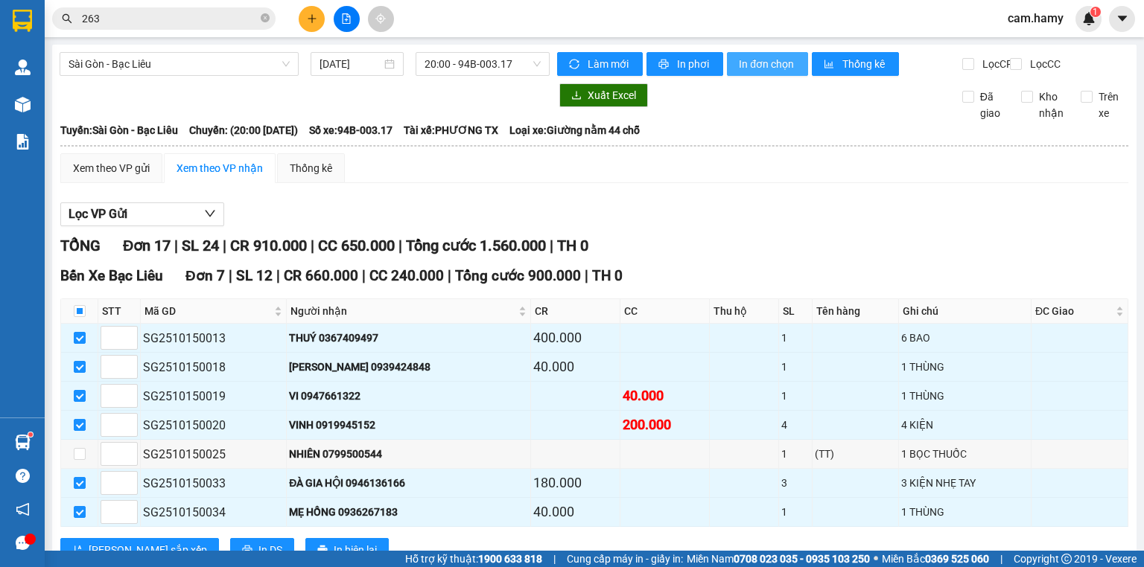
click at [748, 63] on span "In đơn chọn" at bounding box center [767, 64] width 57 height 16
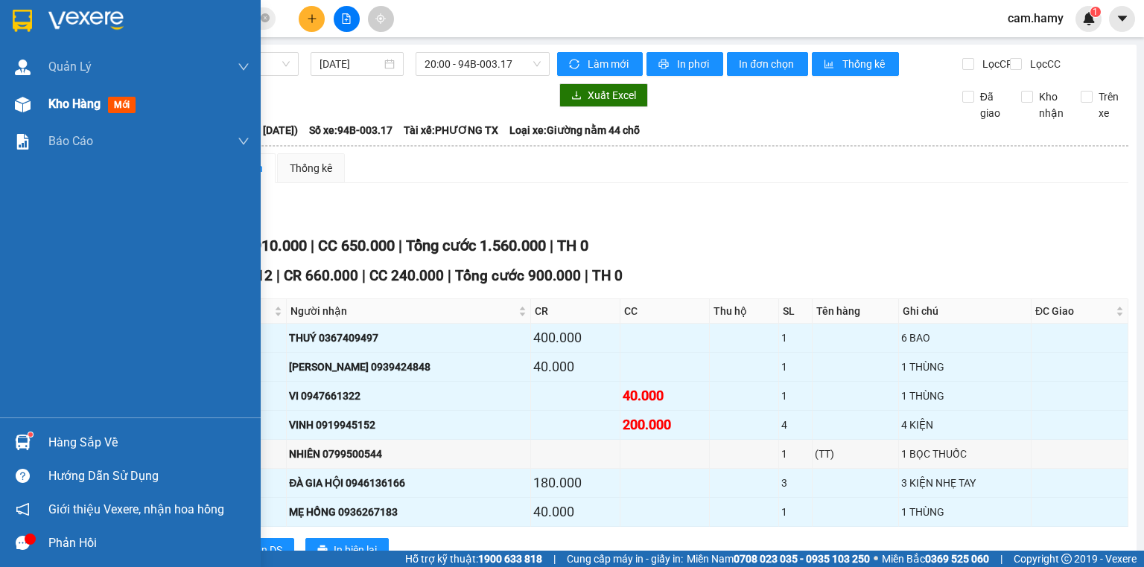
click at [39, 110] on div "Kho hàng mới" at bounding box center [130, 104] width 261 height 37
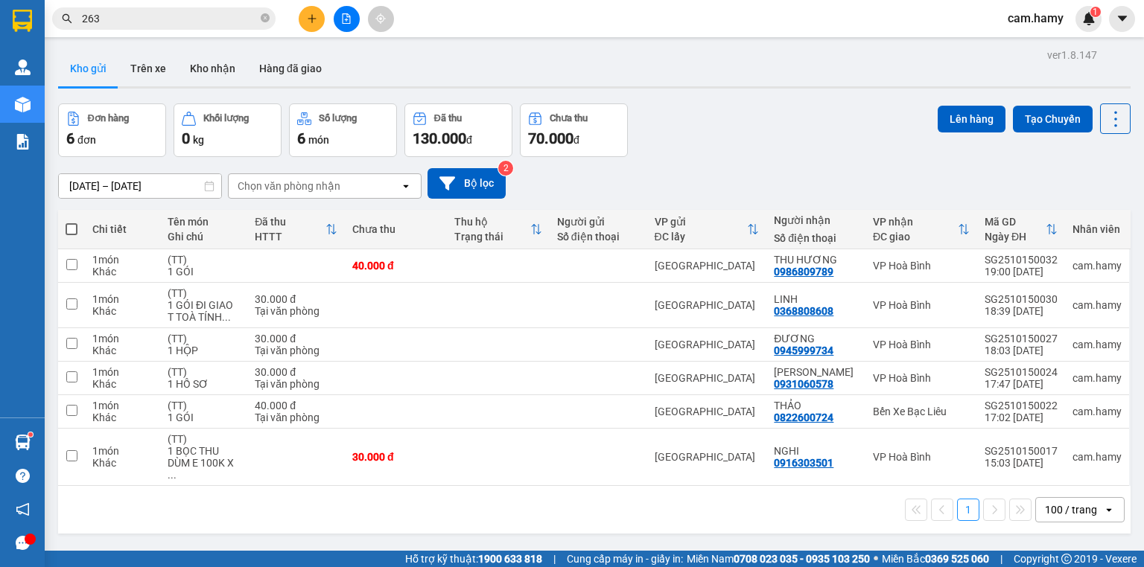
click at [68, 223] on span at bounding box center [72, 229] width 12 height 12
click at [71, 222] on input "checkbox" at bounding box center [71, 222] width 0 height 0
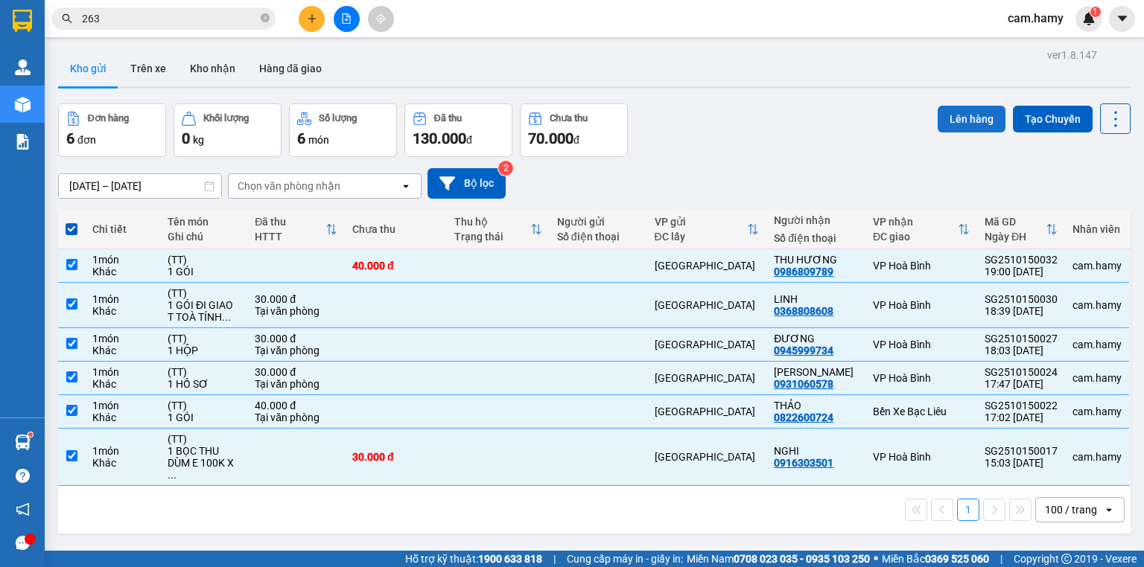
click at [962, 125] on button "Lên hàng" at bounding box center [972, 119] width 68 height 27
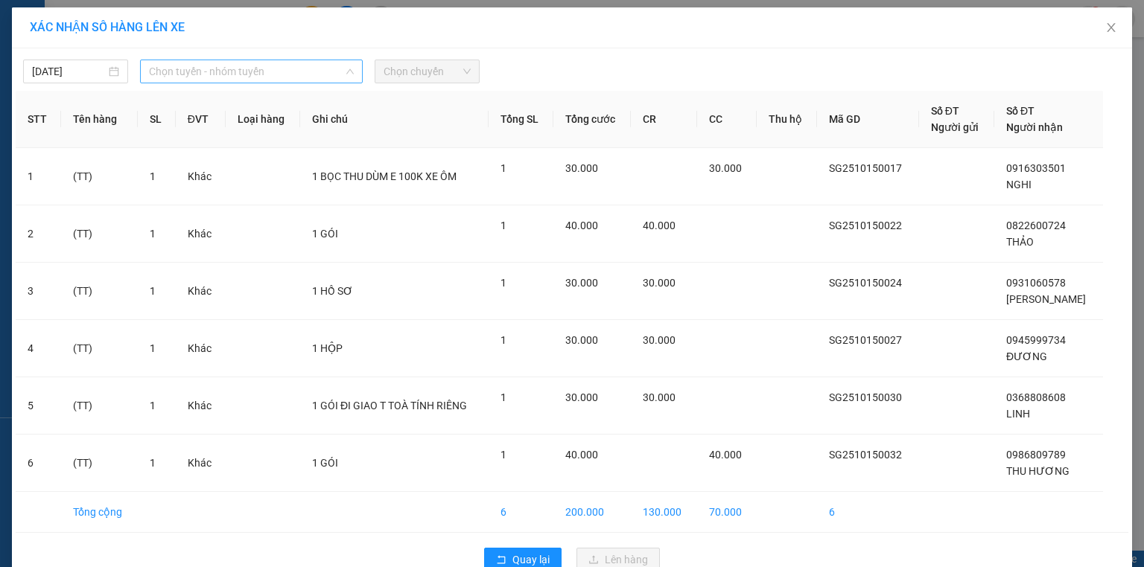
click at [208, 69] on span "Chọn tuyến - nhóm tuyến" at bounding box center [251, 71] width 205 height 22
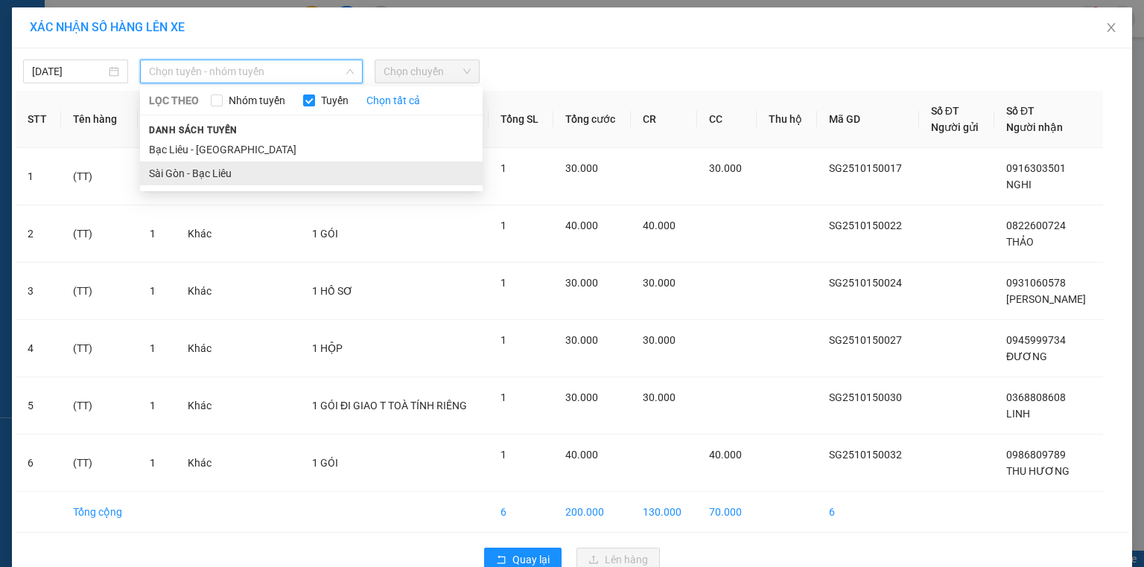
click at [201, 162] on li "Sài Gòn - Bạc Liêu" at bounding box center [311, 174] width 343 height 24
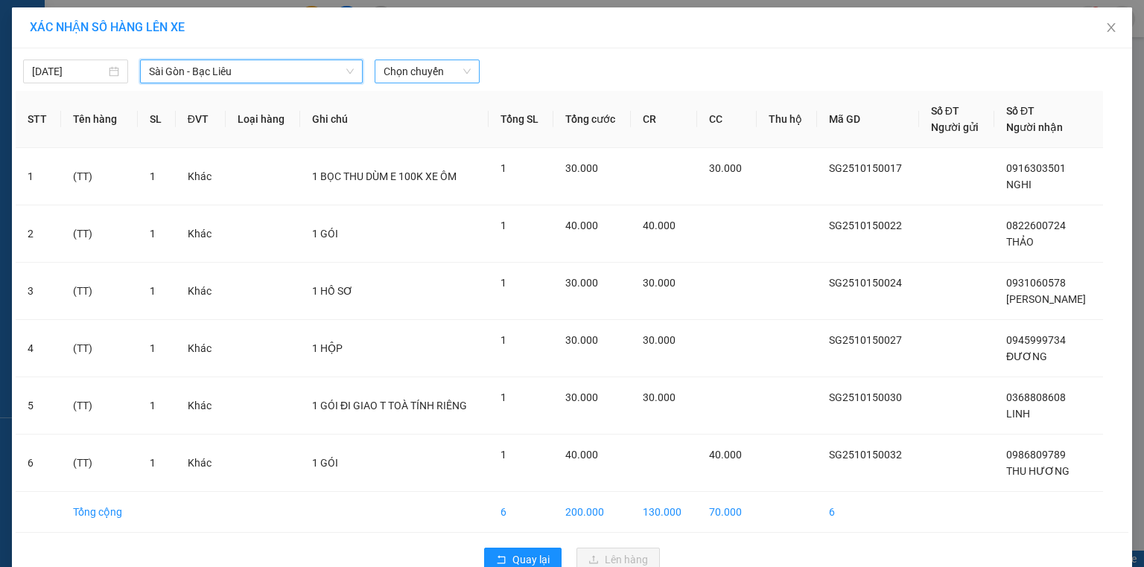
click at [414, 71] on span "Chọn chuyến" at bounding box center [427, 71] width 87 height 22
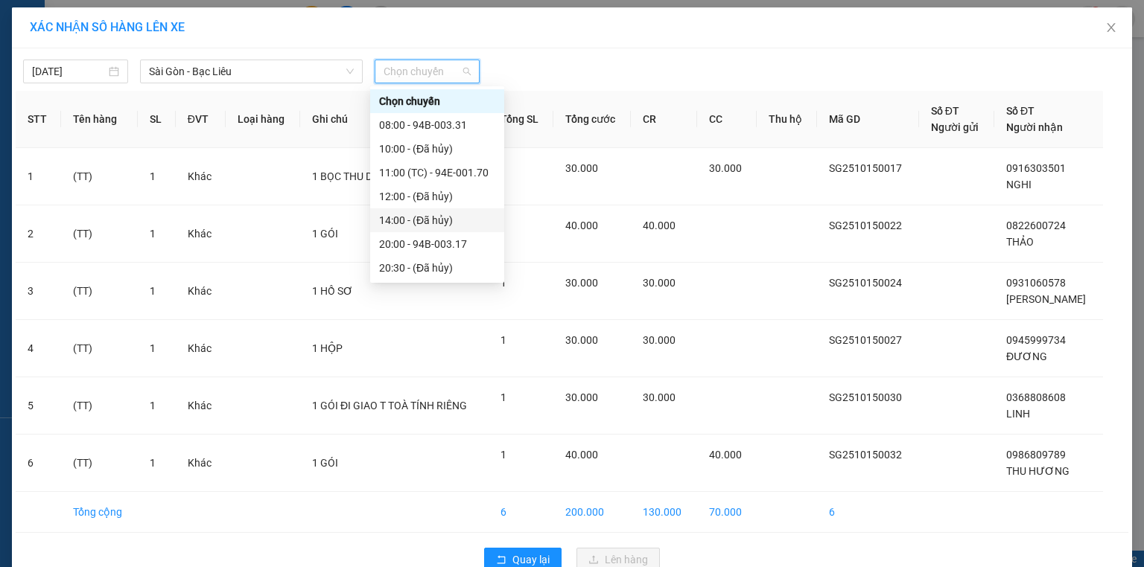
click at [445, 239] on div "20:00 - 94B-003.17" at bounding box center [437, 244] width 116 height 16
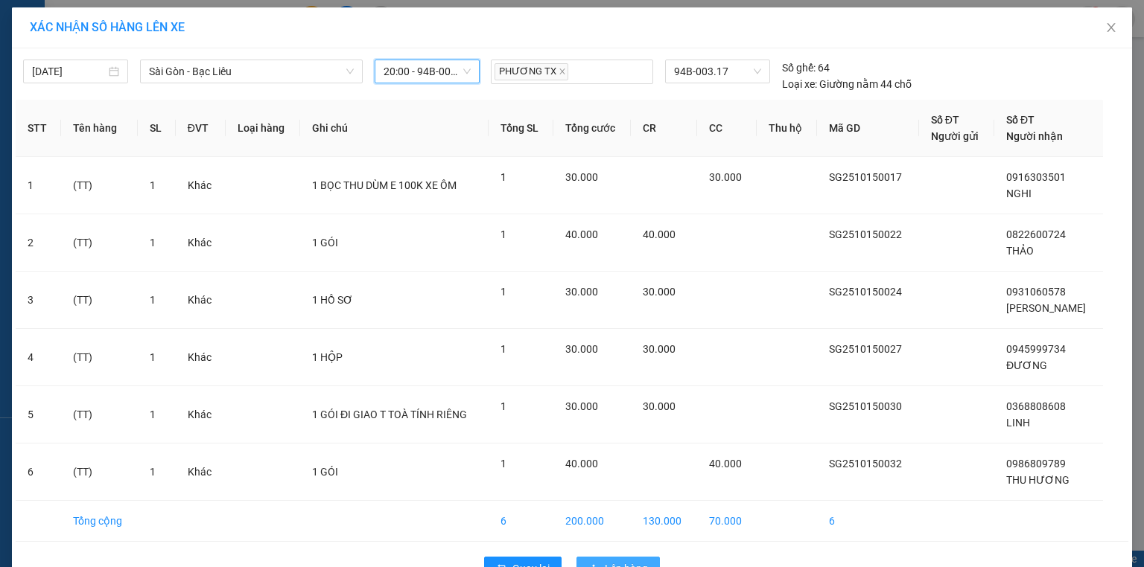
click at [605, 561] on span "Lên hàng" at bounding box center [626, 569] width 43 height 16
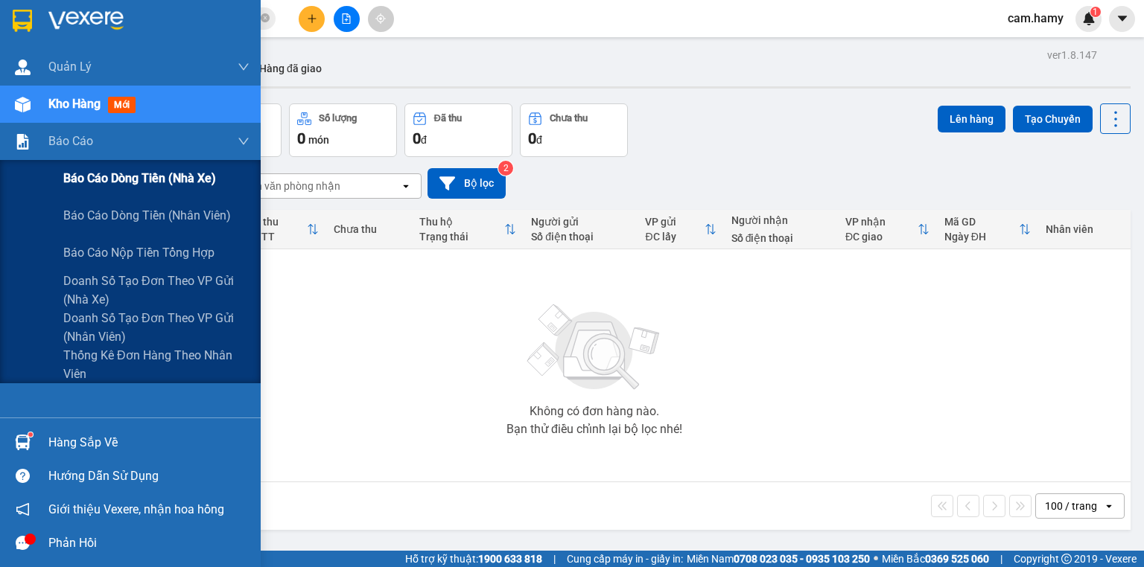
click at [92, 179] on span "Báo cáo dòng tiền (nhà xe)" at bounding box center [139, 178] width 153 height 19
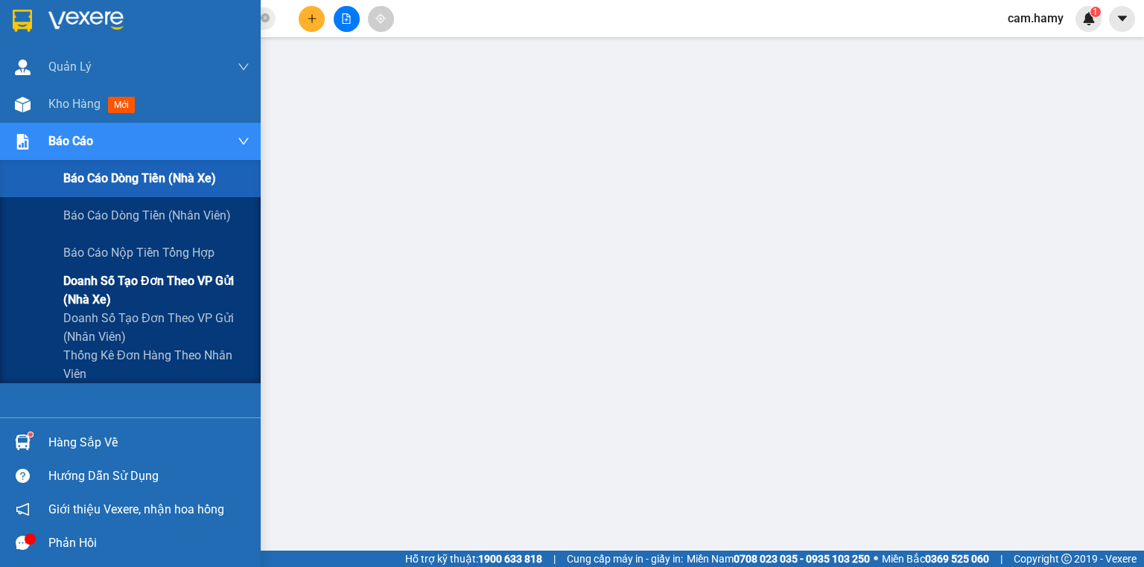
click at [116, 281] on span "Doanh số tạo đơn theo VP gửi (nhà xe)" at bounding box center [156, 290] width 186 height 37
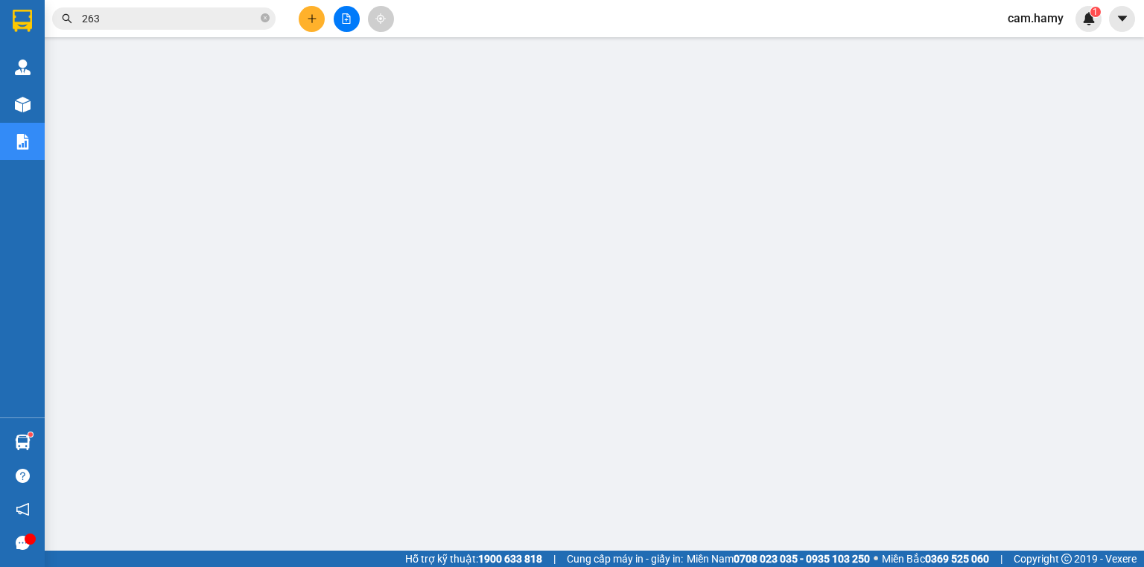
click at [347, 28] on button at bounding box center [347, 19] width 26 height 26
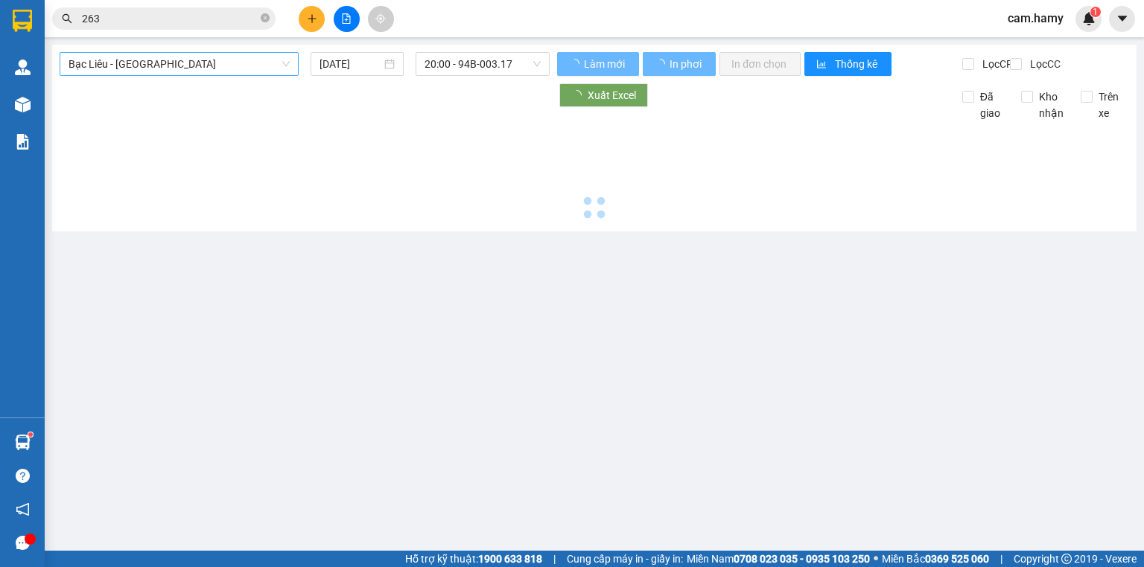
click at [206, 56] on span "Bạc Liêu - [GEOGRAPHIC_DATA]" at bounding box center [179, 64] width 221 height 22
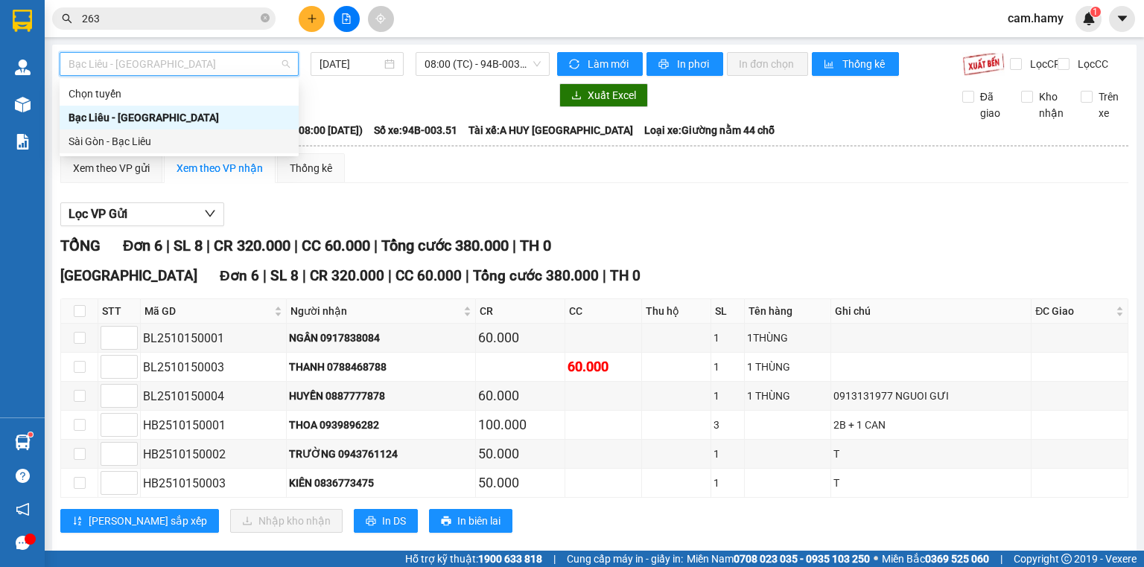
click at [154, 141] on div "Sài Gòn - Bạc Liêu" at bounding box center [179, 141] width 221 height 16
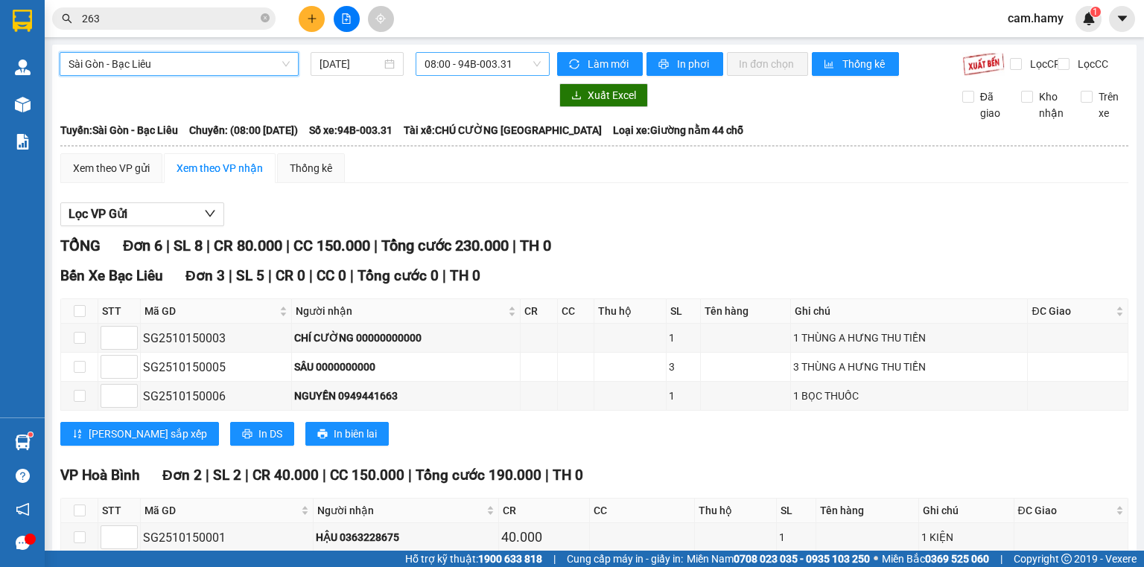
click at [424, 60] on span "08:00 - 94B-003.31" at bounding box center [482, 64] width 117 height 22
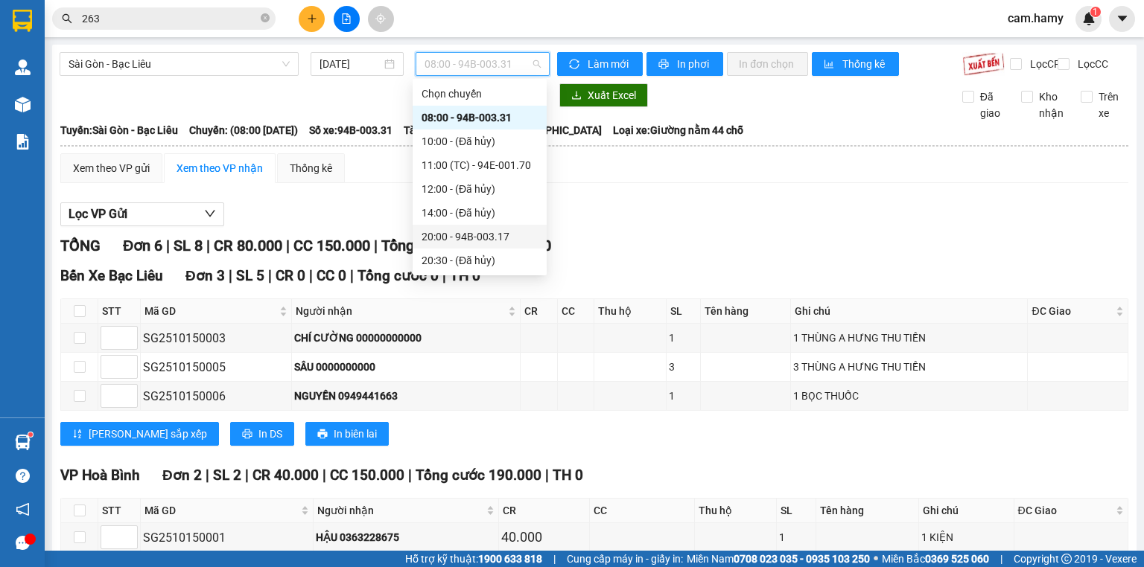
click at [491, 229] on div "20:00 - 94B-003.17" at bounding box center [480, 237] width 116 height 16
